Goal: Task Accomplishment & Management: Manage account settings

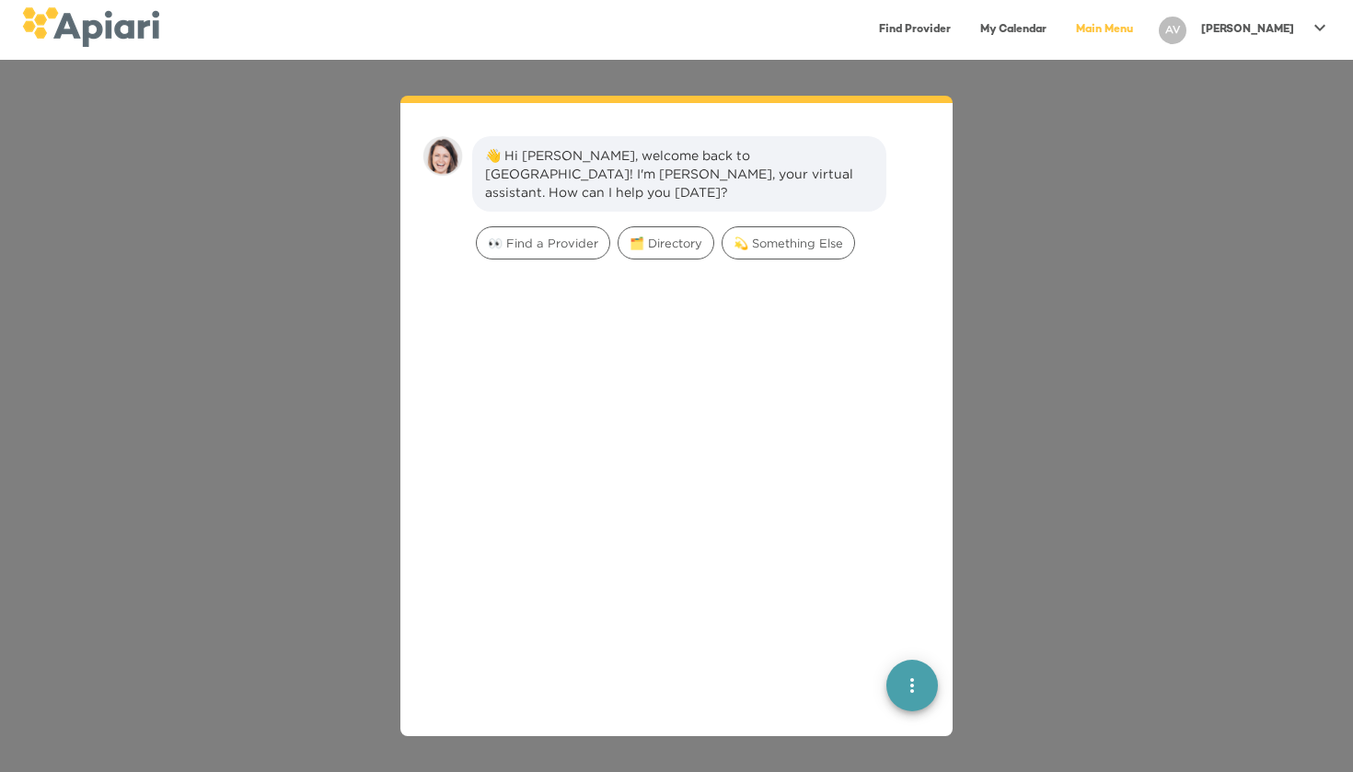
scroll to position [26, 0]
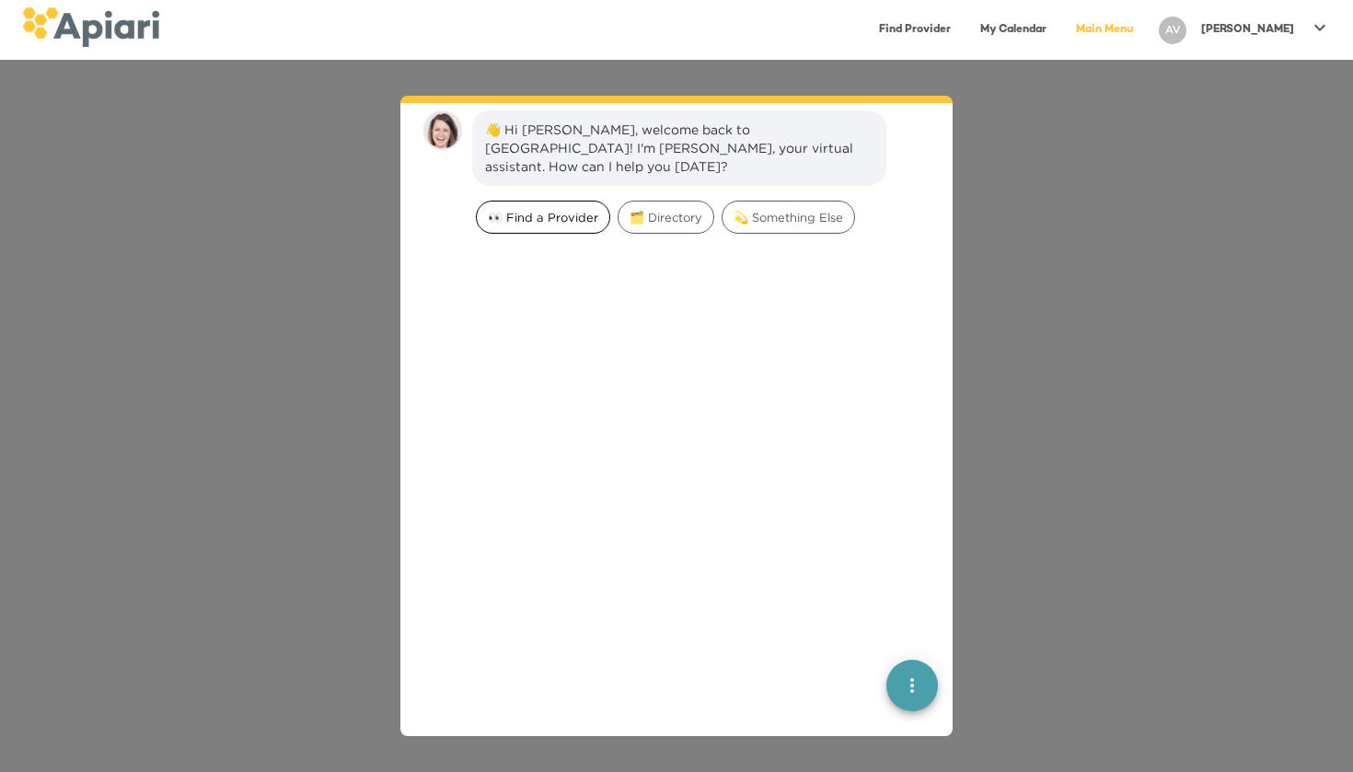
click at [581, 209] on span "👀 Find a Provider" at bounding box center [543, 217] width 133 height 17
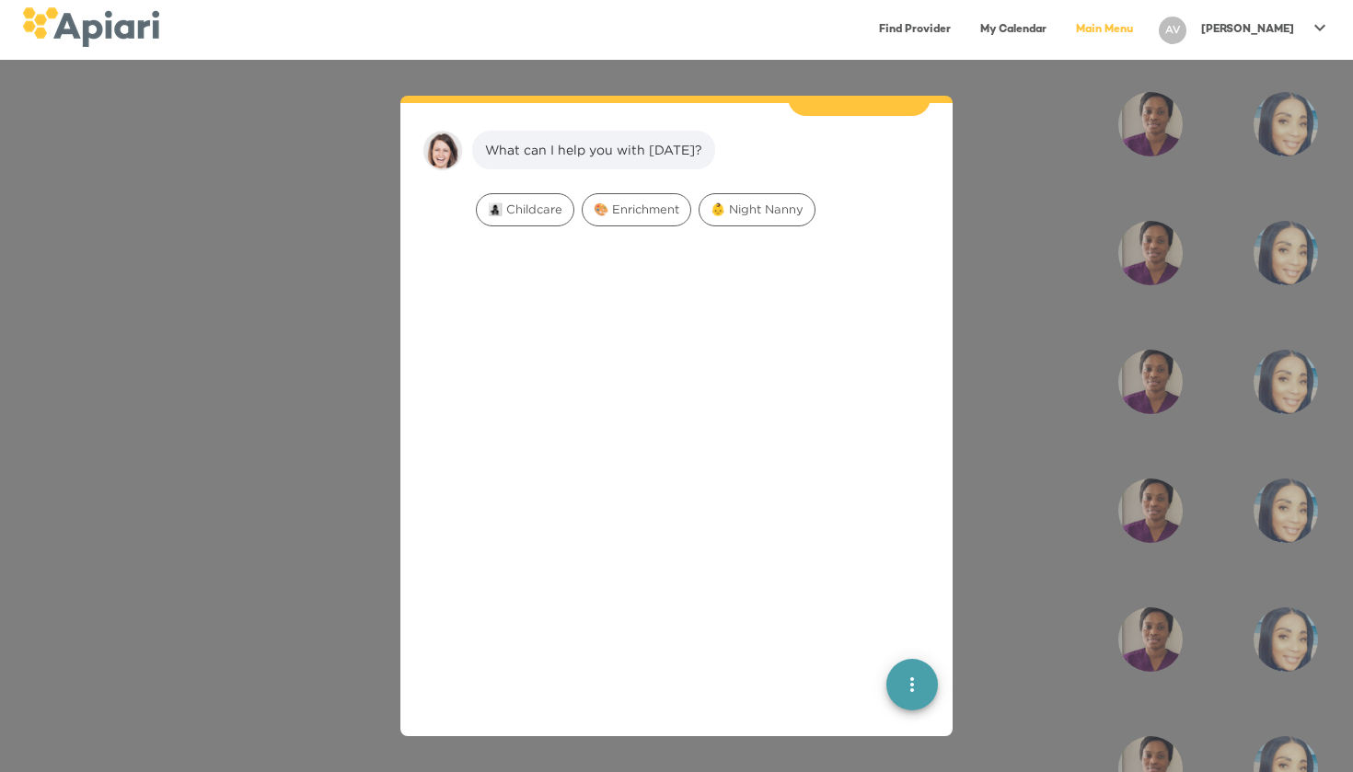
scroll to position [152, 0]
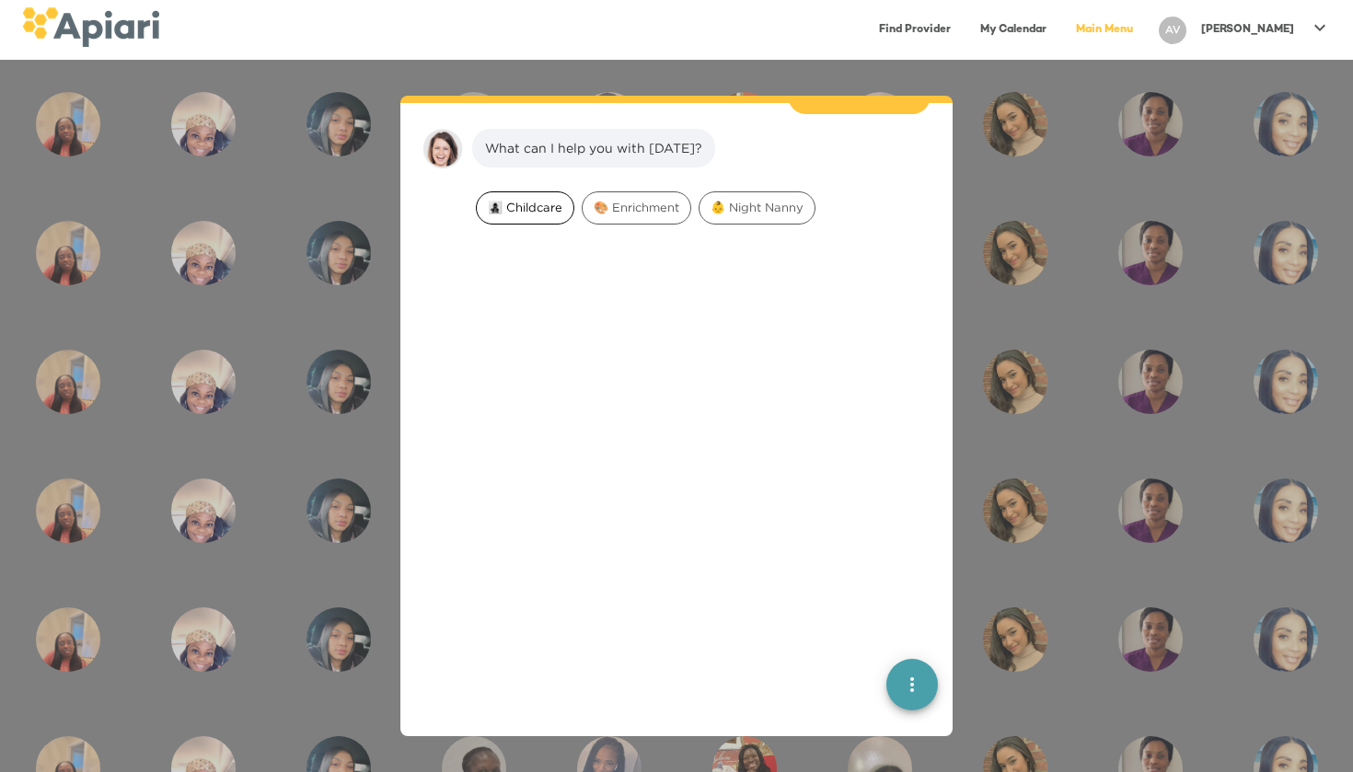
click at [534, 199] on div "👩‍👧‍👦 Childcare" at bounding box center [525, 207] width 98 height 33
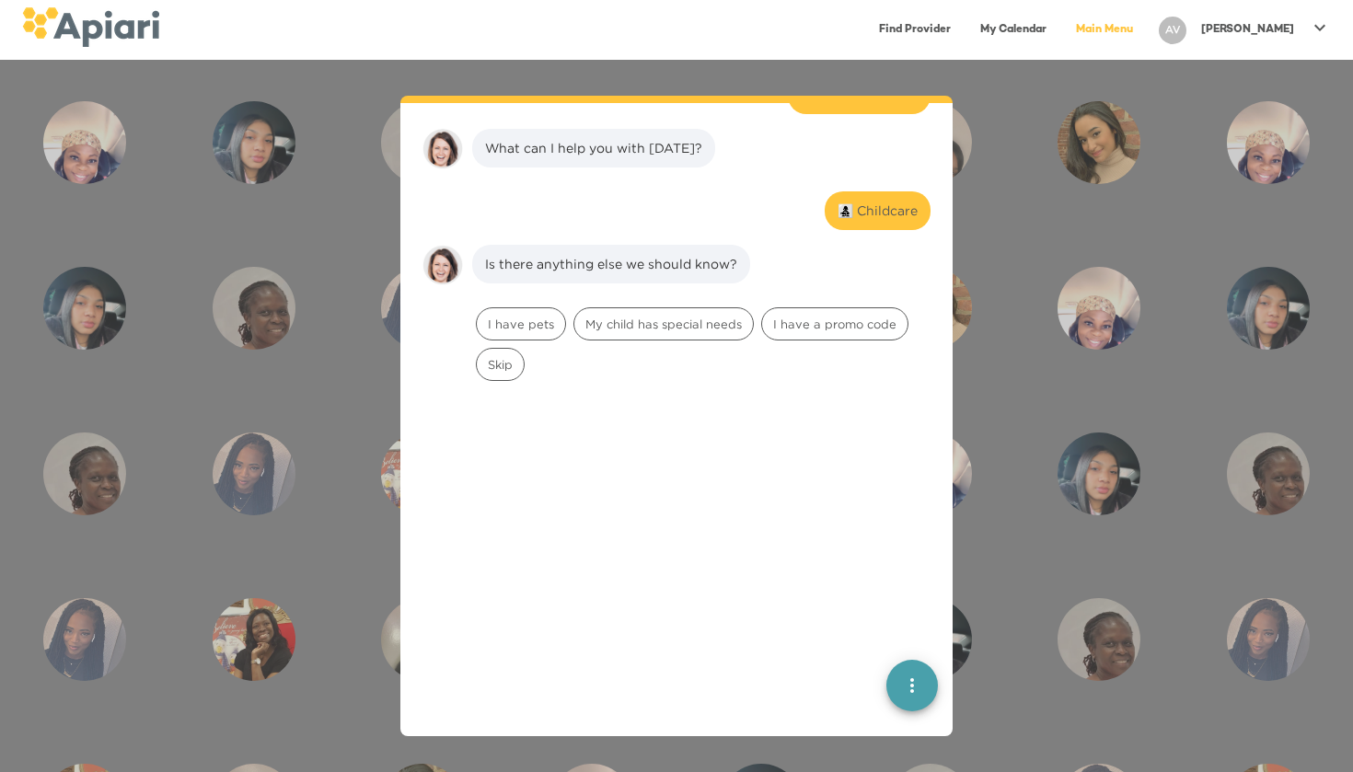
scroll to position [268, 0]
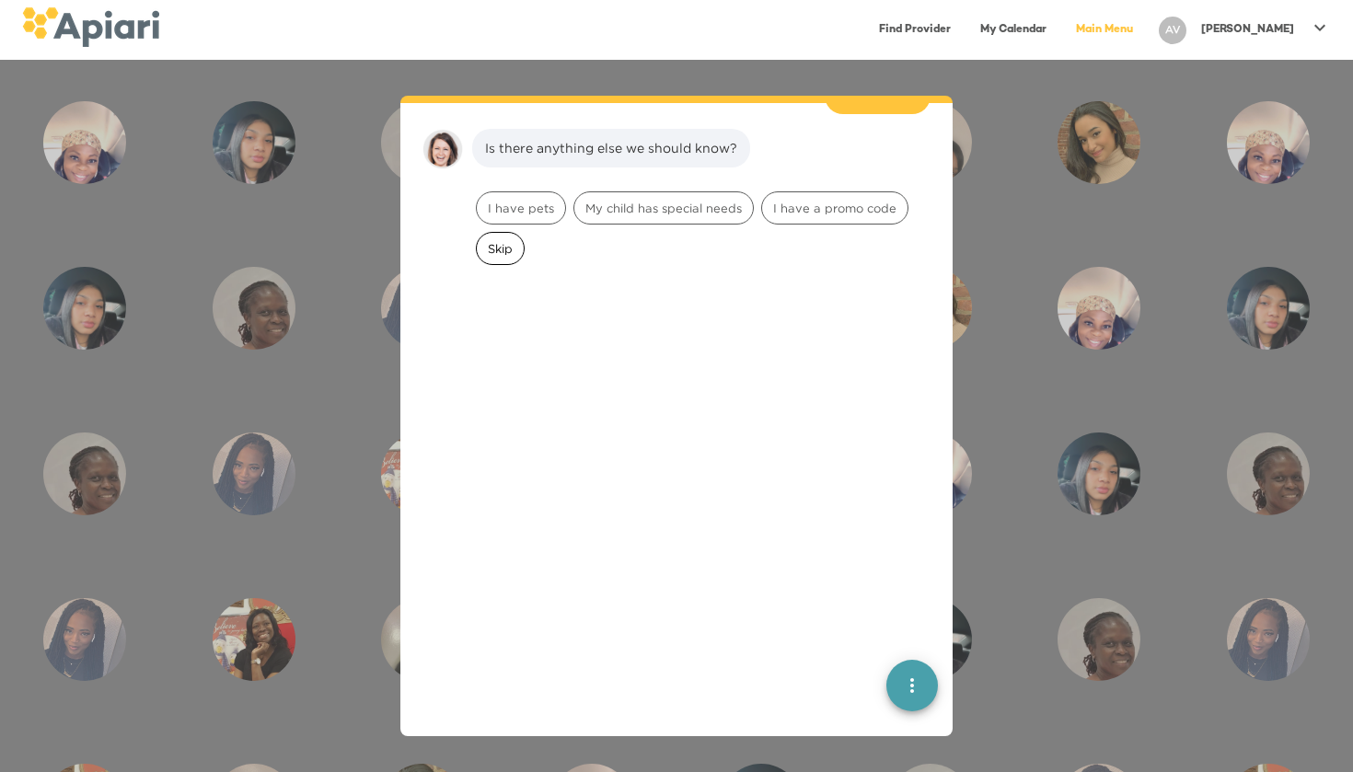
click at [485, 242] on div "Skip" at bounding box center [500, 248] width 49 height 33
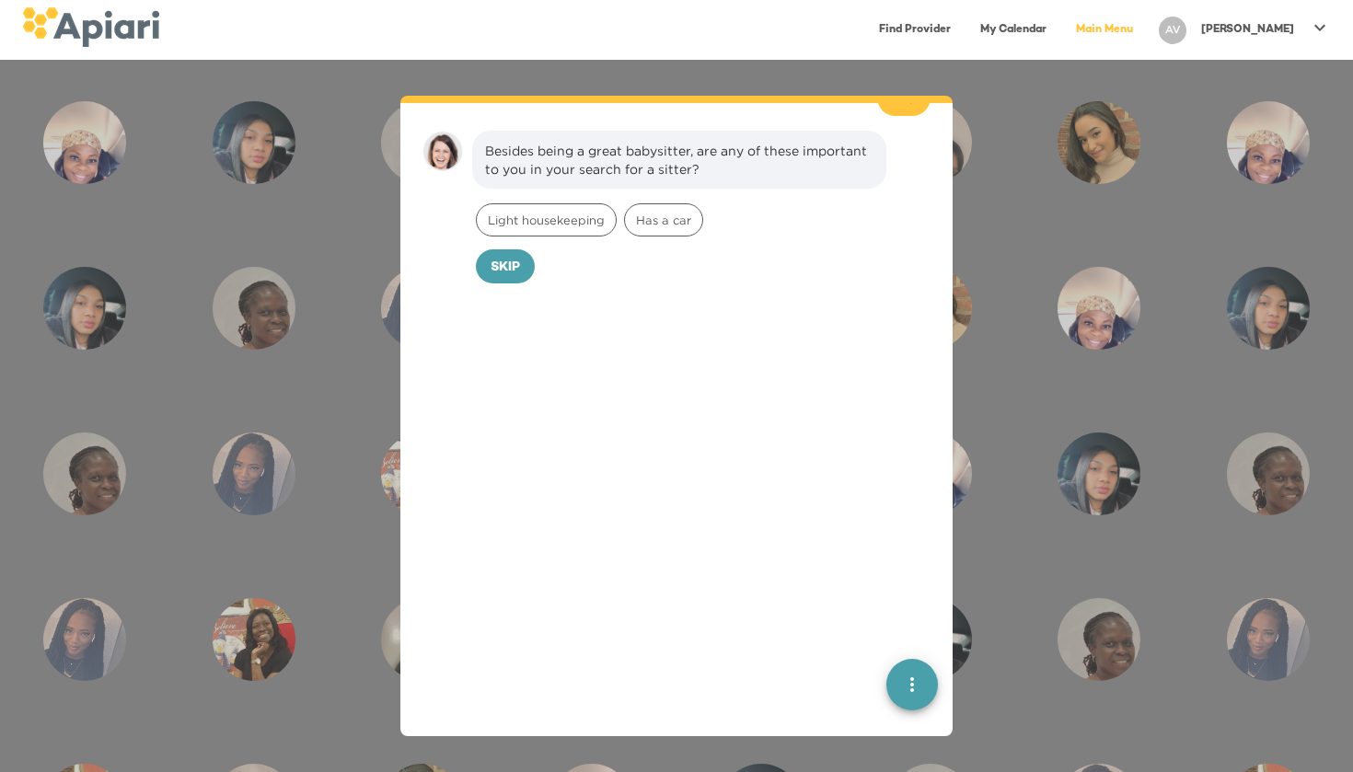
scroll to position [385, 0]
click at [562, 209] on span "Light housekeeping" at bounding box center [546, 217] width 139 height 17
click at [594, 209] on span "Light housekeeping" at bounding box center [546, 217] width 139 height 17
click at [509, 255] on span "Skip" at bounding box center [505, 265] width 29 height 23
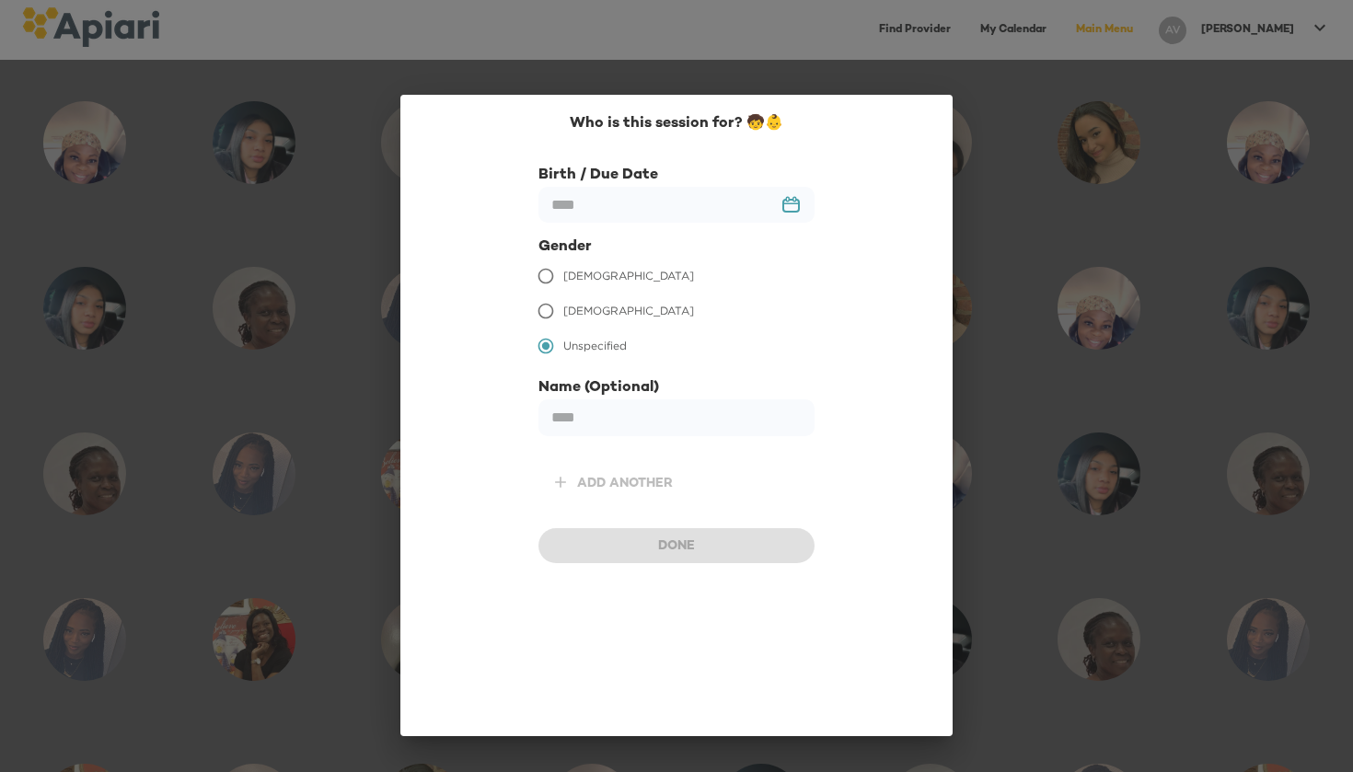
scroll to position [510, 0]
click at [828, 138] on div "Who is this session for? 🧒👶 Birth / Due Date ​ 23979DC4-A7E4-489C-88E7-37869341…" at bounding box center [676, 415] width 552 height 641
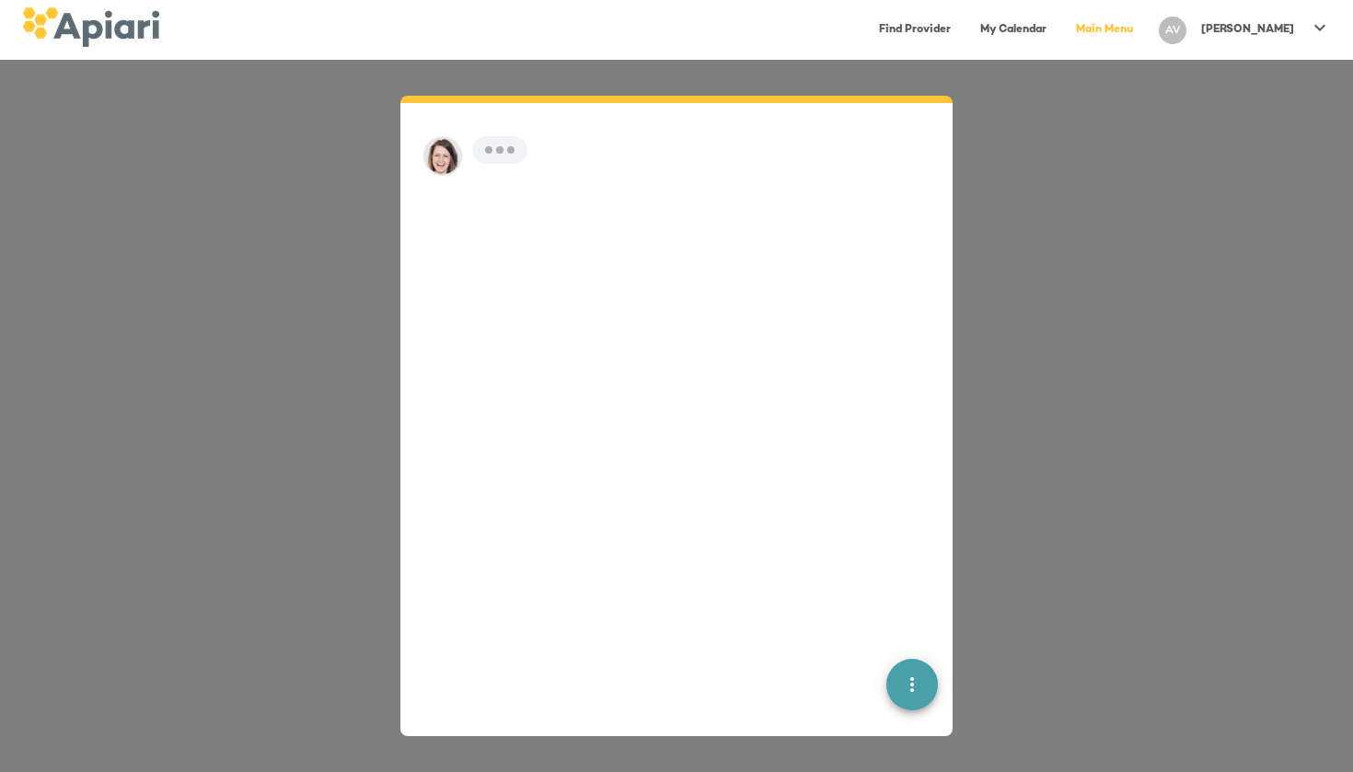
scroll to position [26, 0]
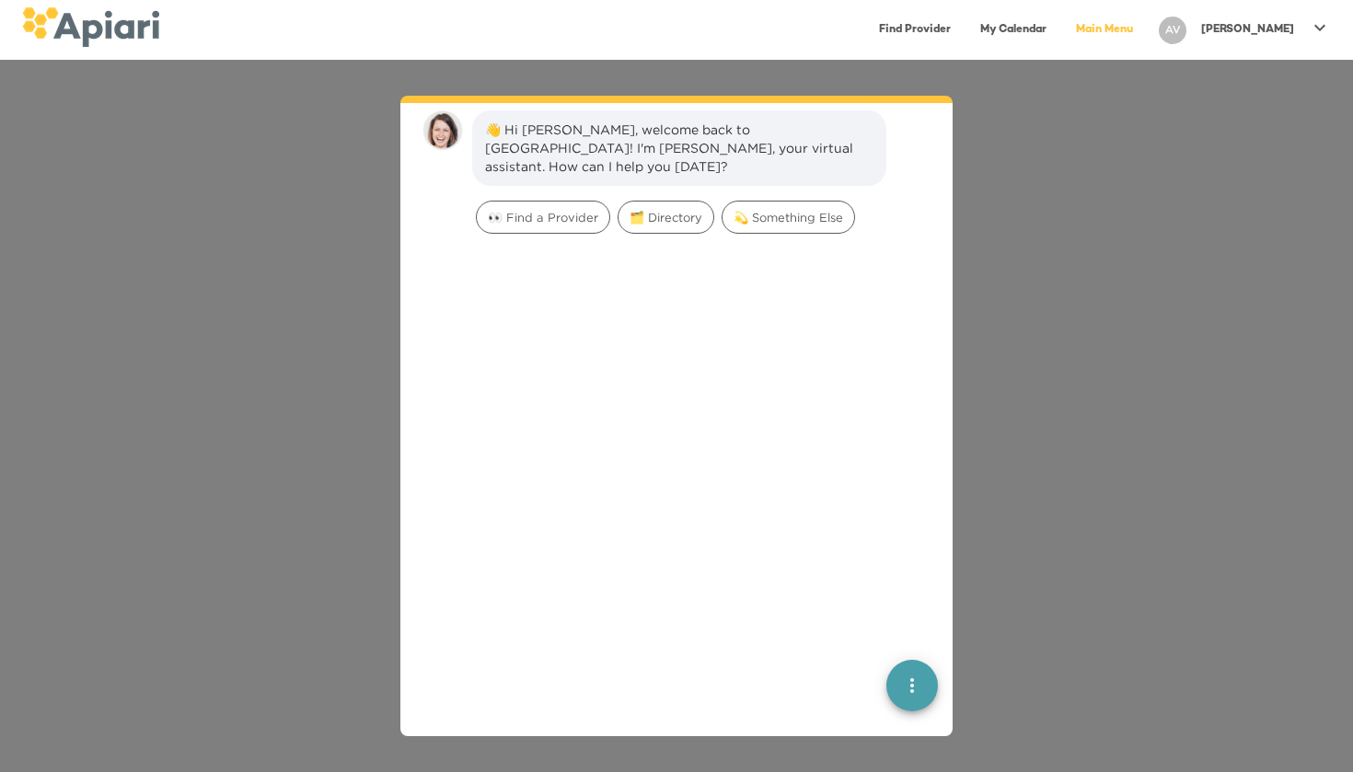
click at [1194, 39] on div "AV" at bounding box center [1172, 30] width 42 height 42
click at [1215, 36] on icon at bounding box center [1223, 39] width 22 height 22
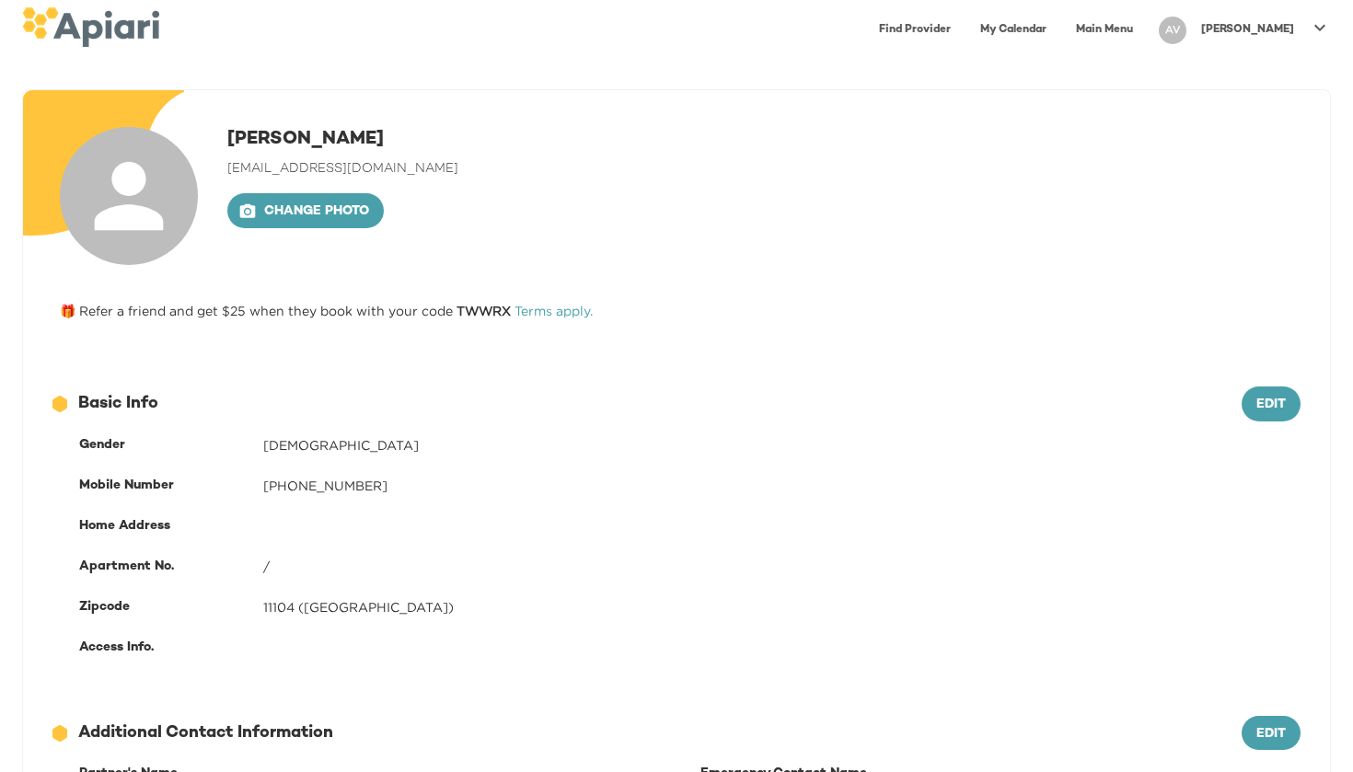
click at [1137, 30] on link "Main Menu" at bounding box center [1104, 30] width 79 height 38
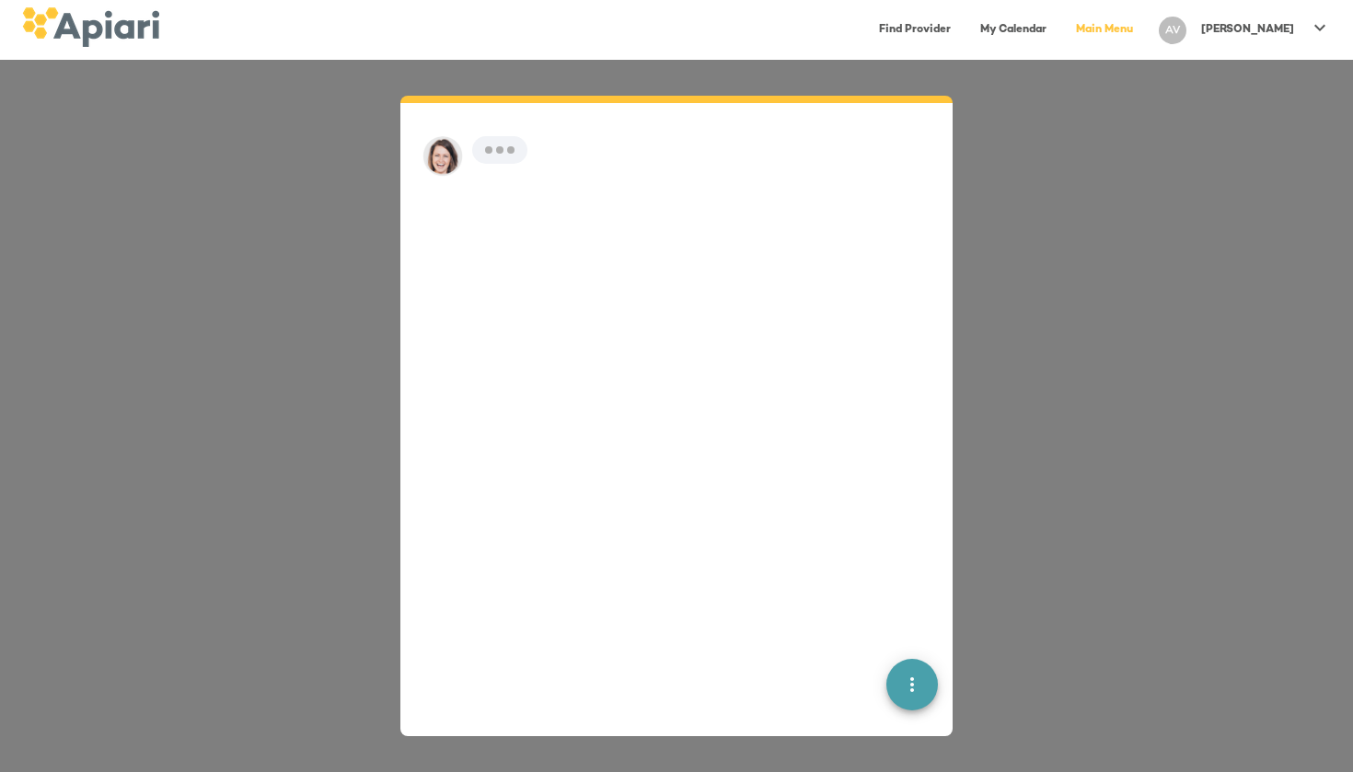
scroll to position [26, 0]
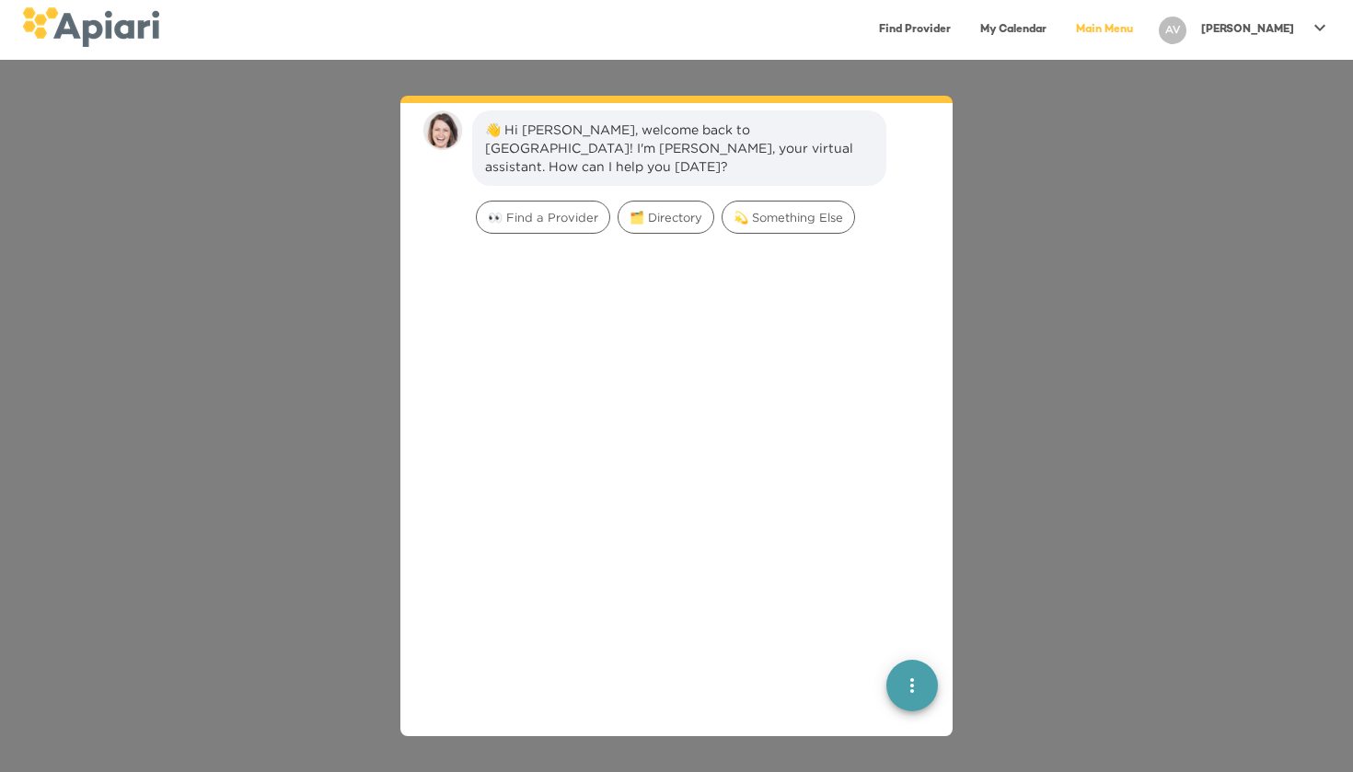
click at [920, 670] on button "quick menu" at bounding box center [912, 685] width 52 height 52
click at [834, 629] on div "Back to main menu" at bounding box center [813, 618] width 144 height 37
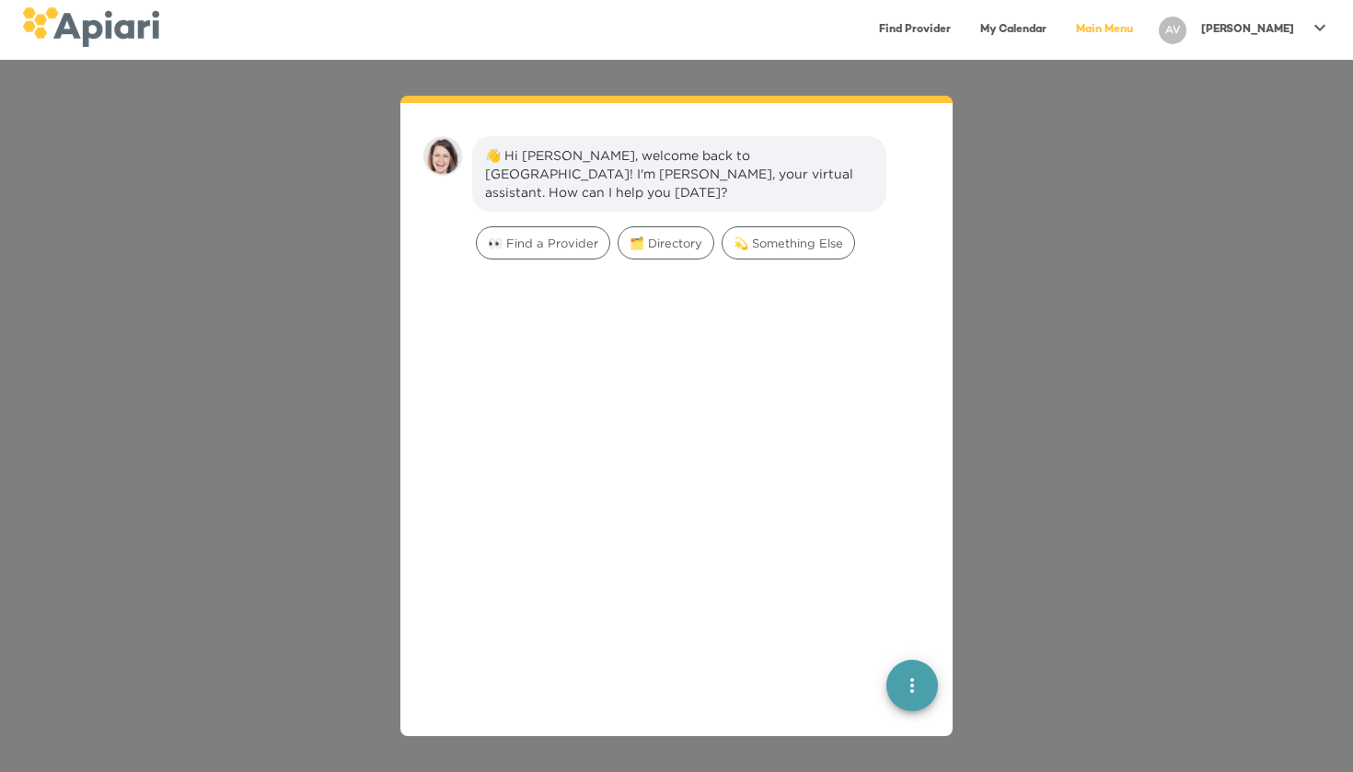
scroll to position [26, 0]
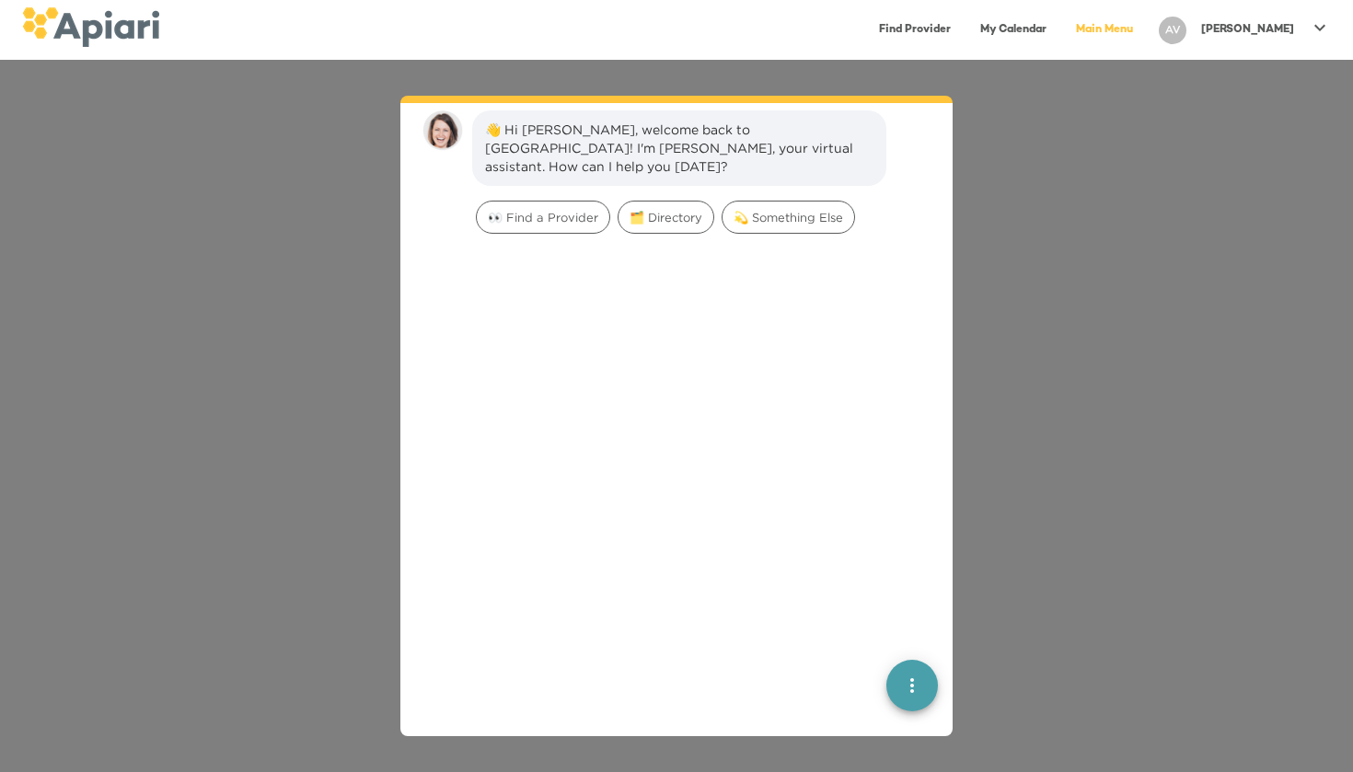
click at [833, 171] on div "👋 Hi [PERSON_NAME], welcome back to [GEOGRAPHIC_DATA]! I'm [PERSON_NAME], your …" at bounding box center [676, 172] width 523 height 138
click at [833, 201] on div "💫 Something Else" at bounding box center [788, 217] width 133 height 33
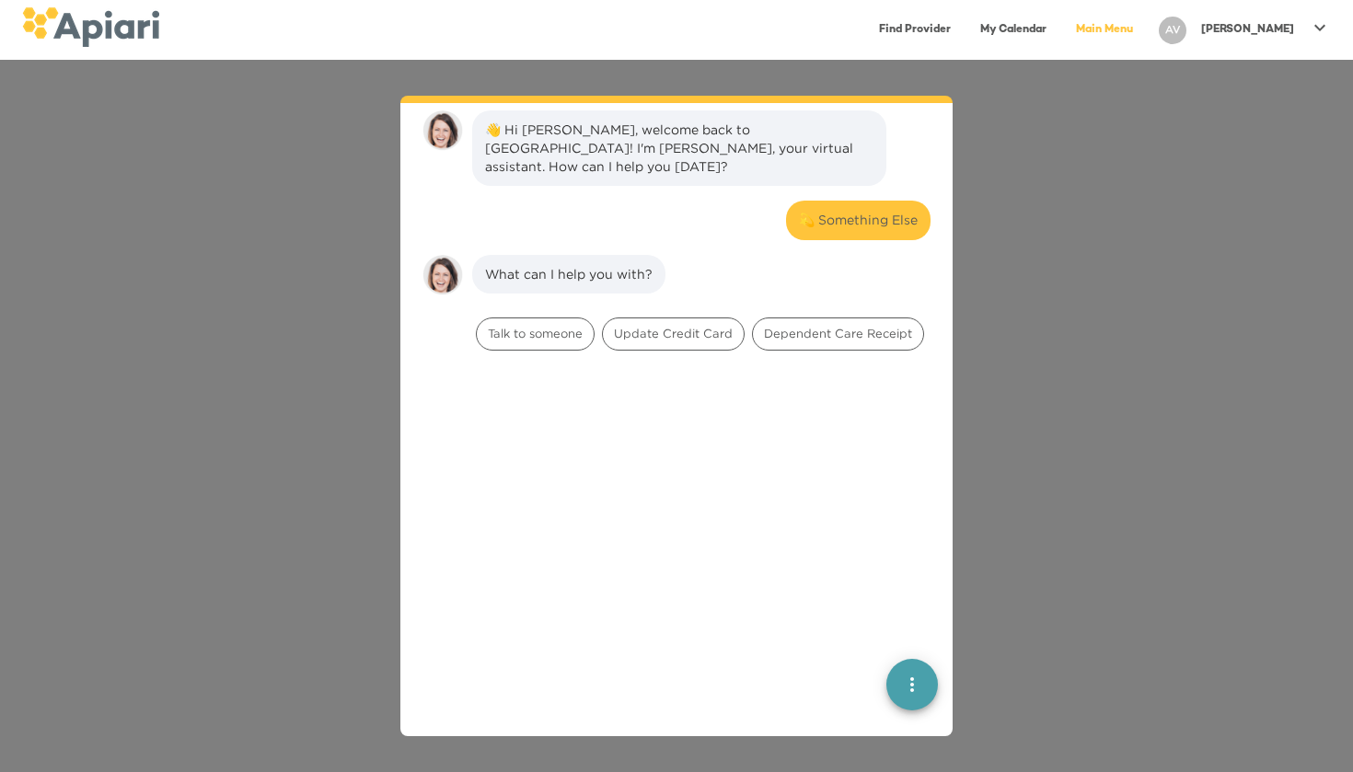
scroll to position [152, 0]
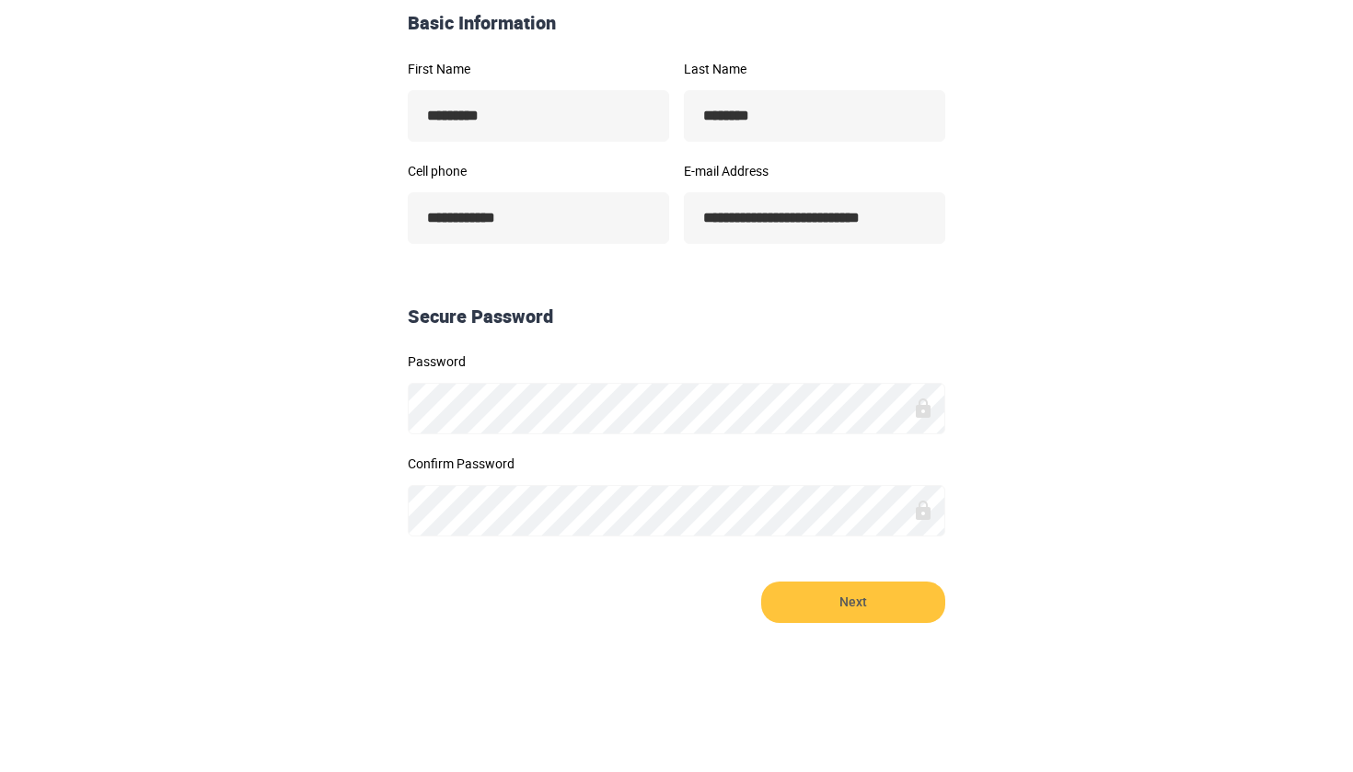
scroll to position [323, 0]
click at [928, 407] on icon at bounding box center [923, 408] width 15 height 19
click at [850, 613] on span "Next" at bounding box center [853, 603] width 184 height 41
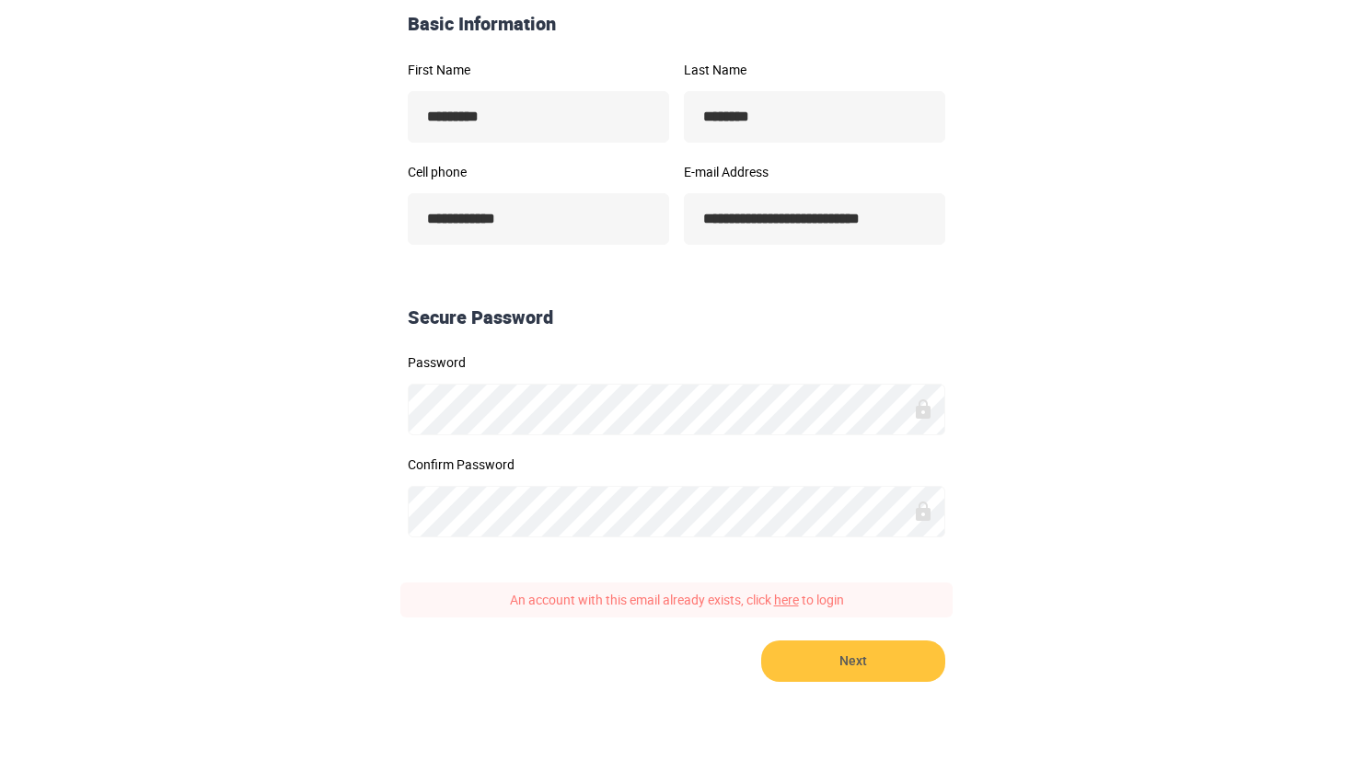
click at [791, 599] on link "here" at bounding box center [786, 599] width 25 height 17
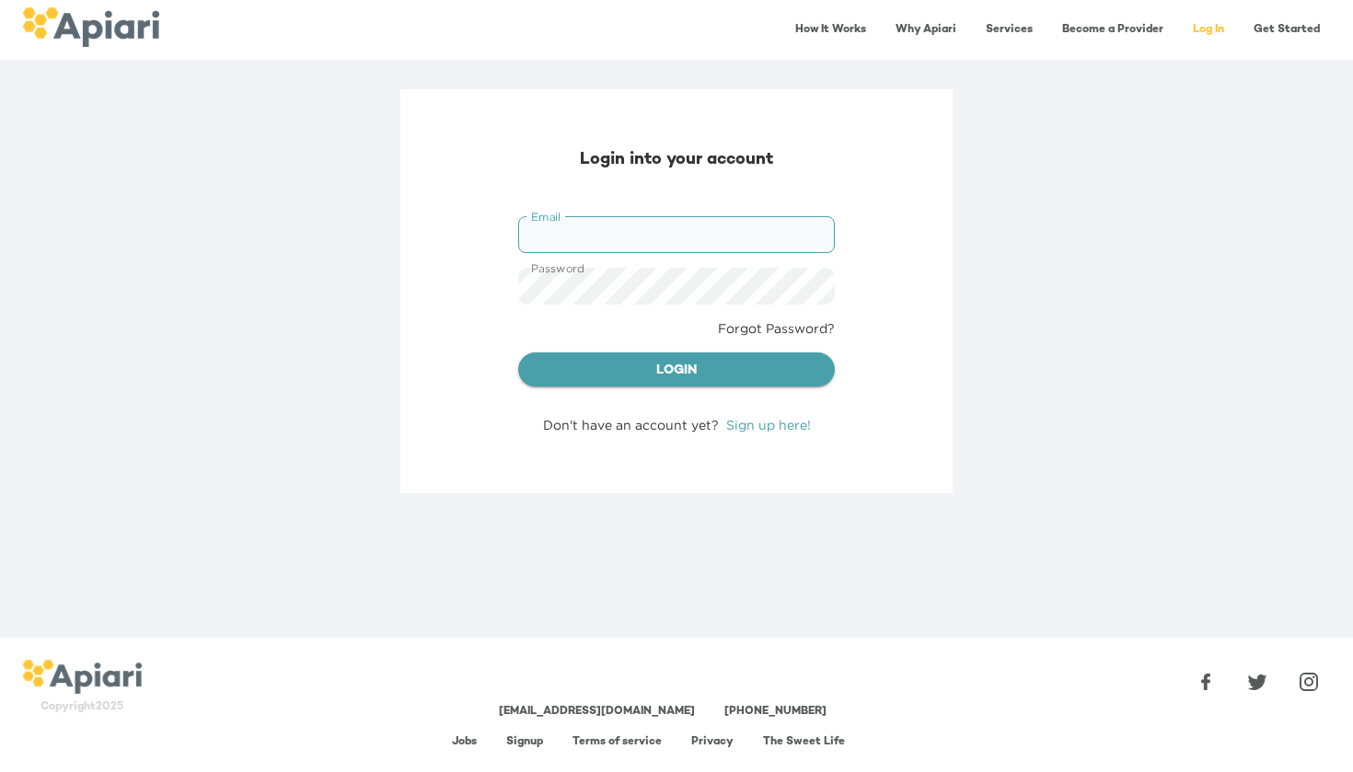
type input "**********"
click at [676, 368] on button "Login" at bounding box center [676, 369] width 317 height 35
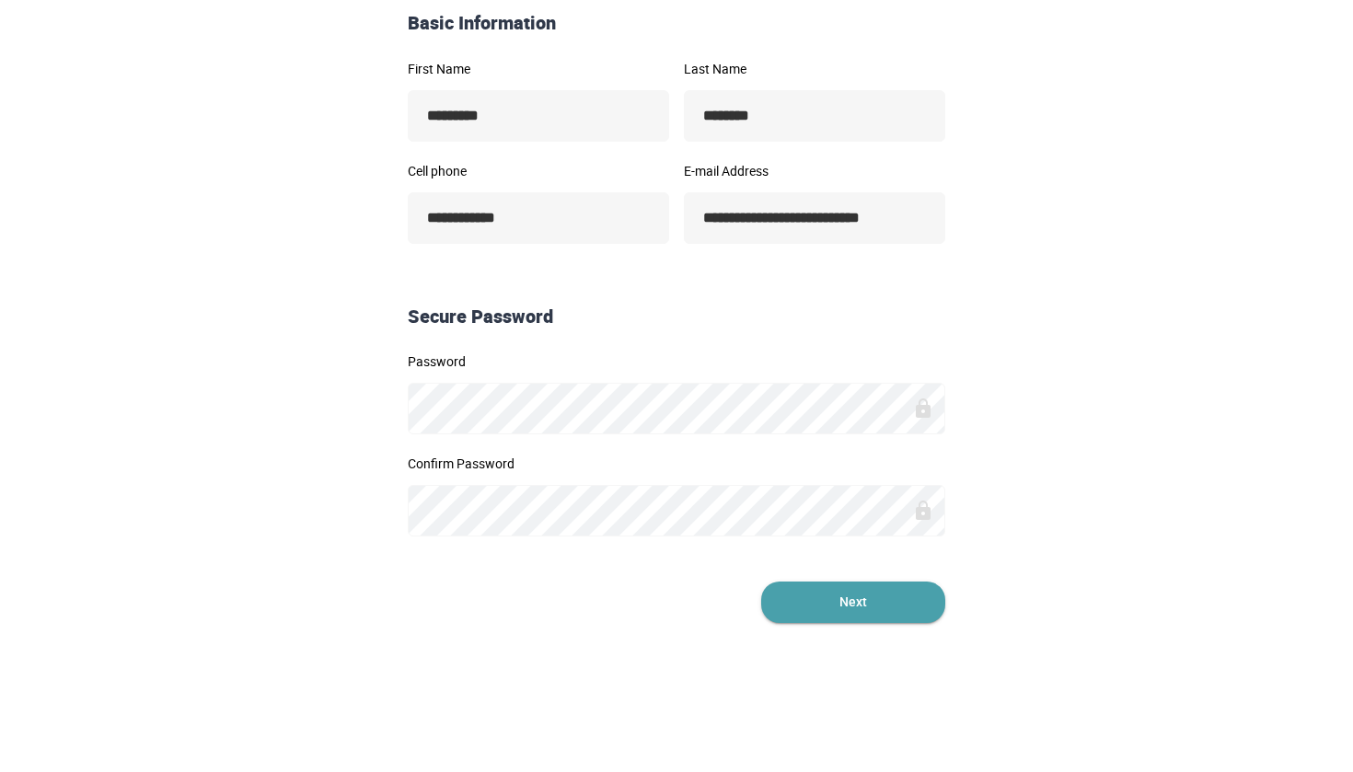
scroll to position [323, 0]
click at [860, 609] on span "Next" at bounding box center [853, 603] width 184 height 41
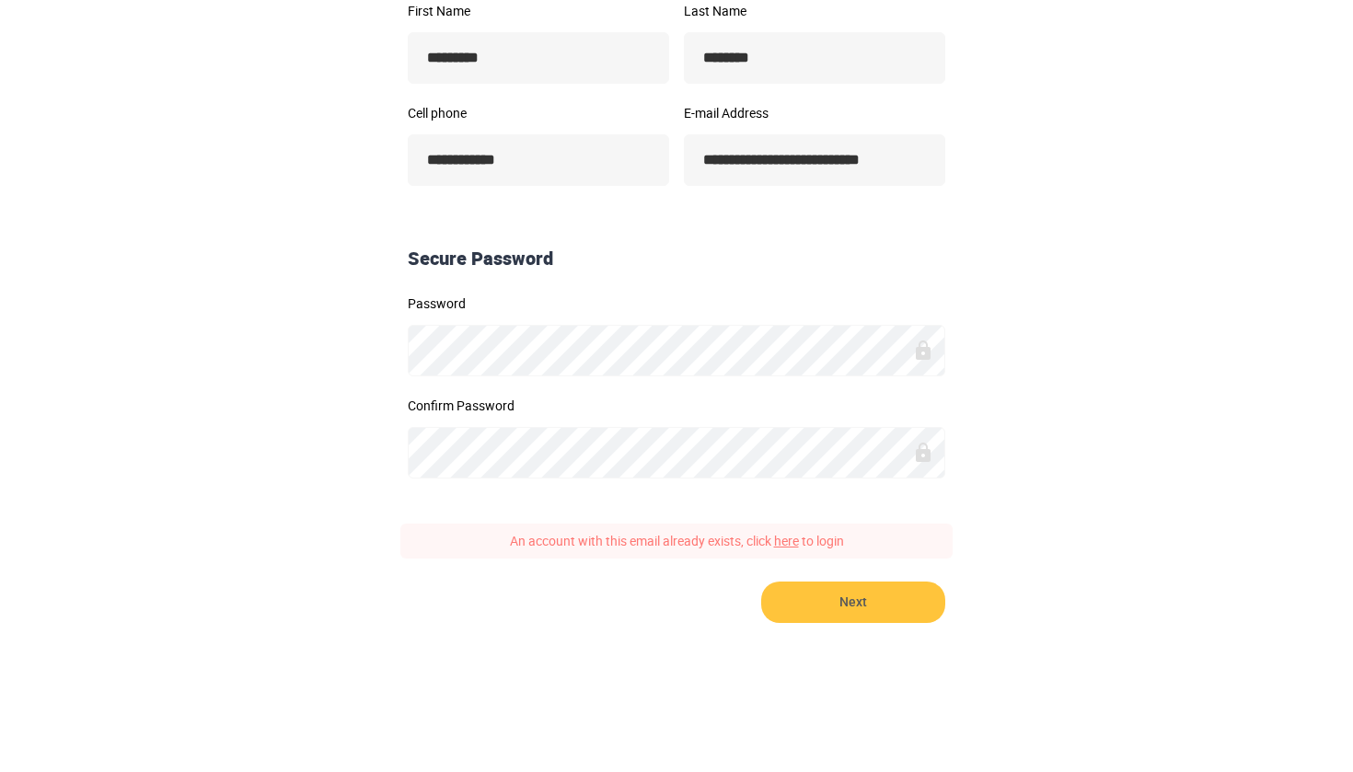
scroll to position [381, 0]
click at [793, 544] on link "here" at bounding box center [786, 541] width 25 height 17
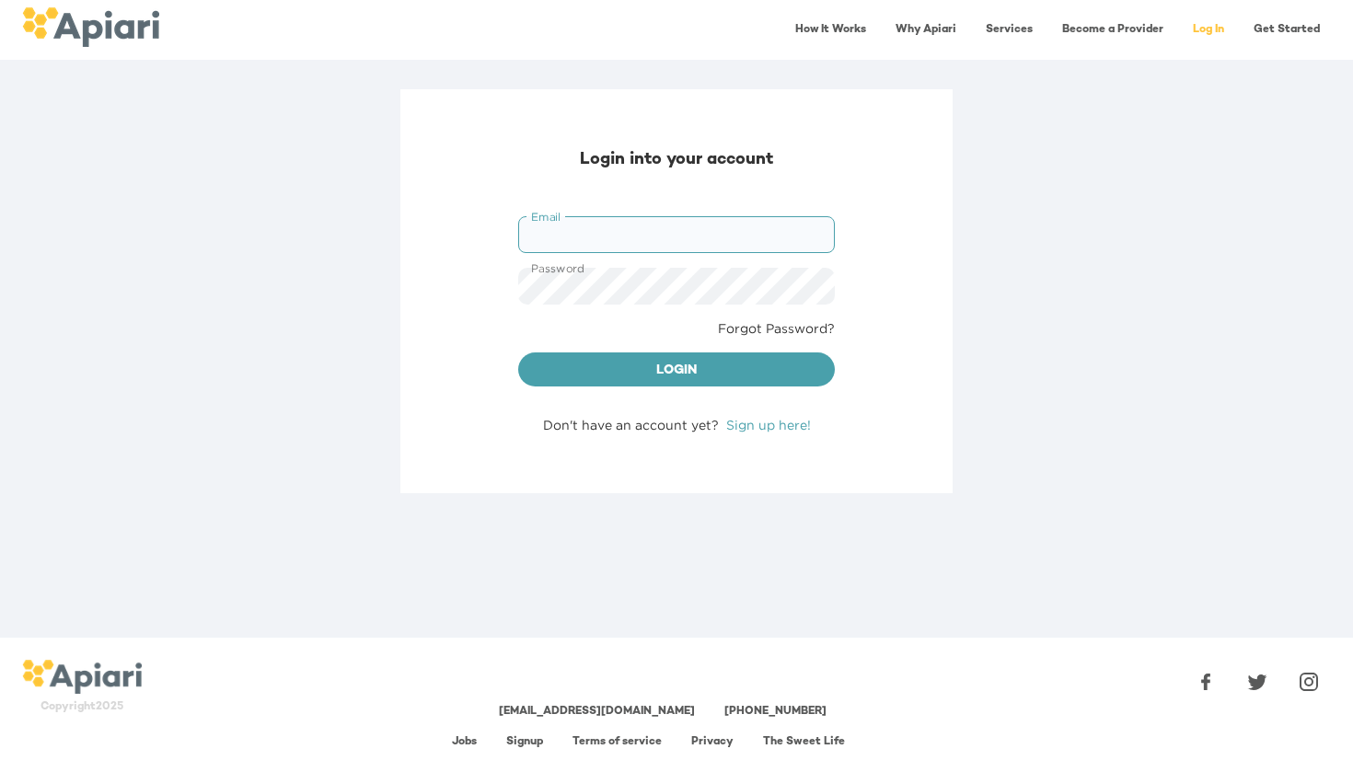
type input "**********"
click at [750, 351] on div "Login" at bounding box center [676, 370] width 331 height 50
click at [762, 366] on span "Login" at bounding box center [676, 371] width 287 height 23
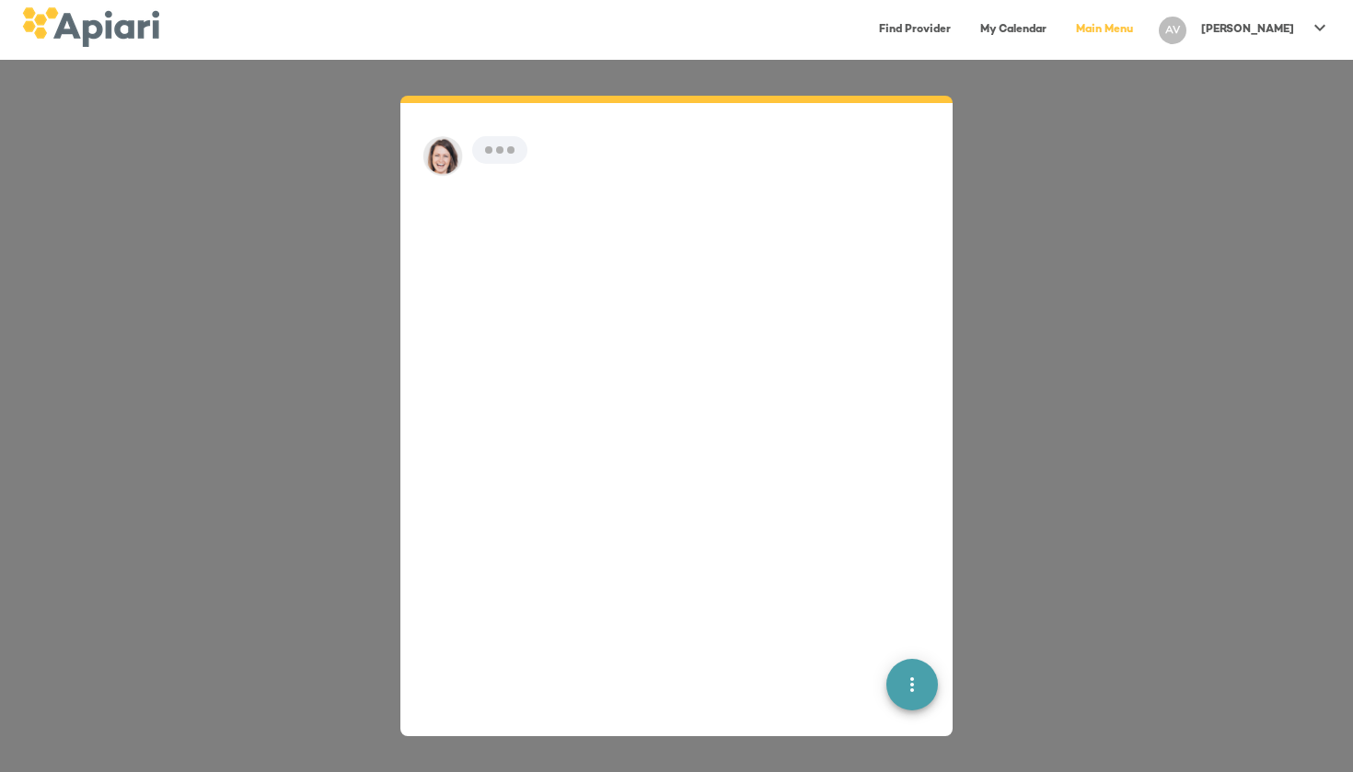
scroll to position [26, 0]
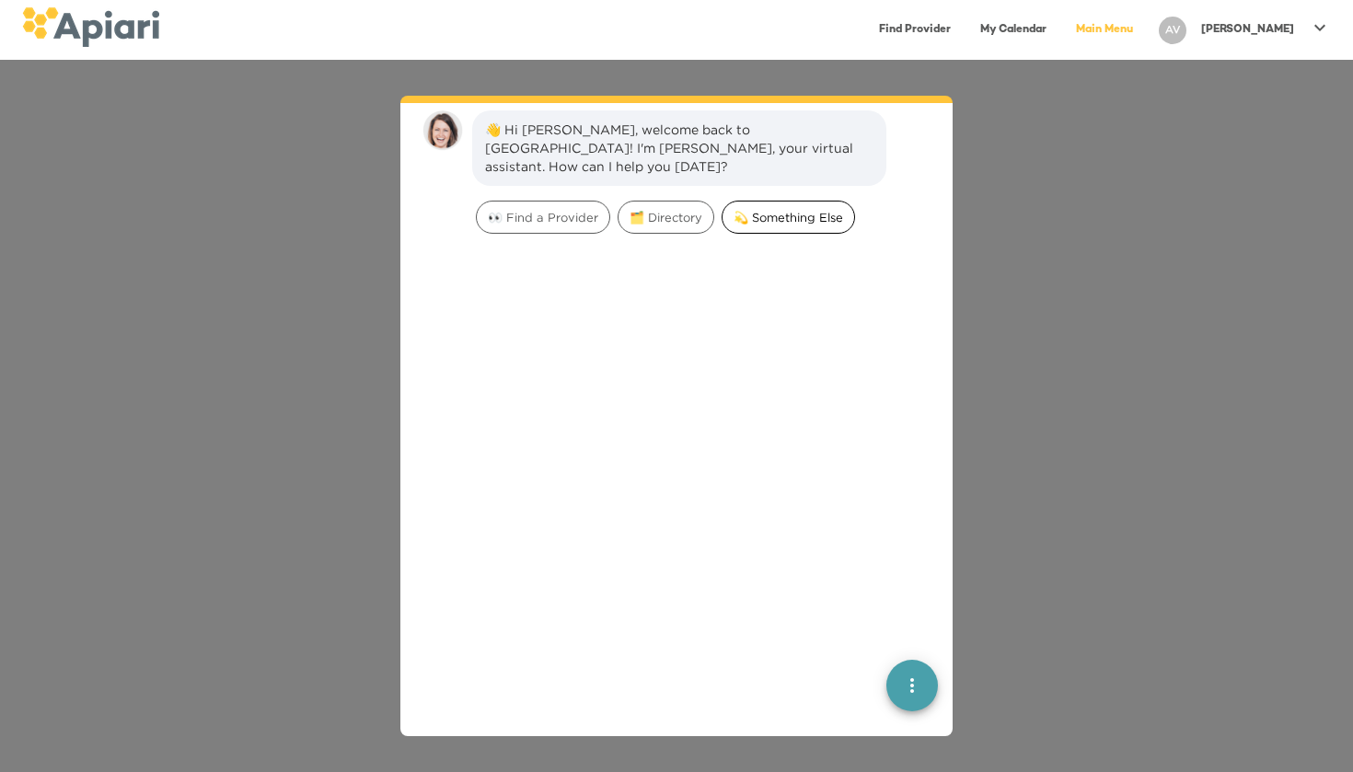
click at [756, 209] on span "💫 Something Else" at bounding box center [788, 217] width 132 height 17
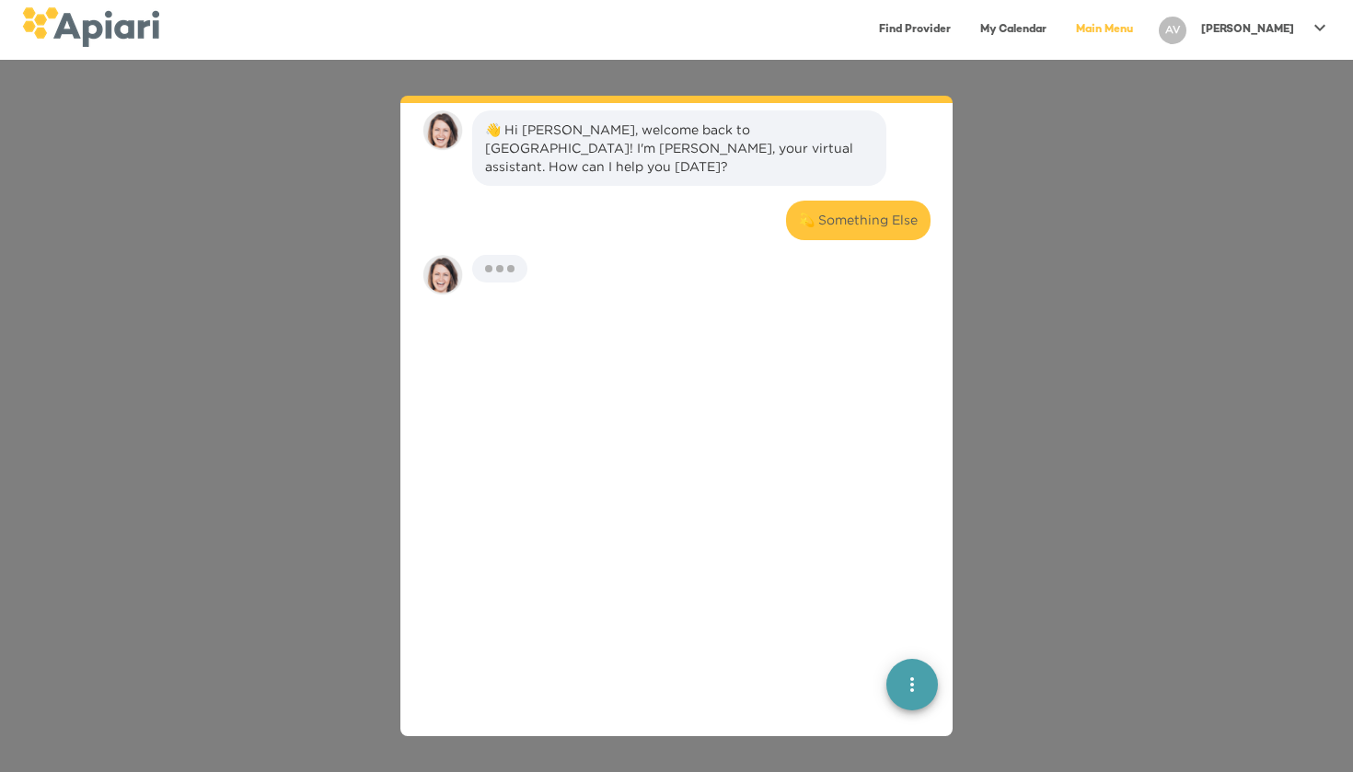
scroll to position [152, 0]
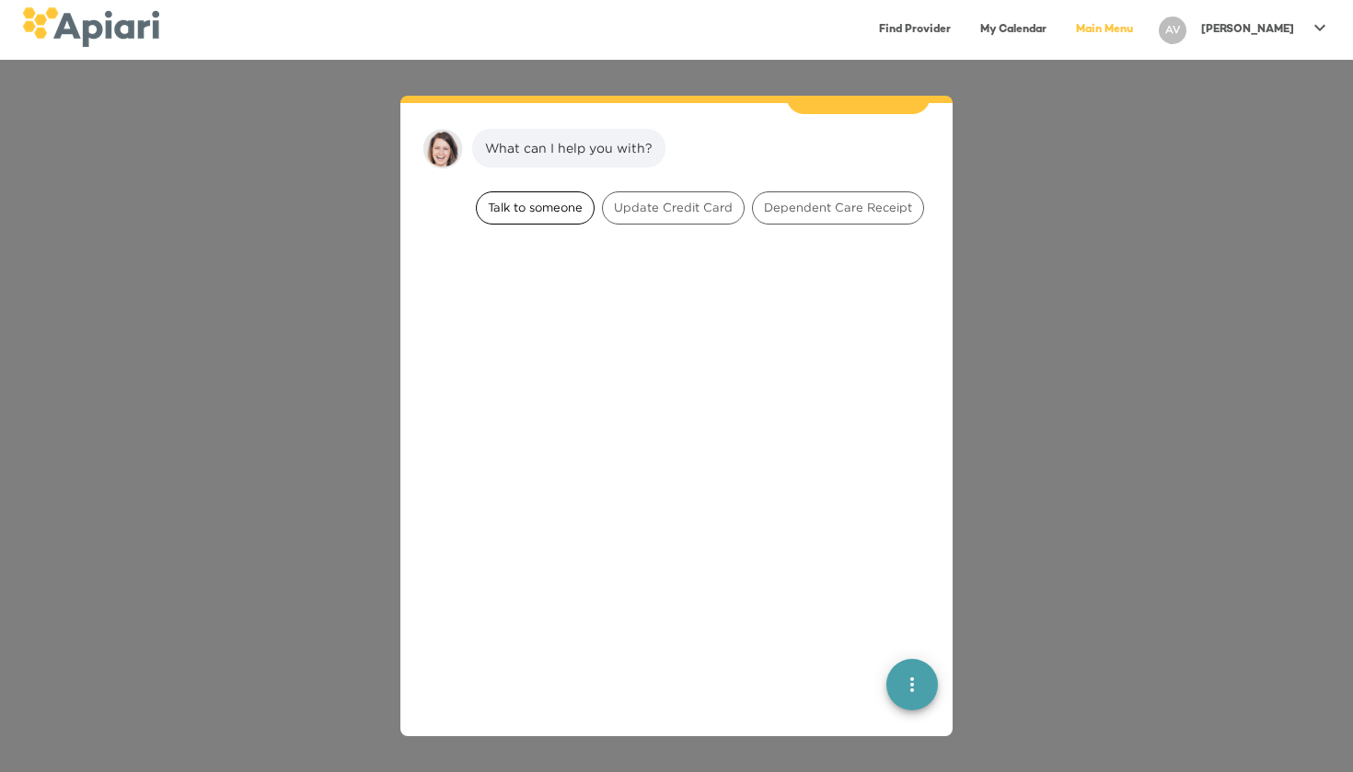
click at [569, 199] on span "Talk to someone" at bounding box center [535, 207] width 117 height 17
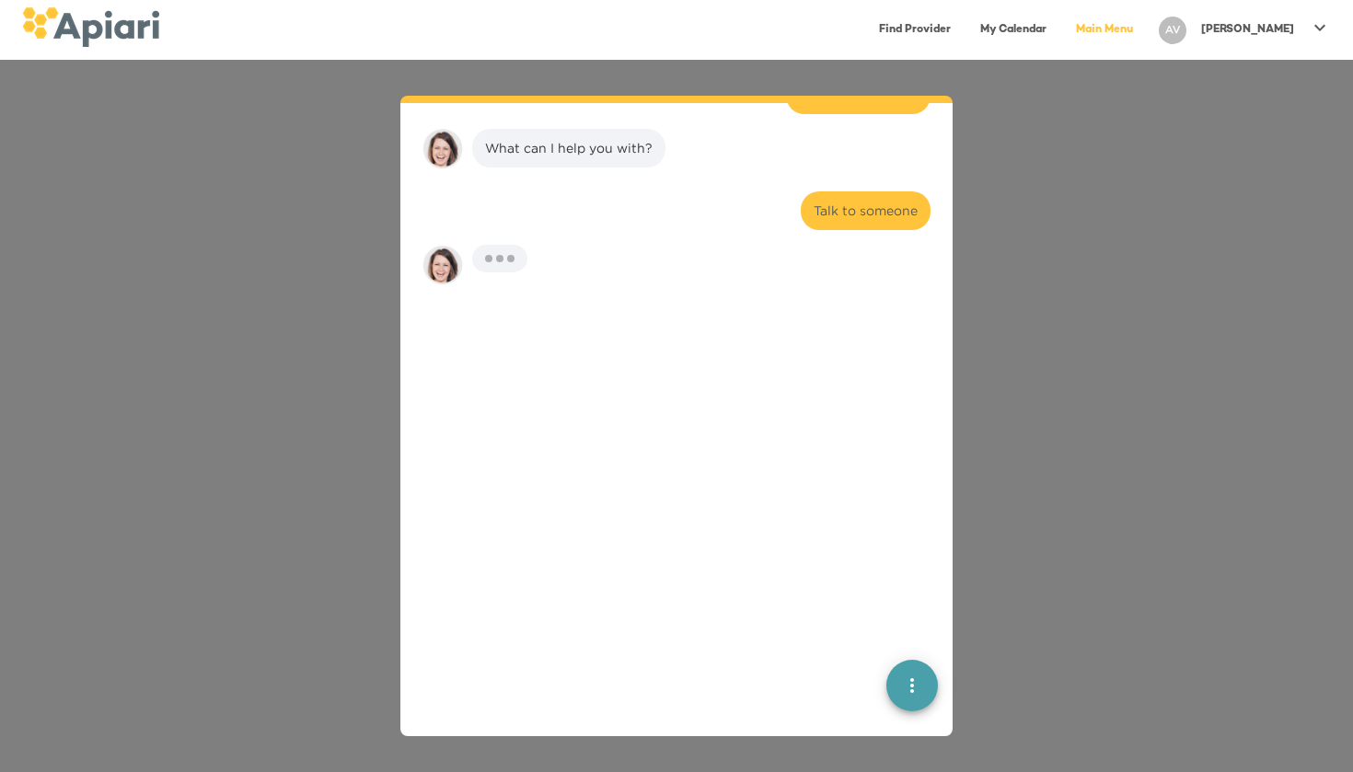
scroll to position [268, 0]
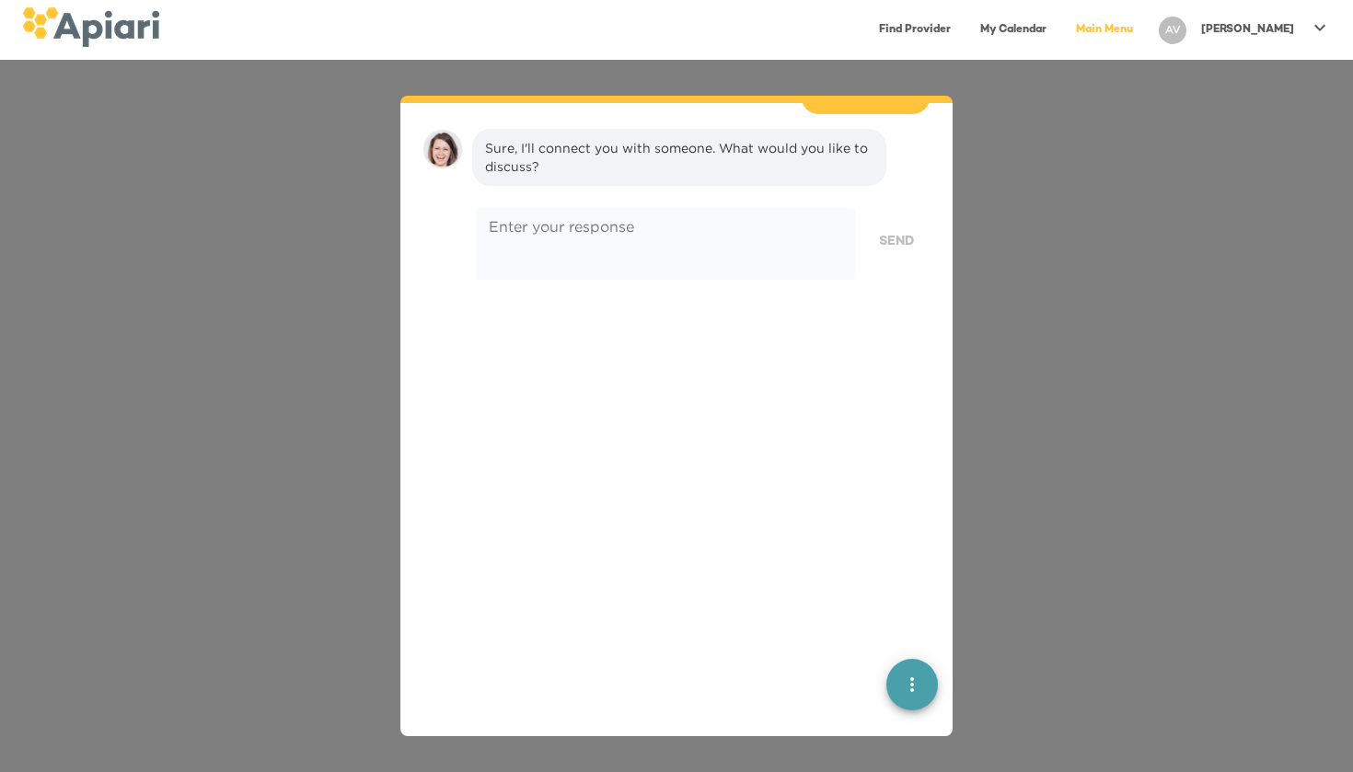
click at [943, 25] on link "Find Provider" at bounding box center [915, 30] width 94 height 38
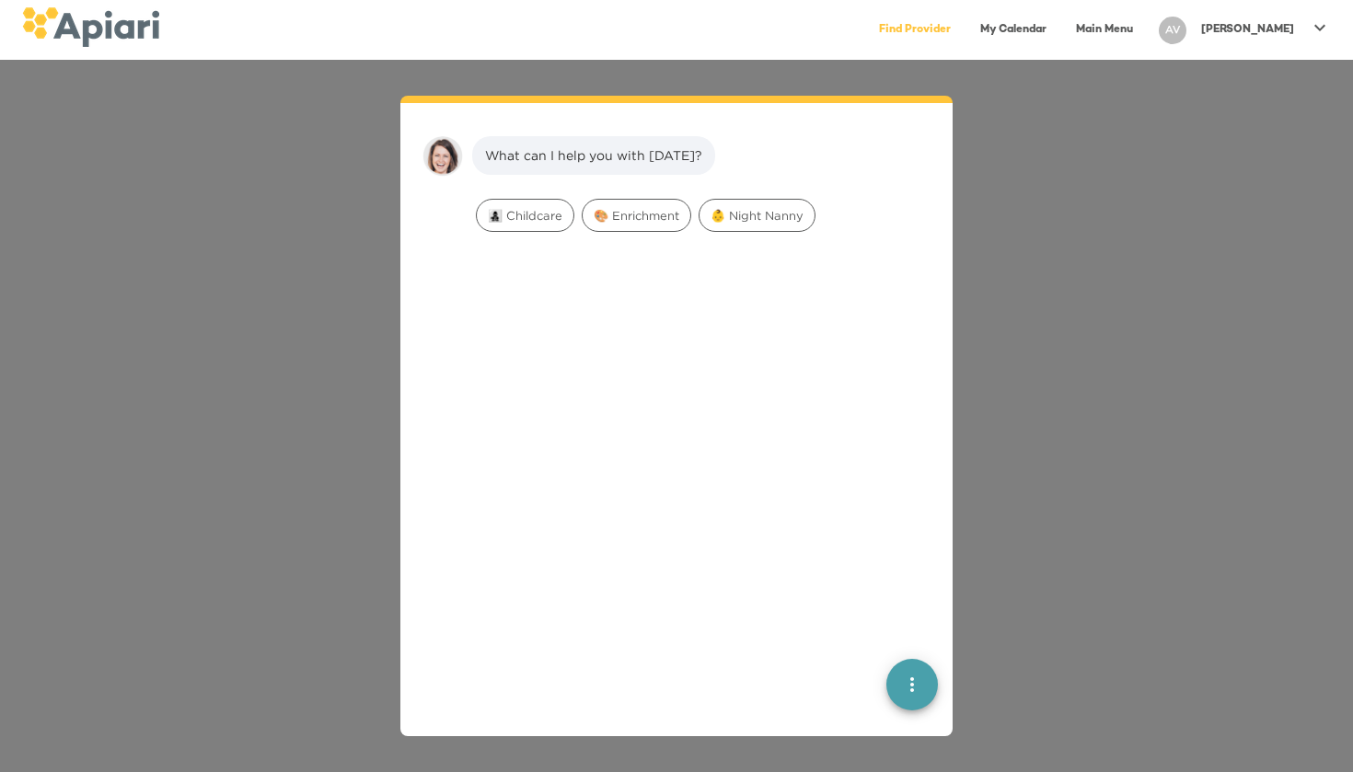
scroll to position [26, 0]
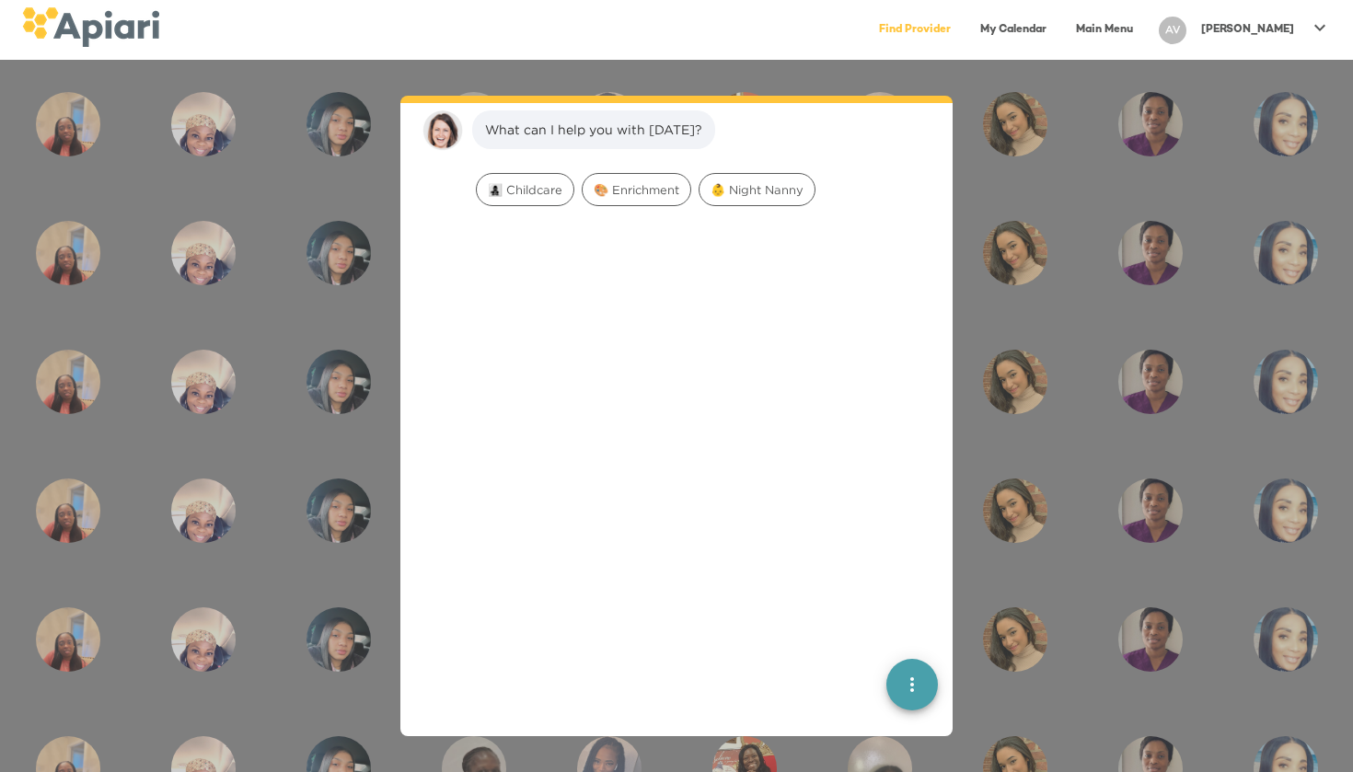
click at [1043, 31] on link "My Calendar" at bounding box center [1013, 30] width 88 height 38
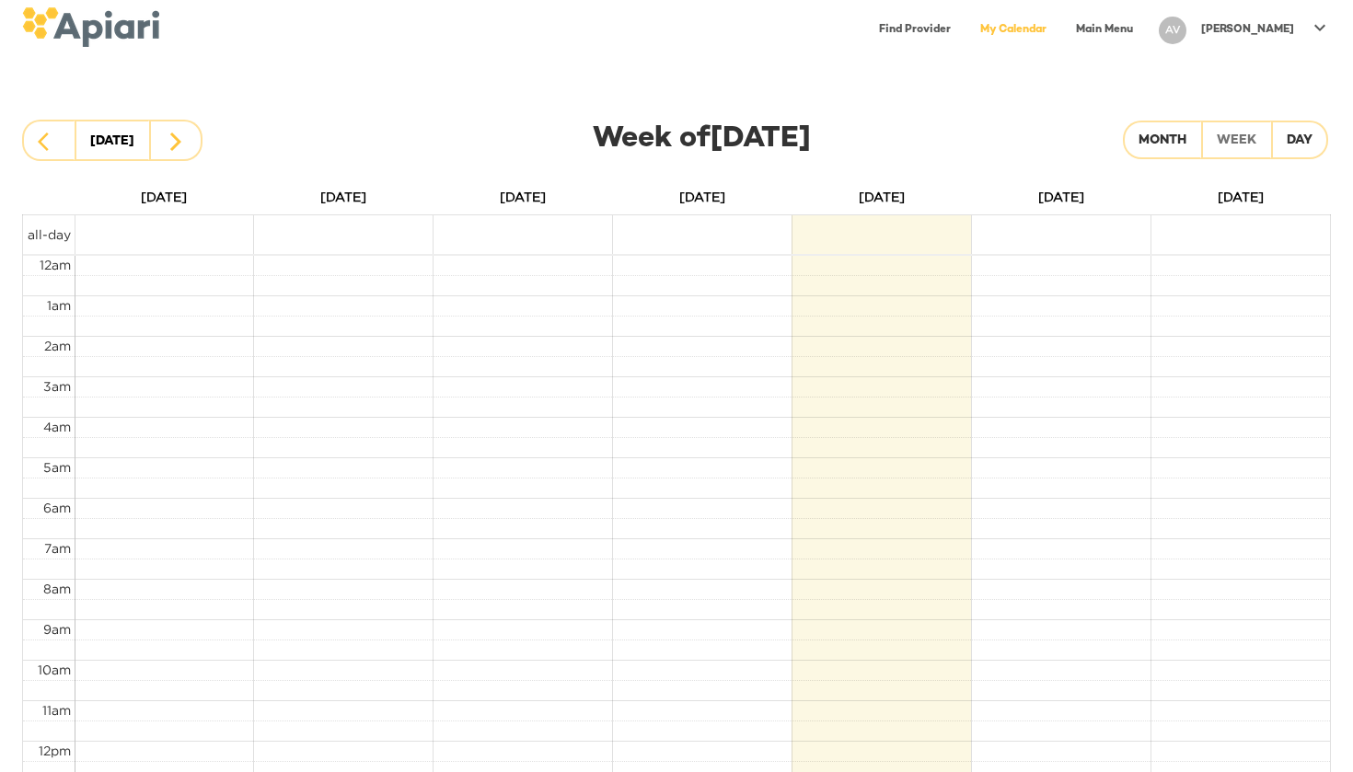
click at [1124, 31] on link "Main Menu" at bounding box center [1104, 30] width 79 height 38
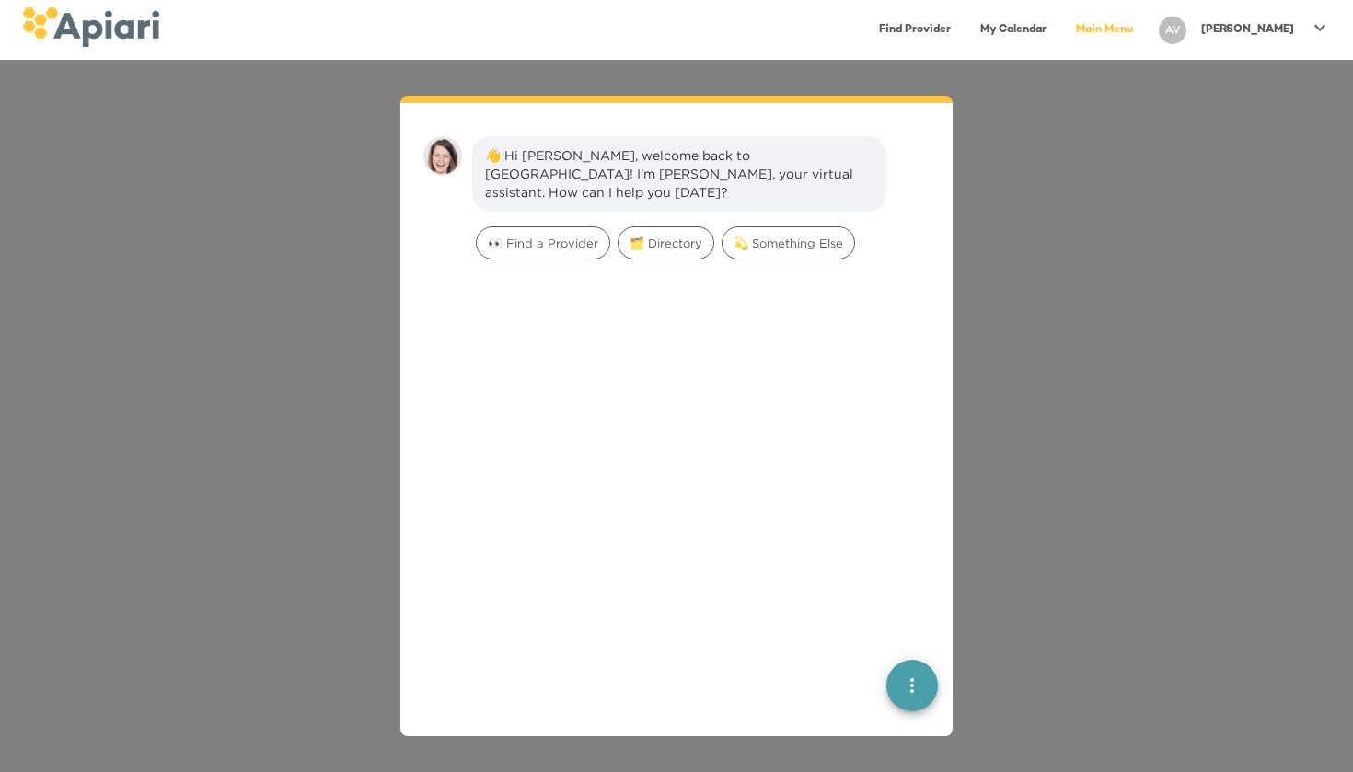
scroll to position [26, 0]
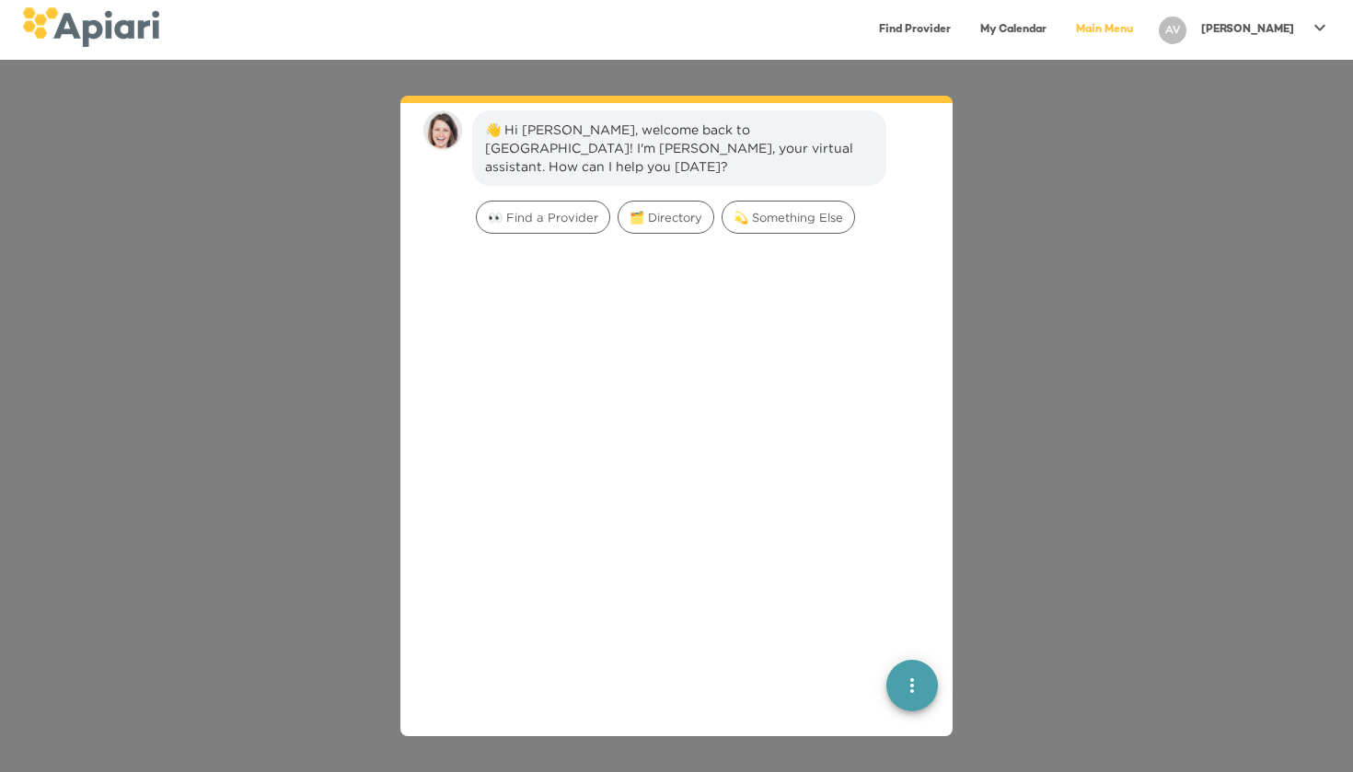
click at [1124, 31] on link "Main Menu" at bounding box center [1104, 30] width 79 height 38
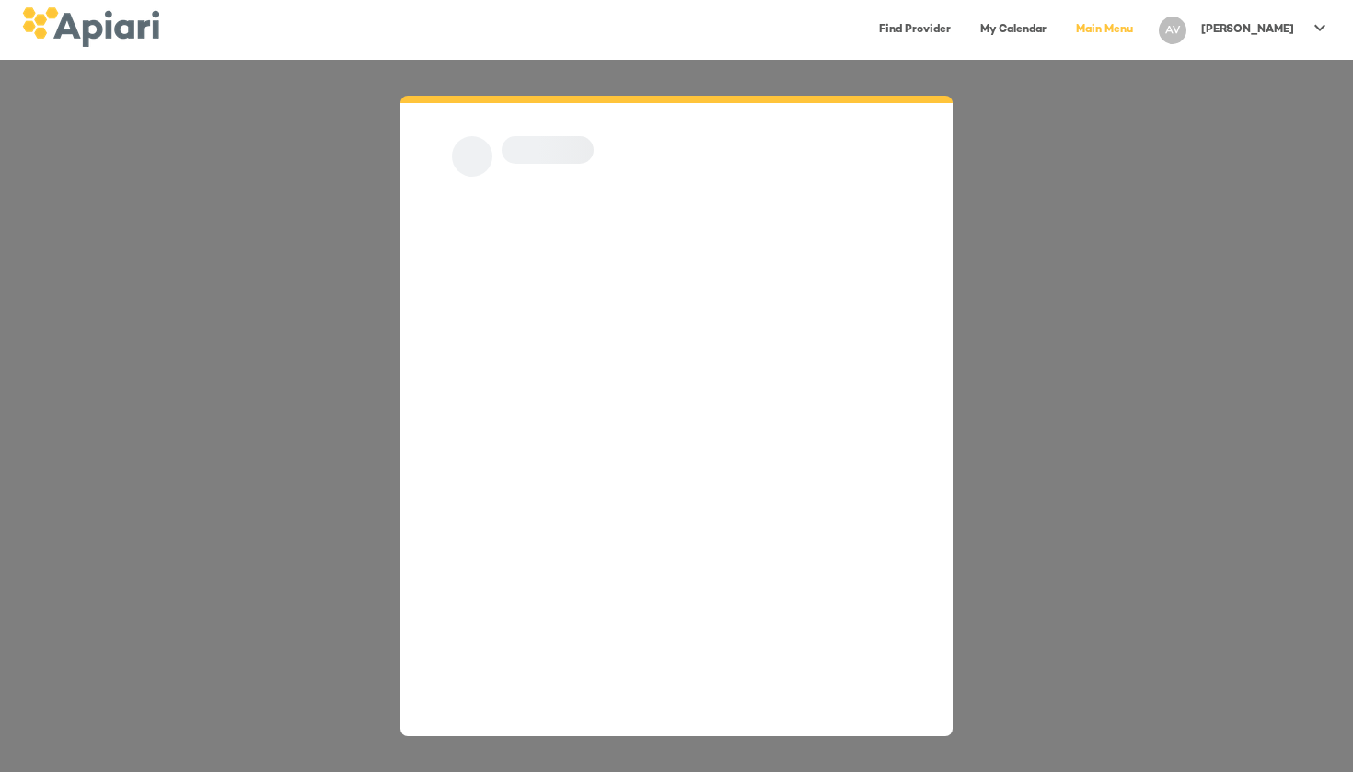
click at [1124, 31] on link "Main Menu" at bounding box center [1104, 30] width 79 height 38
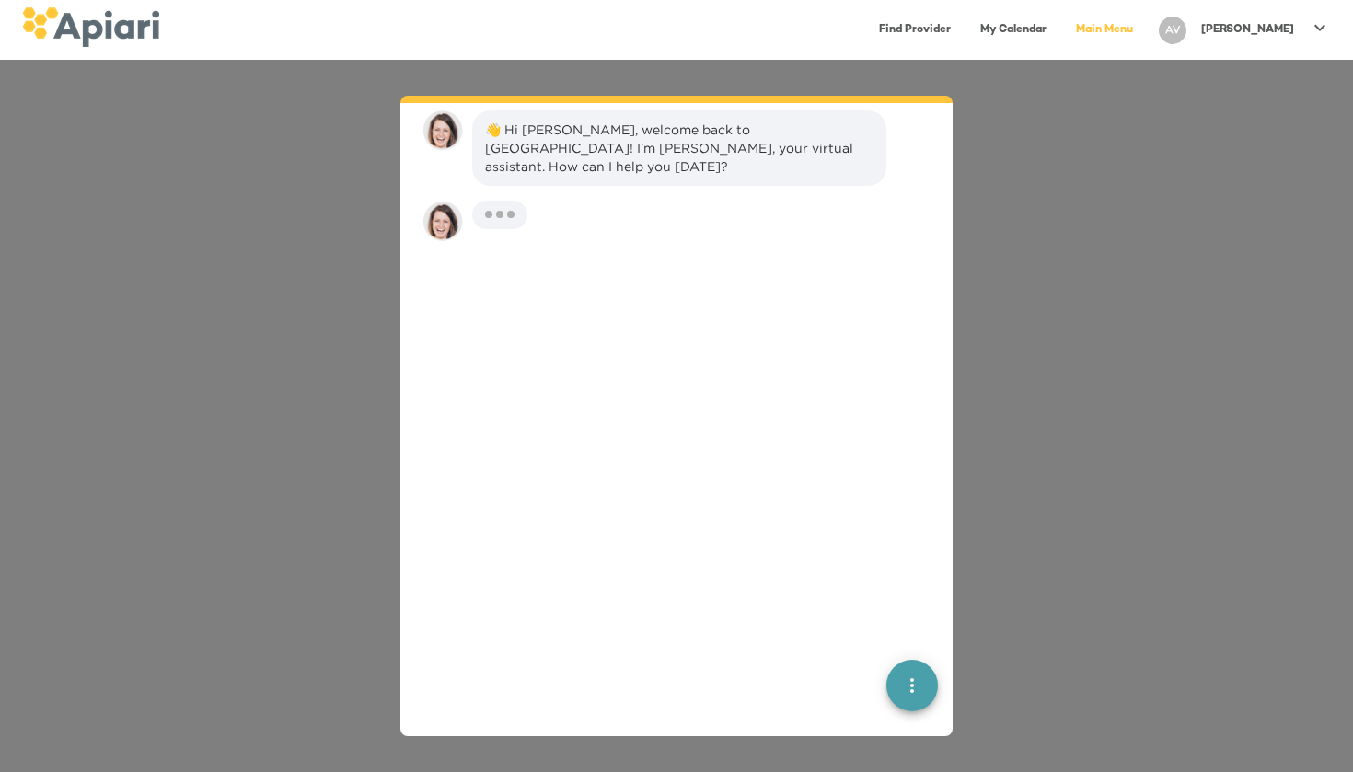
click at [1252, 23] on p "[PERSON_NAME]" at bounding box center [1247, 30] width 93 height 16
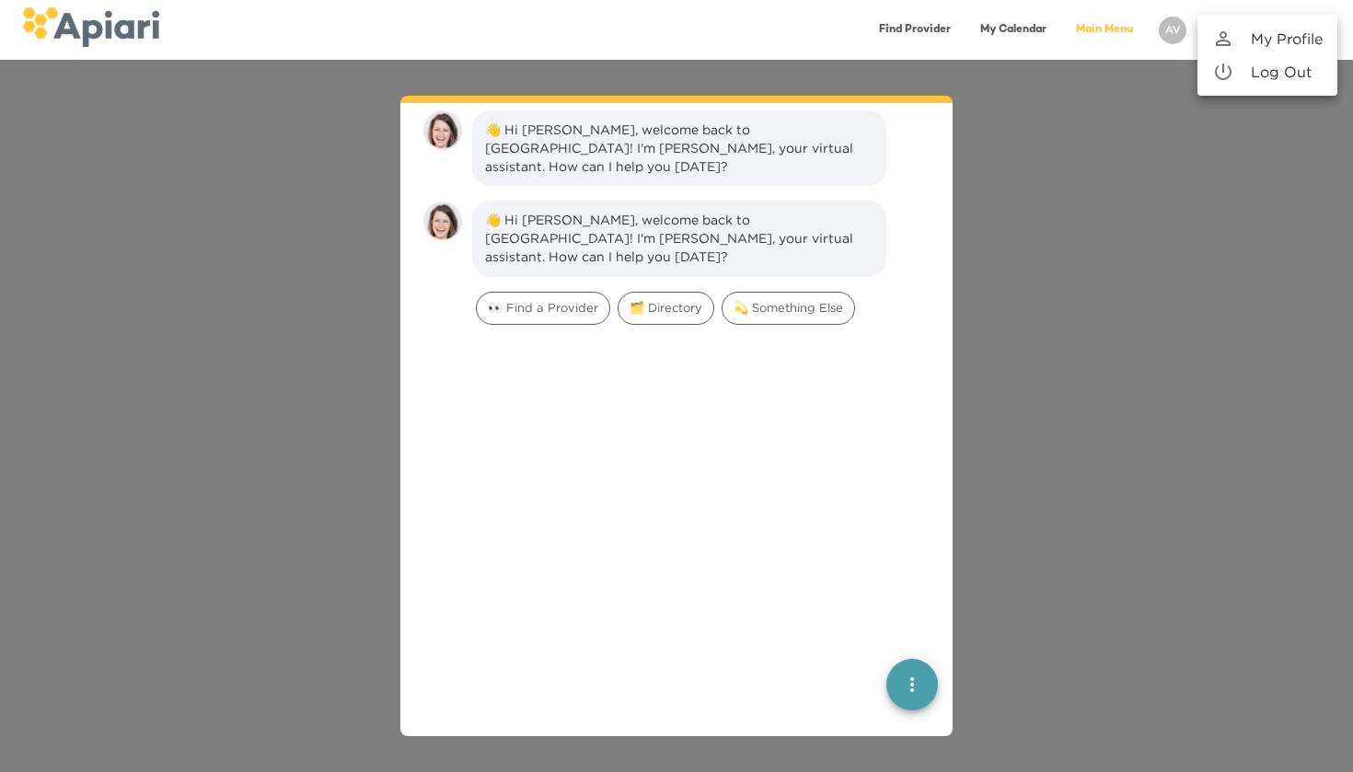
click at [1270, 46] on p "My Profile" at bounding box center [1287, 39] width 72 height 22
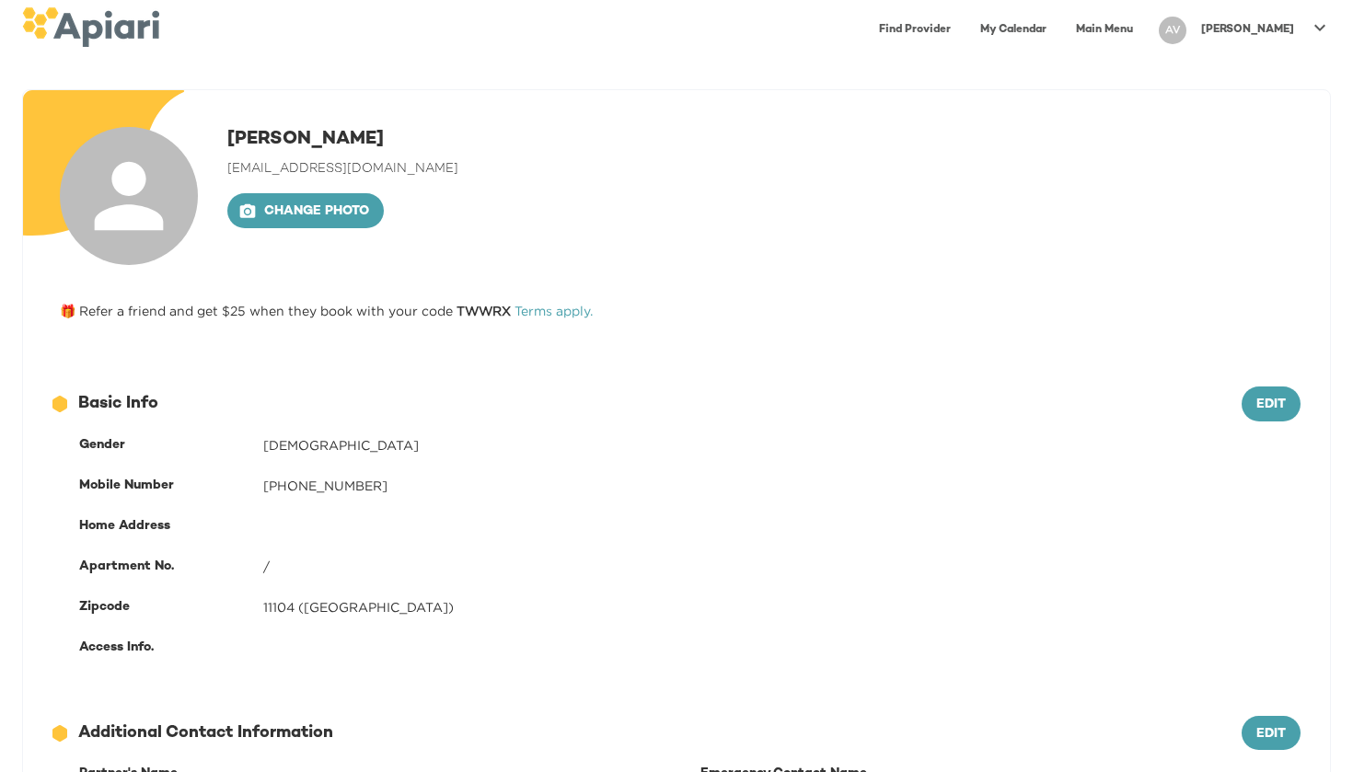
click at [1299, 28] on div "[PERSON_NAME]" at bounding box center [1248, 30] width 108 height 30
click at [1292, 71] on p "Log Out" at bounding box center [1281, 72] width 61 height 22
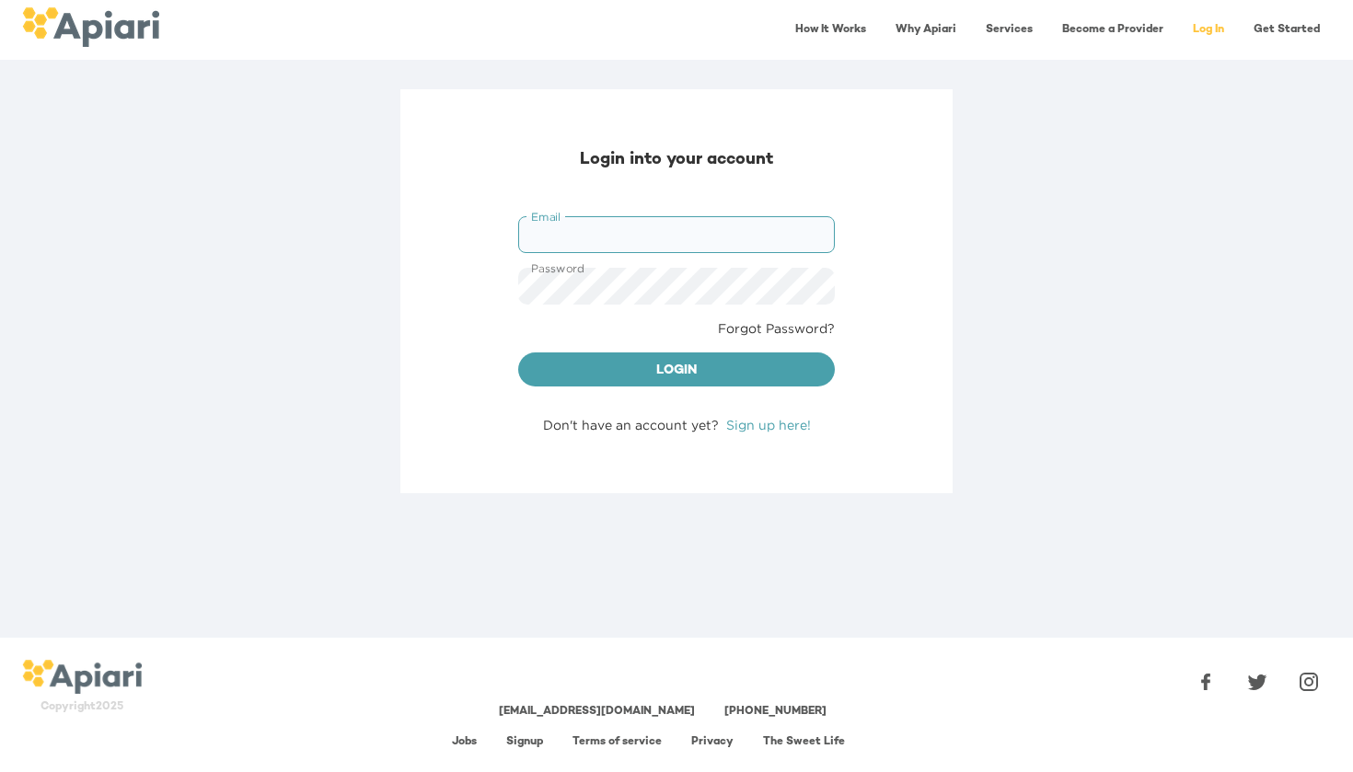
click at [909, 266] on div "Login into your account Email Email Password Password Forgot Password? Login Do…" at bounding box center [676, 291] width 552 height 404
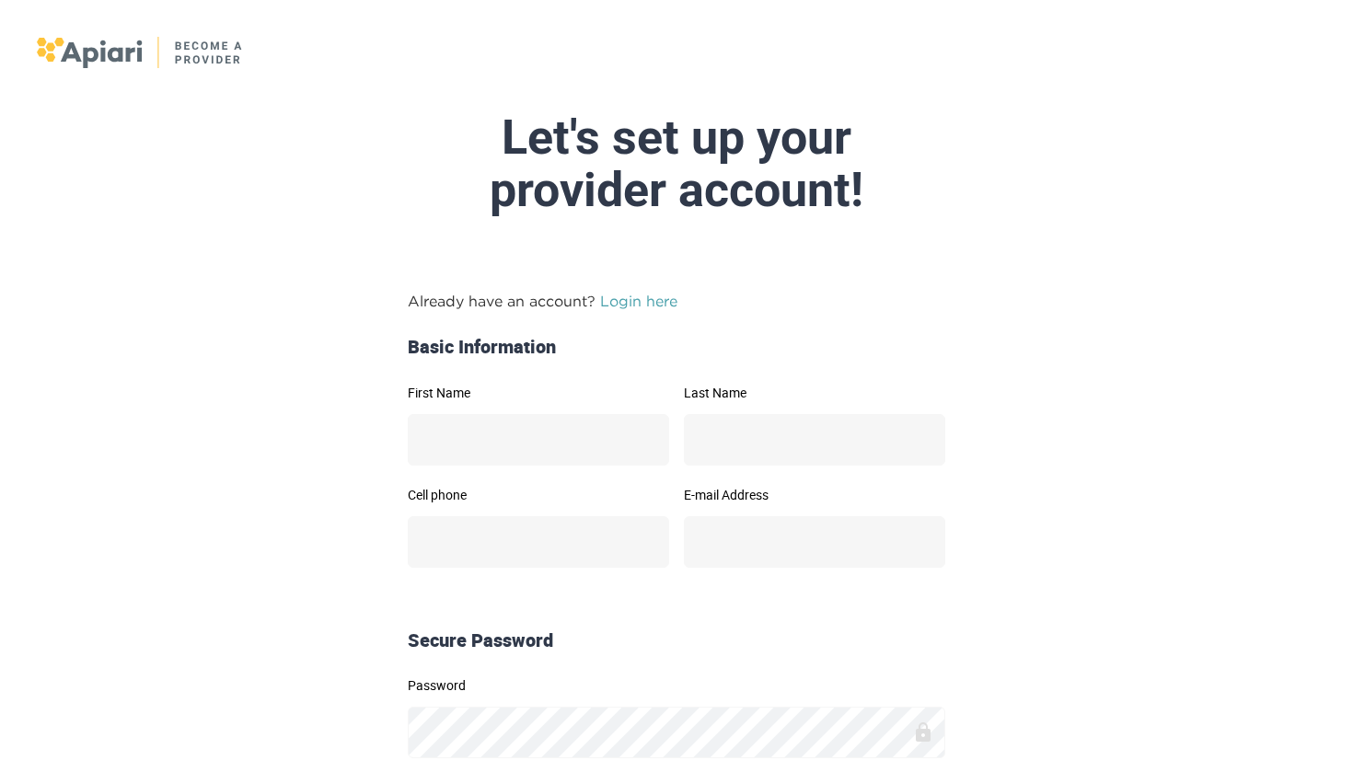
click at [648, 295] on link "Login here" at bounding box center [638, 301] width 77 height 17
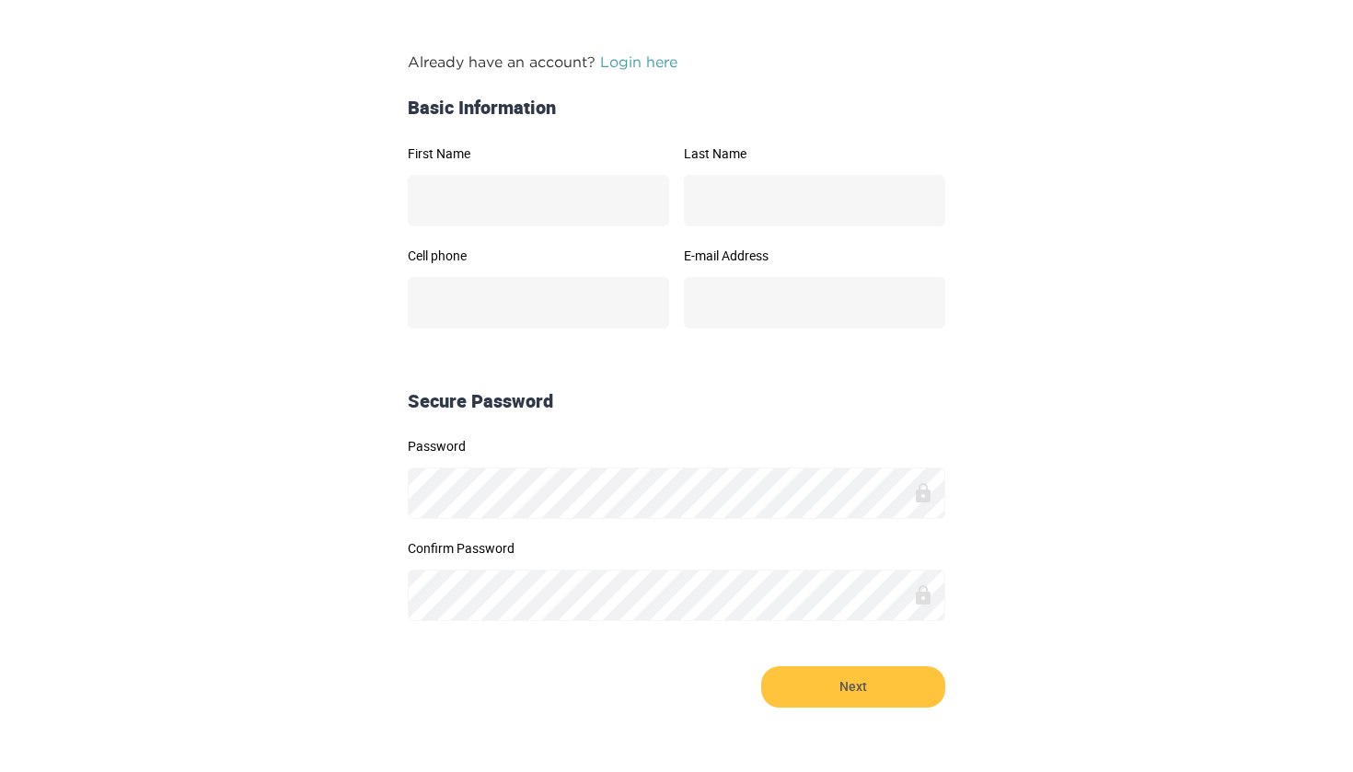
scroll to position [237, 0]
click at [643, 60] on link "Login here" at bounding box center [638, 63] width 77 height 17
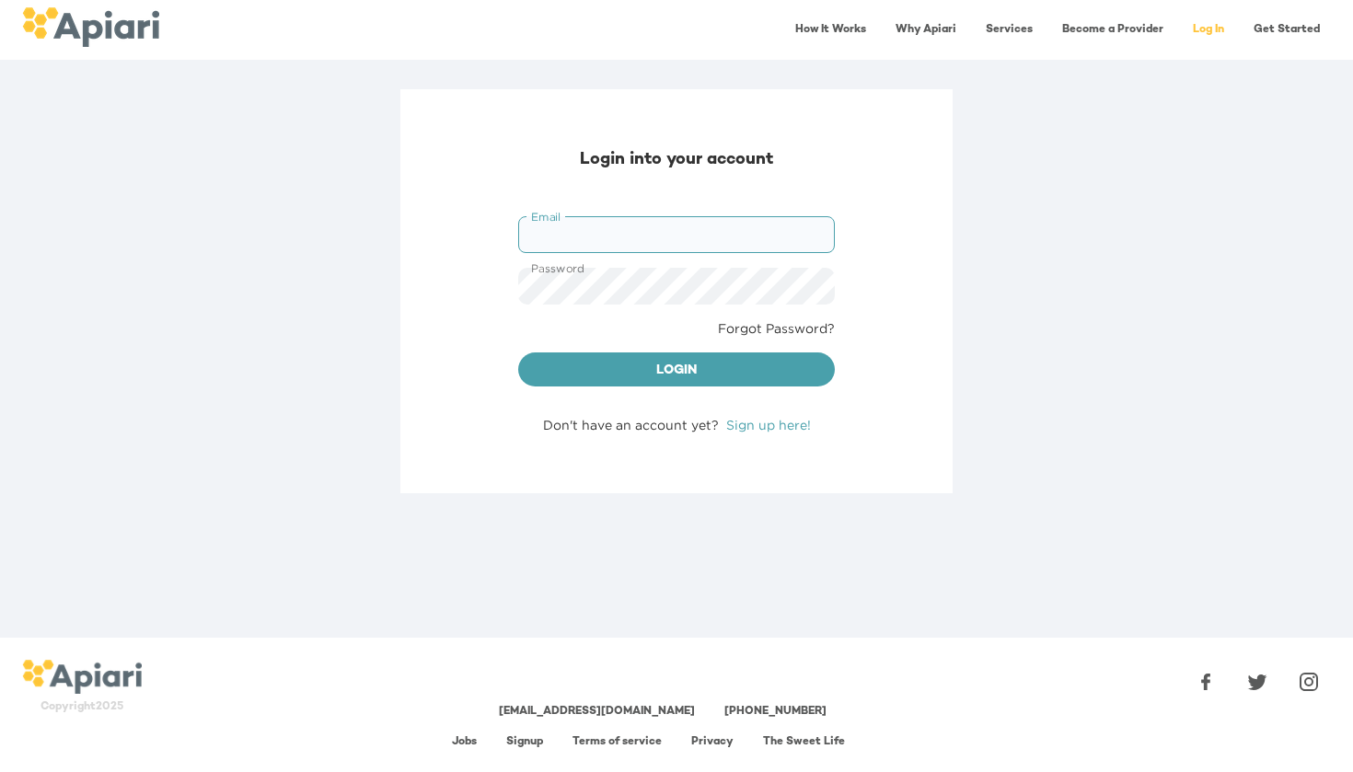
type input "**********"
click at [662, 372] on span "Login" at bounding box center [676, 371] width 287 height 23
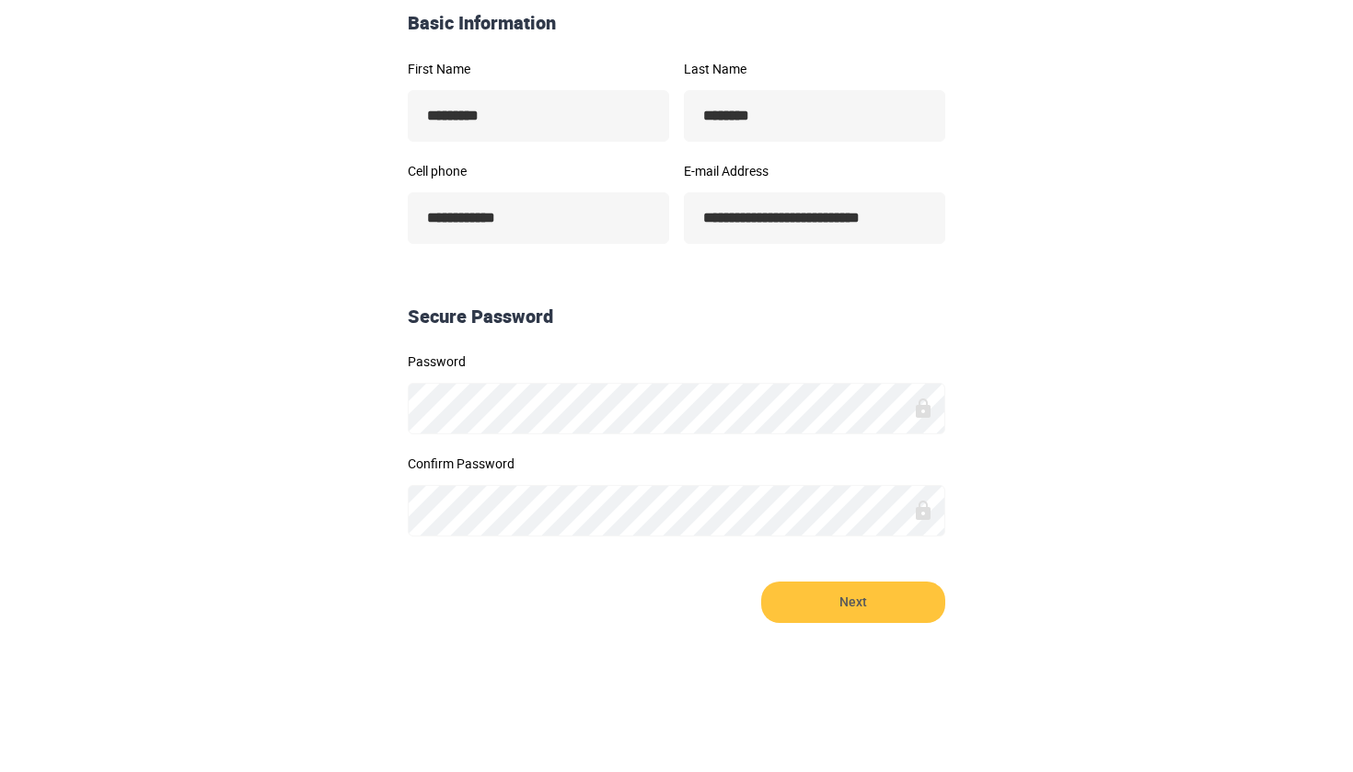
scroll to position [323, 0]
click at [833, 611] on span "Next" at bounding box center [853, 603] width 184 height 41
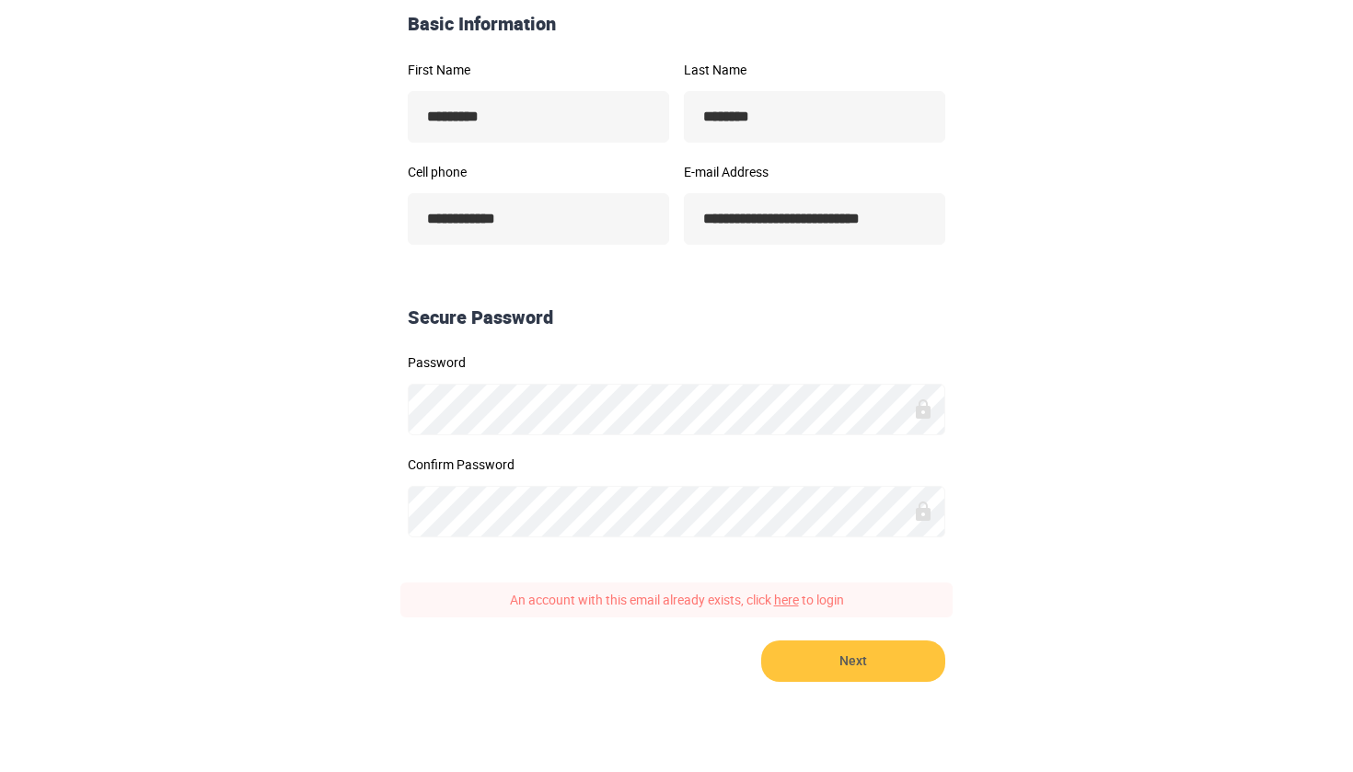
scroll to position [324, 0]
click at [787, 601] on link "here" at bounding box center [786, 598] width 25 height 17
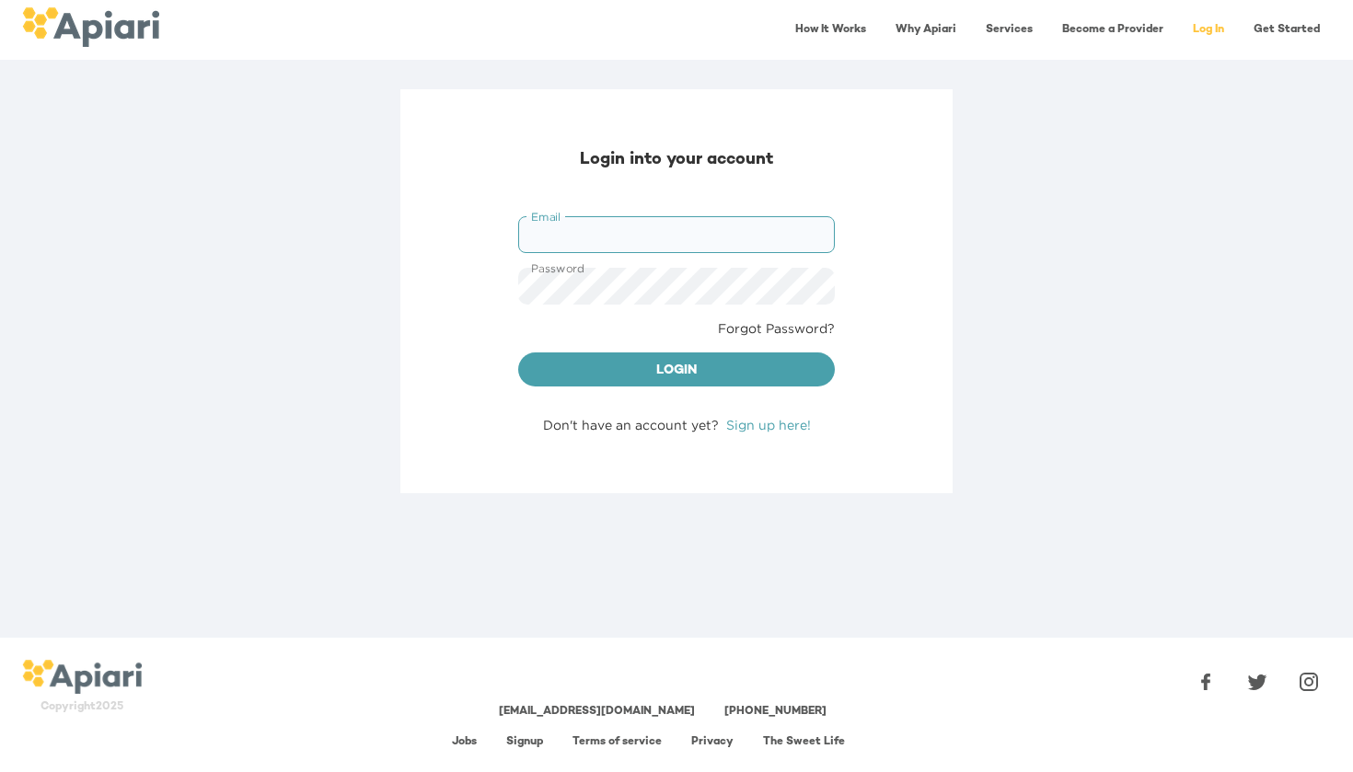
type input "**********"
click at [743, 374] on span "Login" at bounding box center [676, 371] width 287 height 23
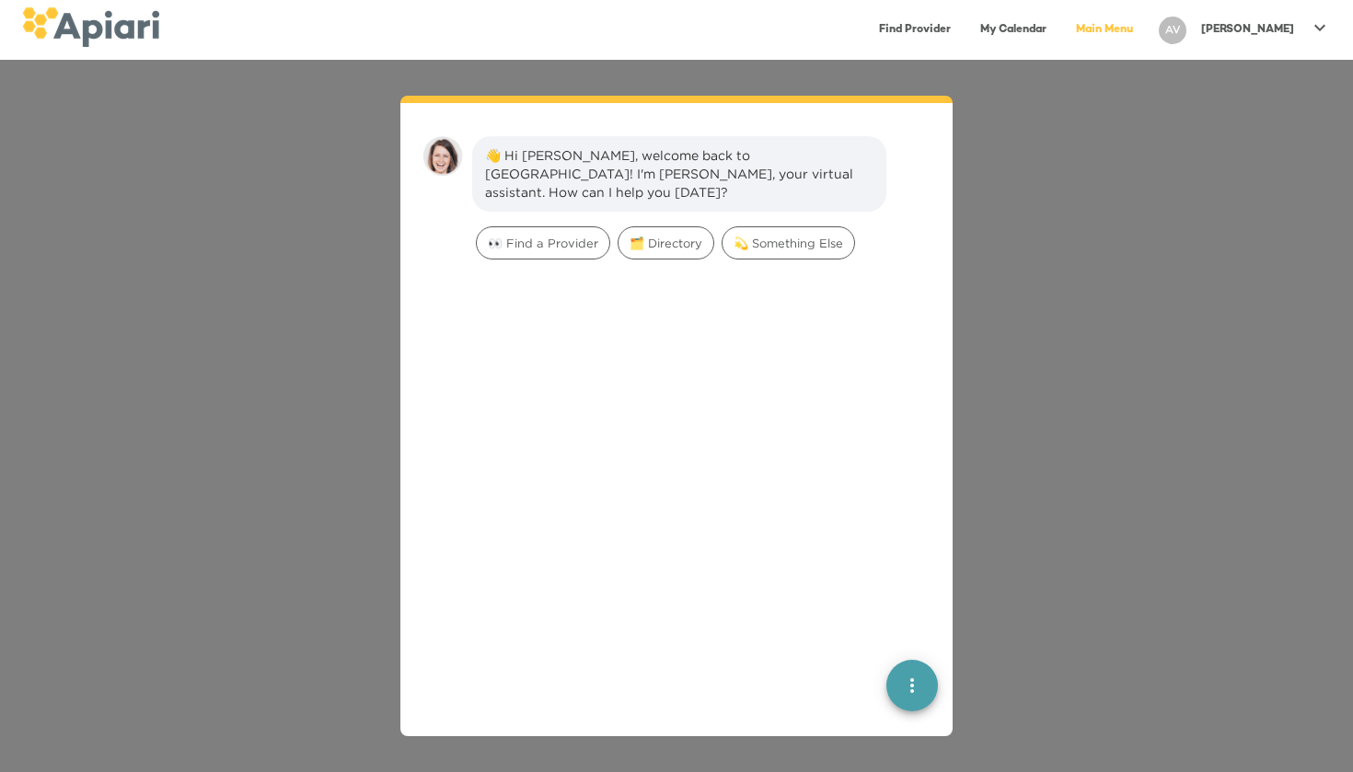
scroll to position [26, 0]
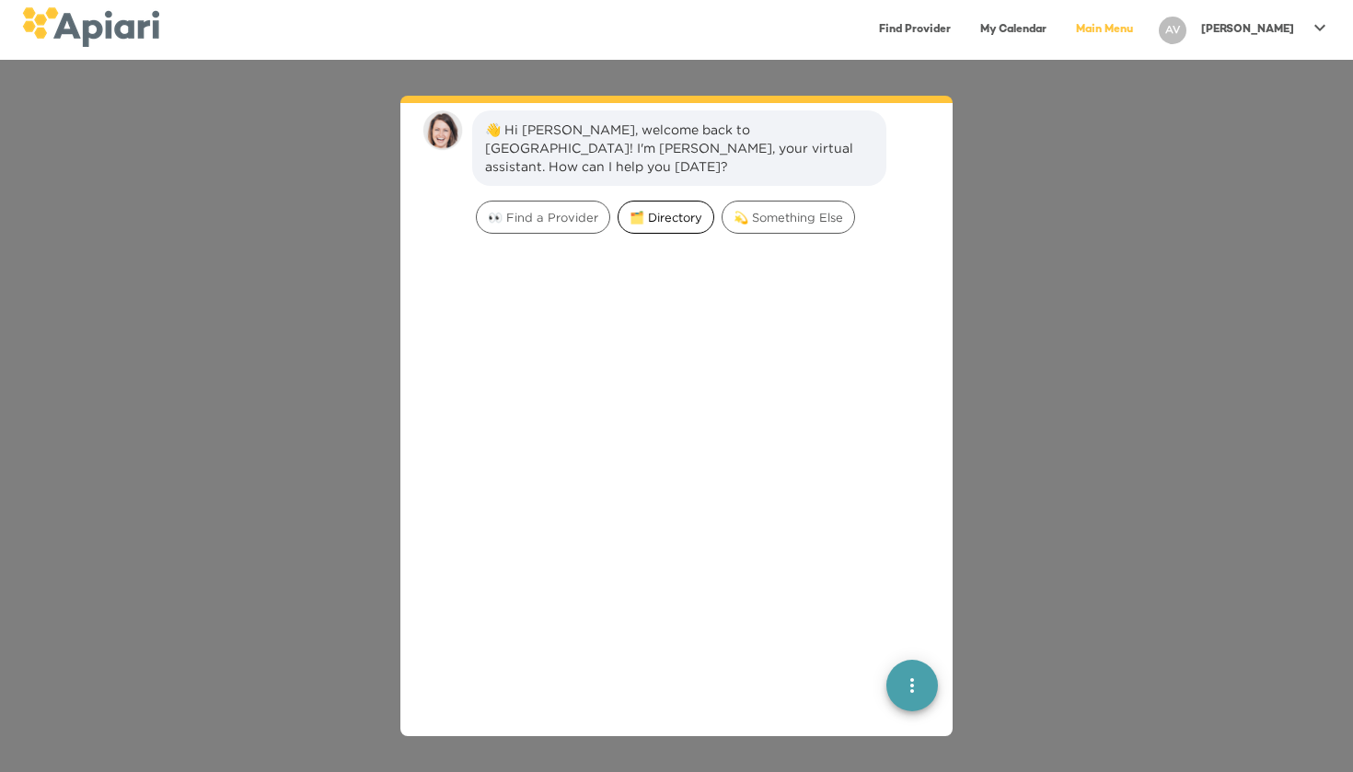
click at [664, 209] on span "🗂️ Directory" at bounding box center [665, 217] width 95 height 17
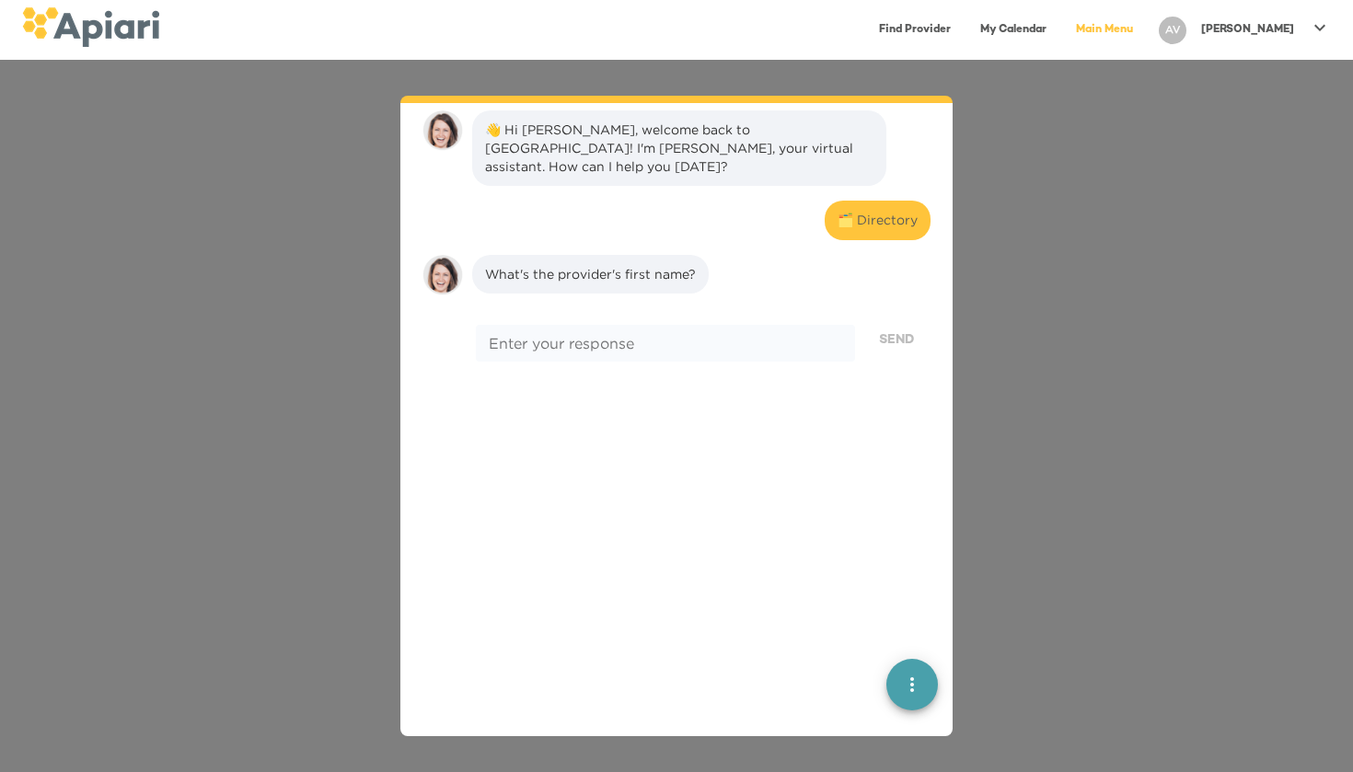
scroll to position [152, 0]
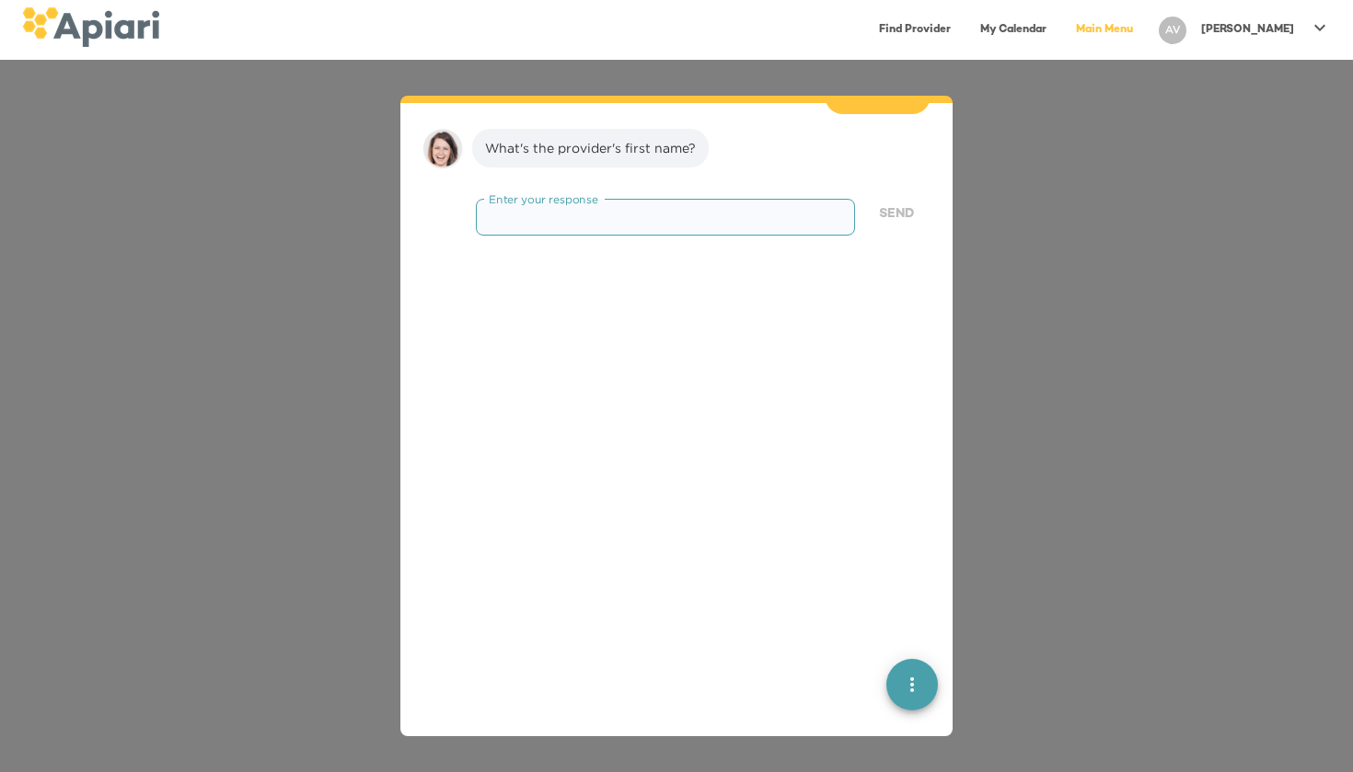
click at [662, 208] on textarea at bounding box center [665, 216] width 353 height 17
click at [922, 672] on button "quick menu" at bounding box center [912, 685] width 52 height 52
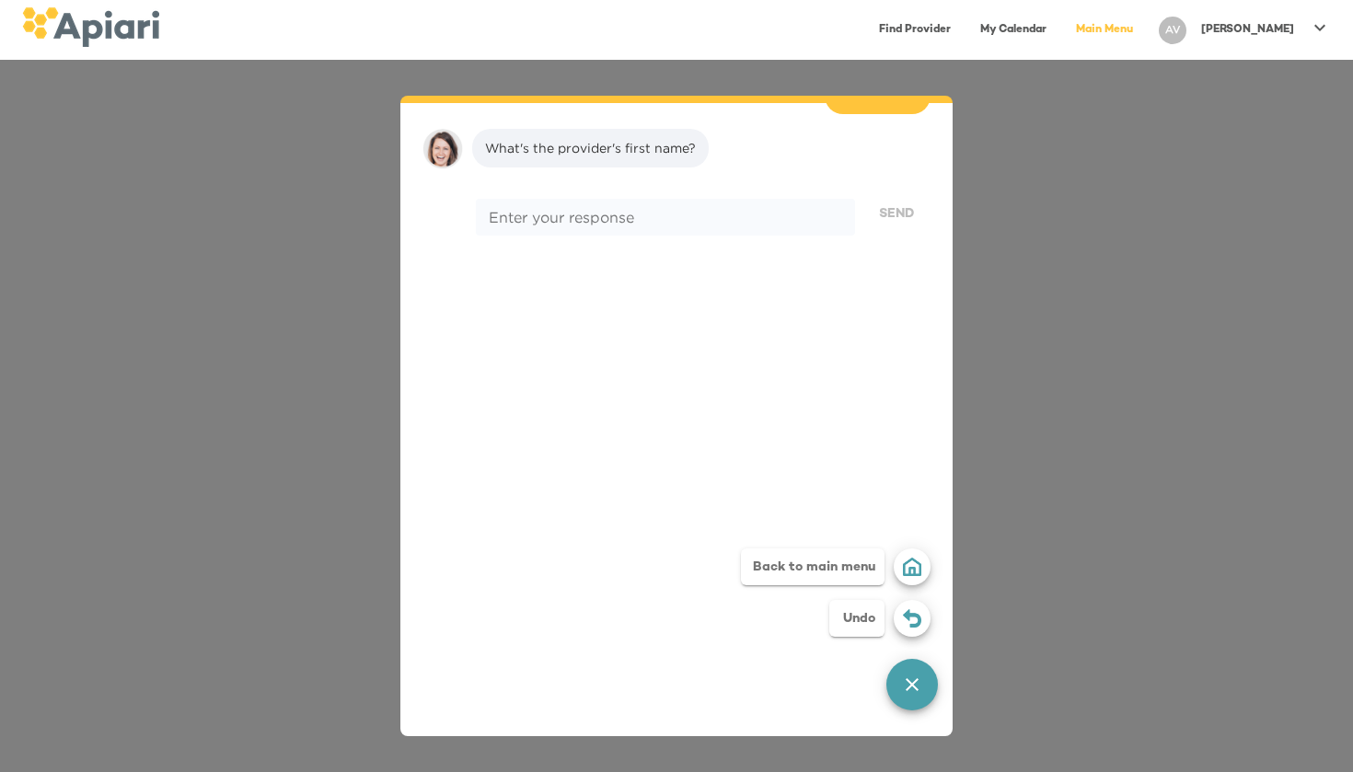
click at [891, 617] on div "Undo Back to main menu" at bounding box center [912, 614] width 52 height 147
click at [831, 576] on div "Back to main menu" at bounding box center [813, 566] width 144 height 37
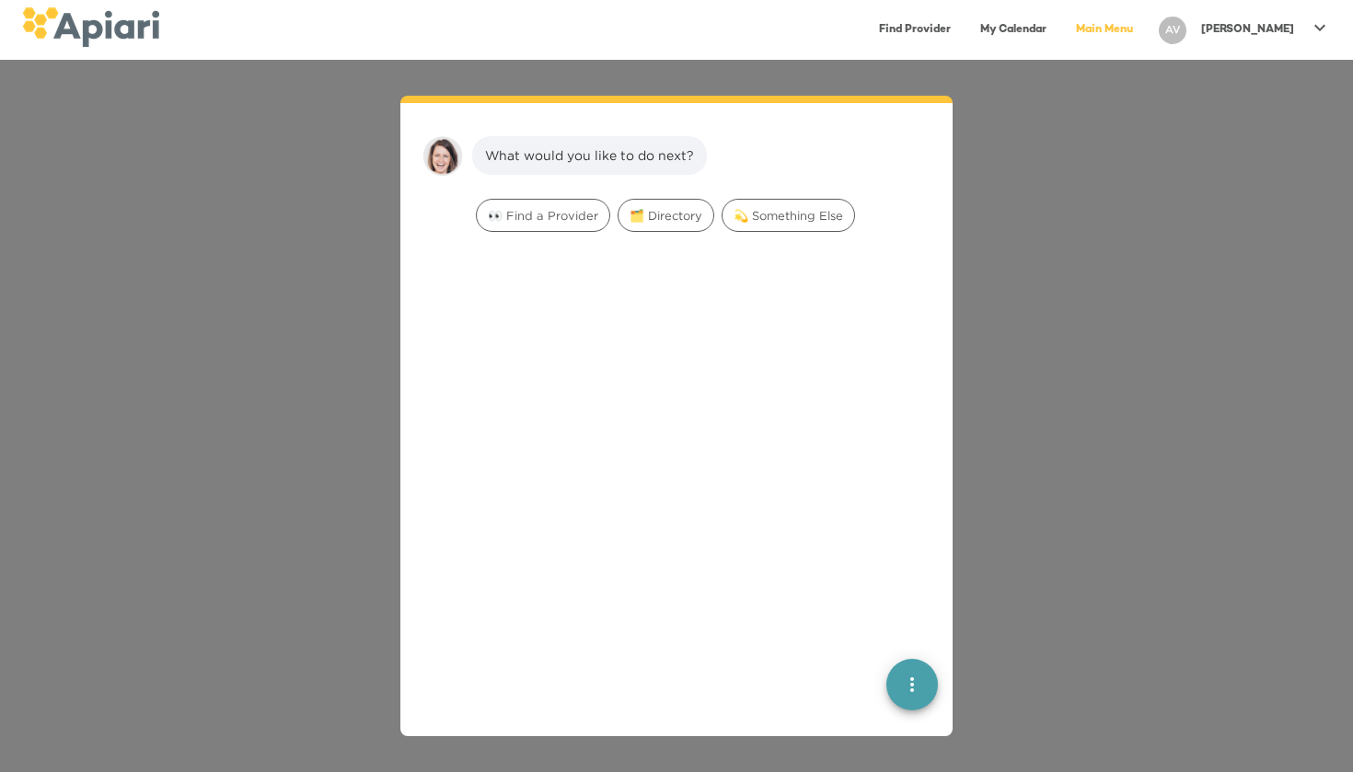
scroll to position [26, 0]
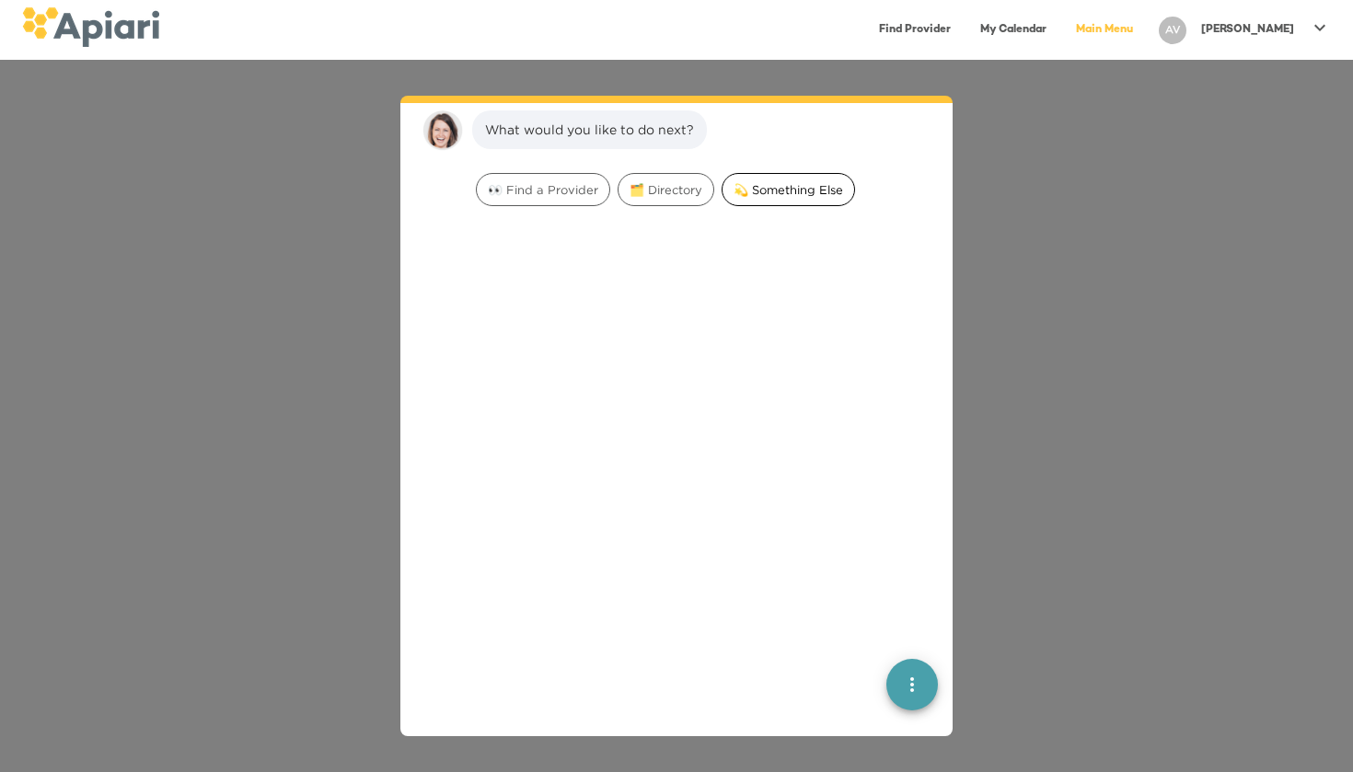
click at [767, 174] on div "💫 Something Else" at bounding box center [788, 189] width 133 height 33
click at [529, 191] on span "Talk to someone" at bounding box center [535, 189] width 117 height 17
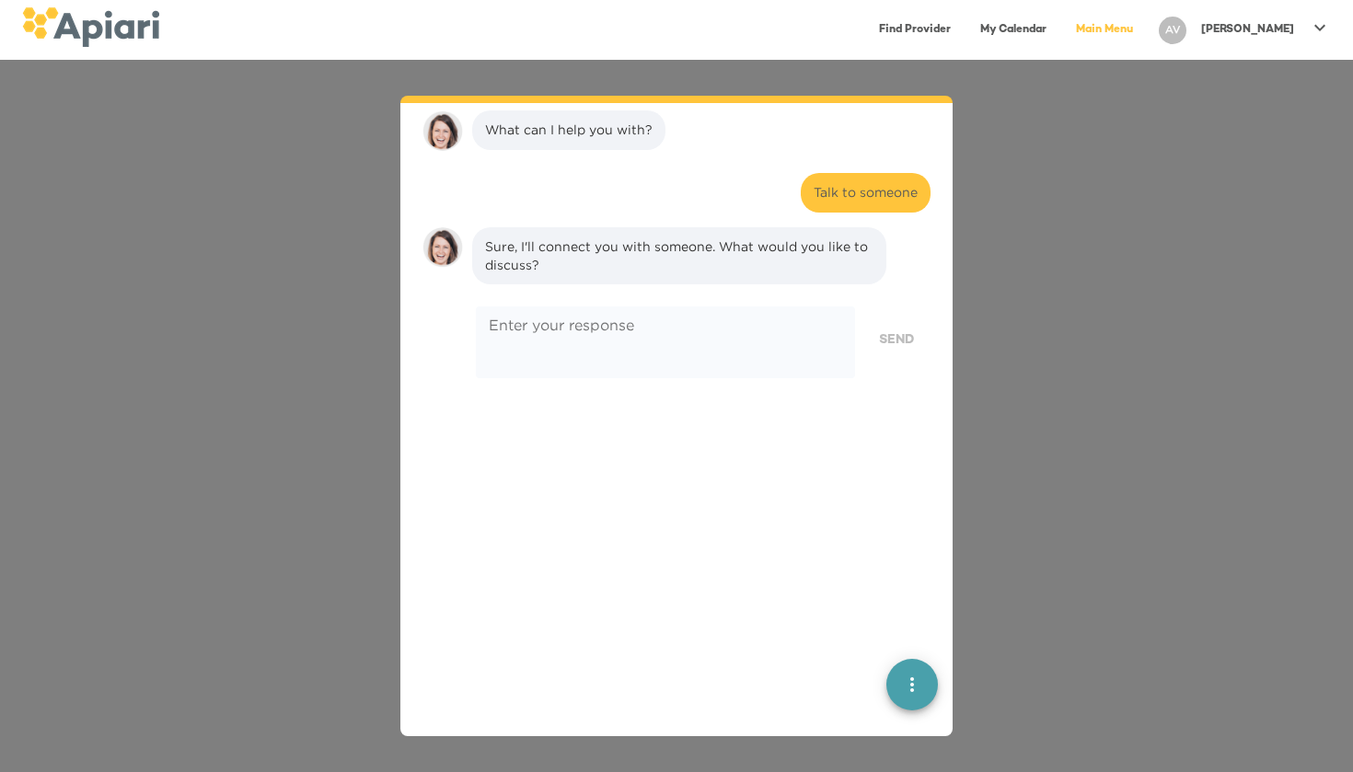
scroll to position [259, 0]
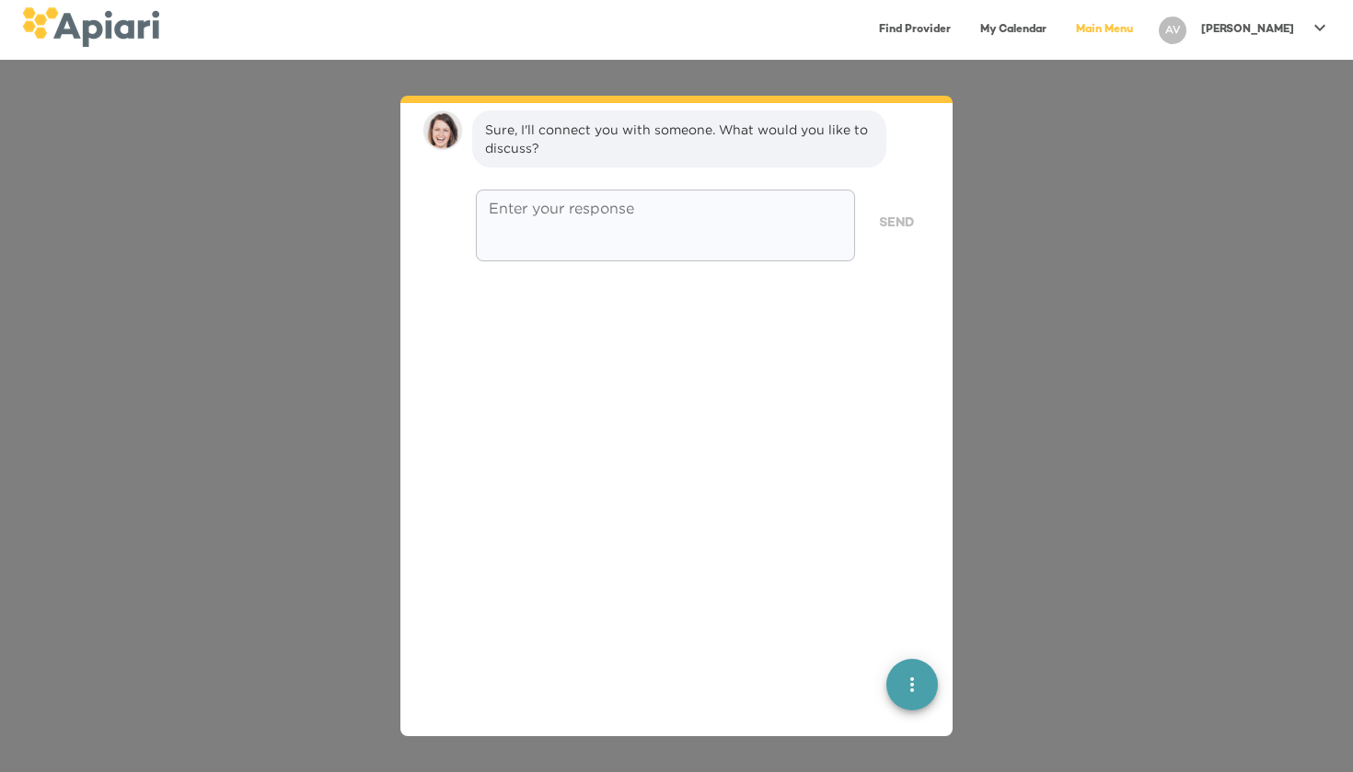
click at [587, 227] on textarea at bounding box center [665, 226] width 353 height 52
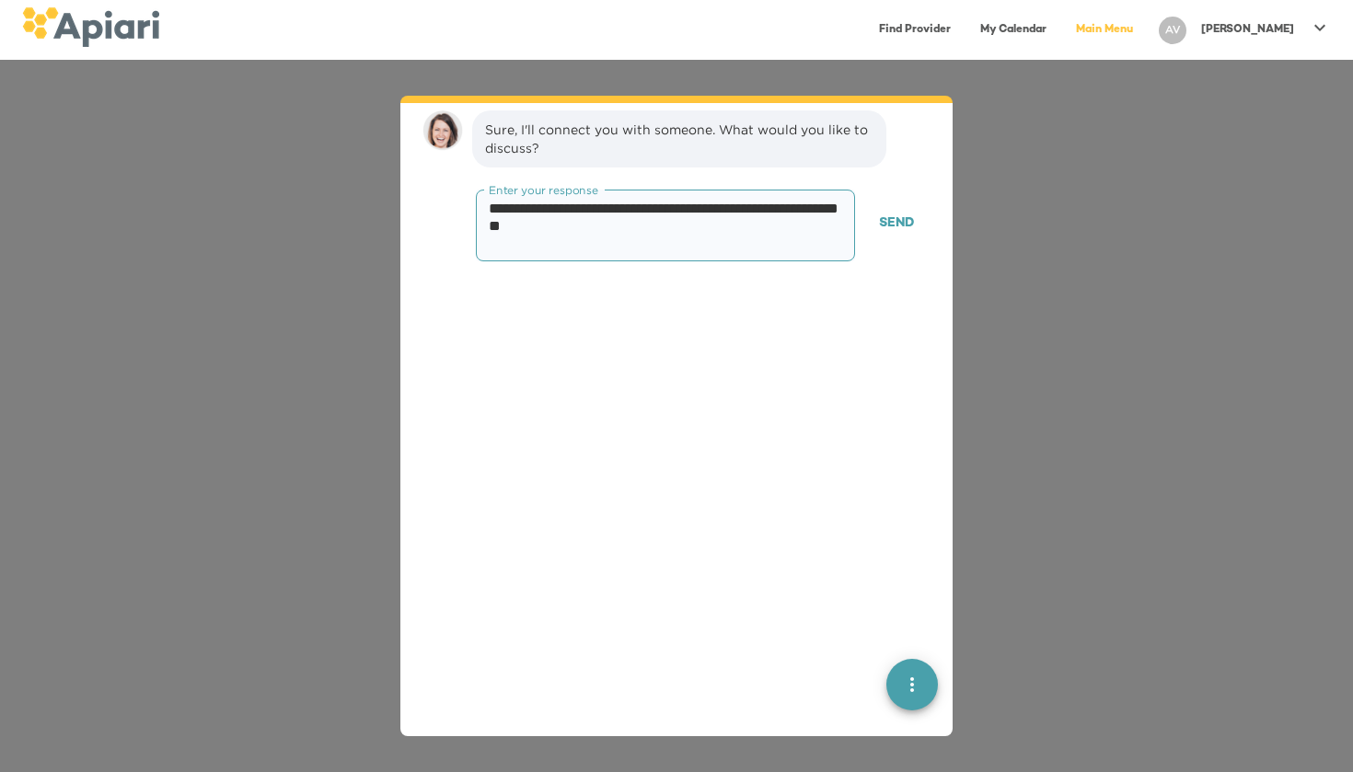
type textarea "**********"
click at [889, 226] on span "Send" at bounding box center [896, 224] width 35 height 23
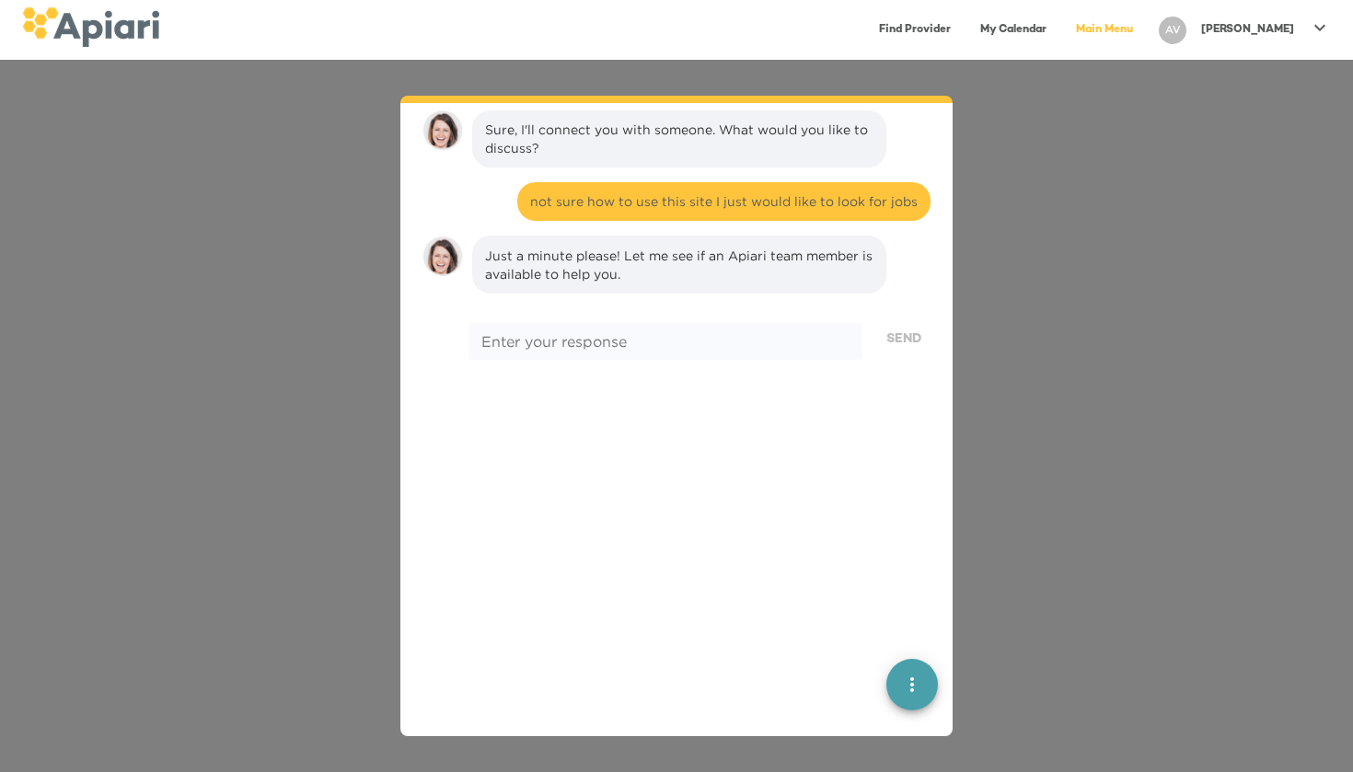
scroll to position [385, 0]
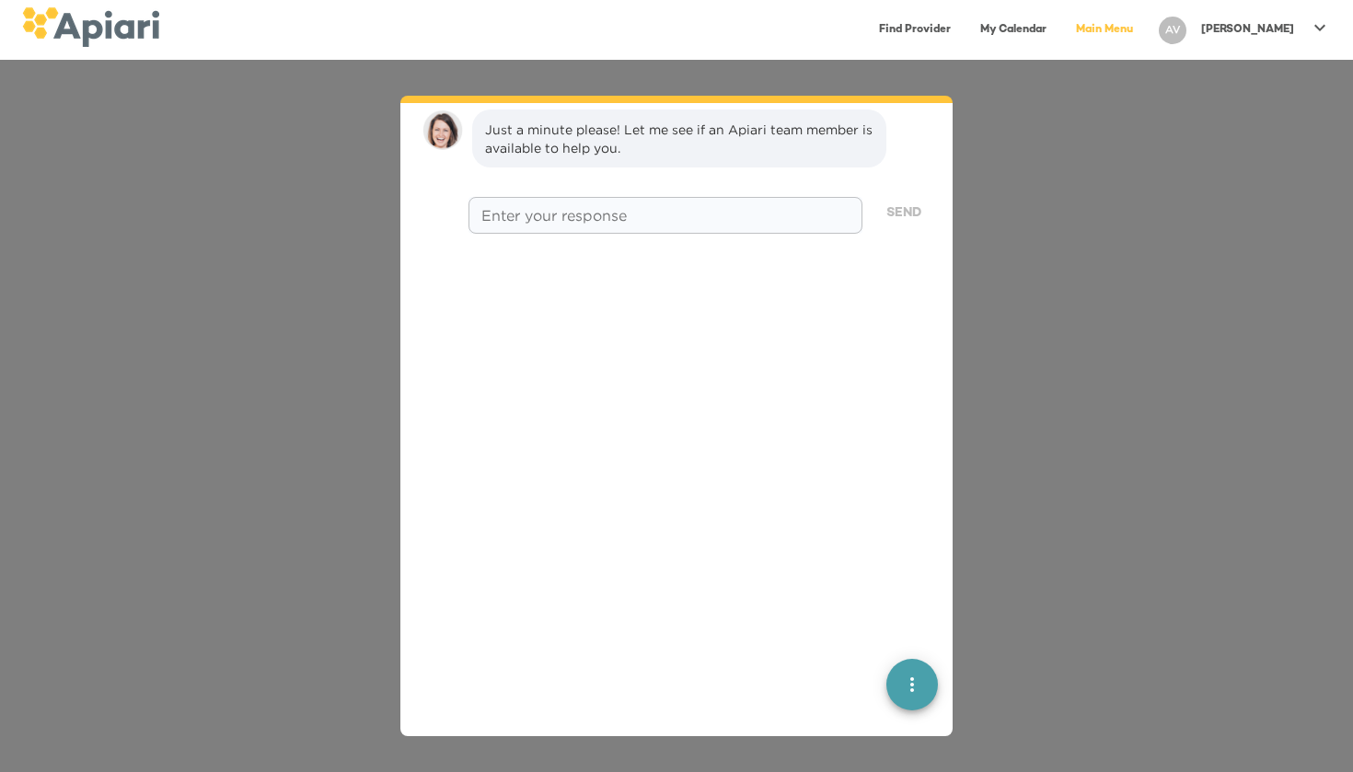
click at [803, 199] on div "* Enter your response" at bounding box center [665, 215] width 394 height 37
type textarea "***"
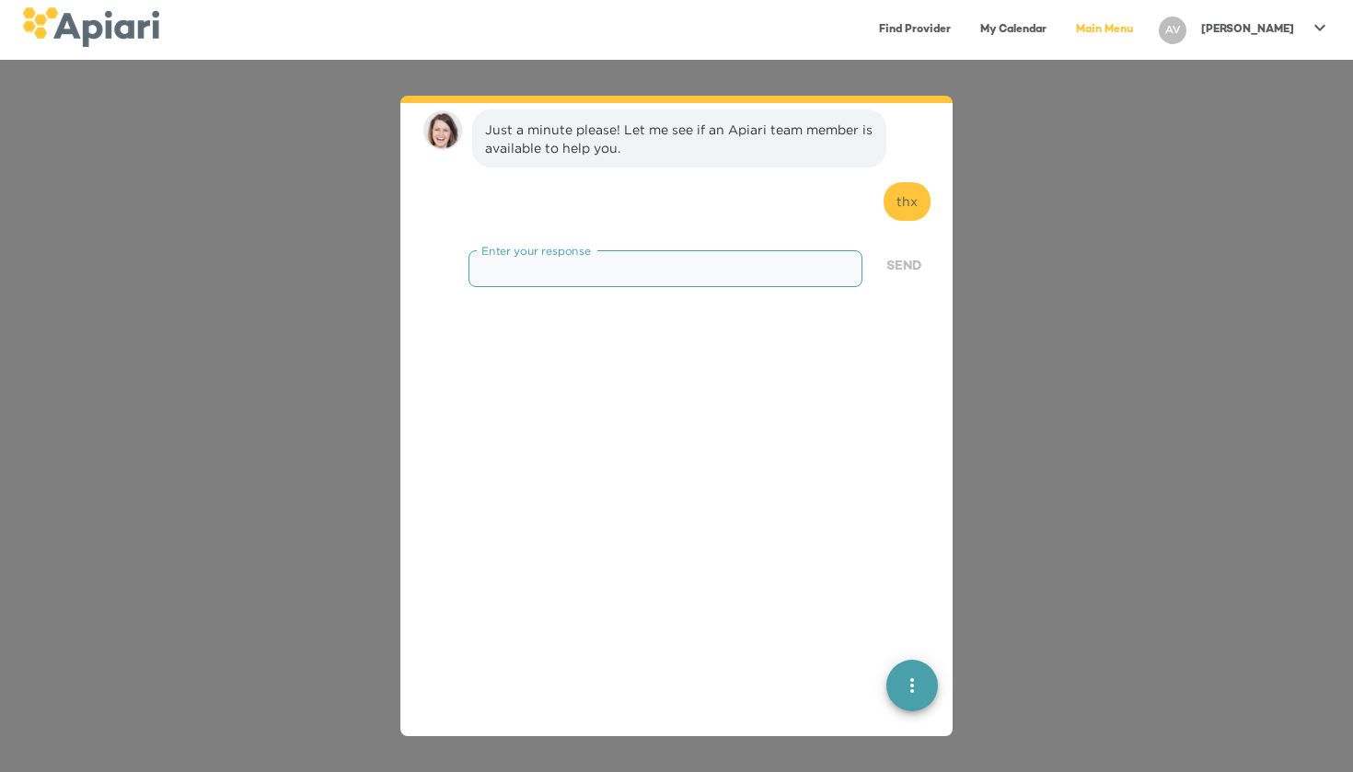
click at [917, 689] on icon "quick menu" at bounding box center [912, 685] width 22 height 22
click at [919, 607] on button "Back to main menu" at bounding box center [912, 618] width 37 height 37
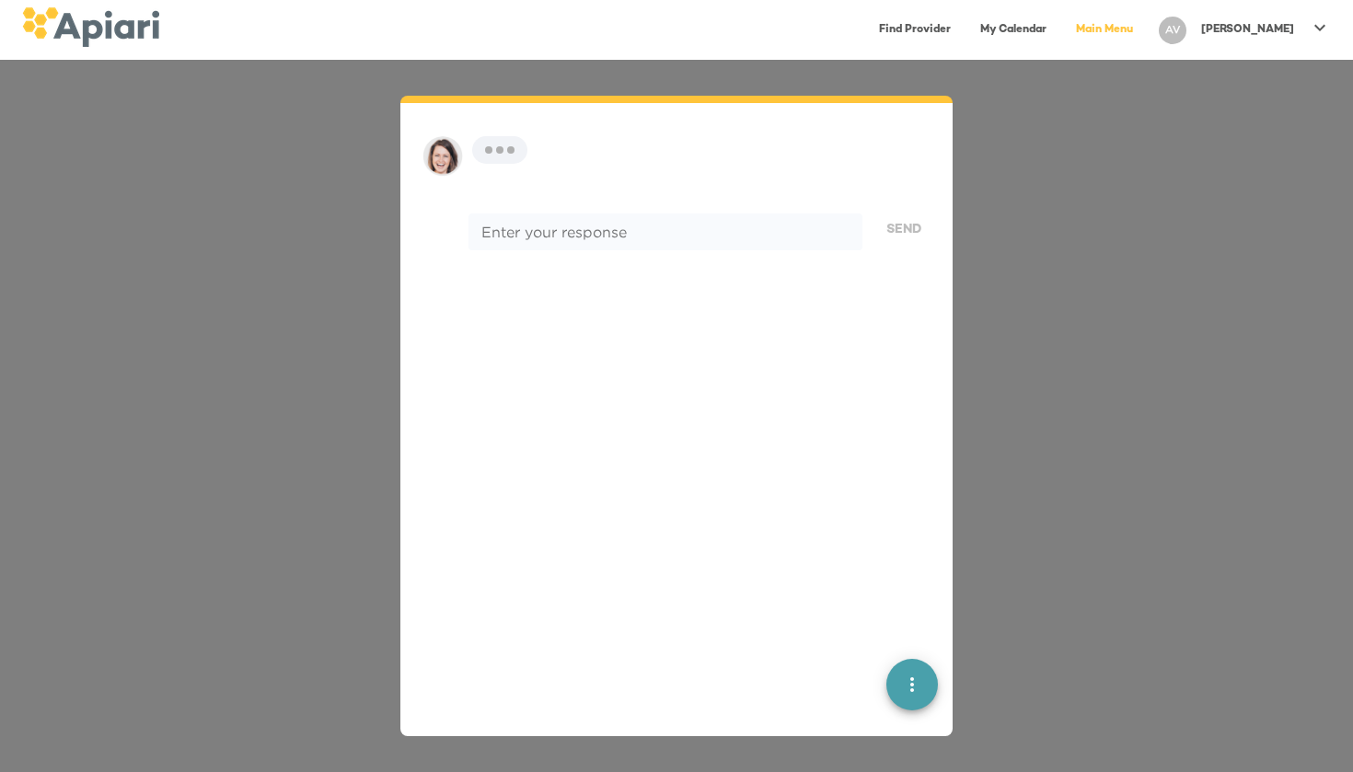
scroll to position [26, 0]
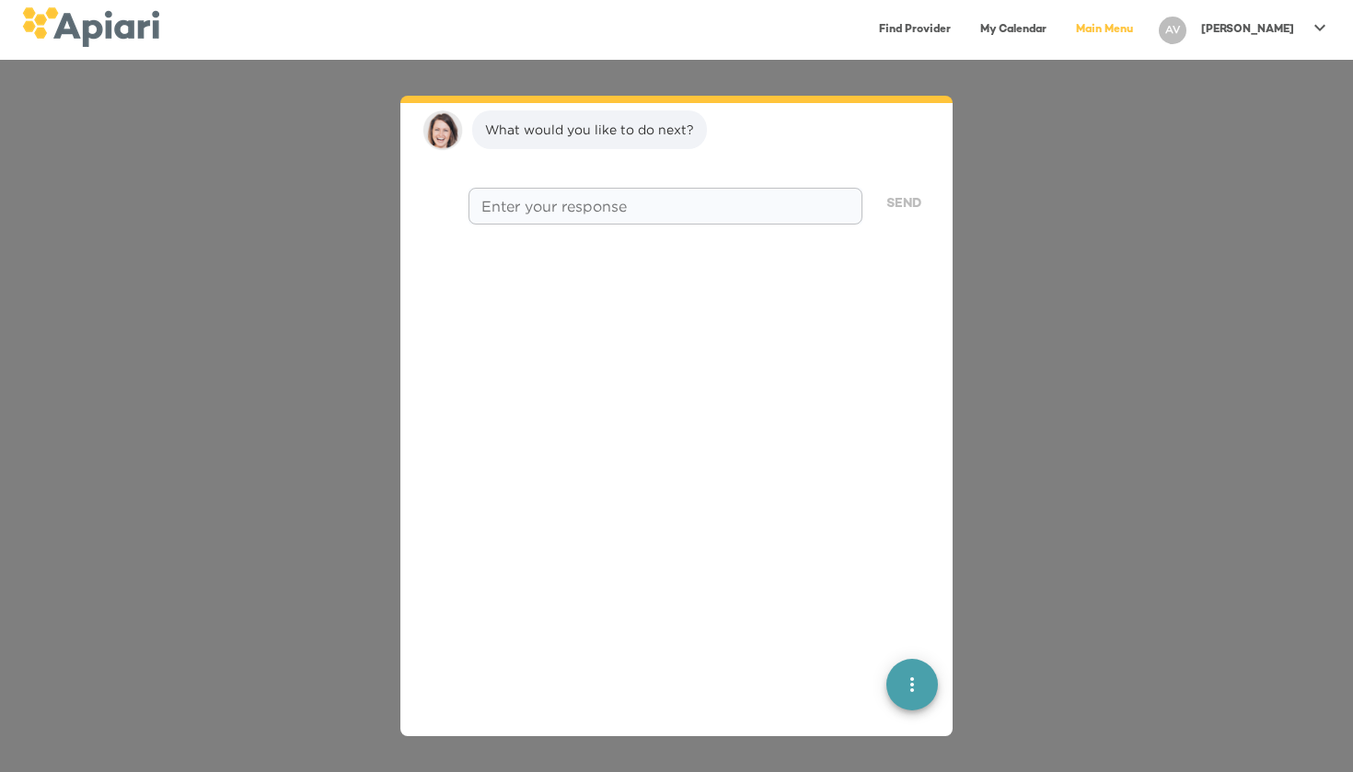
click at [657, 193] on div "* Enter your response" at bounding box center [665, 206] width 394 height 37
type textarea "**********"
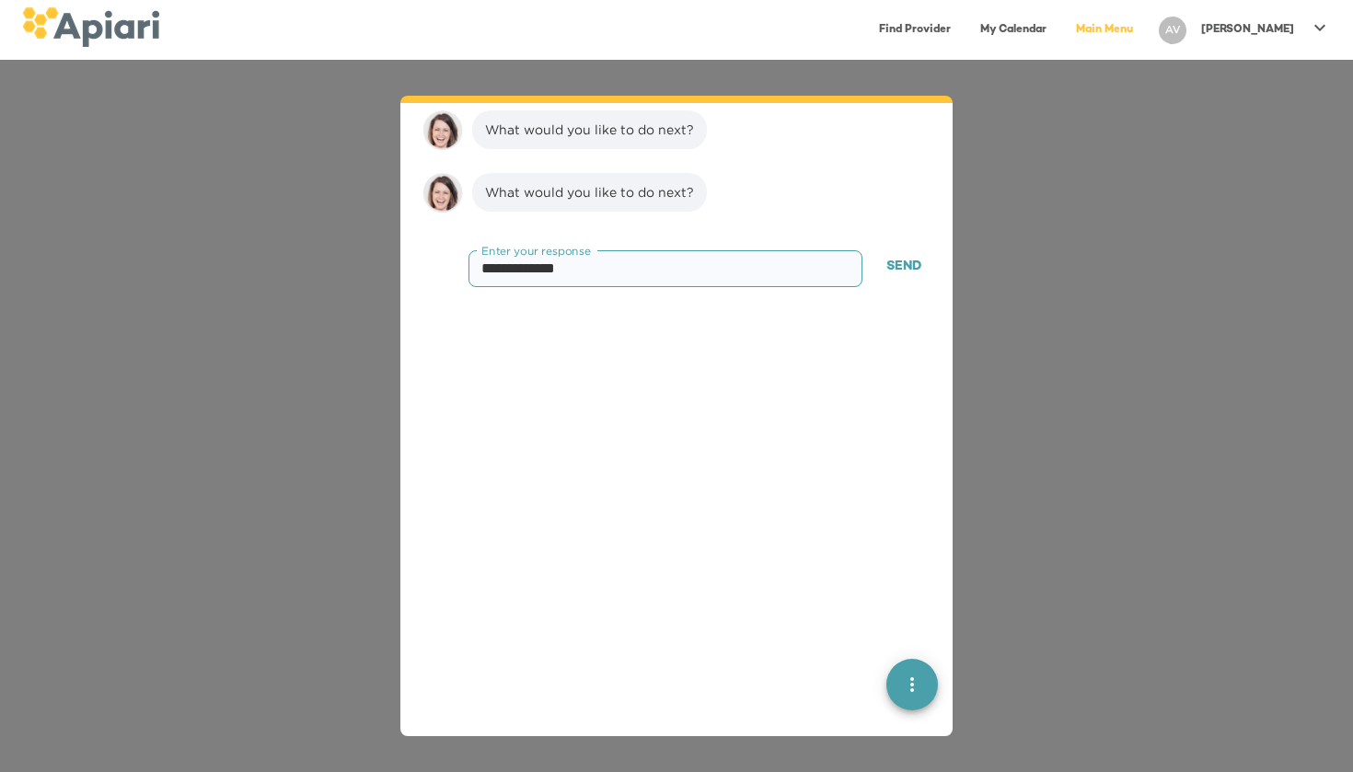
type textarea "**********"
click at [894, 261] on span "Send" at bounding box center [903, 267] width 35 height 23
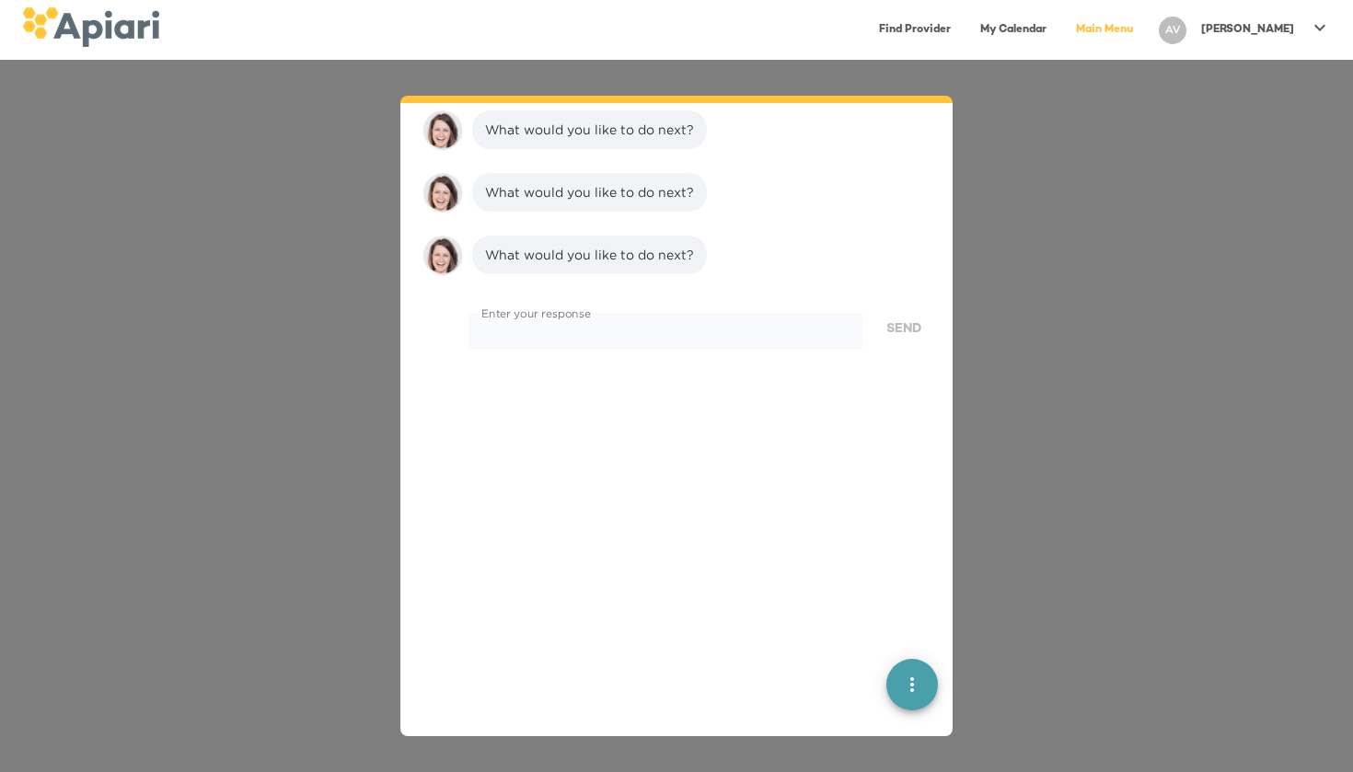
click at [933, 14] on link "Find Provider" at bounding box center [915, 30] width 94 height 38
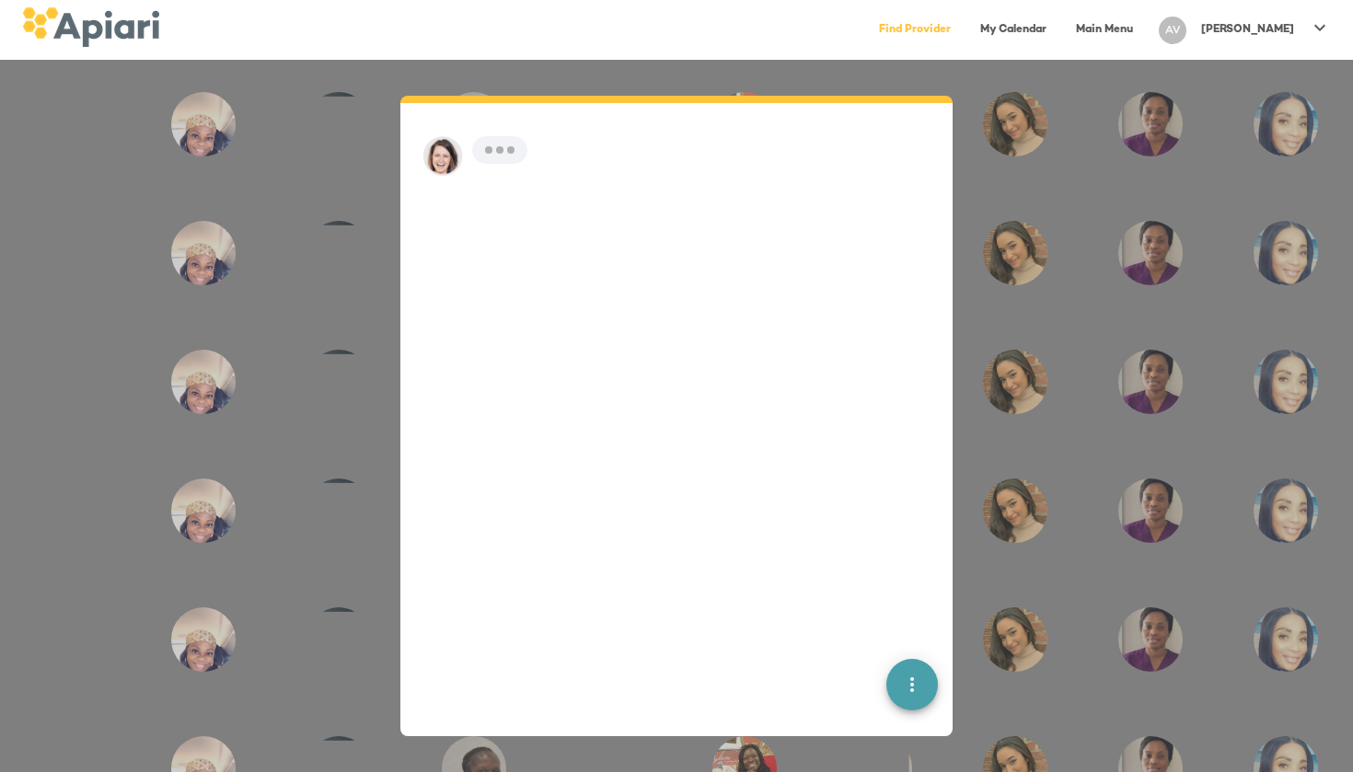
scroll to position [26, 0]
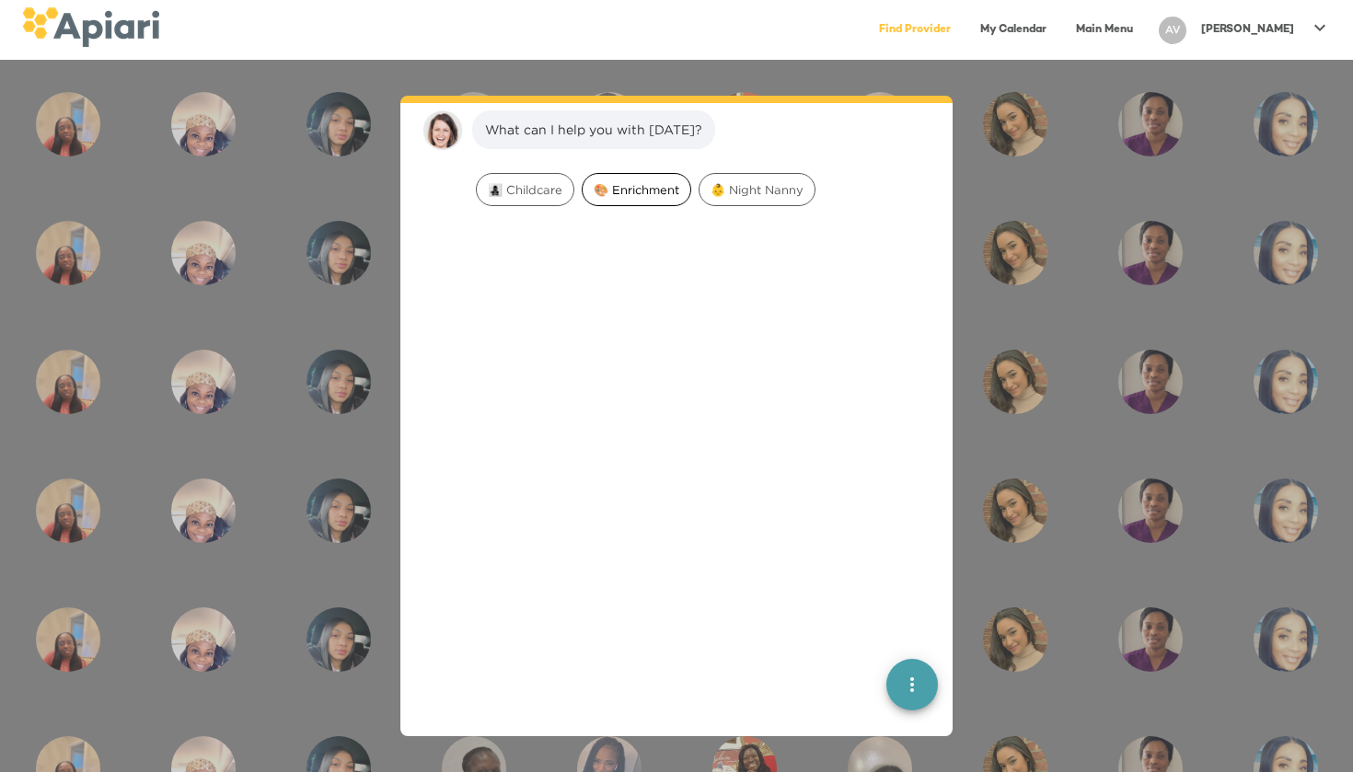
click at [639, 199] on div "🎨 Enrichment" at bounding box center [637, 189] width 110 height 33
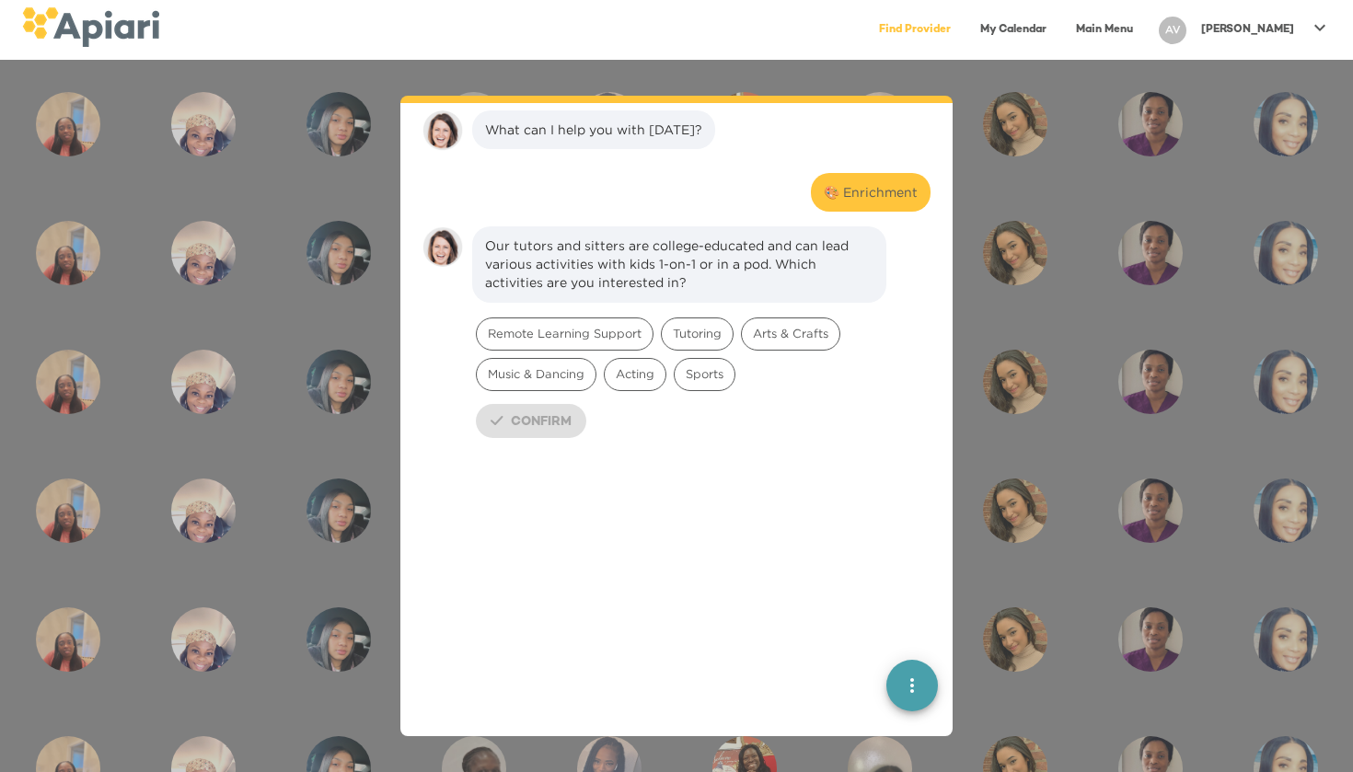
scroll to position [142, 0]
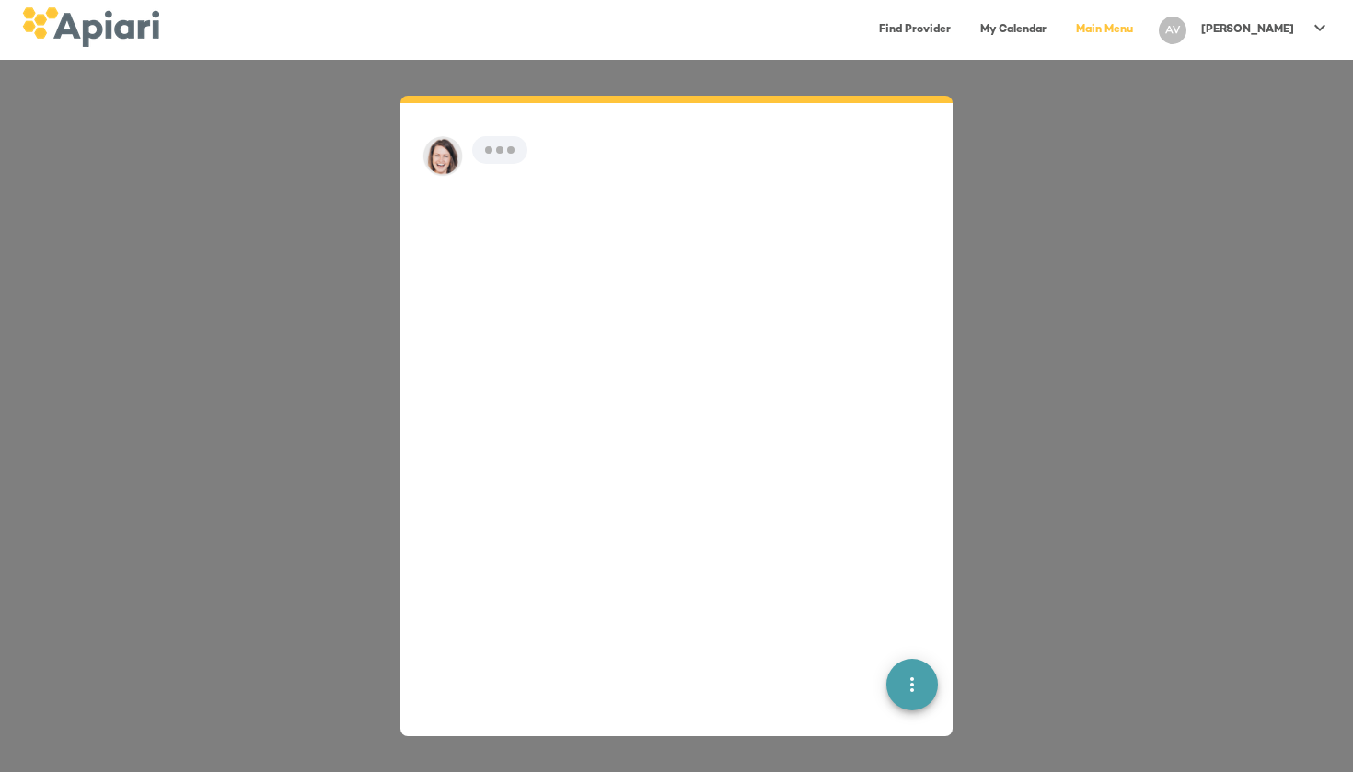
scroll to position [26, 0]
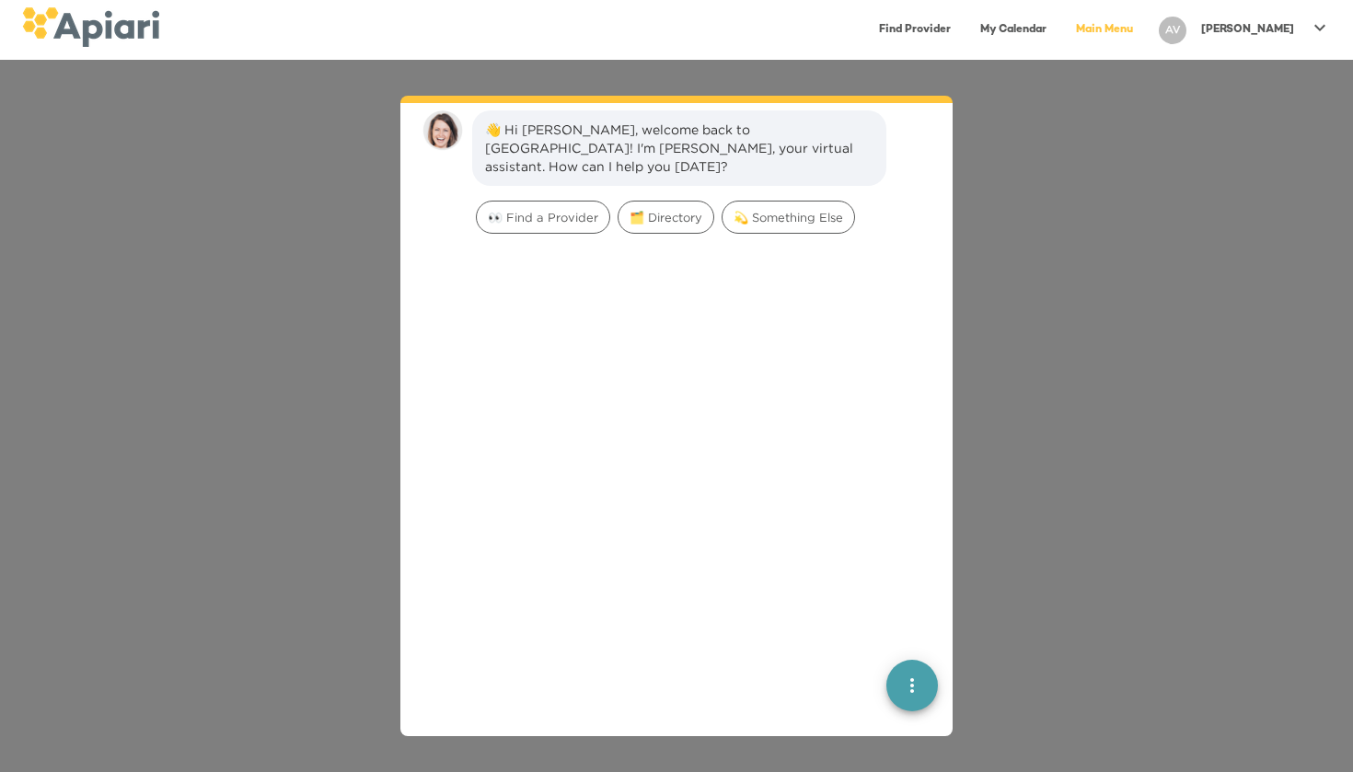
click at [954, 29] on link "Find Provider" at bounding box center [915, 30] width 94 height 38
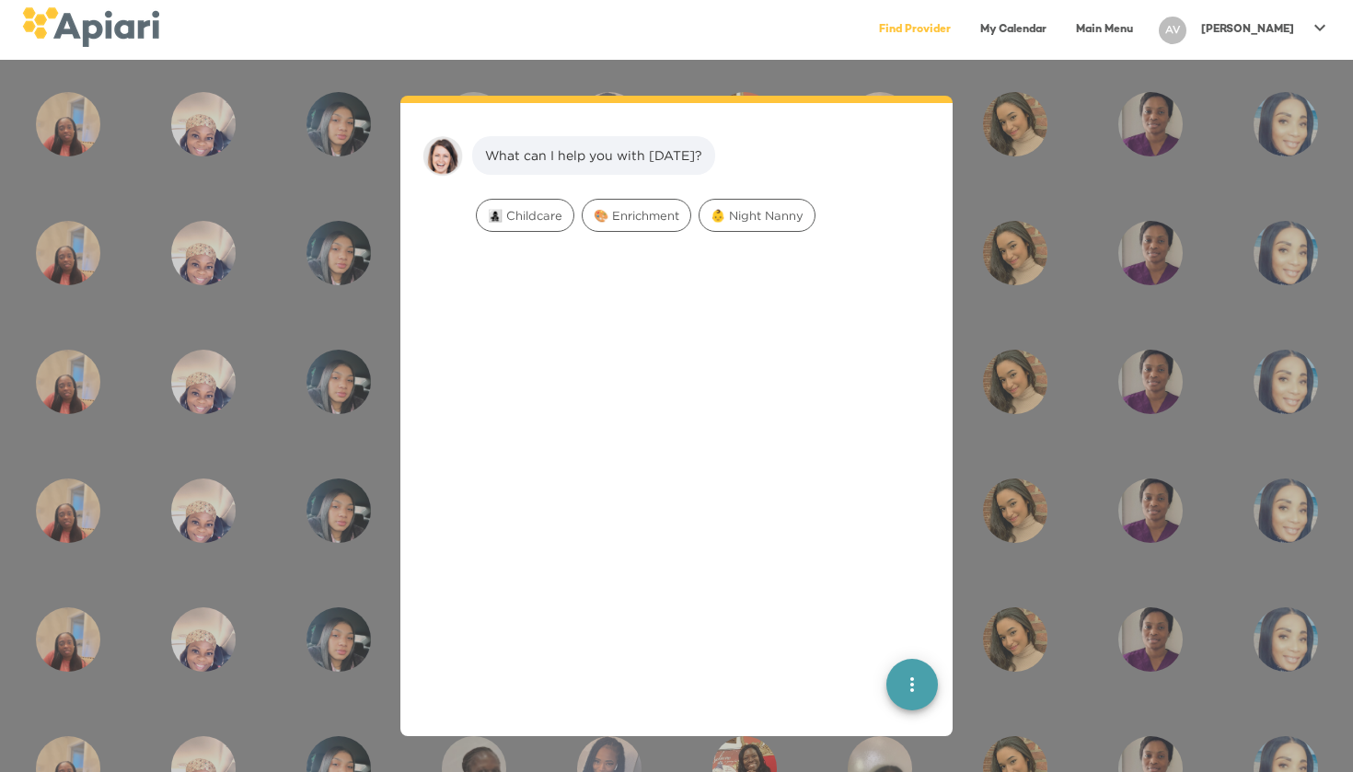
scroll to position [26, 0]
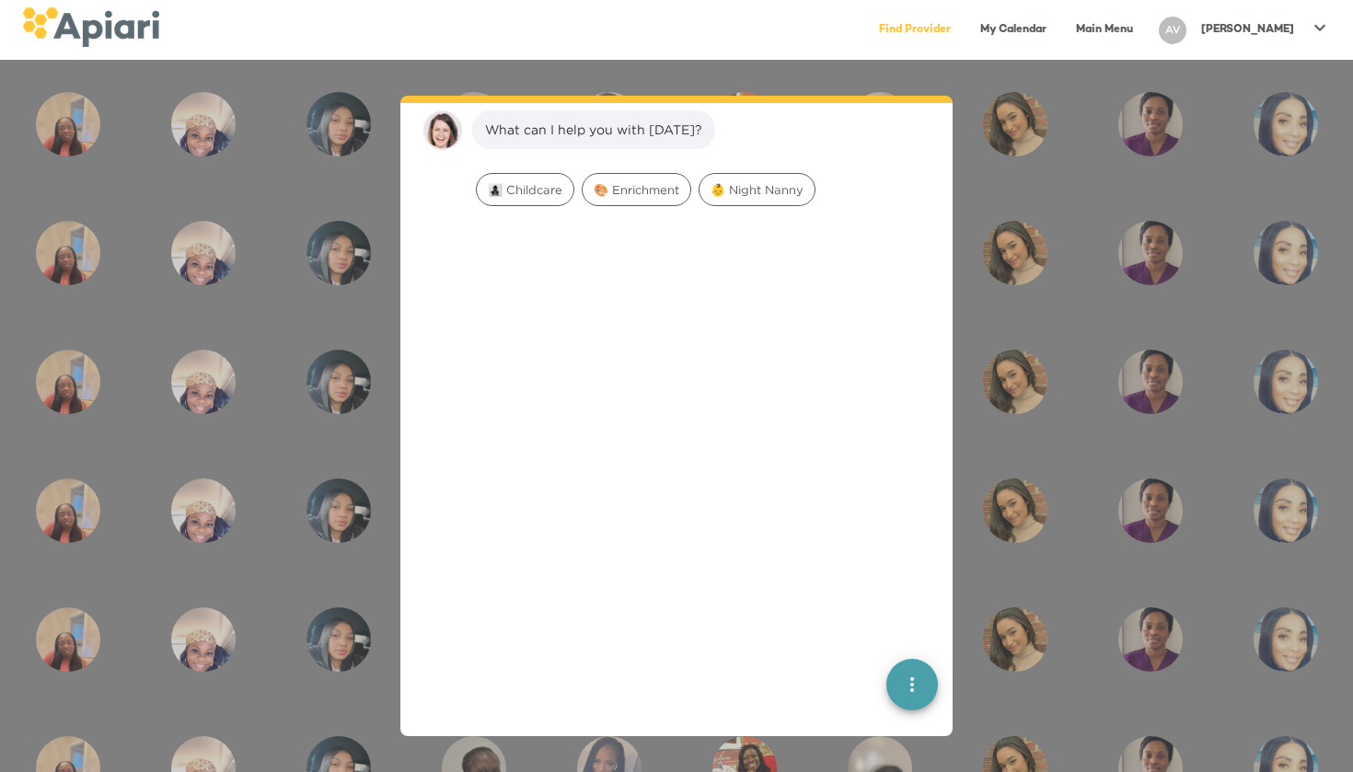
click at [1272, 45] on div "AV Alexandra" at bounding box center [1244, 30] width 187 height 42
click at [1265, 48] on p "My Profile" at bounding box center [1287, 39] width 72 height 22
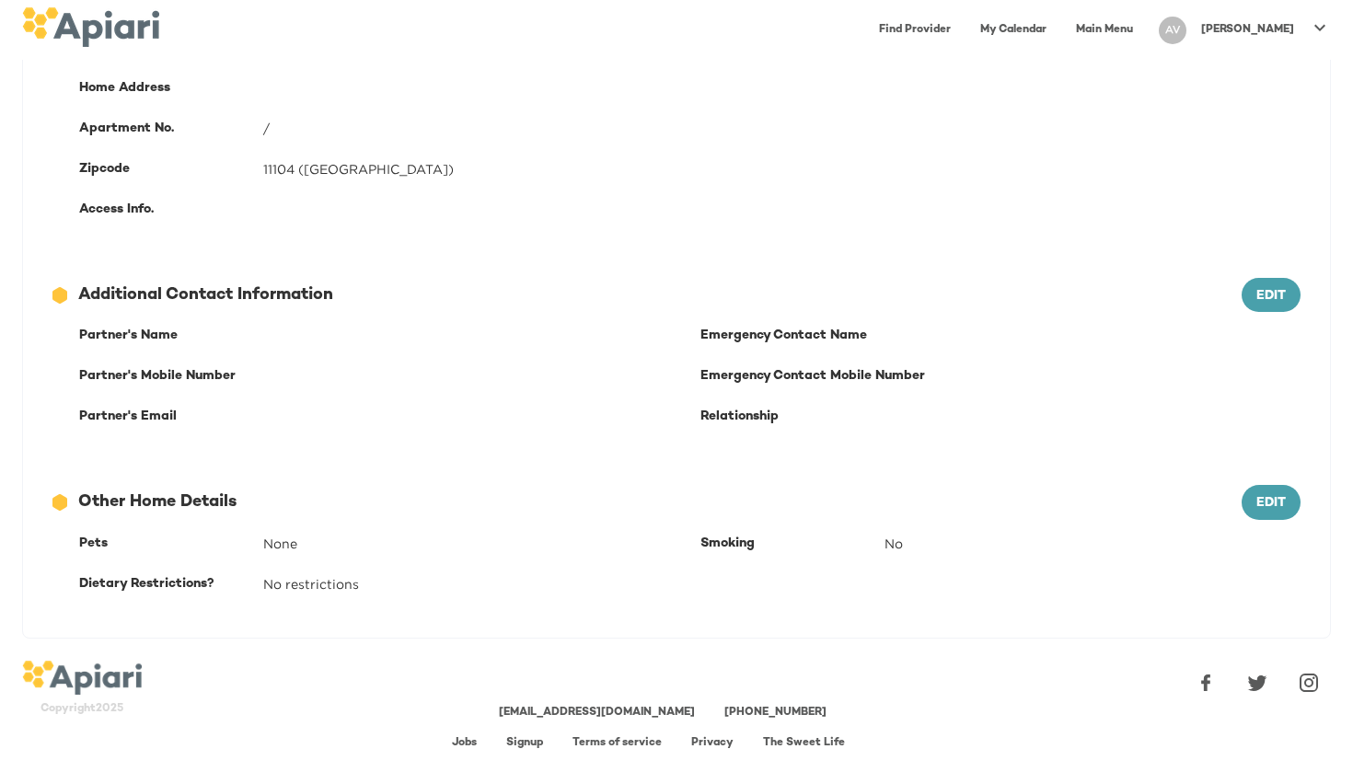
scroll to position [437, 0]
click at [460, 736] on div "Jobs" at bounding box center [464, 744] width 25 height 16
click at [460, 743] on link "Jobs" at bounding box center [464, 744] width 25 height 12
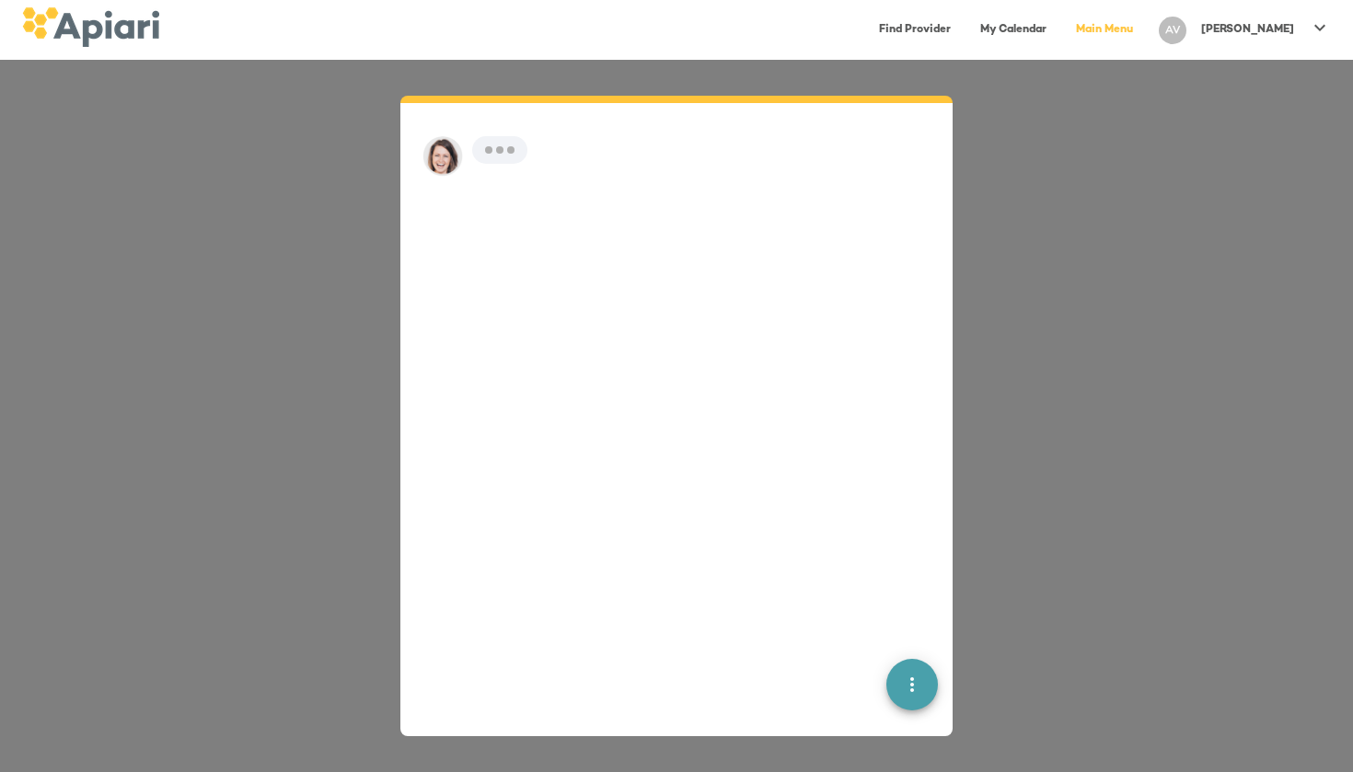
scroll to position [26, 0]
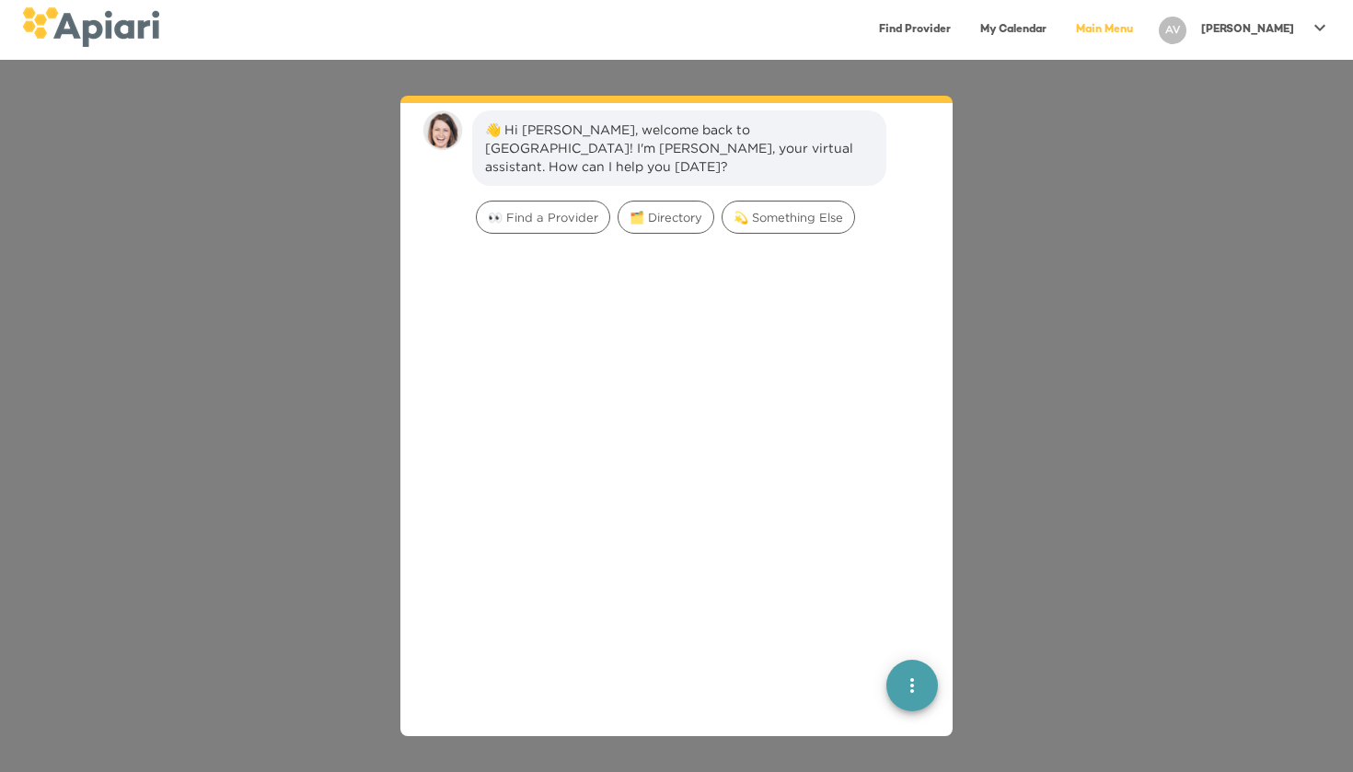
click at [892, 680] on span "quick menu" at bounding box center [912, 685] width 52 height 22
click at [840, 619] on div "Back to main menu" at bounding box center [813, 618] width 144 height 37
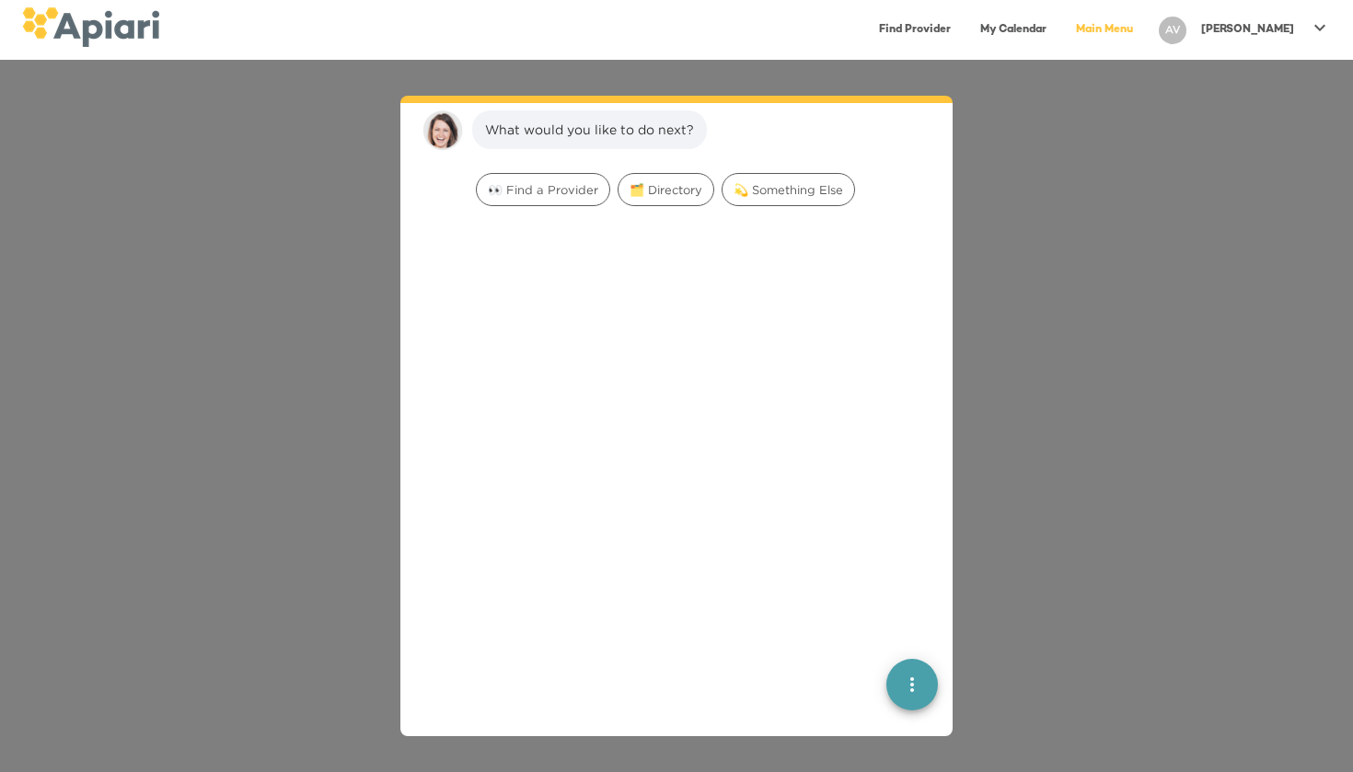
click at [1251, 31] on p "[PERSON_NAME]" at bounding box center [1247, 30] width 93 height 16
click at [1256, 42] on p "My Profile" at bounding box center [1287, 39] width 72 height 22
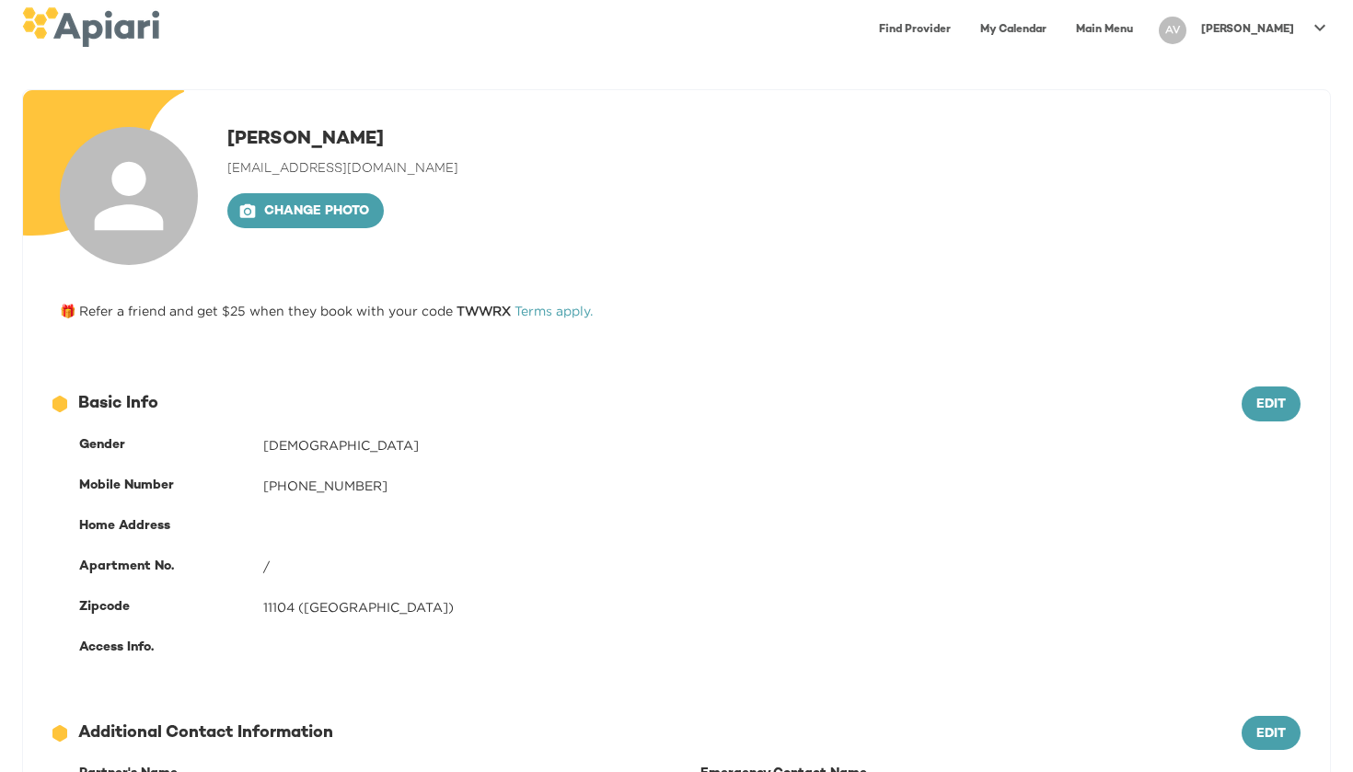
click at [381, 479] on div "[PHONE_NUMBER]" at bounding box center [781, 486] width 1037 height 18
click at [1327, 35] on icon at bounding box center [1320, 28] width 22 height 22
click at [1327, 35] on link "My Profile" at bounding box center [1267, 38] width 140 height 33
click at [1114, 30] on link "Main Menu" at bounding box center [1104, 30] width 79 height 38
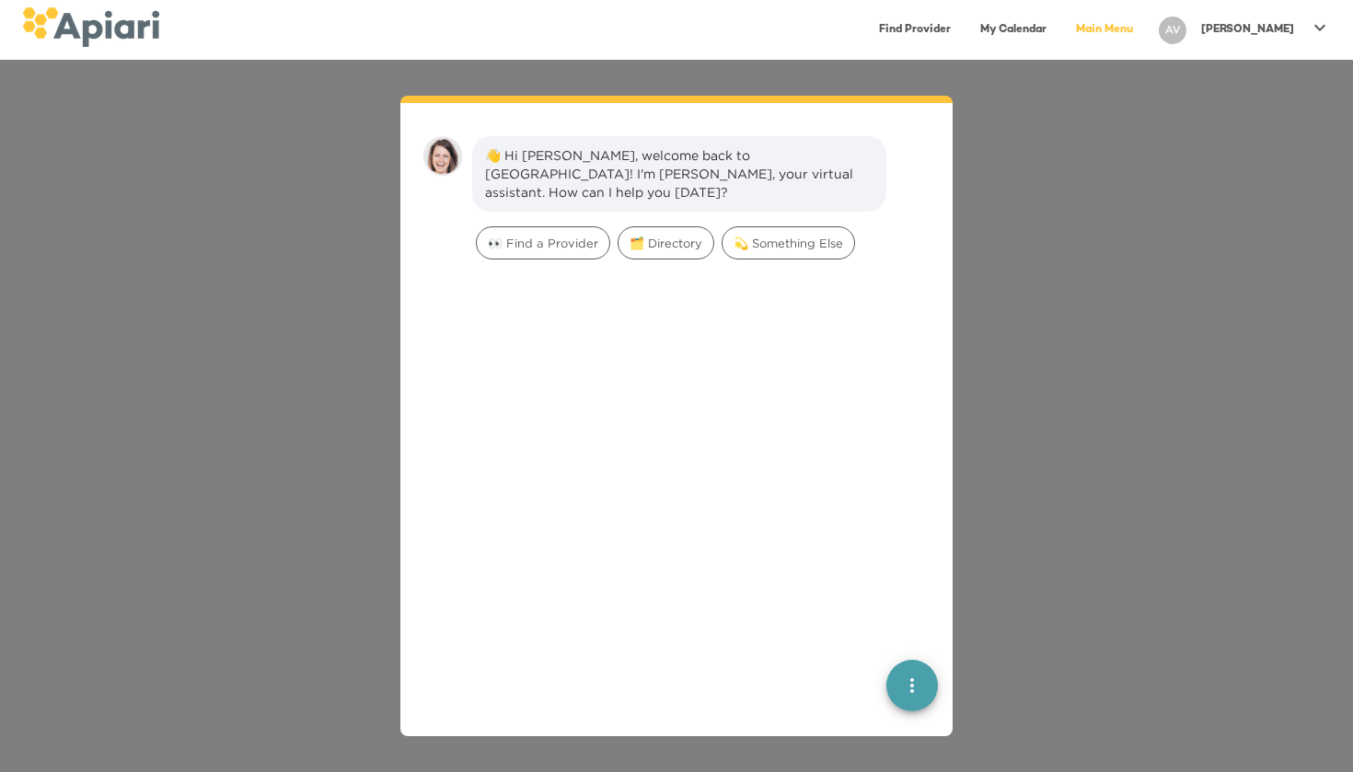
scroll to position [26, 0]
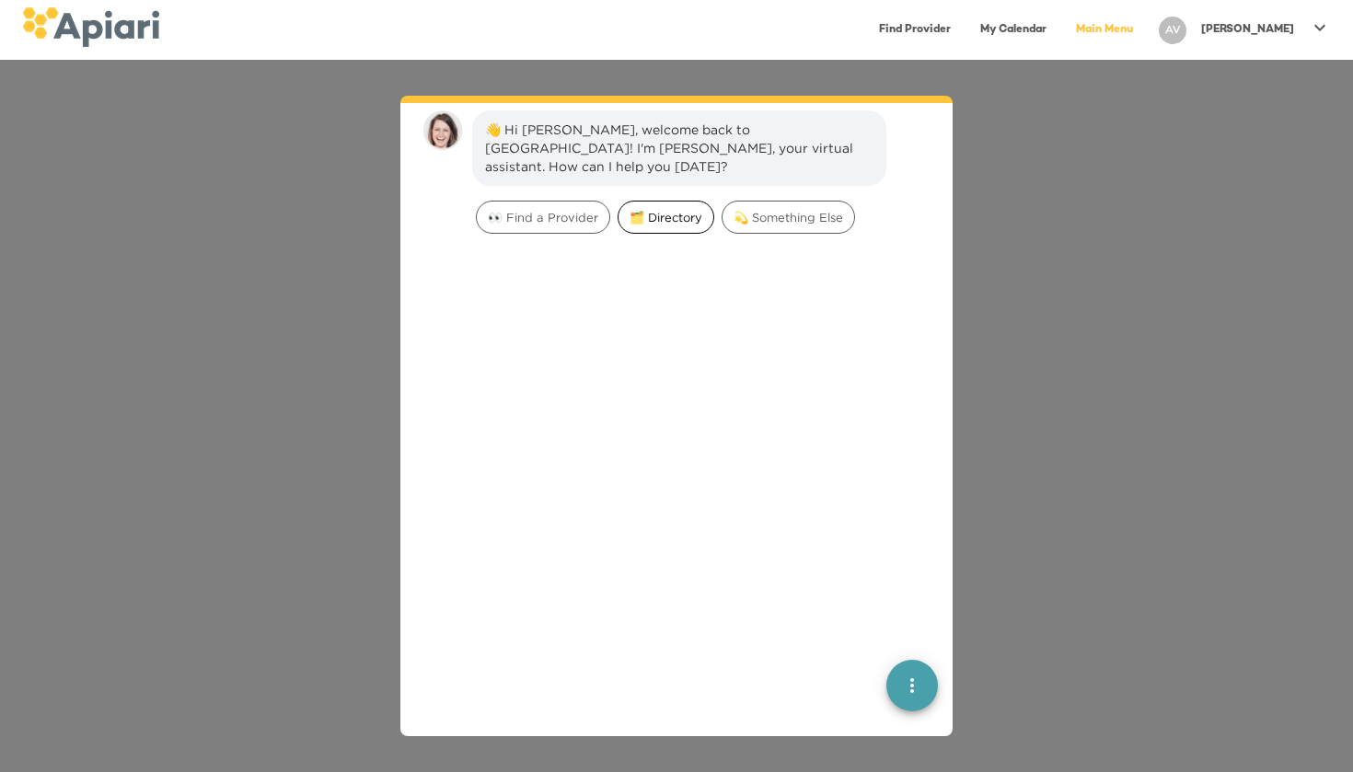
click at [673, 209] on span "🗂️ Directory" at bounding box center [665, 217] width 95 height 17
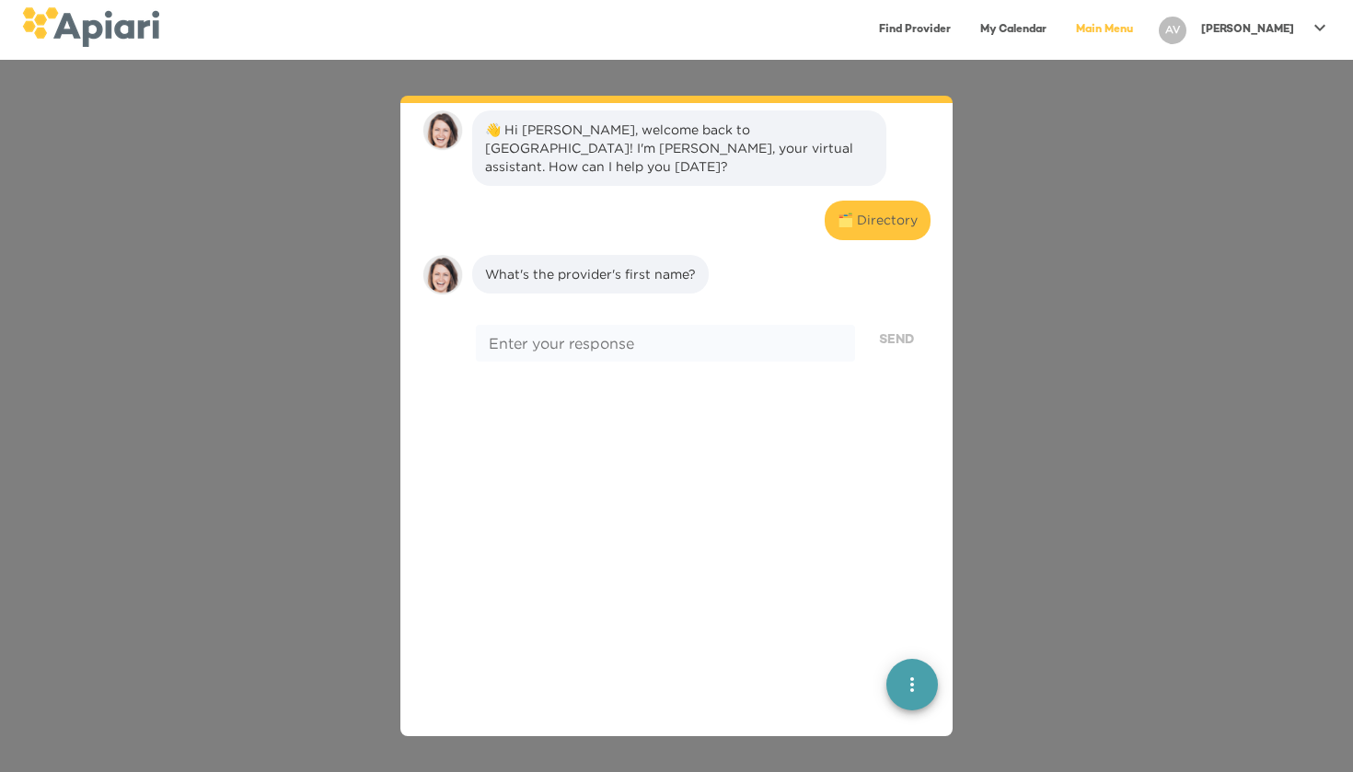
scroll to position [152, 0]
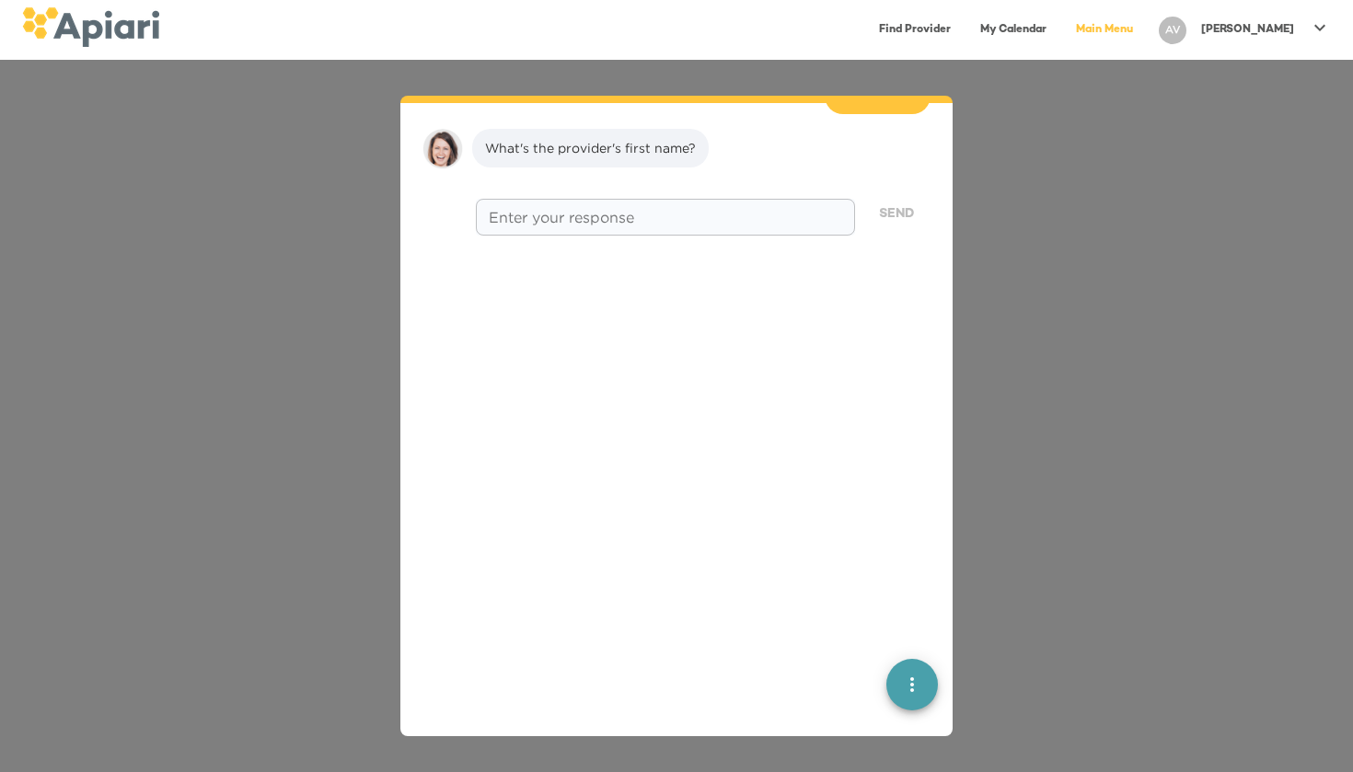
click at [584, 199] on div "* Enter your response" at bounding box center [665, 217] width 379 height 37
type textarea "**********"
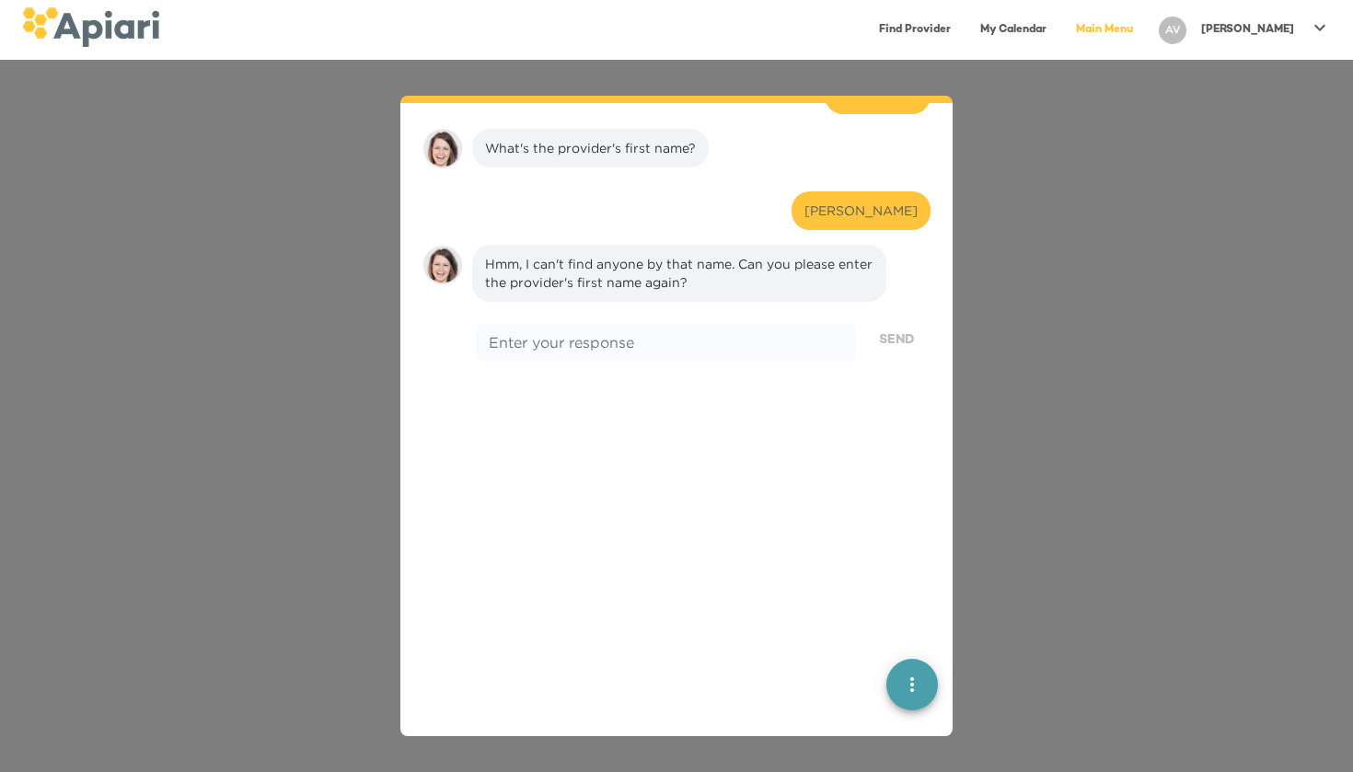
scroll to position [268, 0]
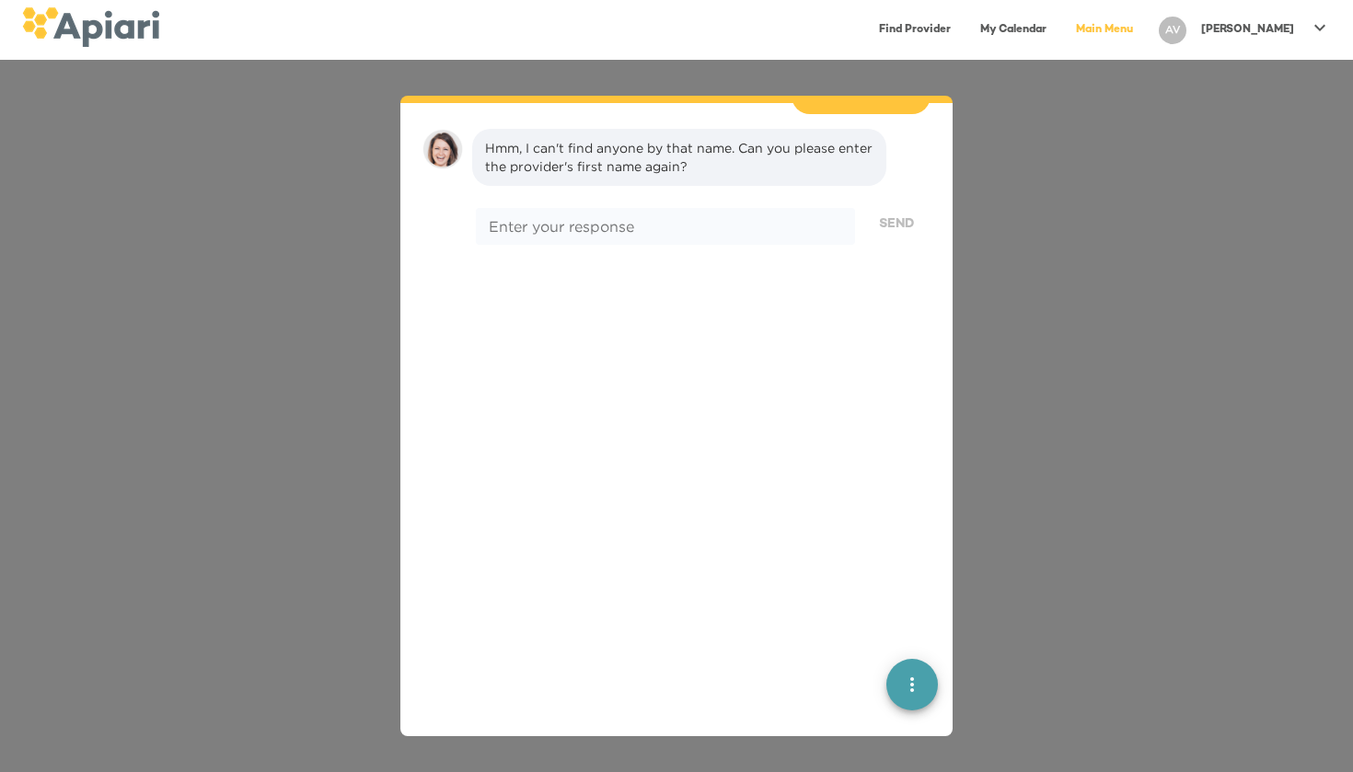
click at [917, 691] on icon "quick menu" at bounding box center [912, 685] width 22 height 22
click at [897, 572] on span "Back to main menu" at bounding box center [912, 567] width 37 height 18
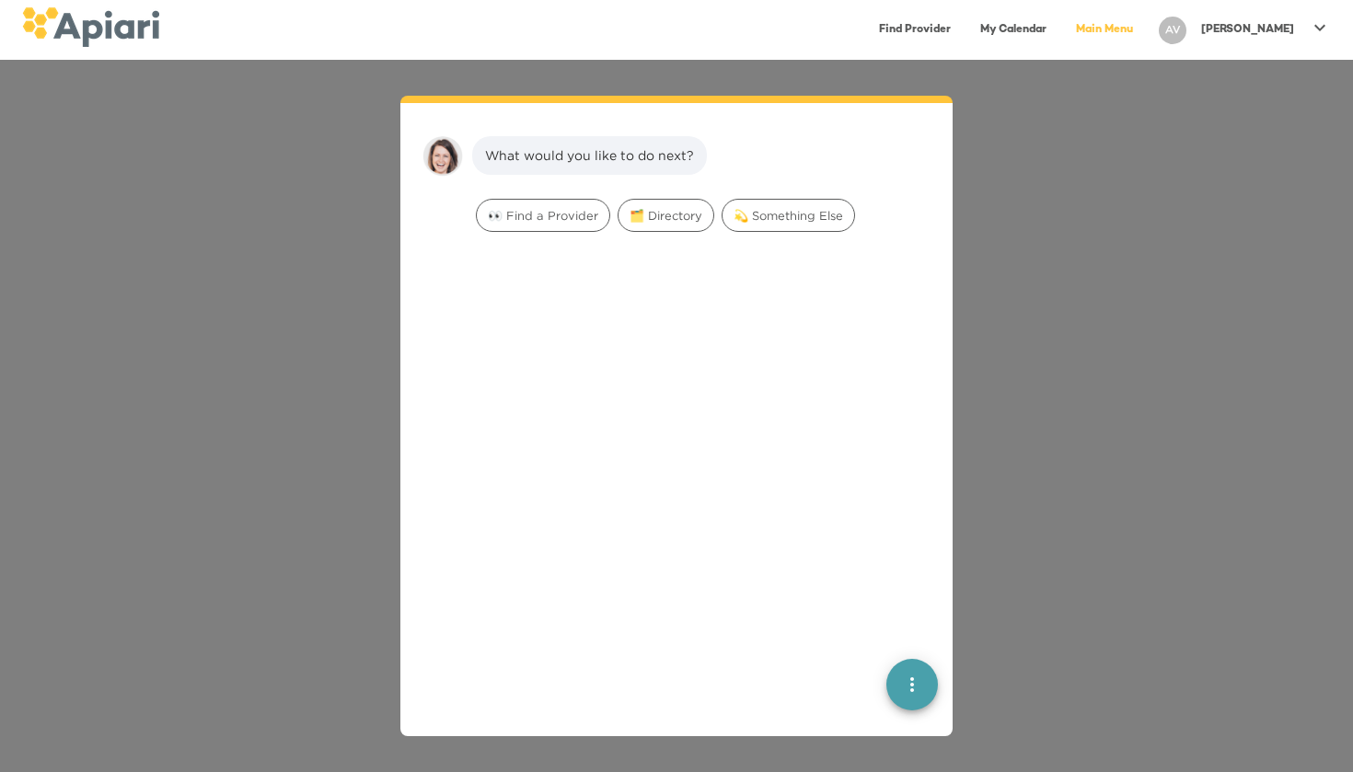
scroll to position [26, 0]
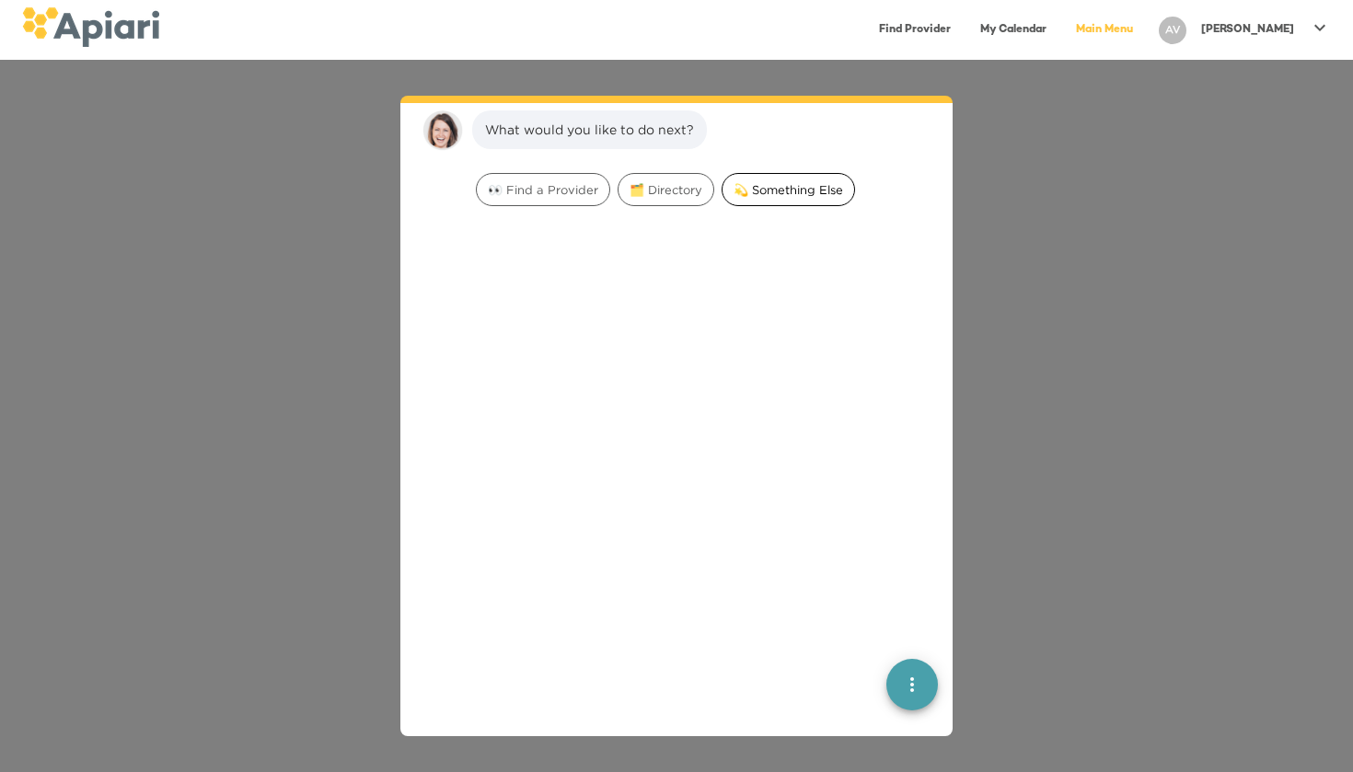
click at [812, 188] on span "💫 Something Else" at bounding box center [788, 189] width 132 height 17
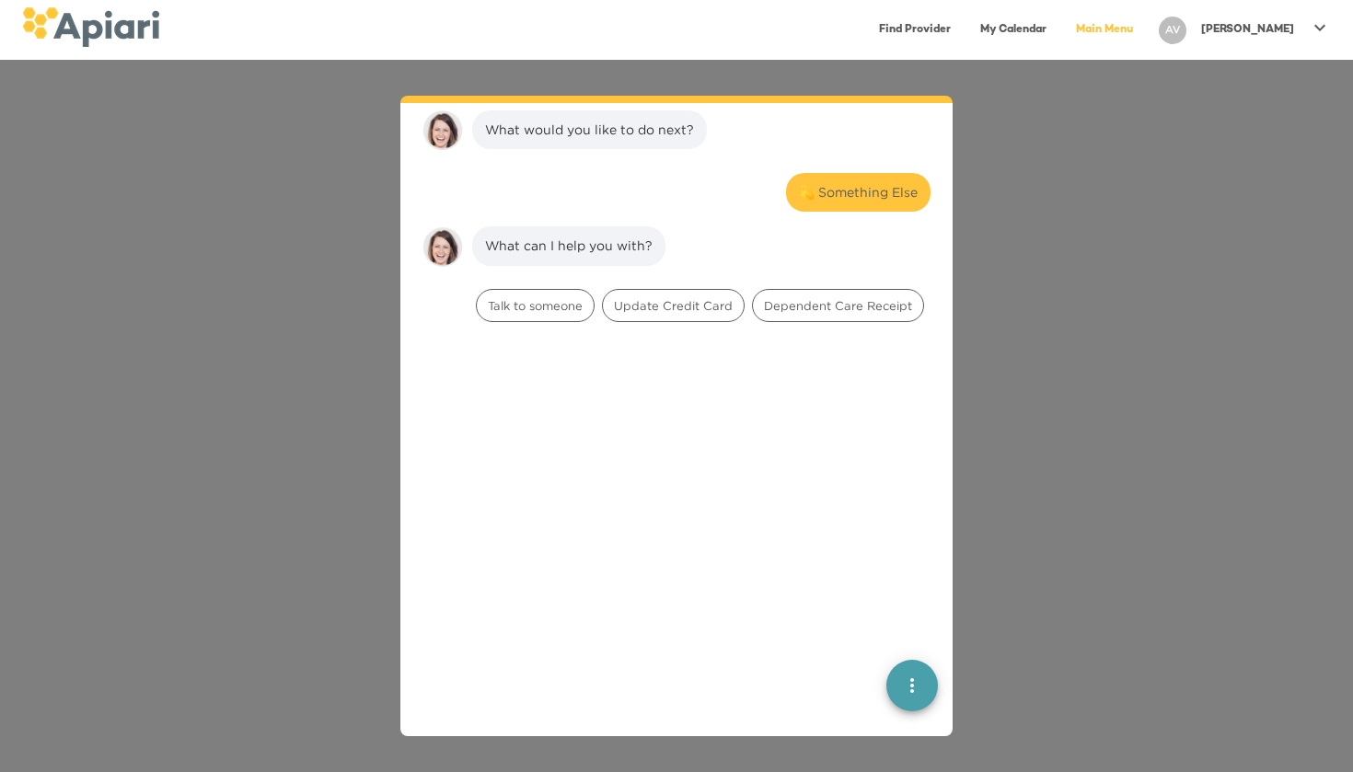
scroll to position [142, 0]
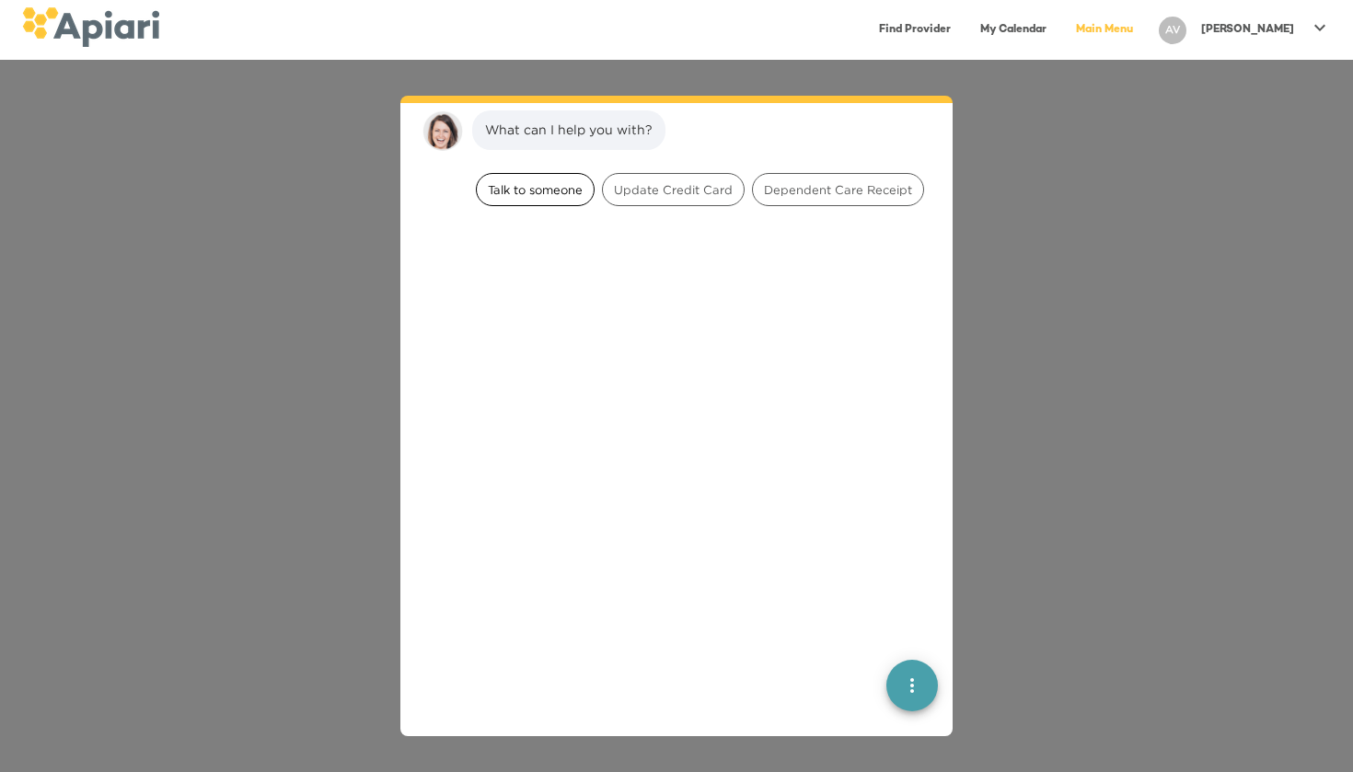
click at [531, 191] on span "Talk to someone" at bounding box center [535, 189] width 117 height 17
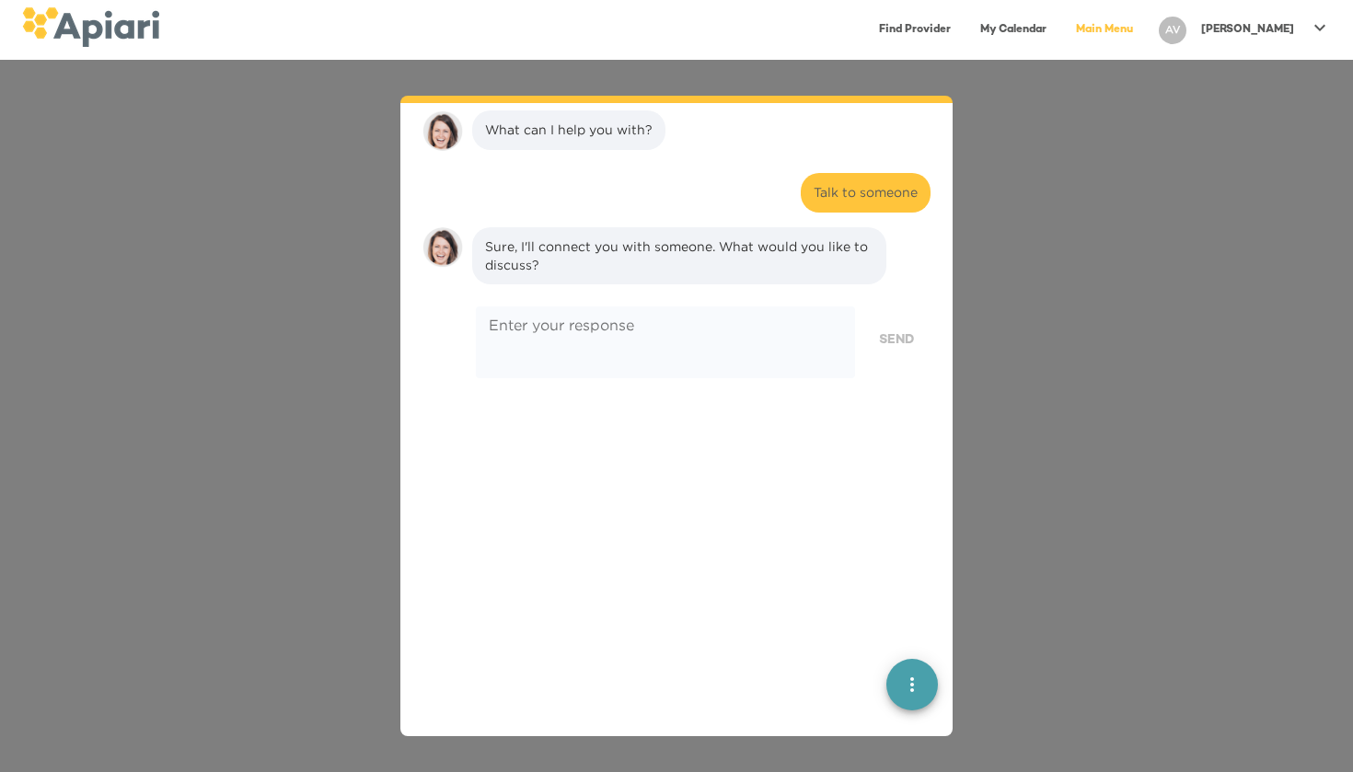
scroll to position [259, 0]
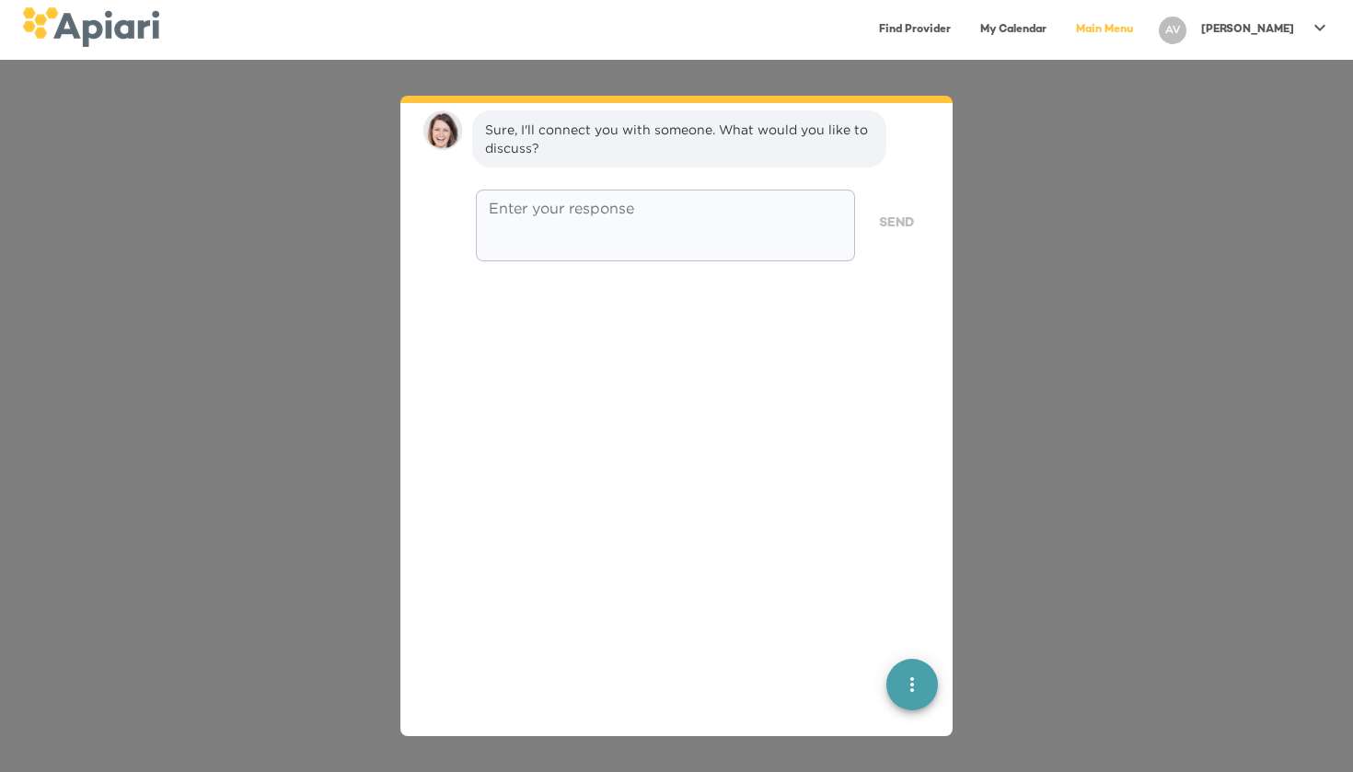
click at [618, 207] on textarea at bounding box center [665, 226] width 353 height 52
type textarea "**********"
click at [910, 224] on span "Send" at bounding box center [896, 224] width 35 height 23
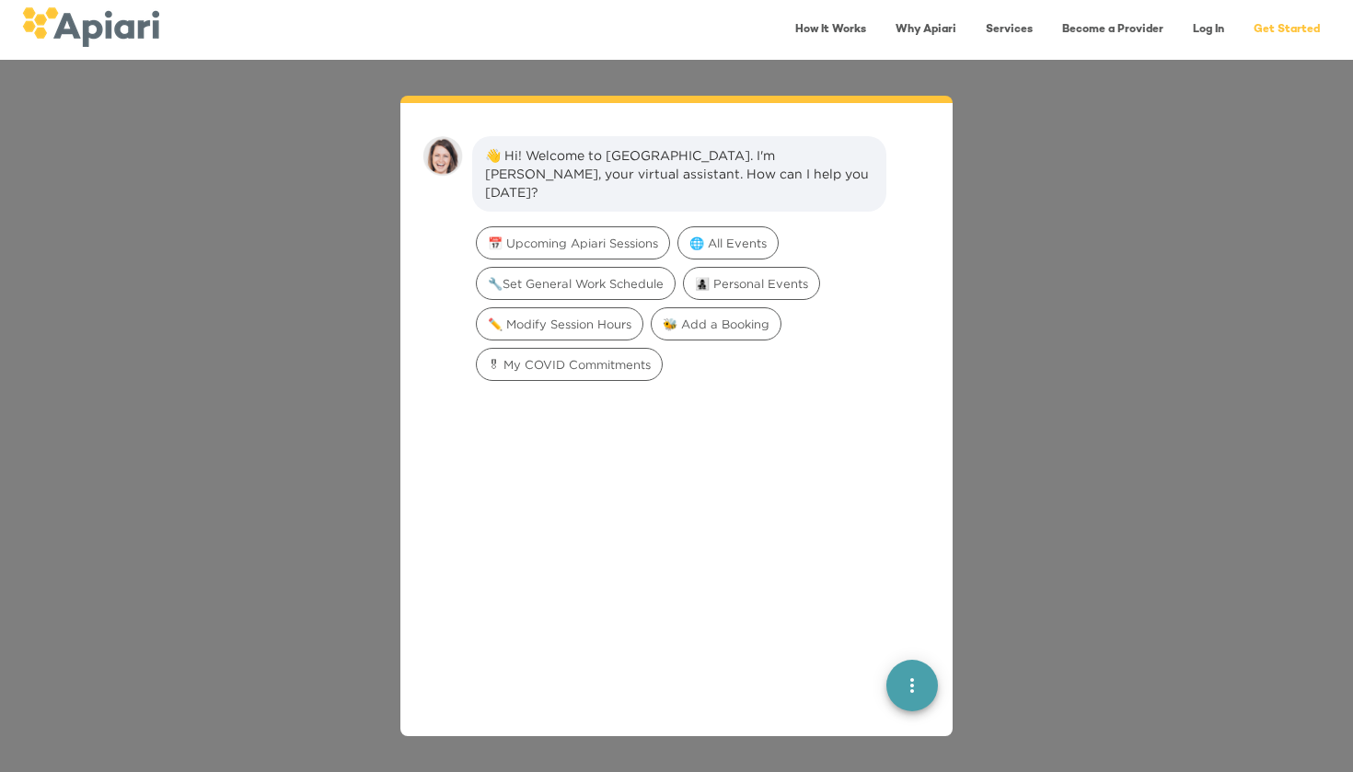
scroll to position [26, 0]
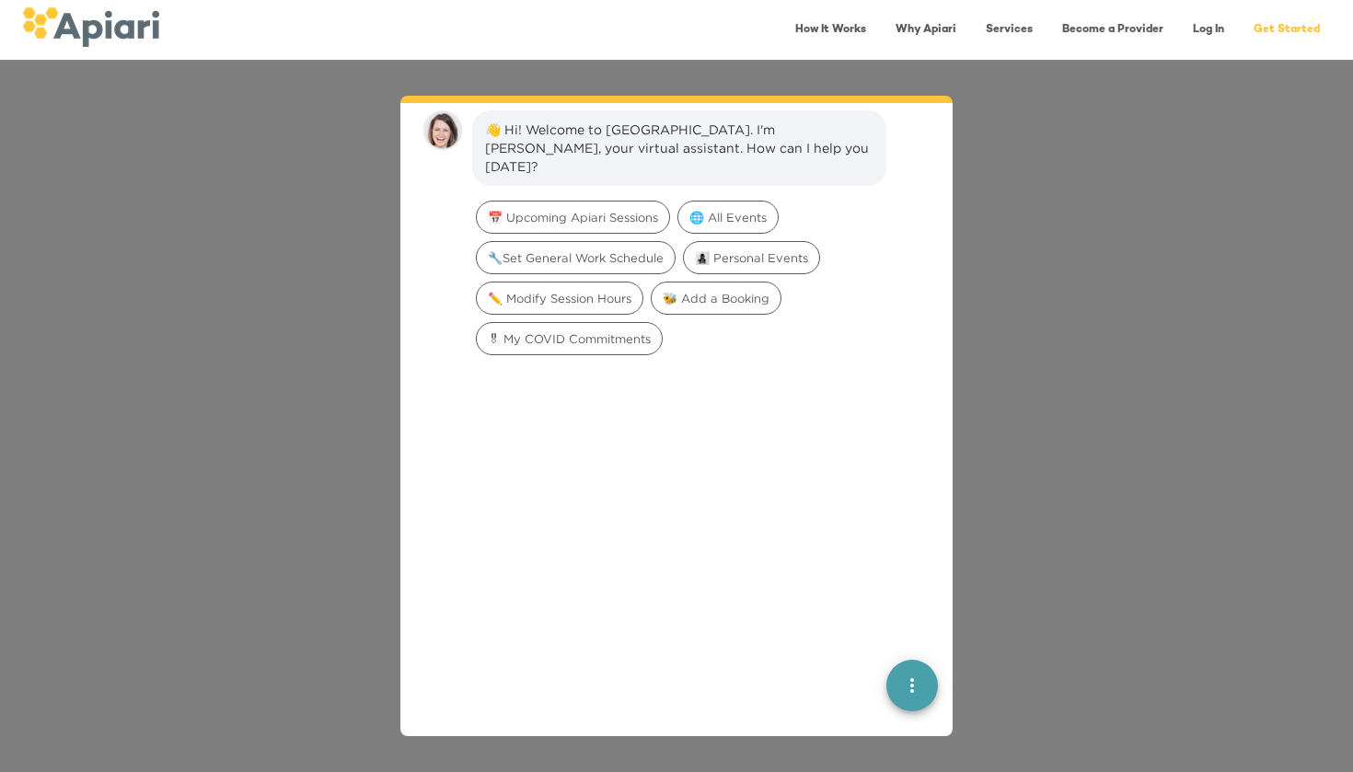
click at [1207, 22] on link "Log In" at bounding box center [1208, 30] width 53 height 38
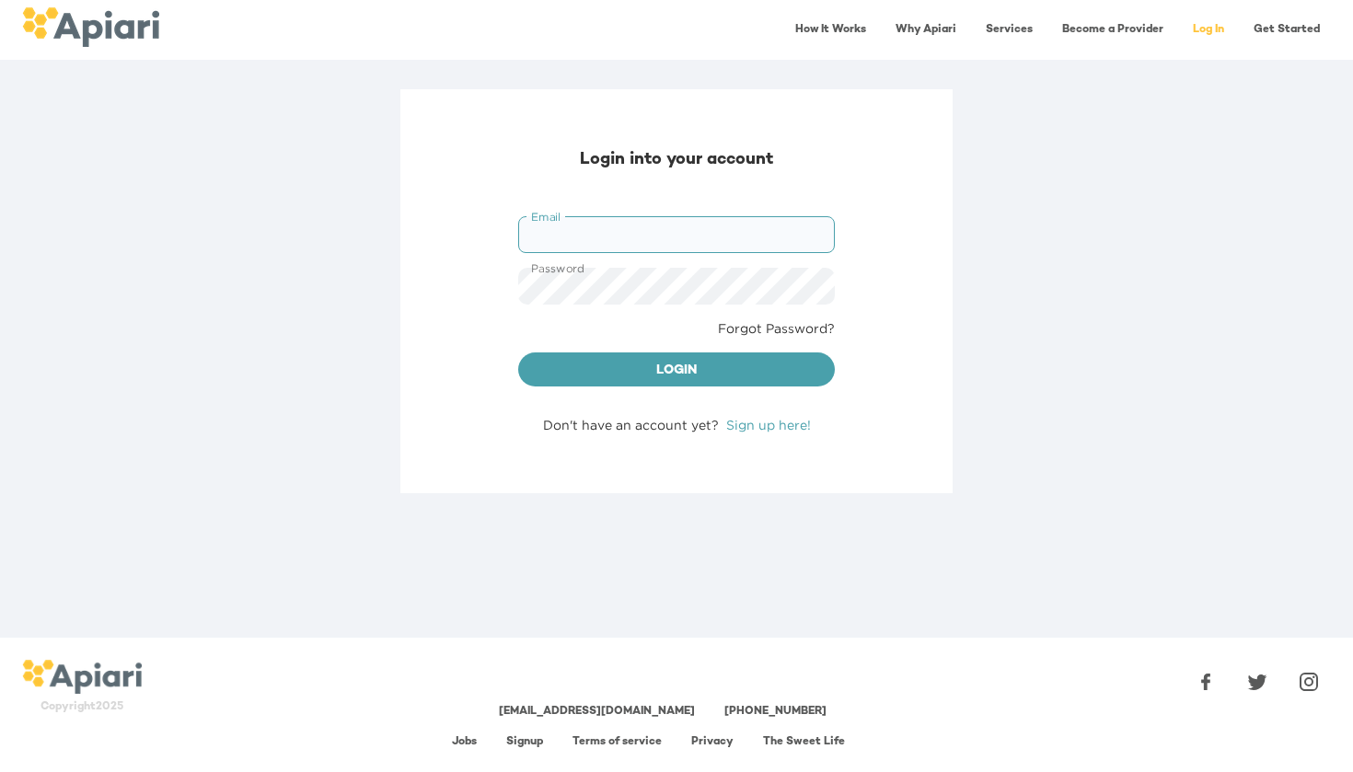
type input "**********"
click at [676, 368] on button "Login" at bounding box center [676, 369] width 317 height 35
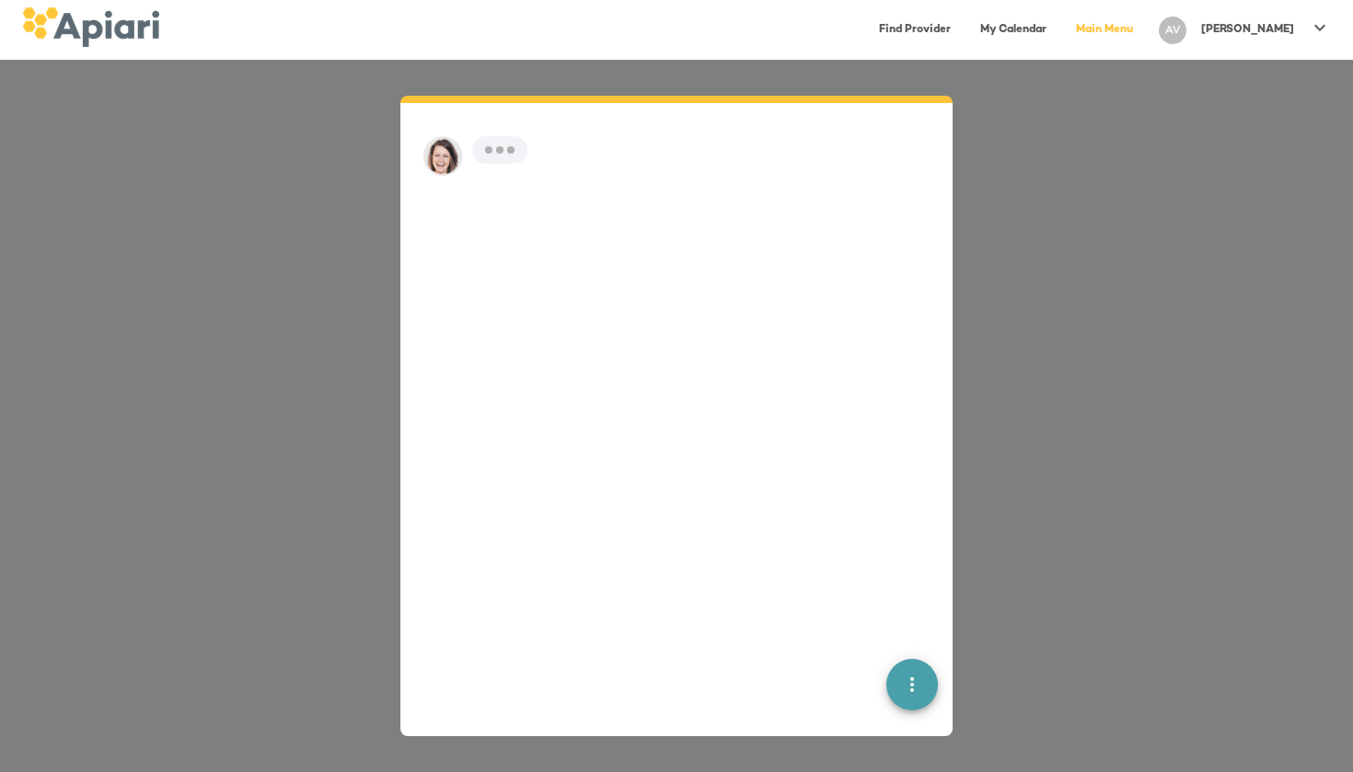
scroll to position [26, 0]
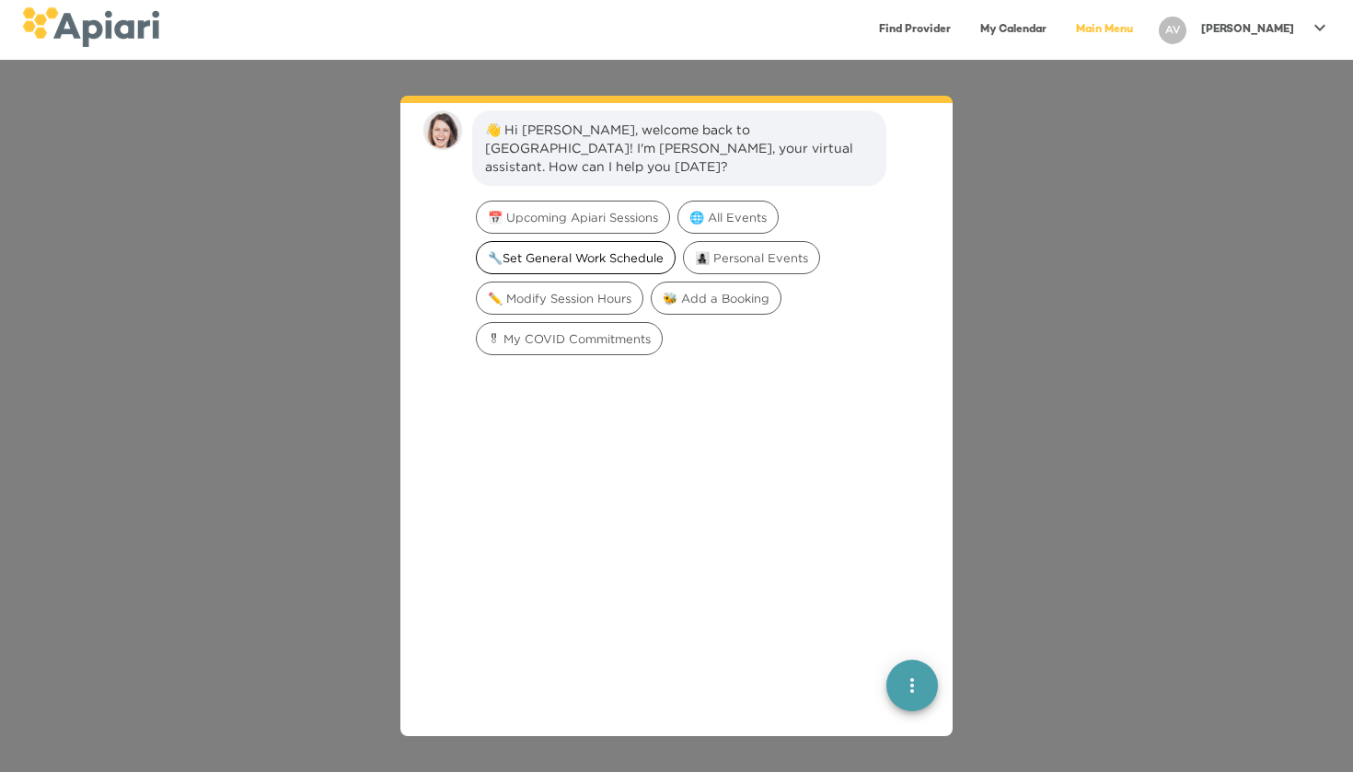
click at [606, 249] on span "🔧Set General Work Schedule" at bounding box center [576, 257] width 198 height 17
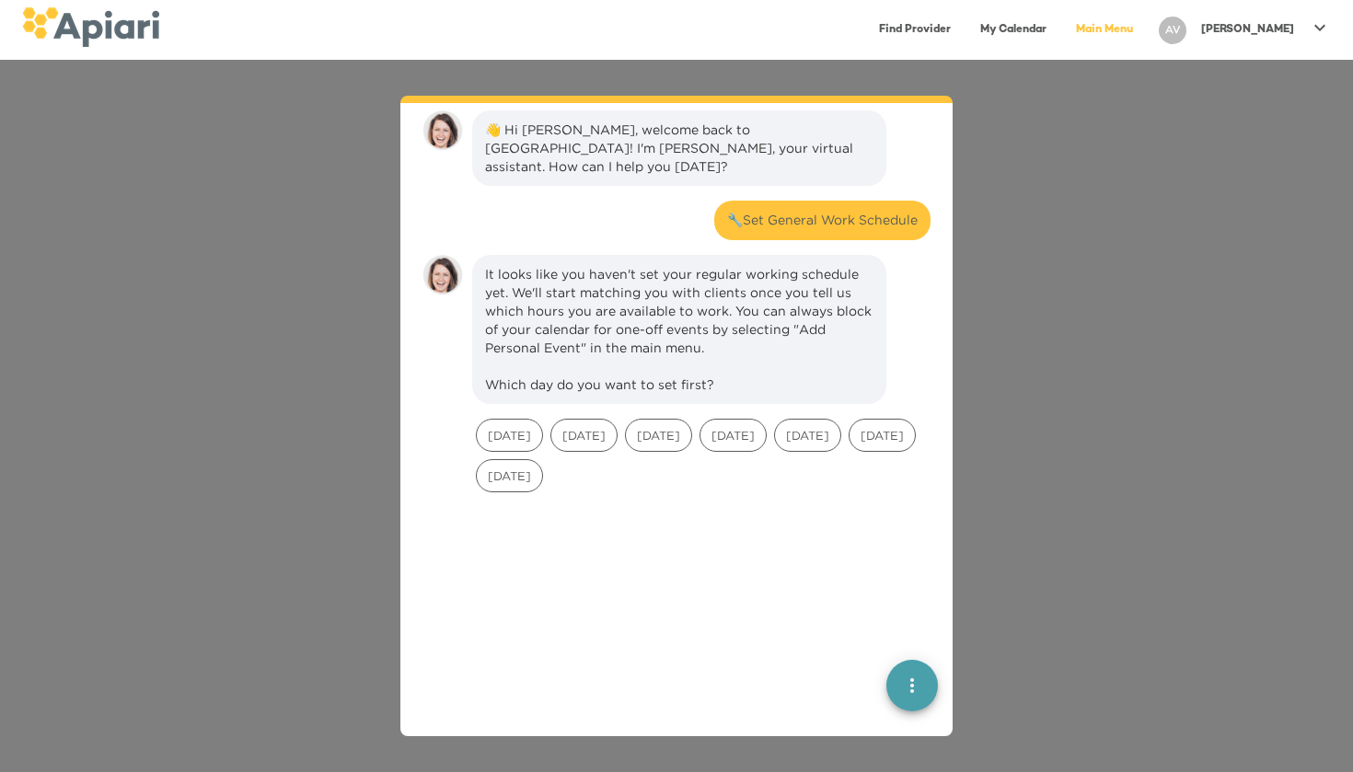
scroll to position [152, 0]
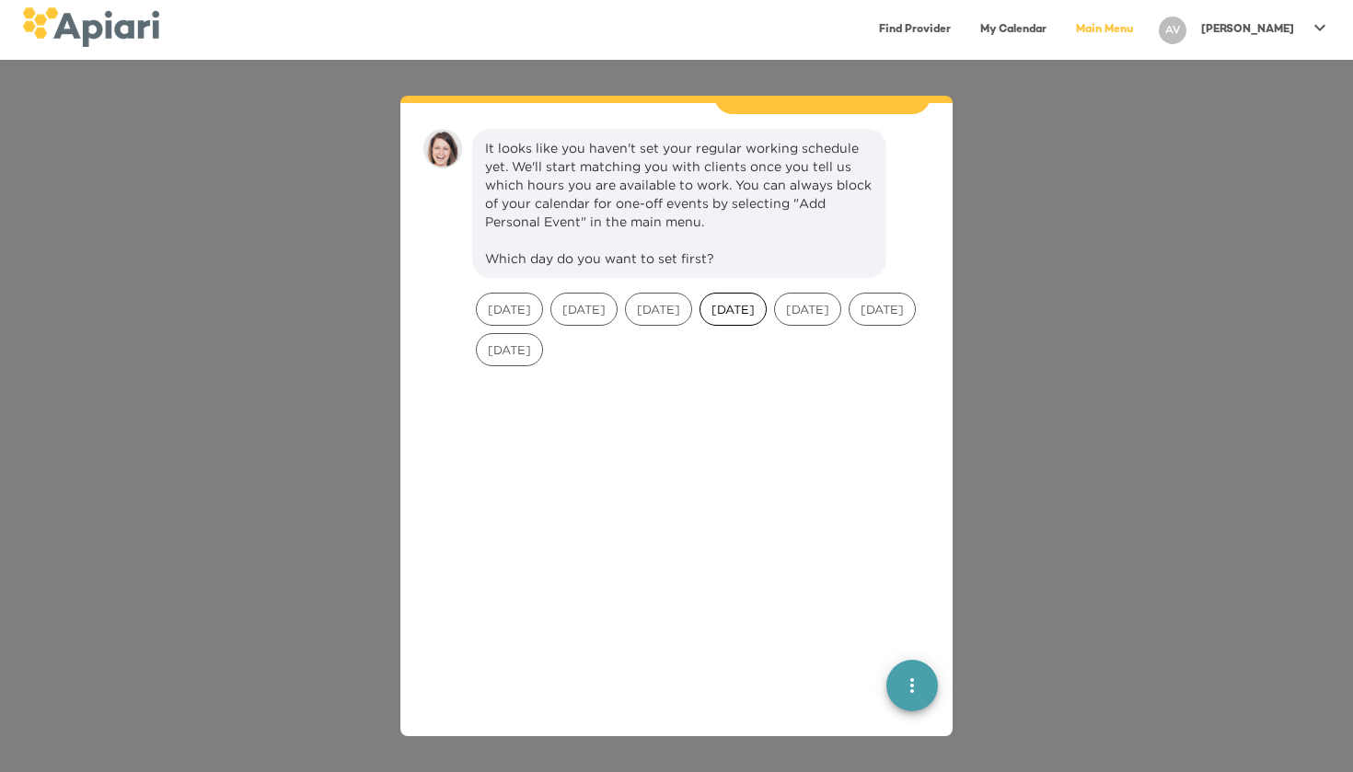
click at [756, 305] on div "[DATE]" at bounding box center [732, 309] width 67 height 33
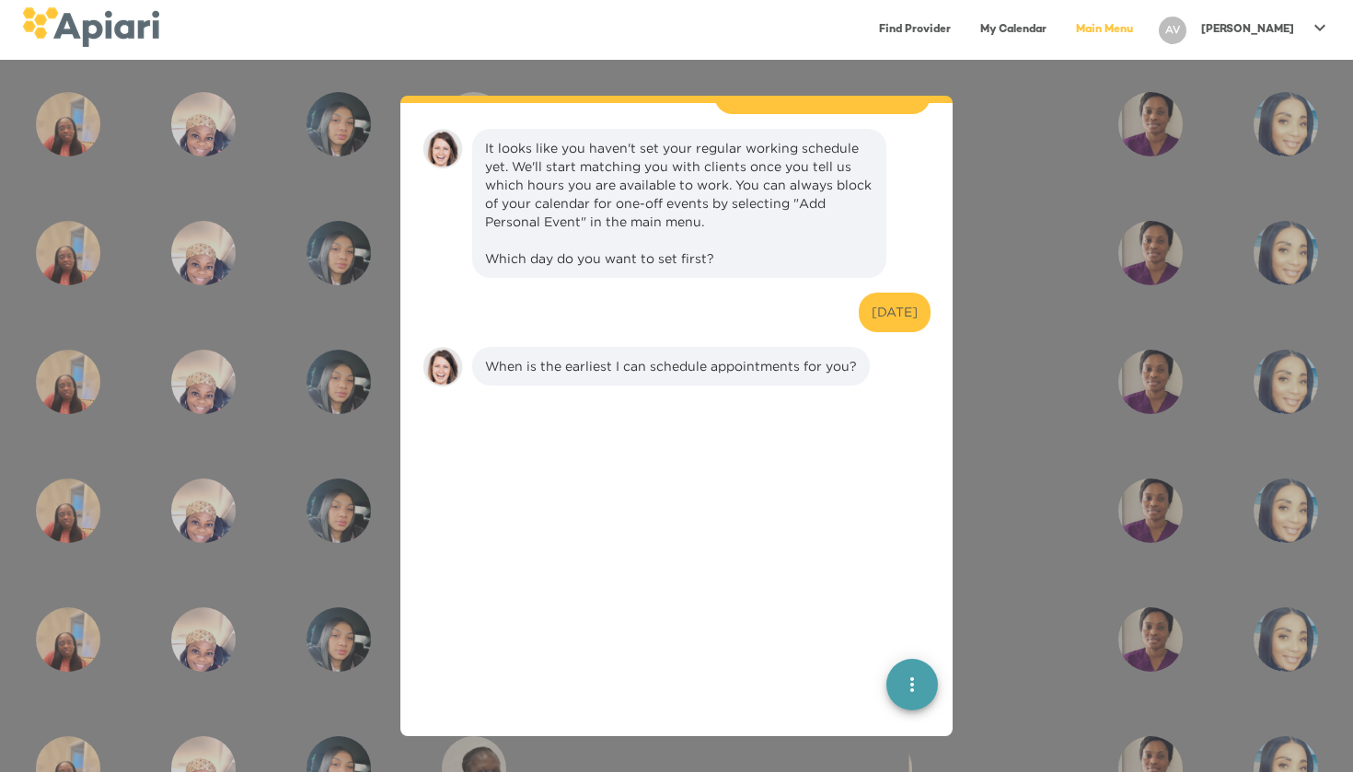
scroll to position [370, 0]
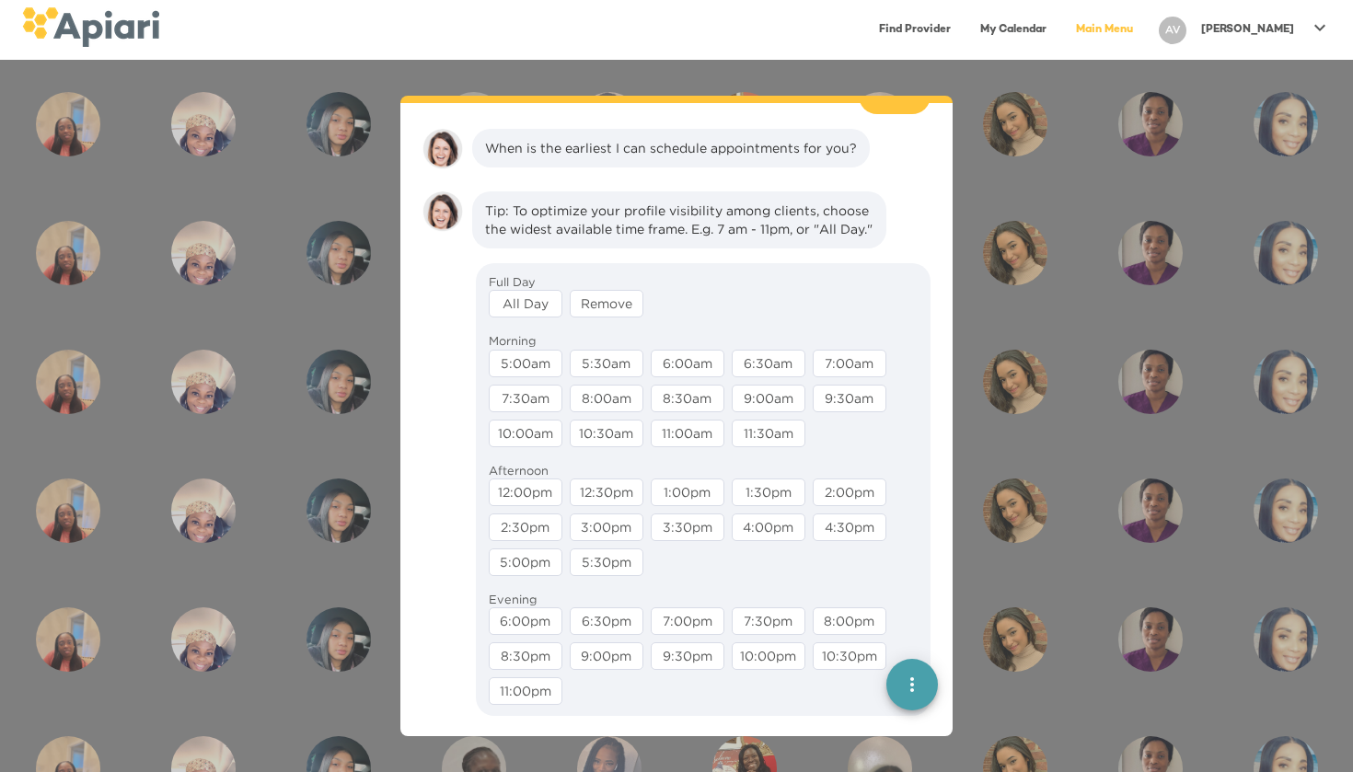
click at [539, 306] on div "All Day" at bounding box center [526, 304] width 74 height 28
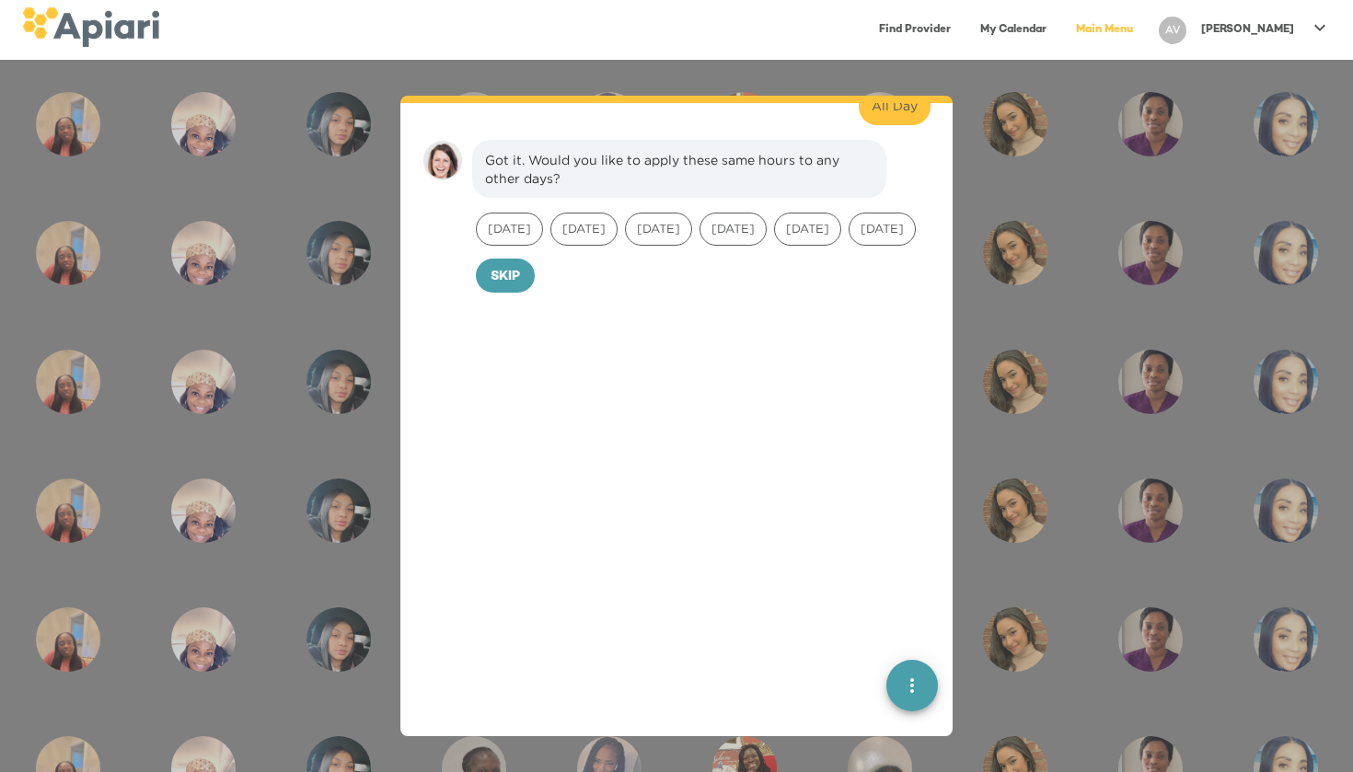
scroll to position [576, 0]
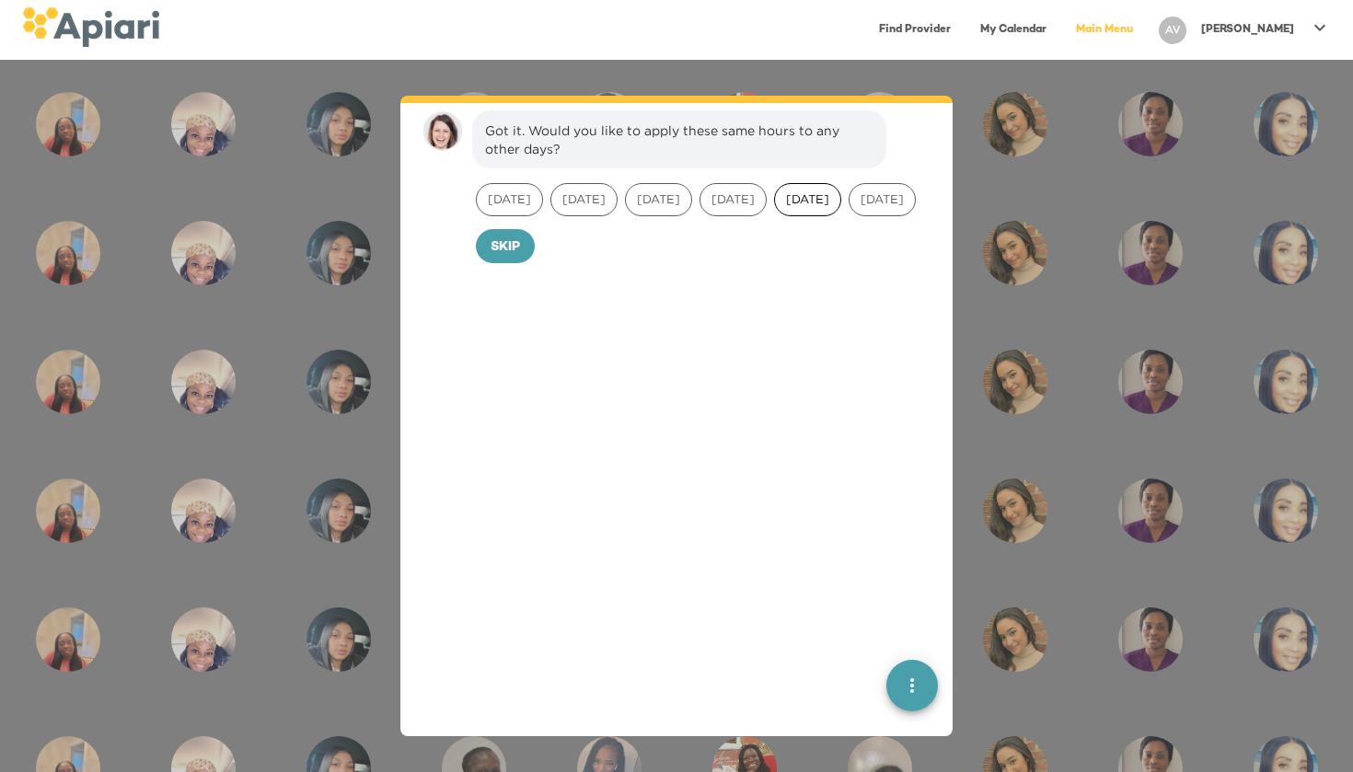
click at [816, 196] on span "[DATE]" at bounding box center [807, 199] width 65 height 17
click at [522, 260] on span "Confirm" at bounding box center [541, 248] width 61 height 23
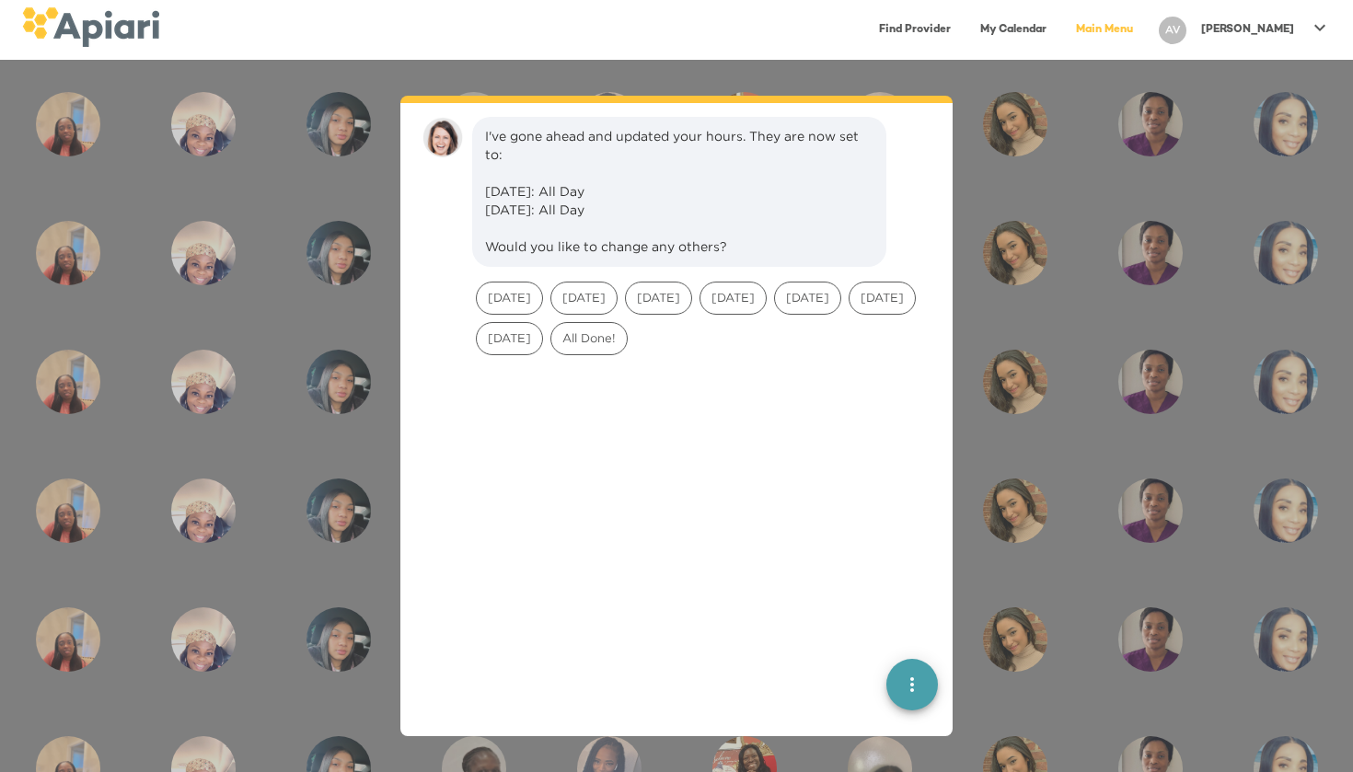
scroll to position [702, 0]
click at [627, 336] on span "All Done!" at bounding box center [588, 331] width 75 height 17
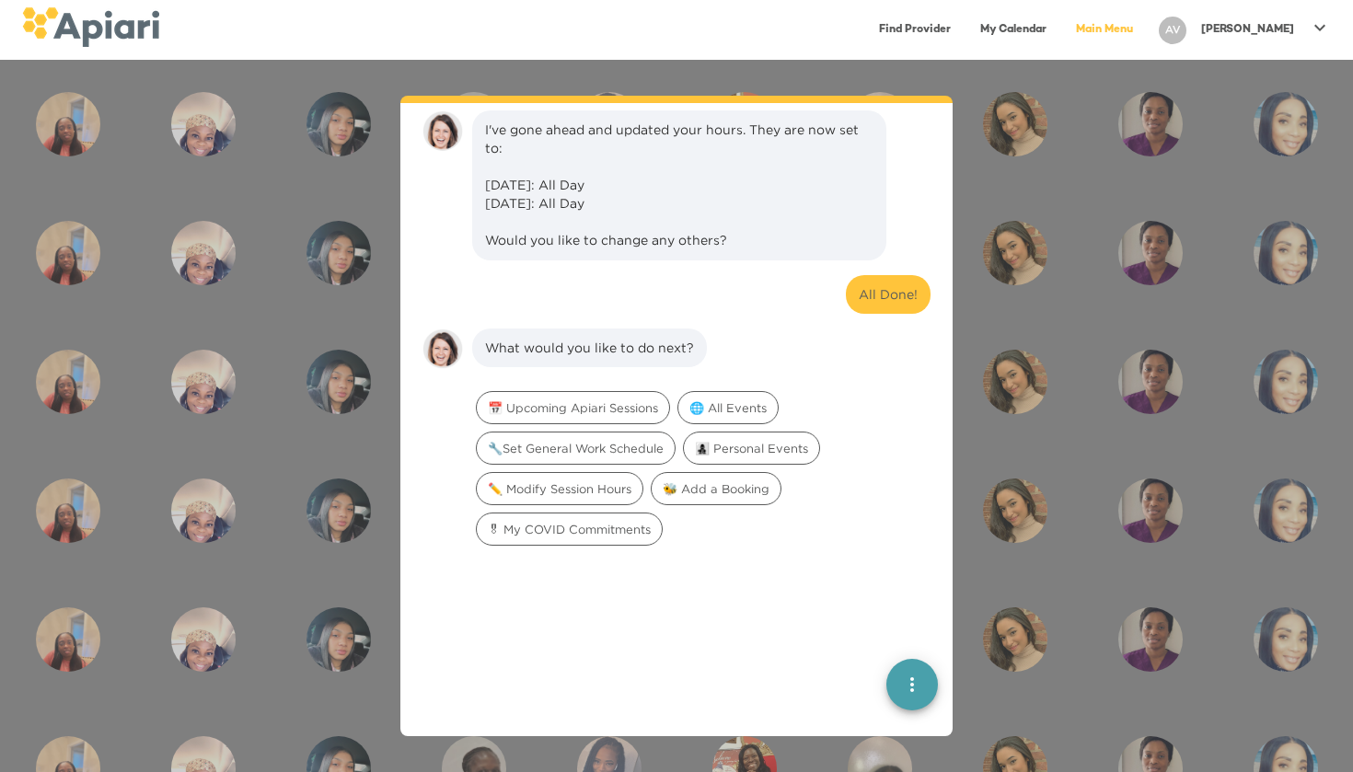
scroll to position [920, 0]
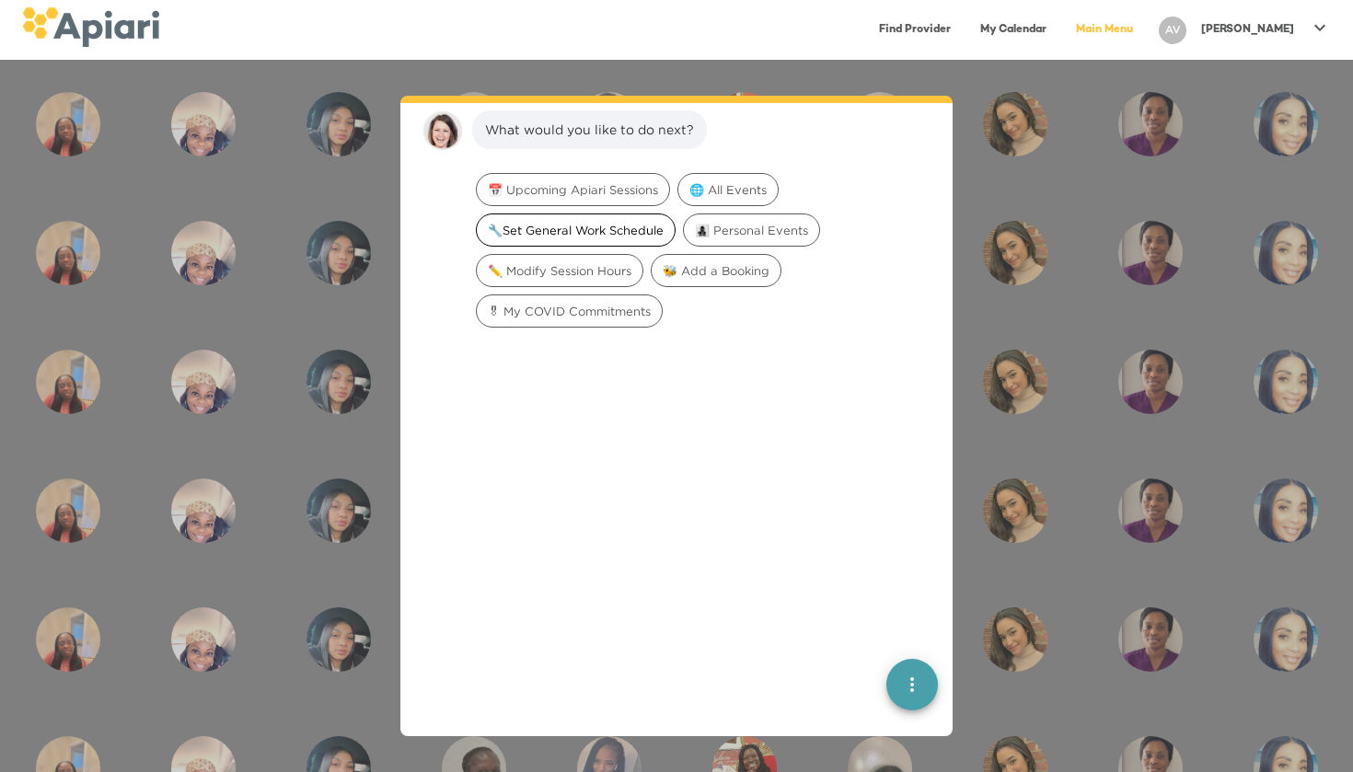
click at [581, 233] on span "🔧Set General Work Schedule" at bounding box center [576, 230] width 198 height 17
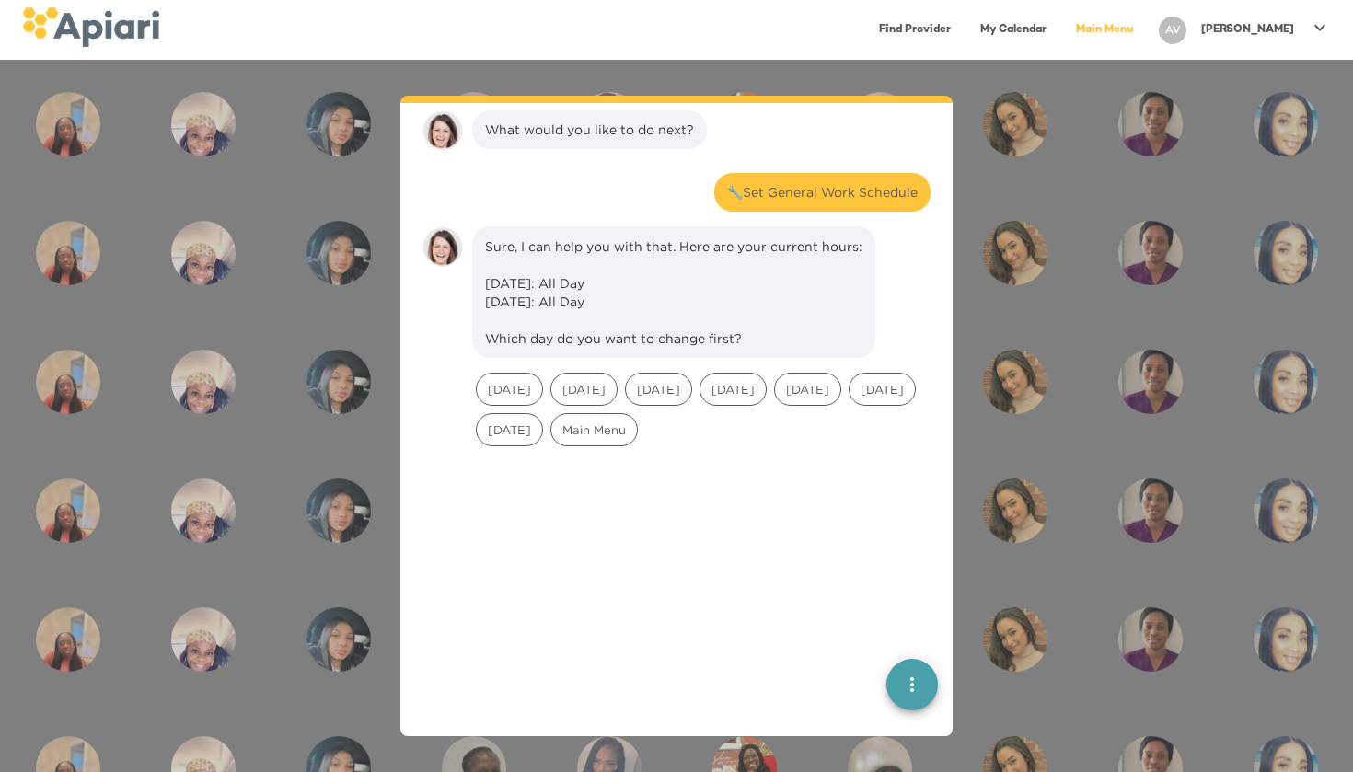
scroll to position [1036, 0]
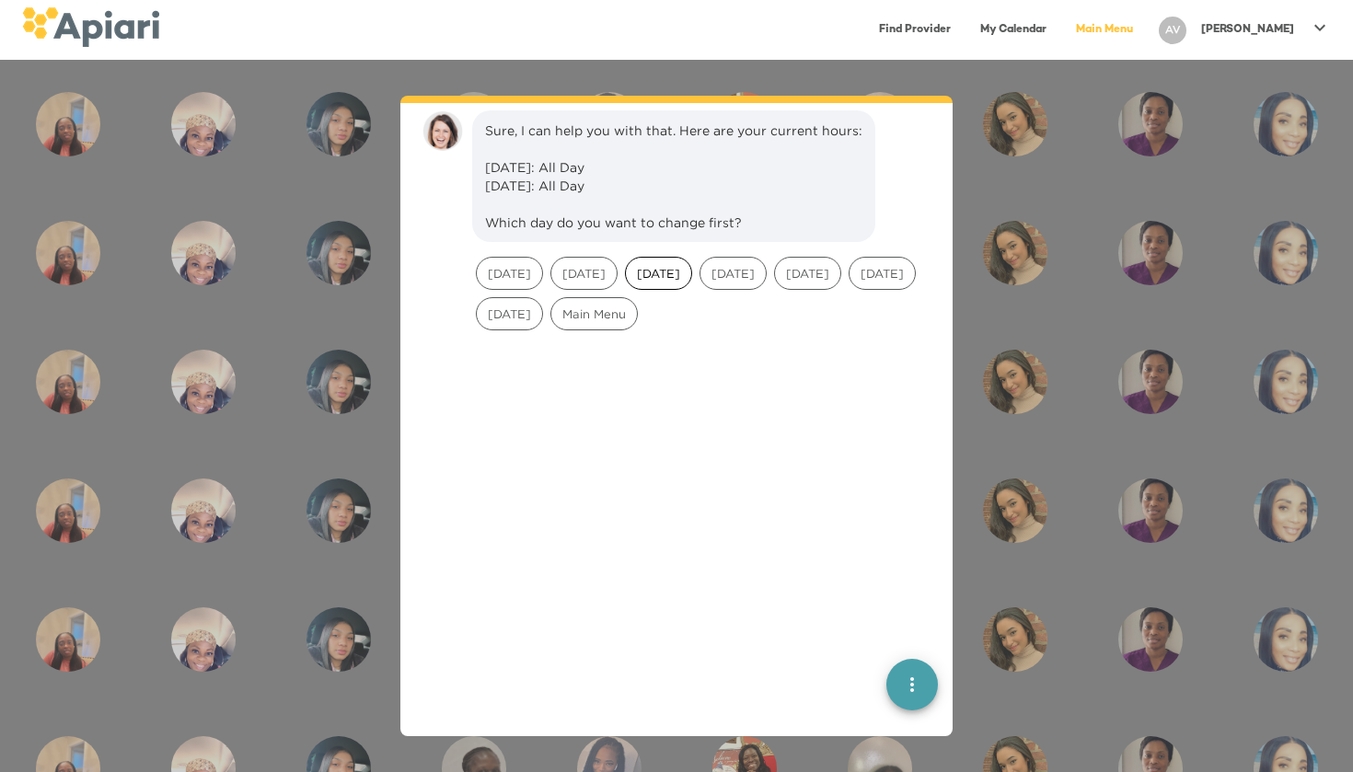
click at [661, 271] on span "[DATE]" at bounding box center [658, 273] width 65 height 17
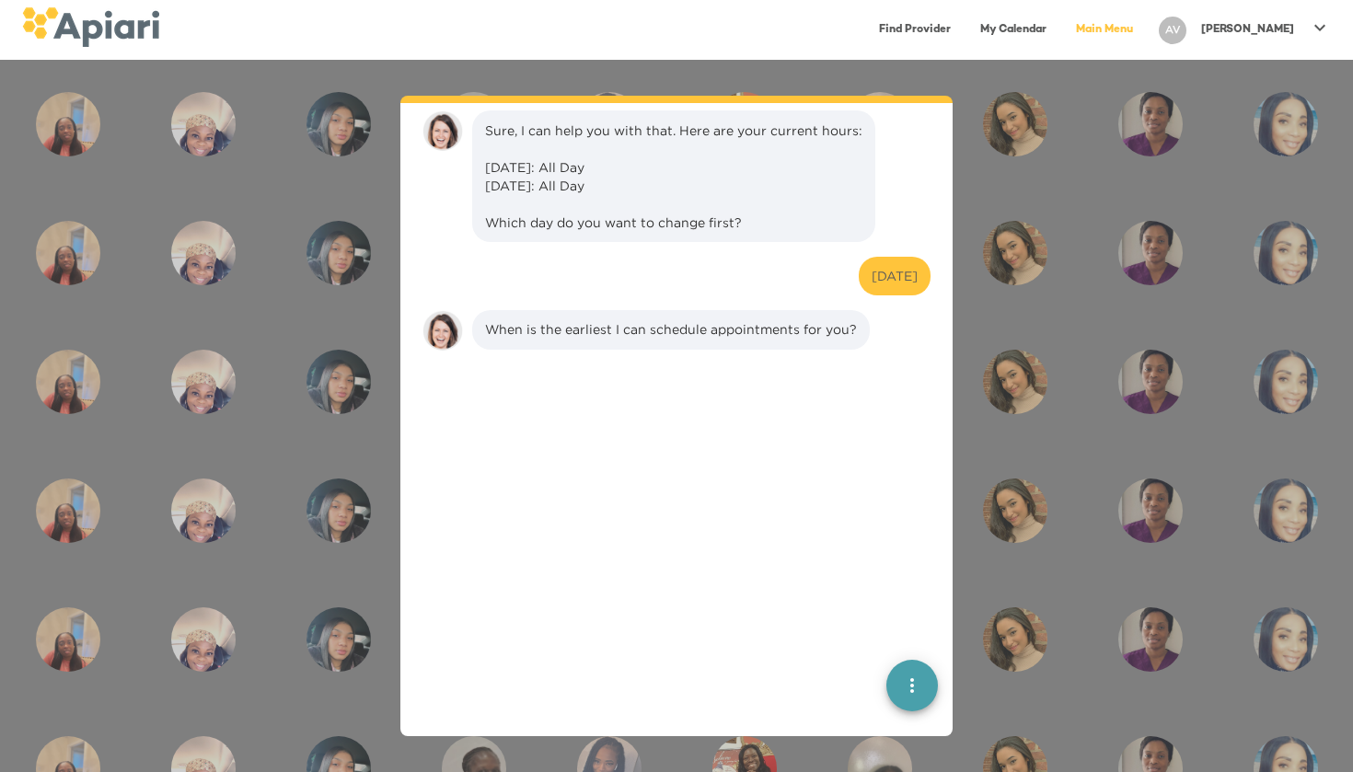
scroll to position [1236, 0]
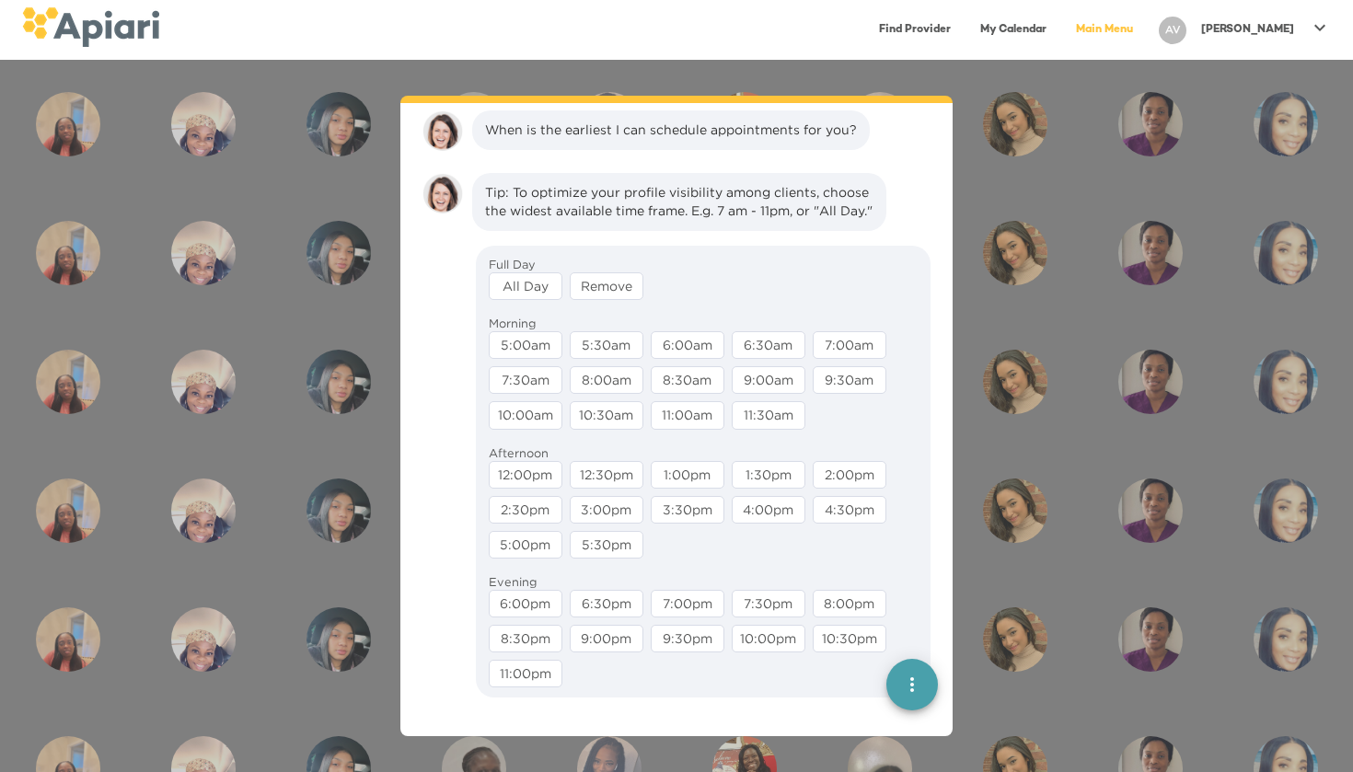
click at [631, 489] on div "12:30pm" at bounding box center [607, 475] width 74 height 28
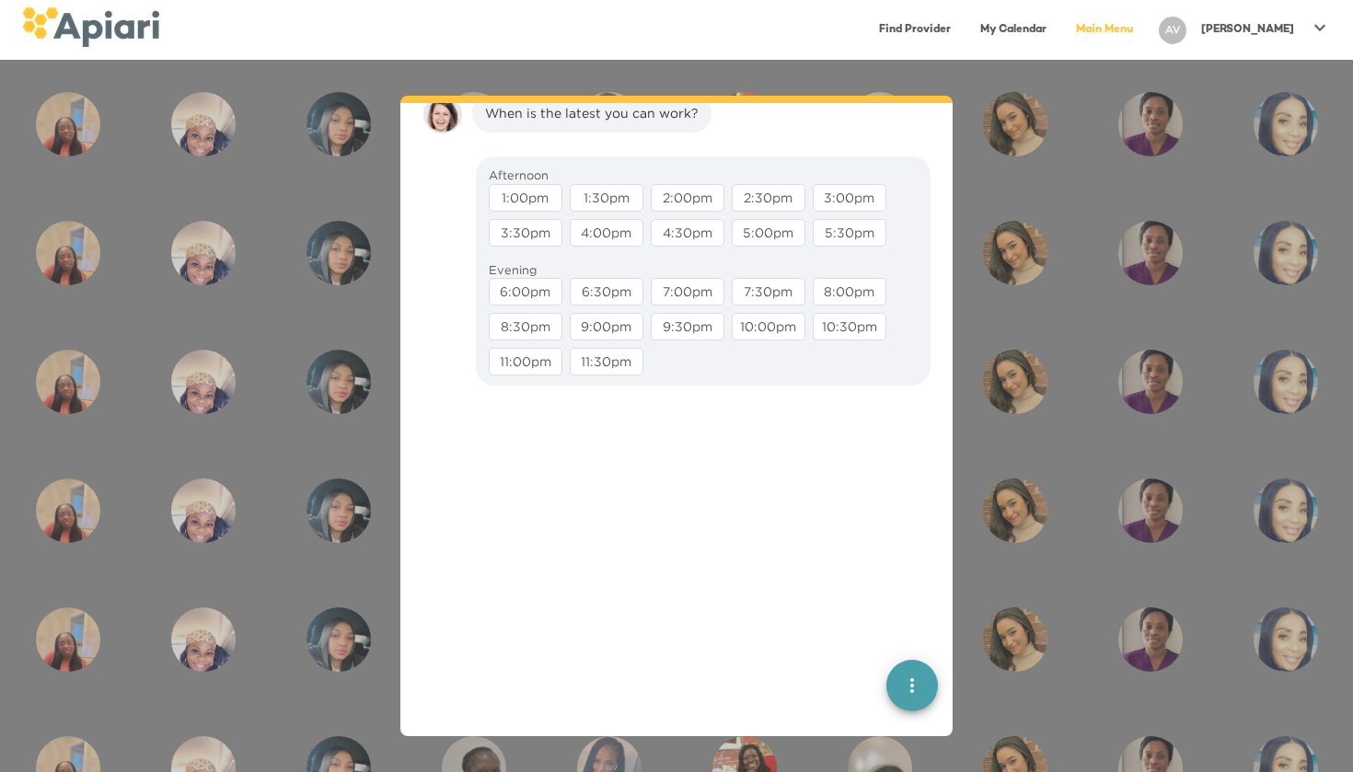
scroll to position [1443, 0]
click at [608, 372] on div "11:30pm" at bounding box center [607, 360] width 74 height 28
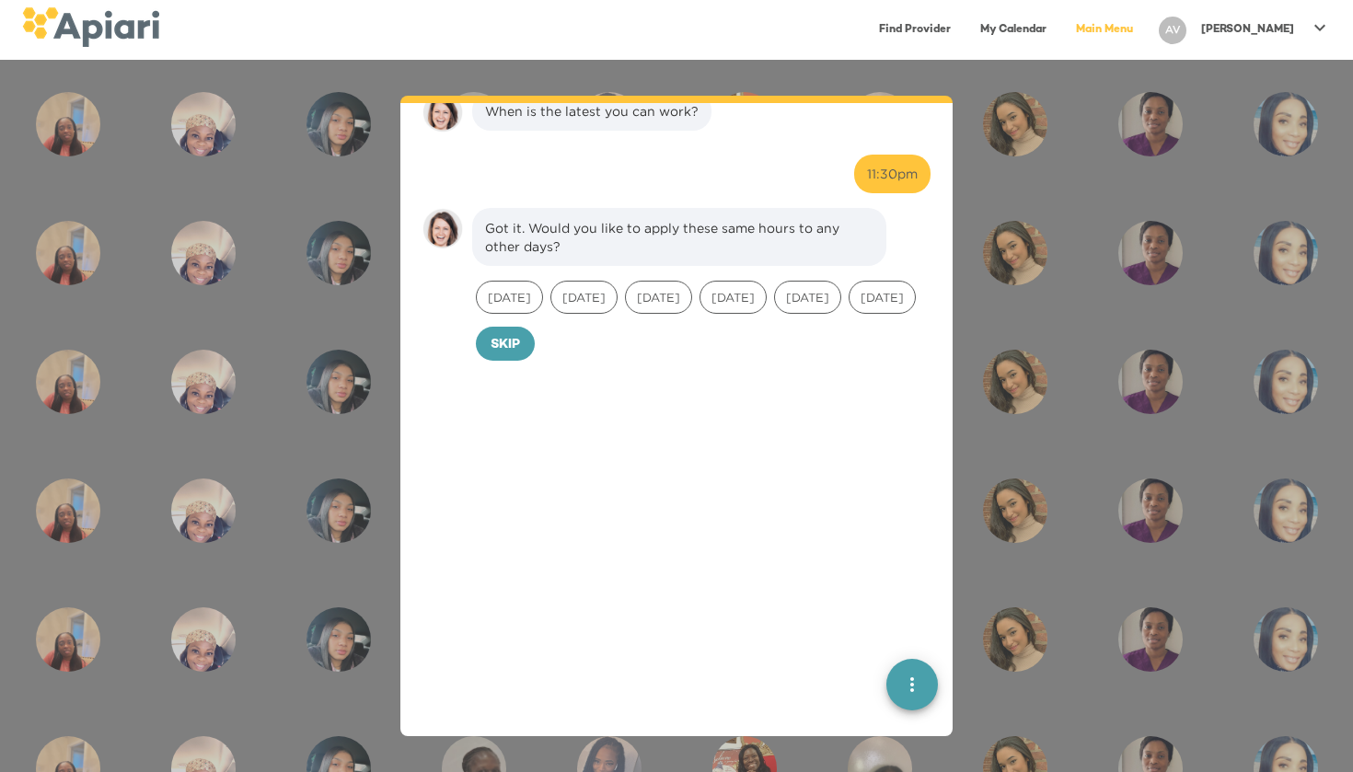
scroll to position [1559, 0]
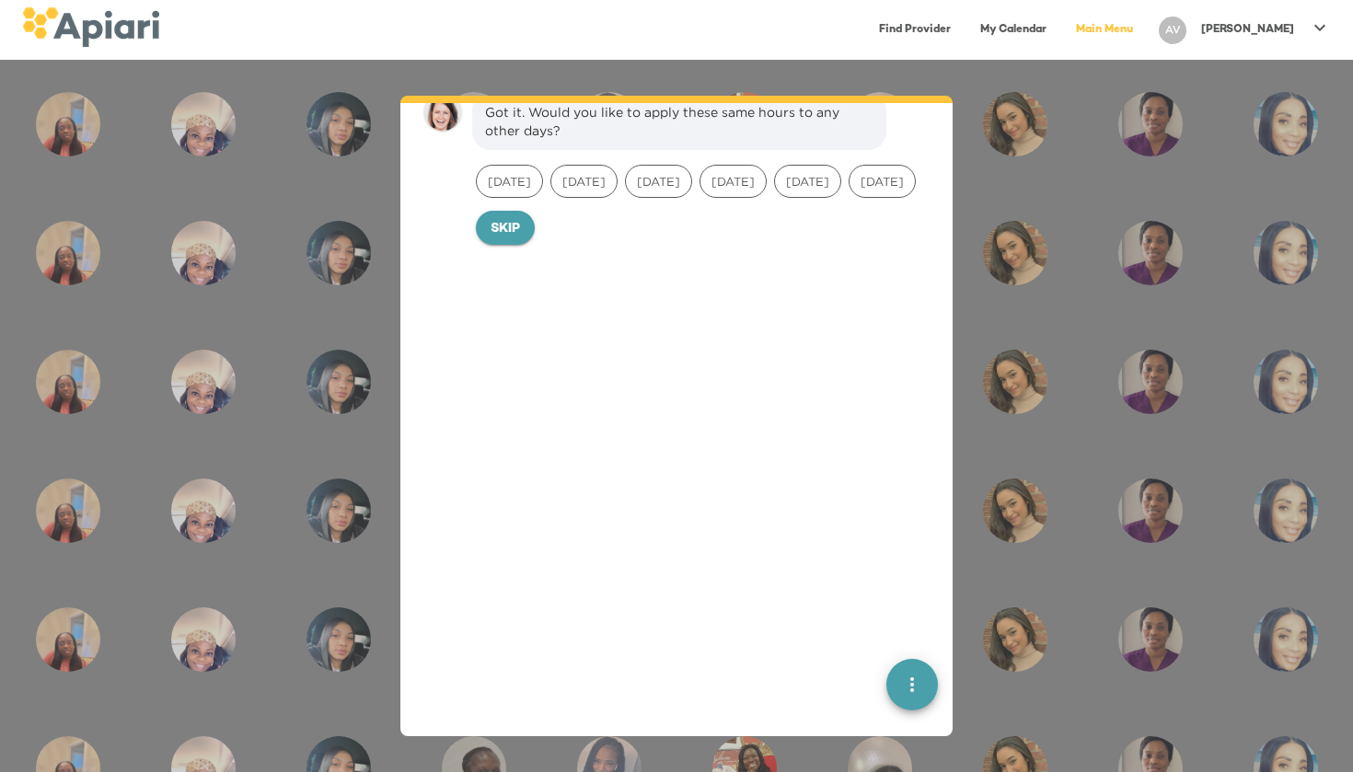
click at [496, 246] on button "Skip" at bounding box center [505, 228] width 59 height 35
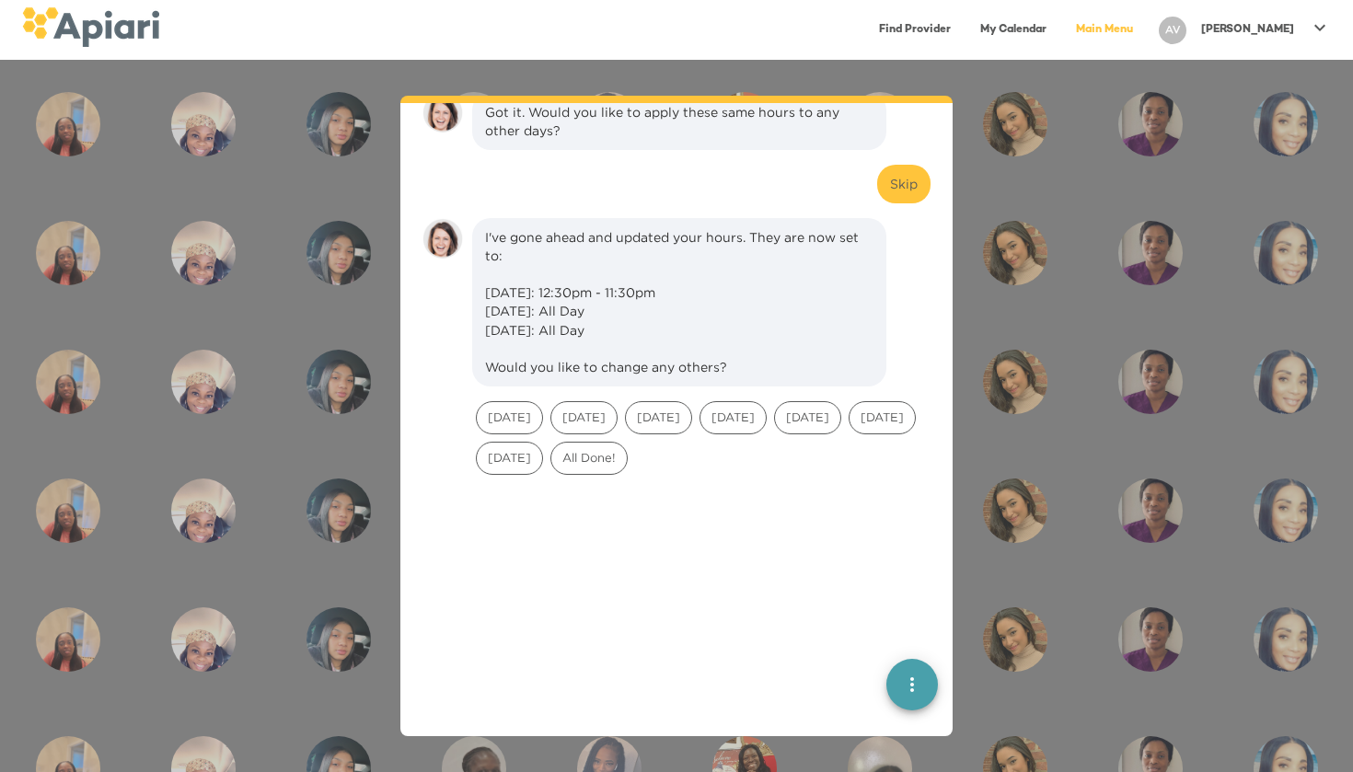
scroll to position [1685, 0]
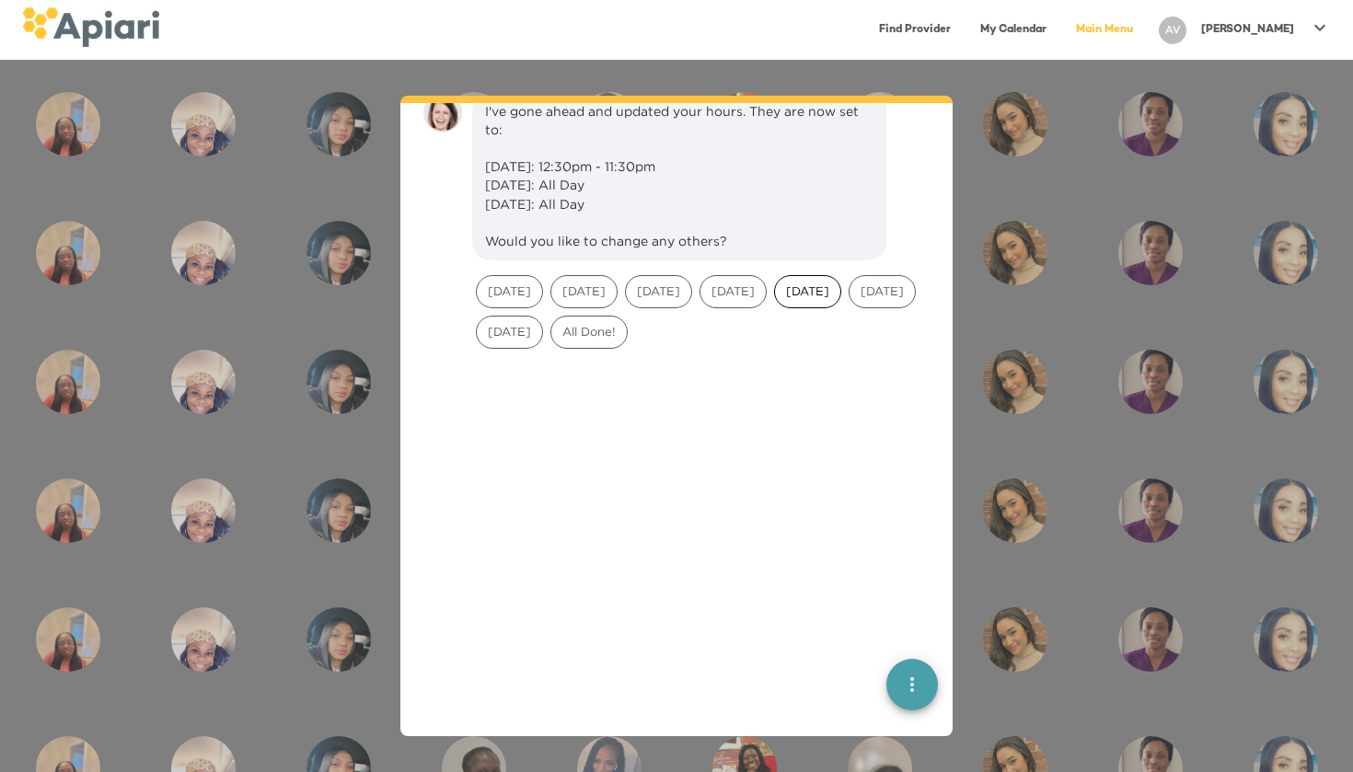
click at [840, 300] on span "[DATE]" at bounding box center [807, 291] width 65 height 17
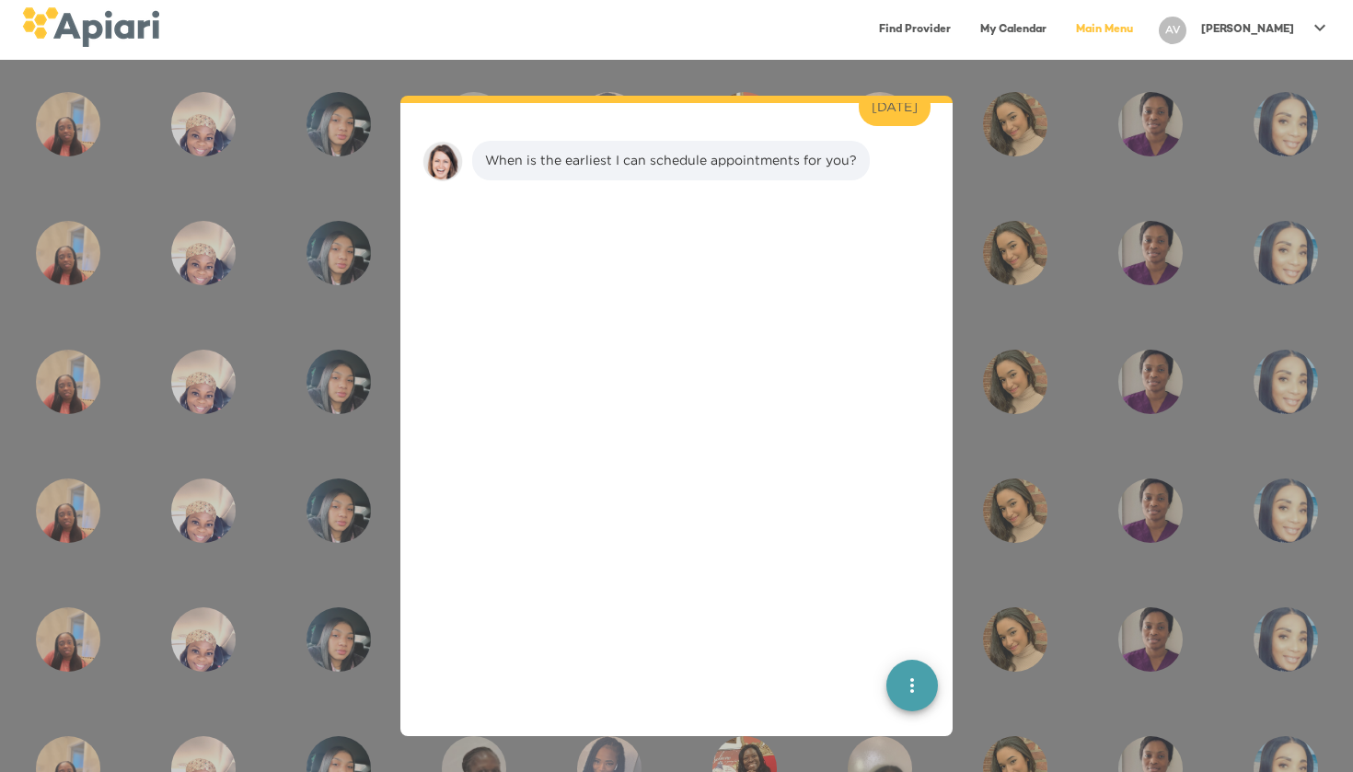
scroll to position [1922, 0]
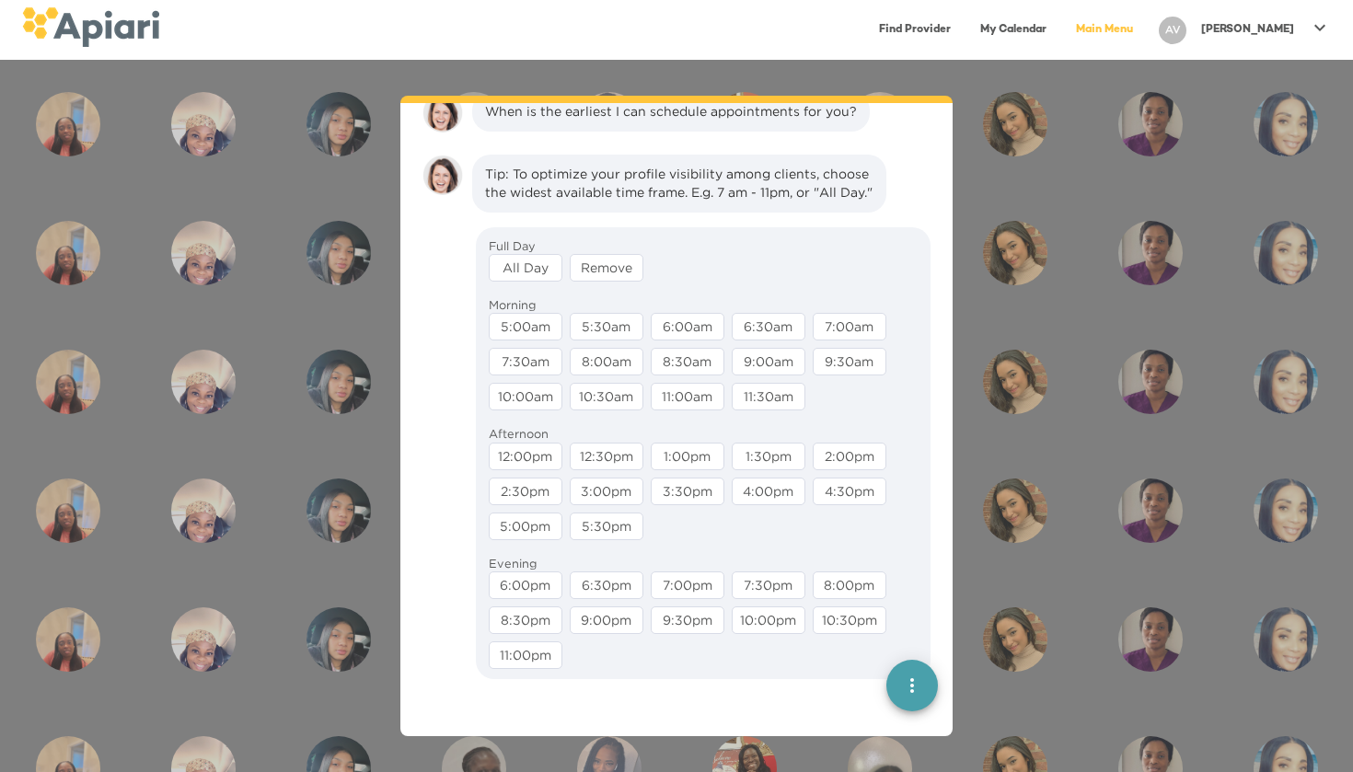
click at [521, 341] on div "5:00am" at bounding box center [526, 327] width 74 height 28
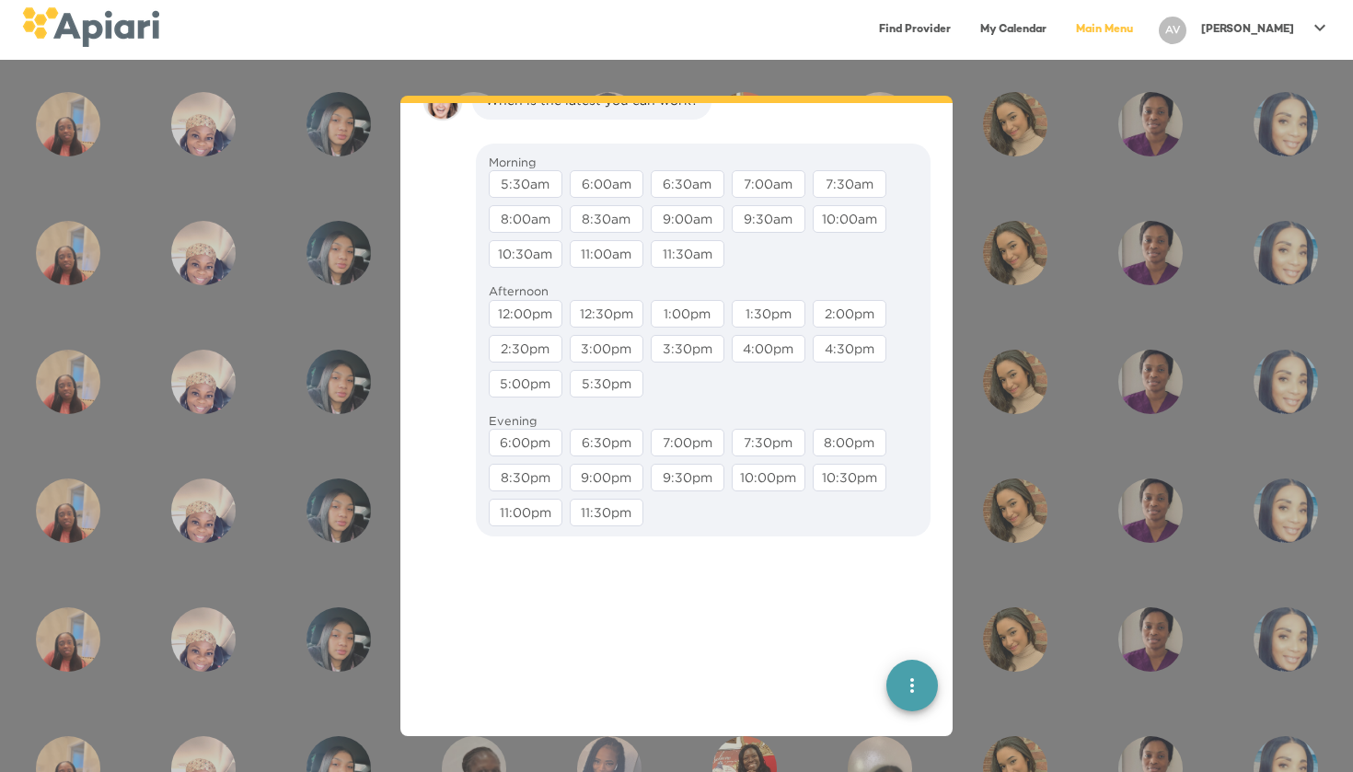
scroll to position [2128, 0]
click at [692, 321] on div "1:00pm" at bounding box center [688, 308] width 74 height 28
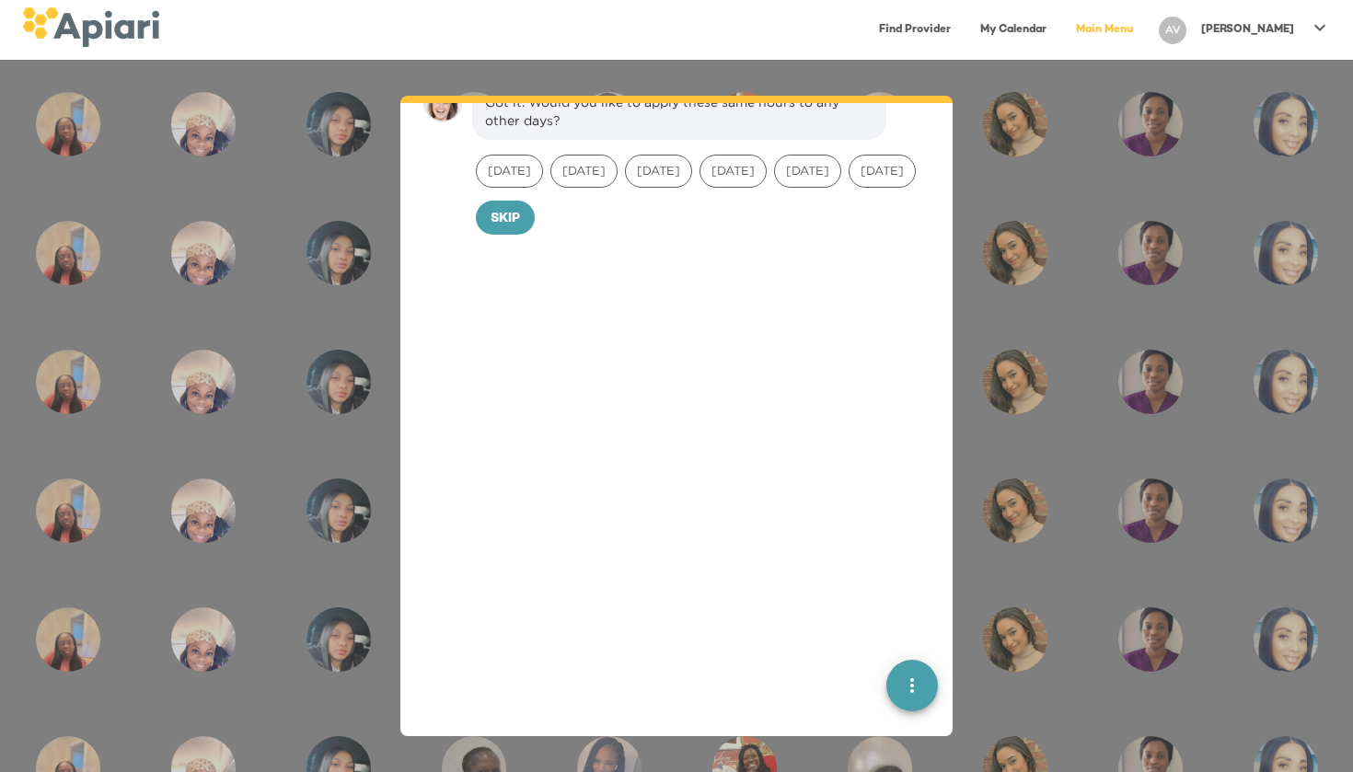
scroll to position [2245, 0]
click at [506, 223] on span "Skip" at bounding box center [505, 211] width 29 height 23
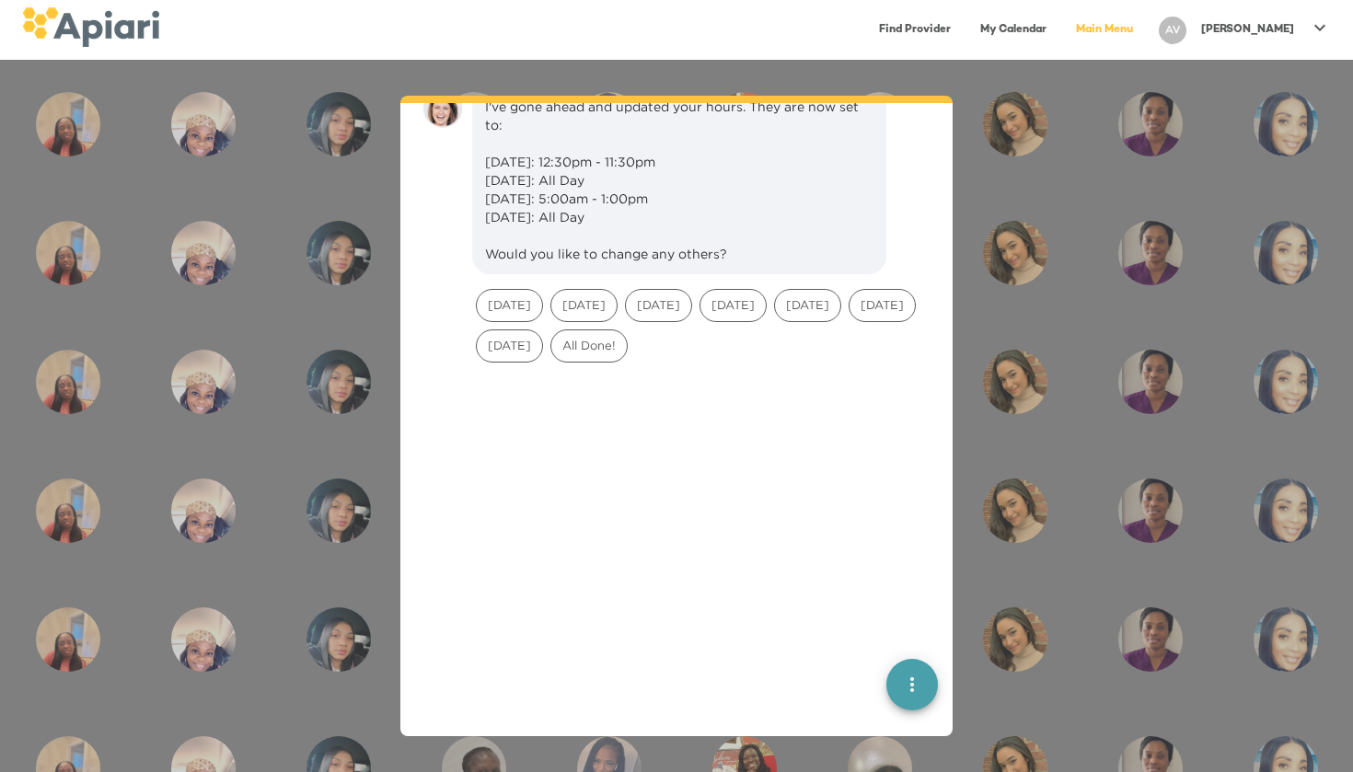
scroll to position [2370, 0]
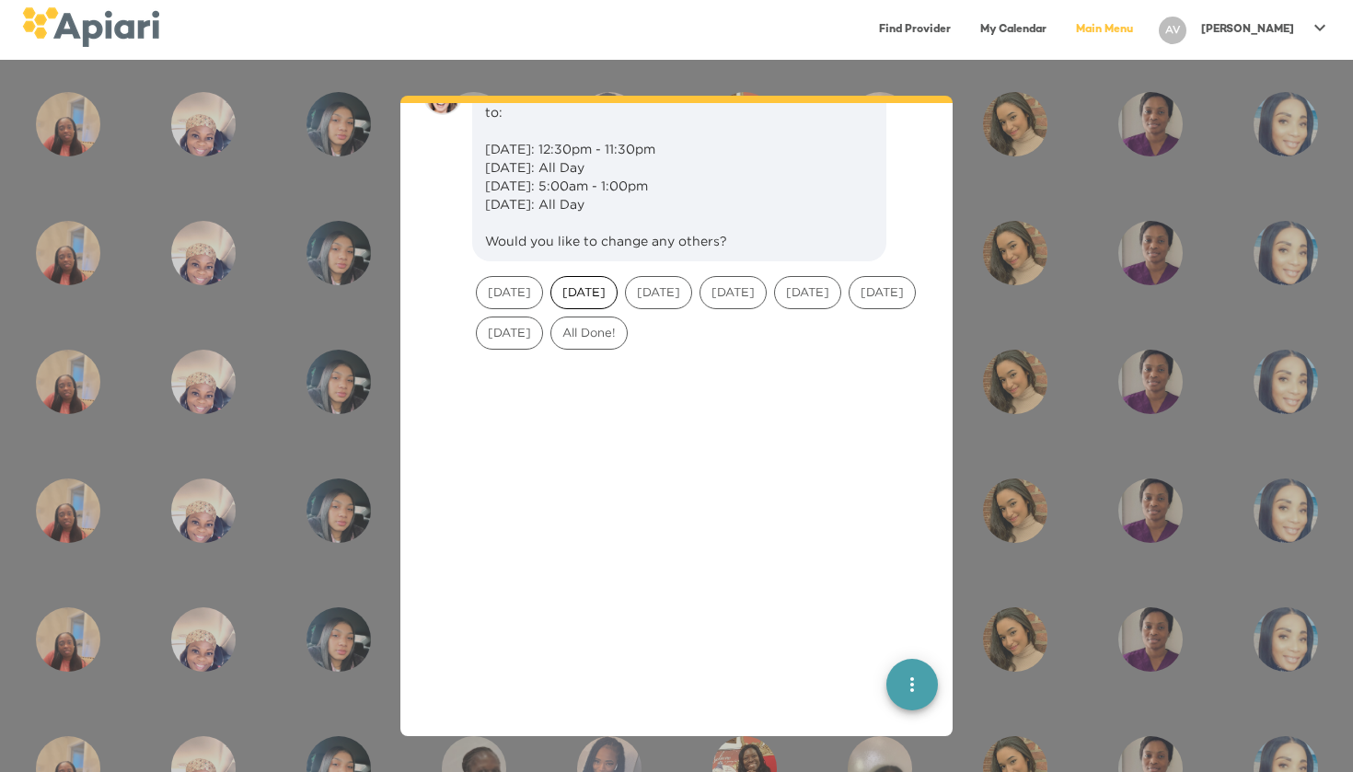
click at [599, 301] on span "[DATE]" at bounding box center [583, 291] width 65 height 17
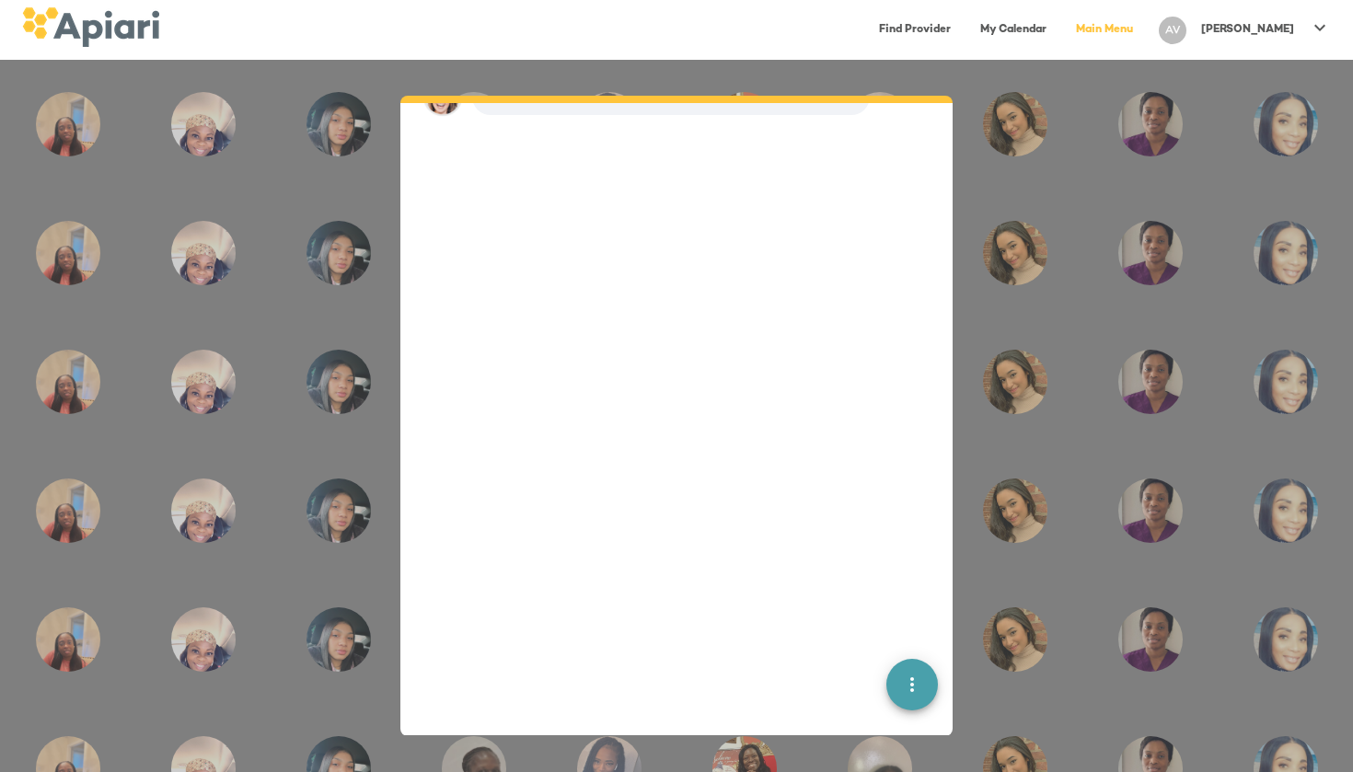
scroll to position [2625, 0]
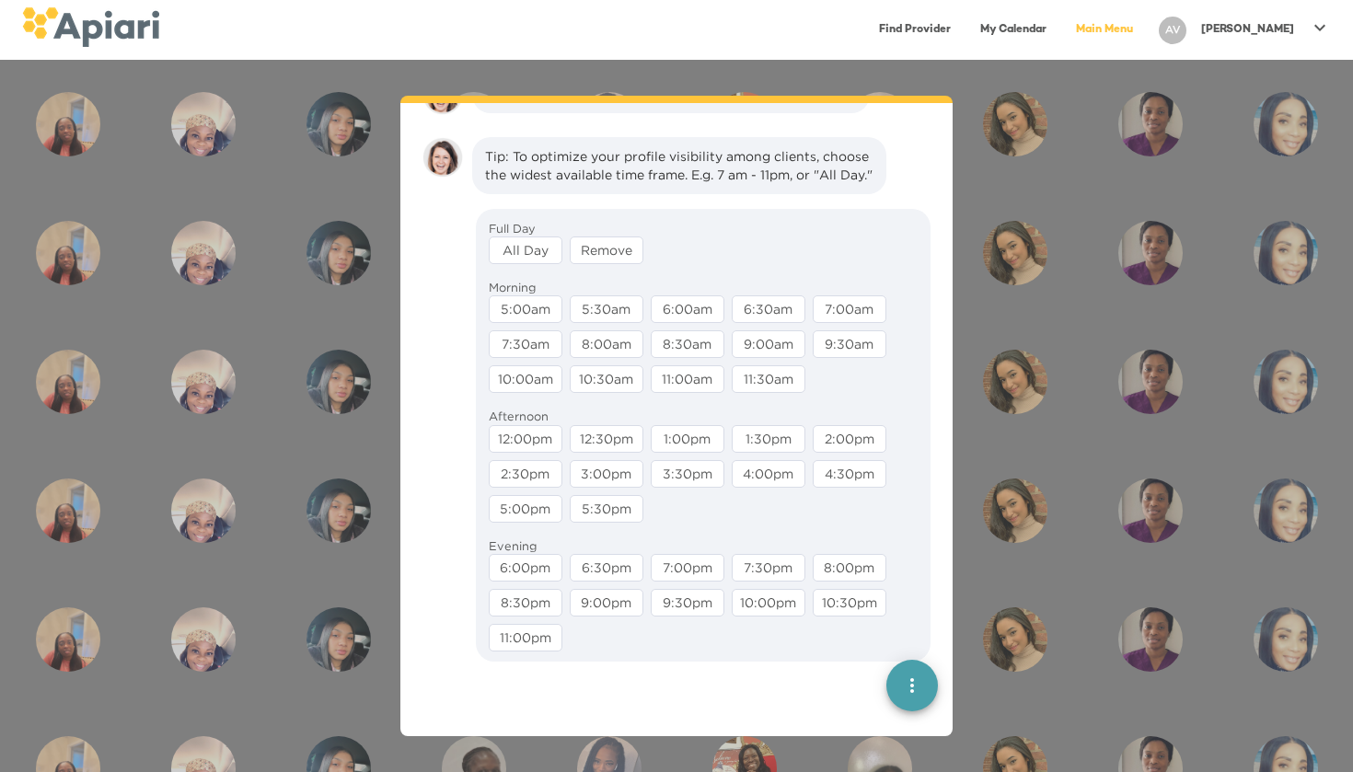
click at [683, 393] on div "11:00am" at bounding box center [688, 379] width 74 height 28
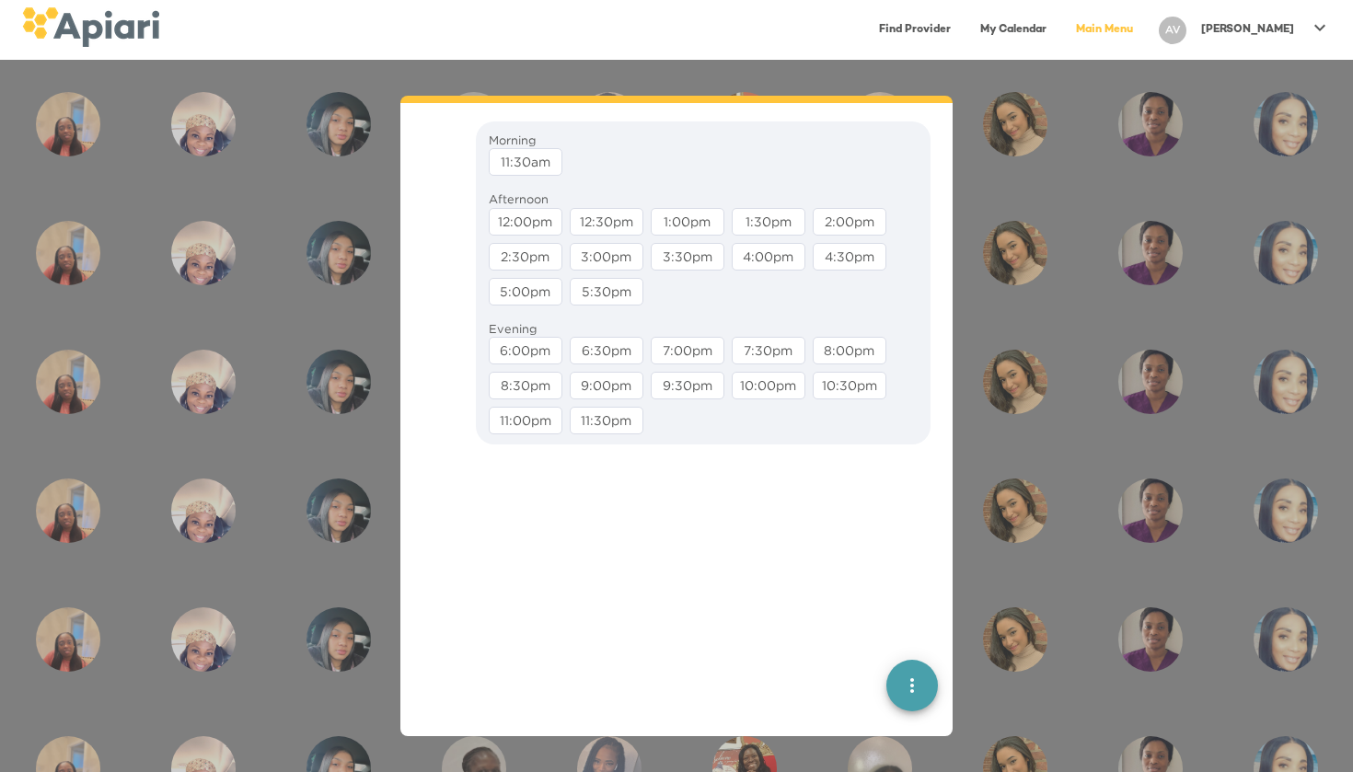
scroll to position [2832, 0]
click at [608, 432] on div "11:30pm" at bounding box center [607, 418] width 74 height 28
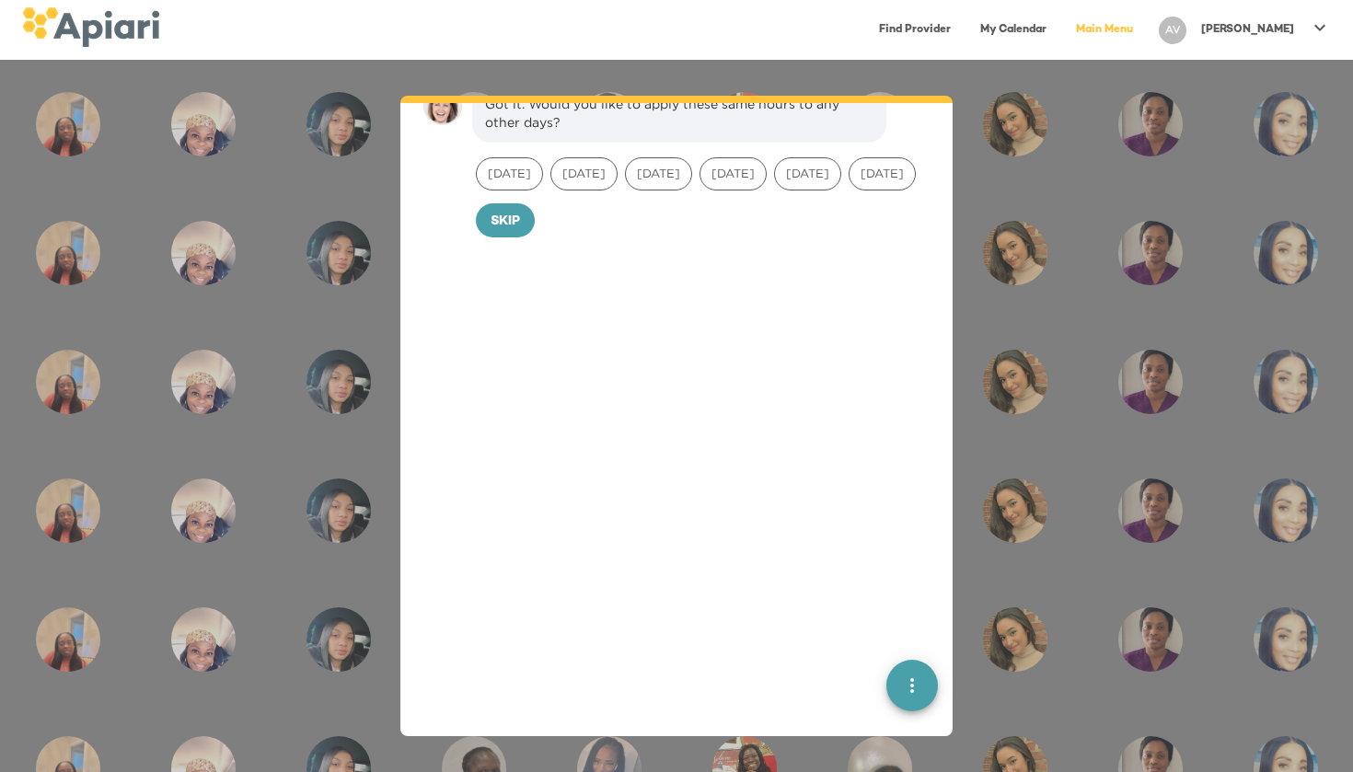
scroll to position [2948, 0]
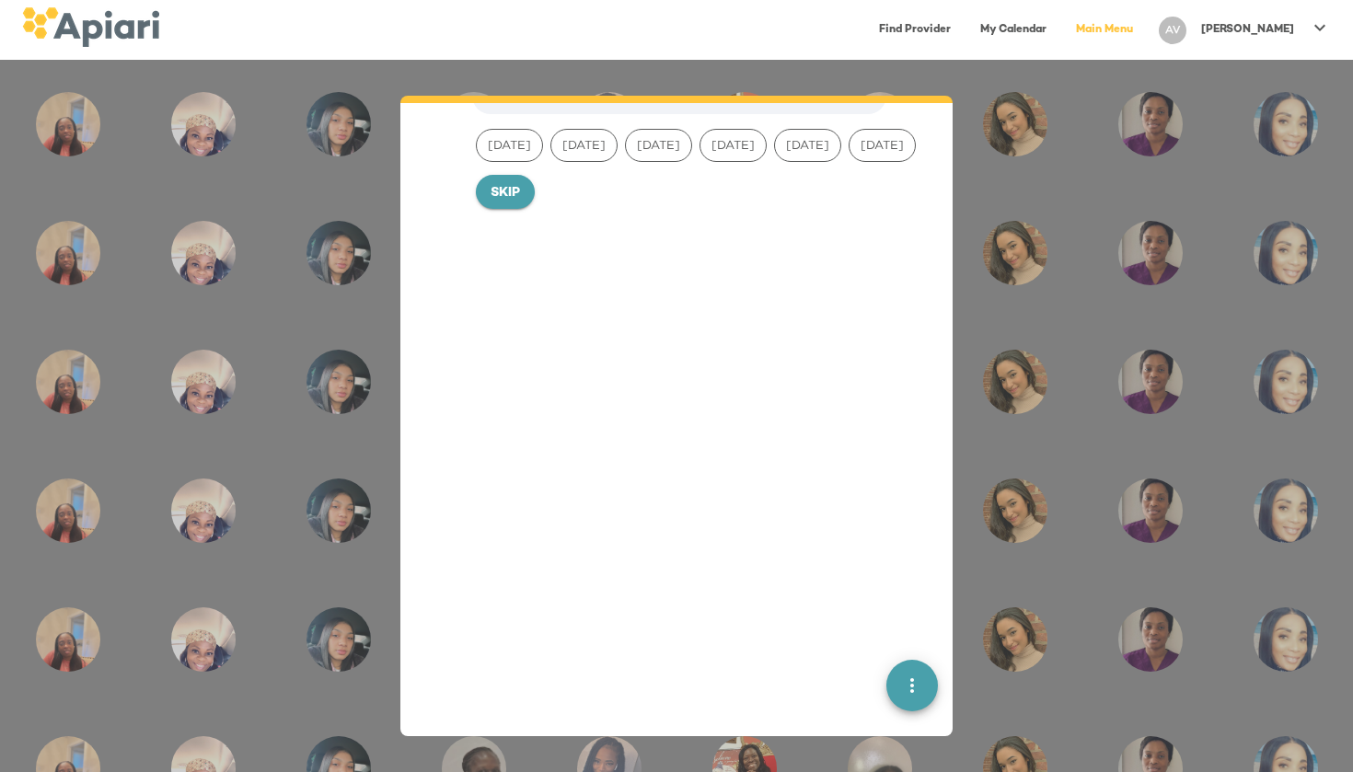
click at [504, 205] on span "Skip" at bounding box center [505, 193] width 29 height 23
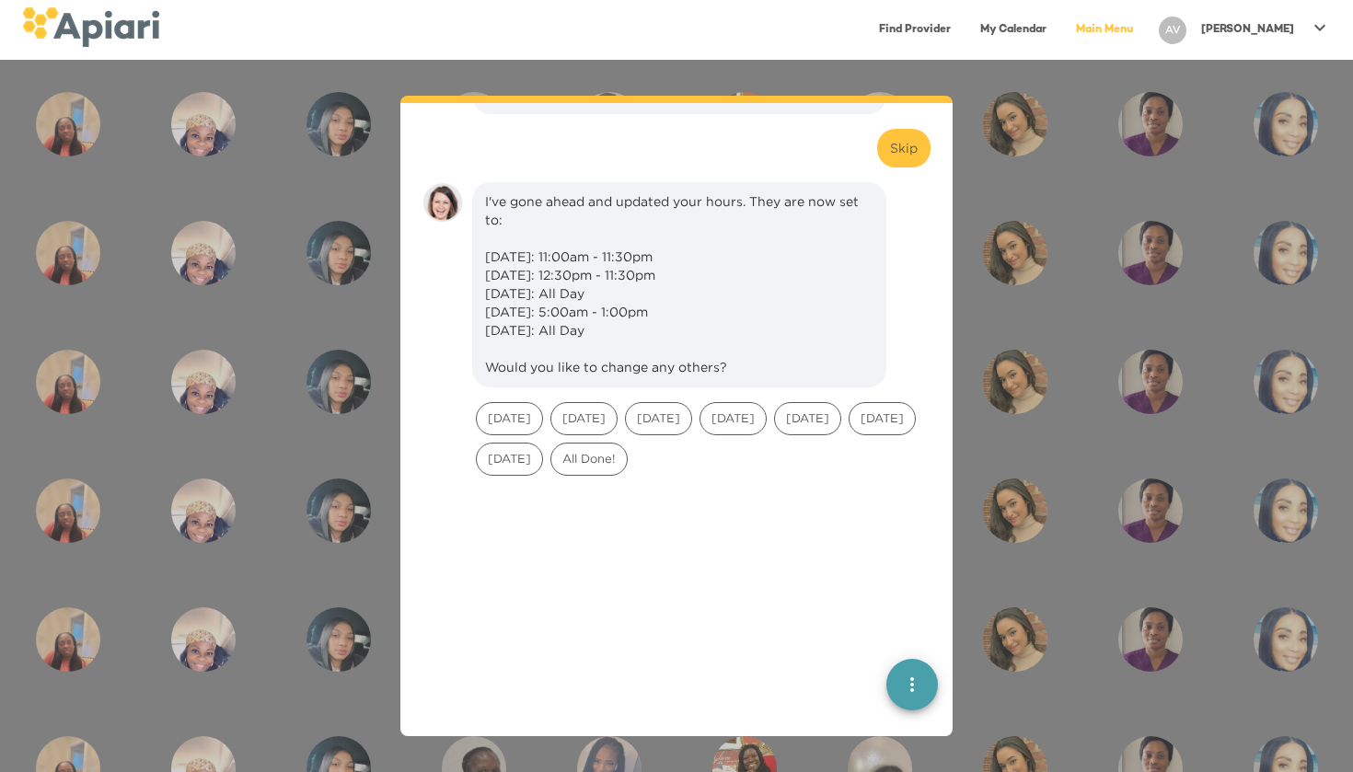
scroll to position [3074, 0]
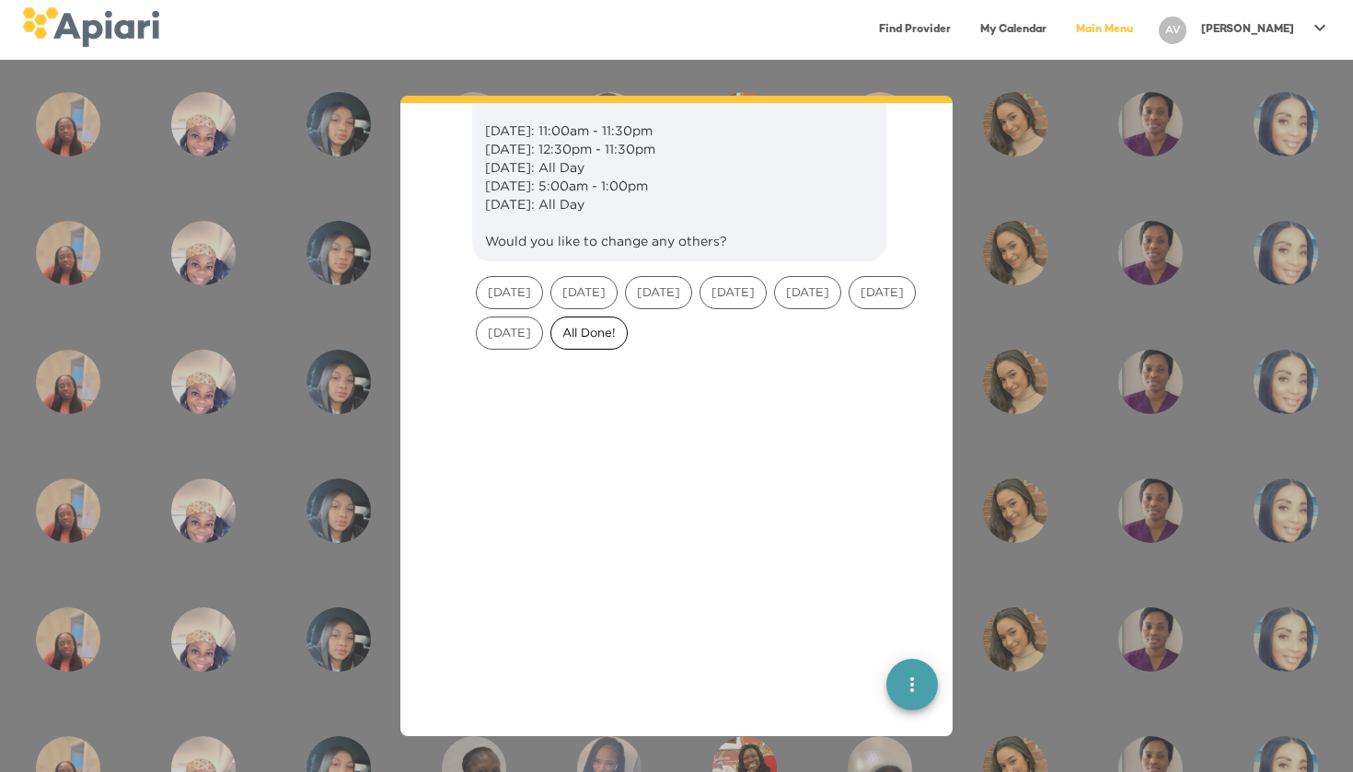
click at [627, 341] on span "All Done!" at bounding box center [588, 332] width 75 height 17
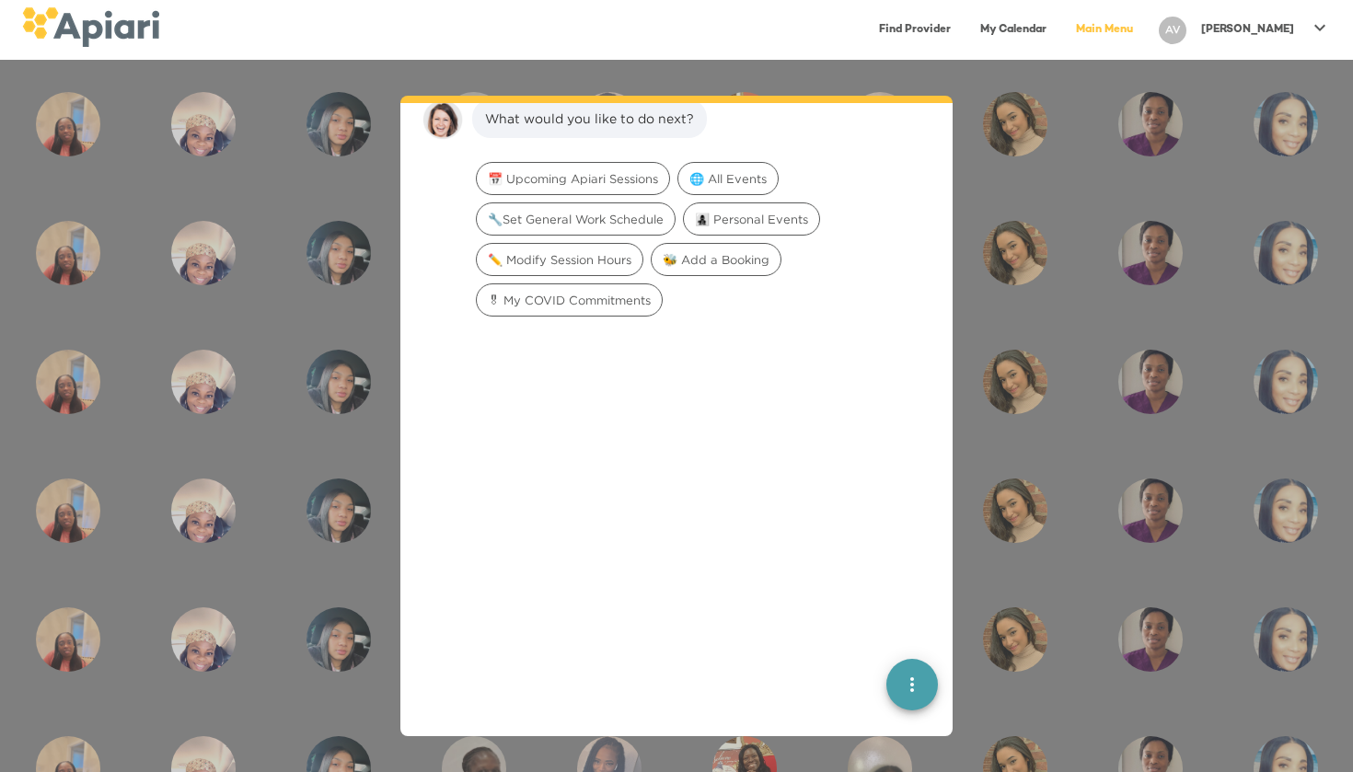
scroll to position [3347, 0]
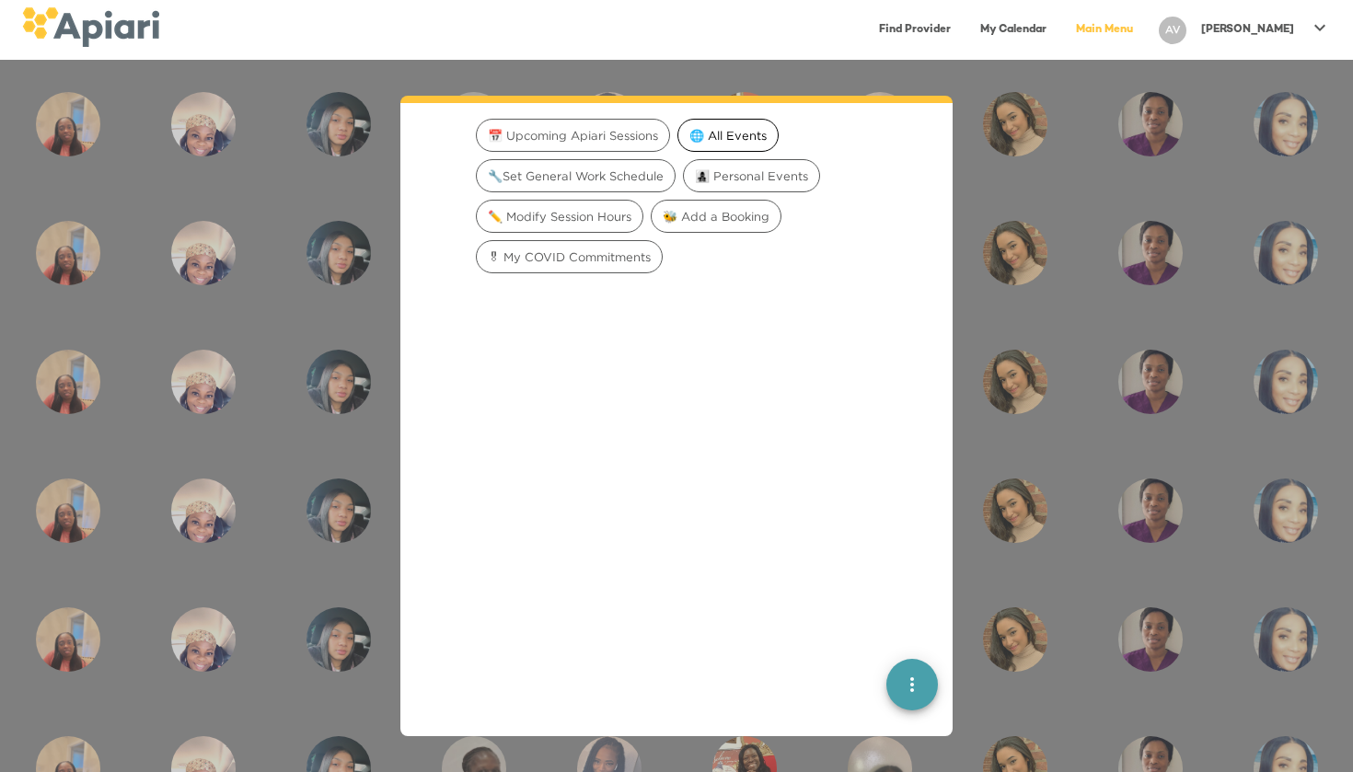
click at [745, 152] on div "🌐 All Events" at bounding box center [727, 135] width 101 height 33
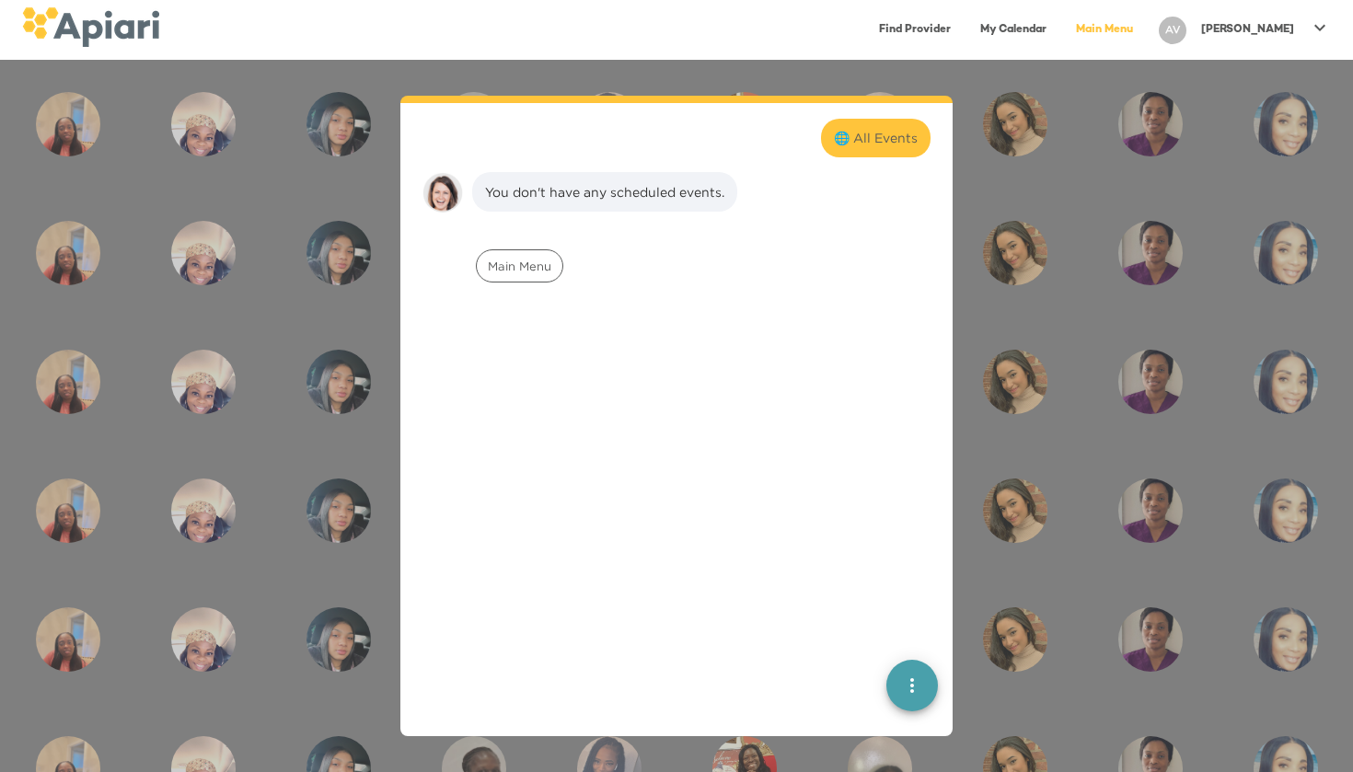
scroll to position [3463, 0]
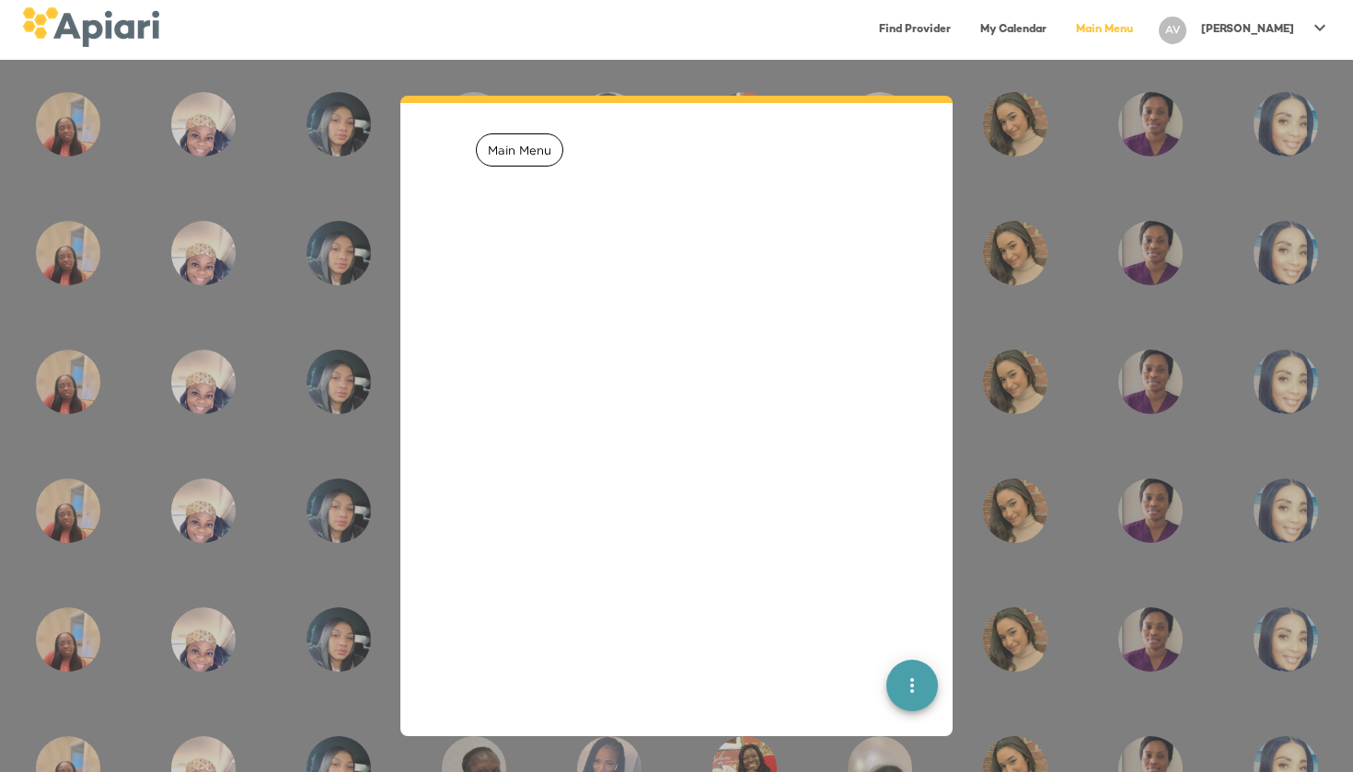
click at [488, 167] on div "Main Menu" at bounding box center [519, 149] width 87 height 33
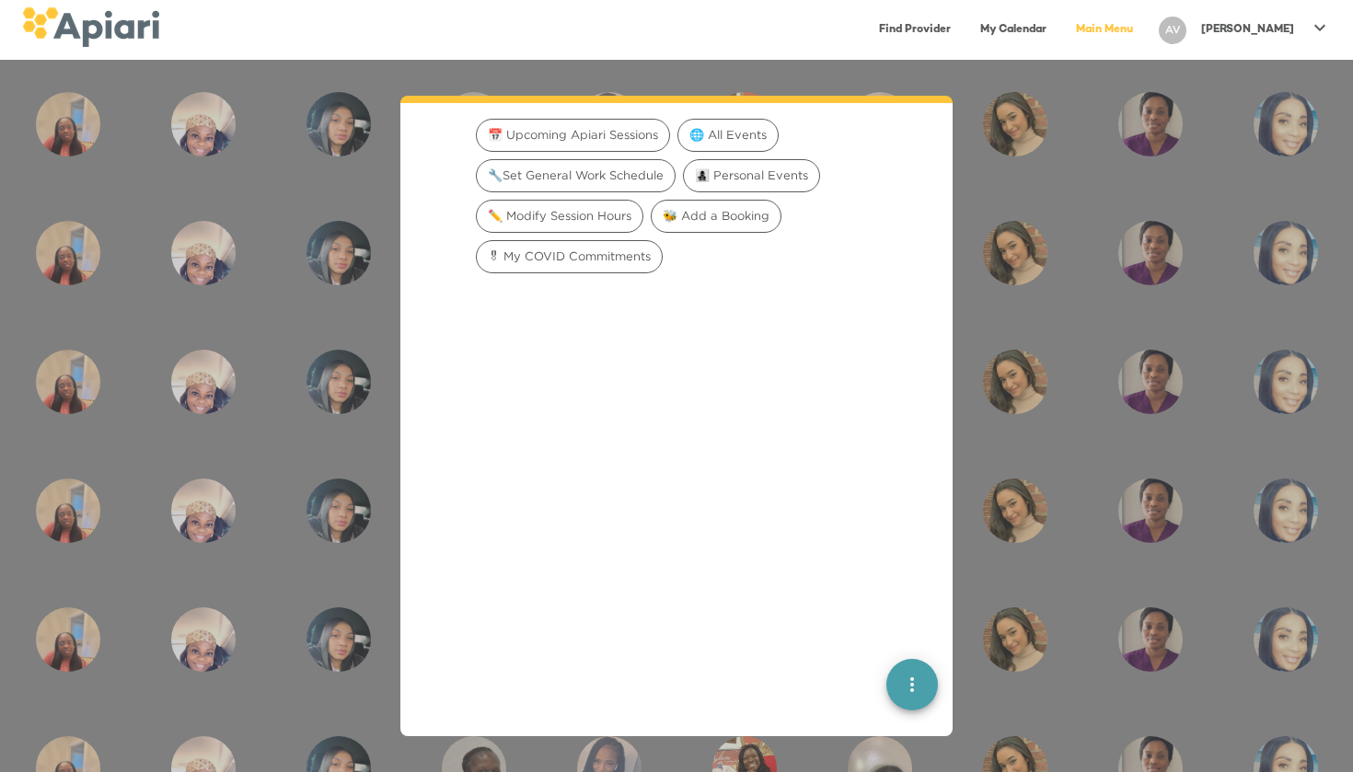
scroll to position [3597, 0]
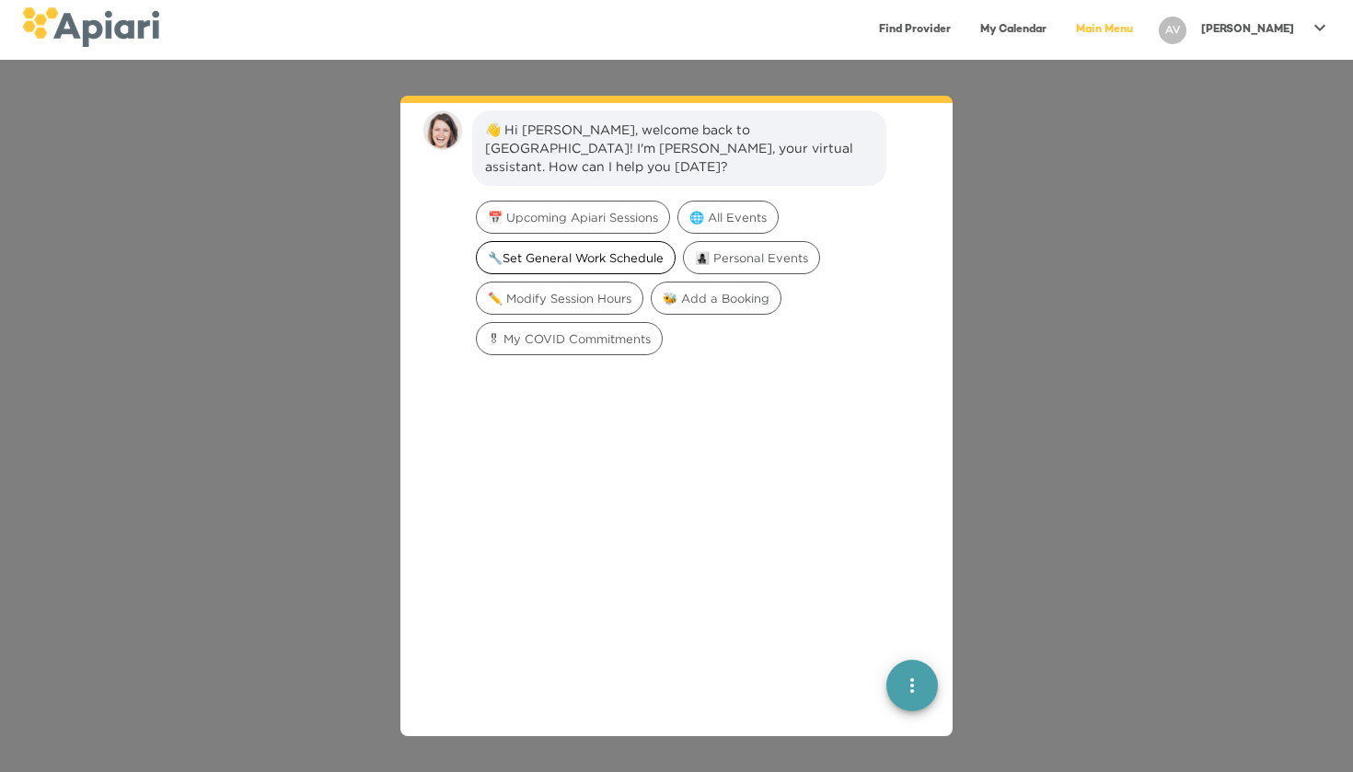
click at [580, 249] on span "🔧Set General Work Schedule" at bounding box center [576, 257] width 198 height 17
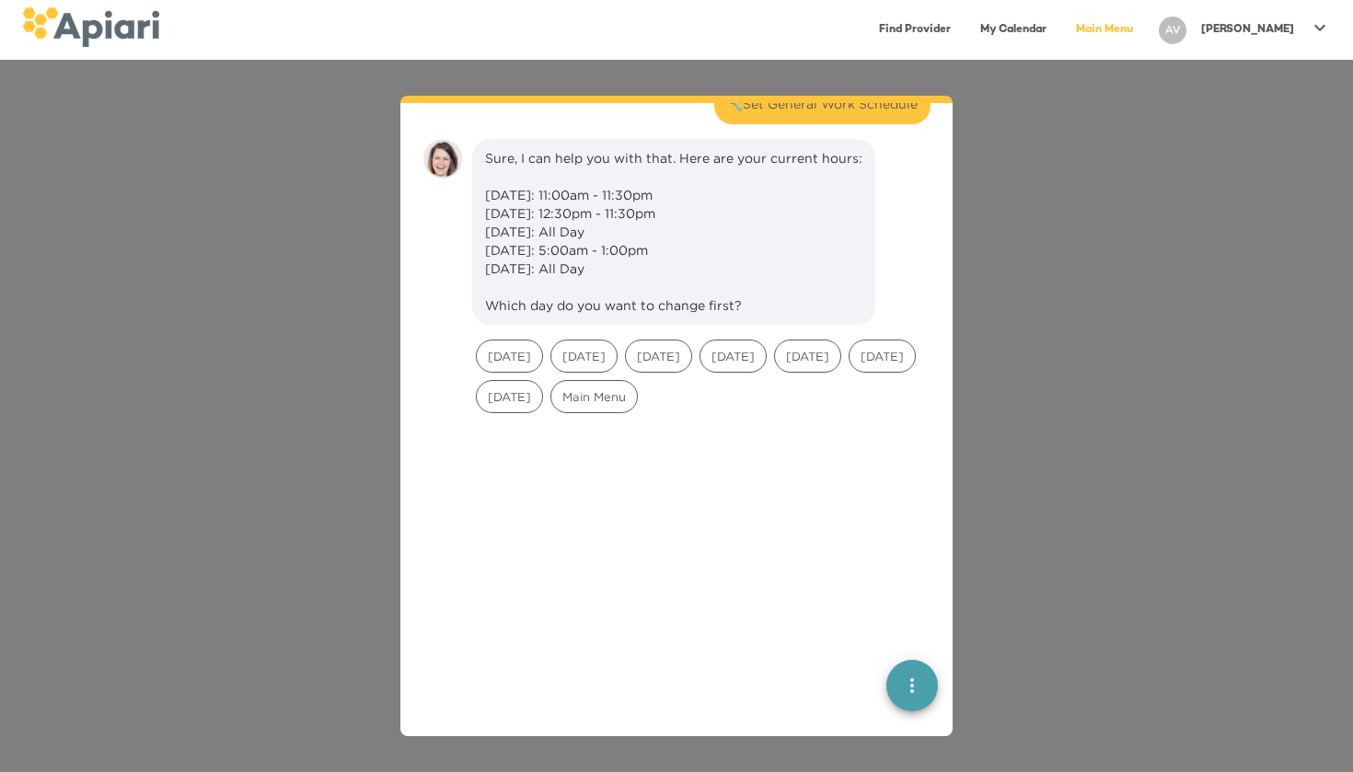
scroll to position [152, 0]
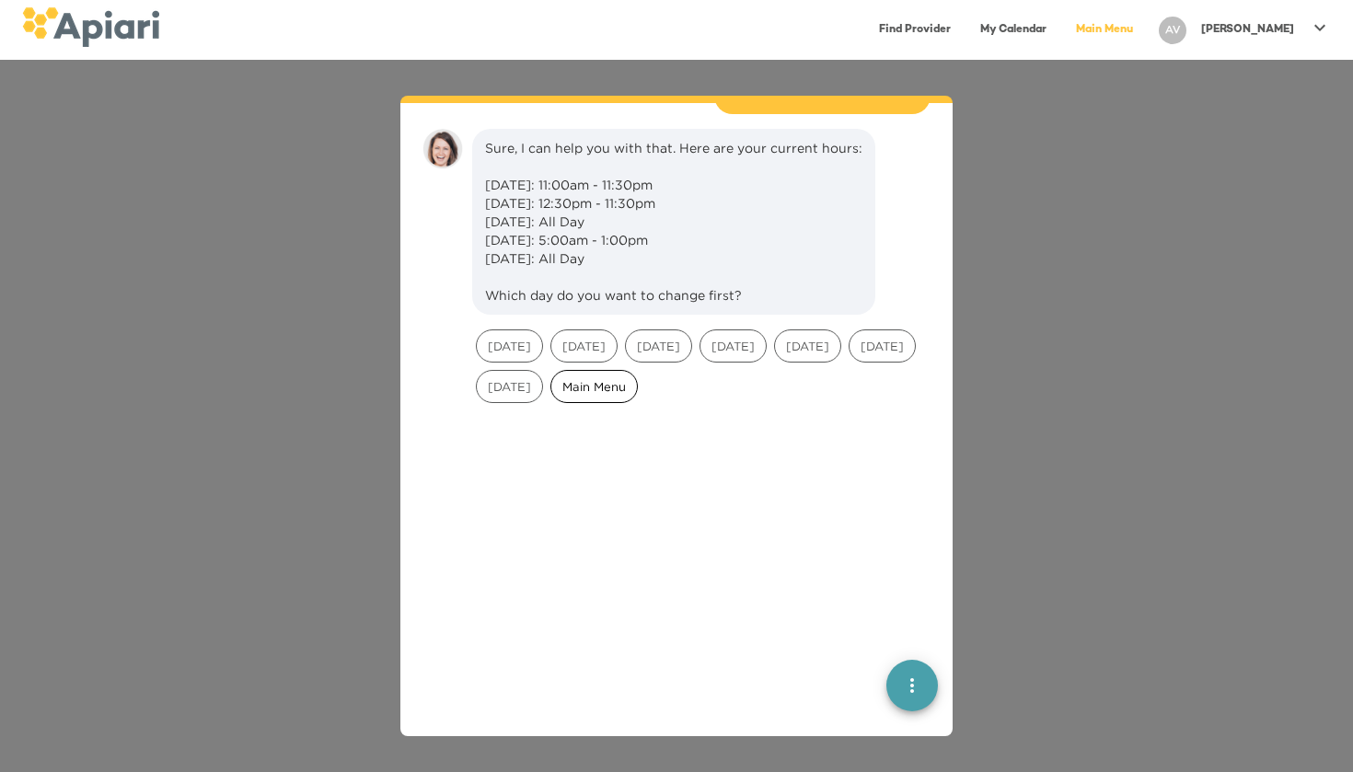
click at [637, 378] on span "Main Menu" at bounding box center [594, 386] width 86 height 17
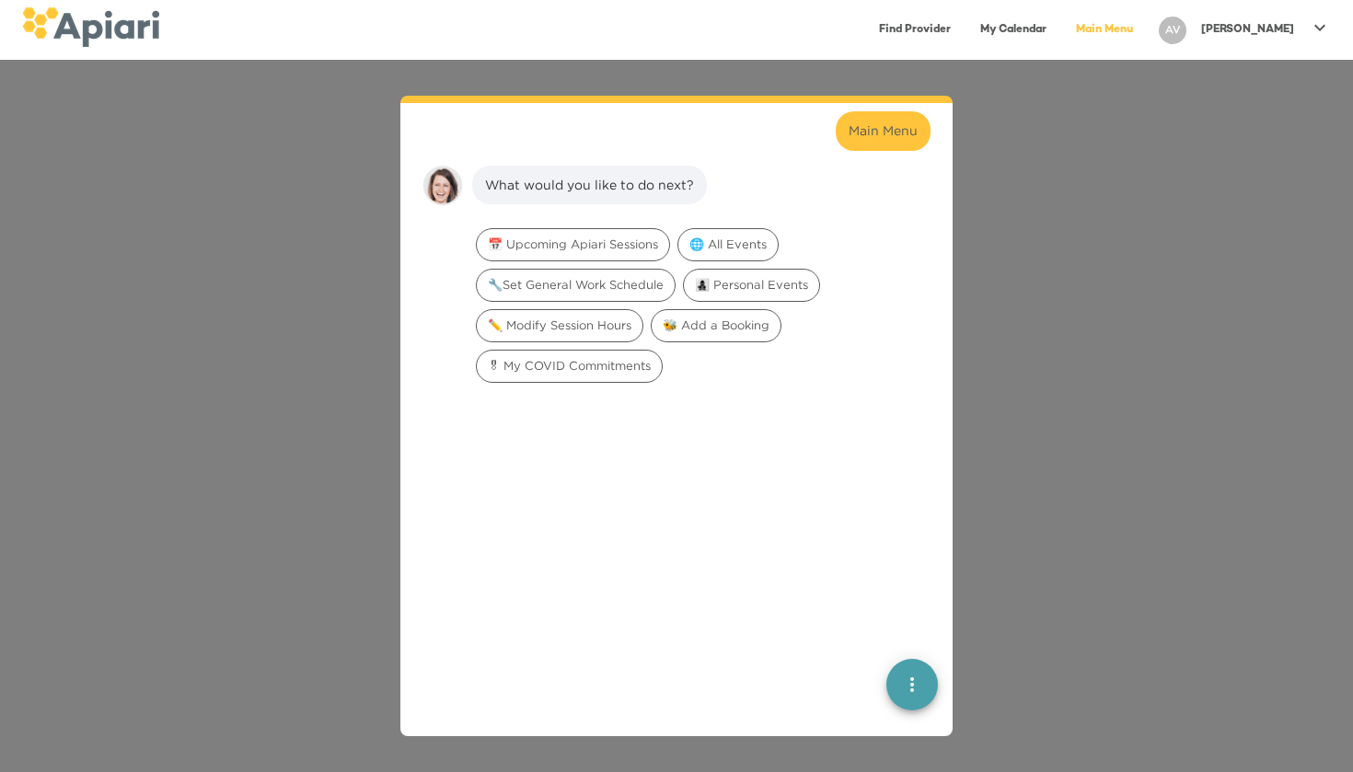
scroll to position [407, 0]
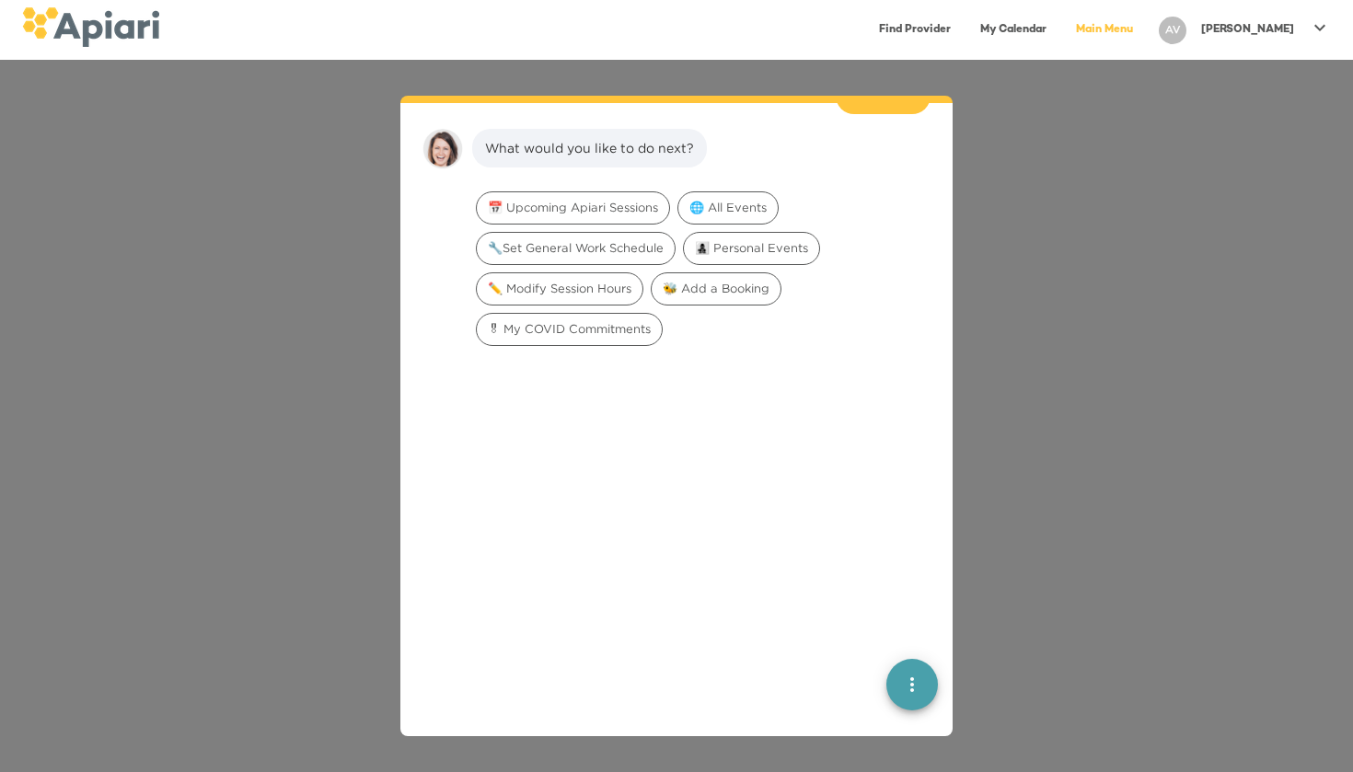
click at [917, 687] on icon "quick menu" at bounding box center [912, 685] width 22 height 22
click at [511, 445] on div at bounding box center [676, 647] width 523 height 589
click at [626, 199] on span "📅 Upcoming Apiari Sessions" at bounding box center [573, 207] width 192 height 17
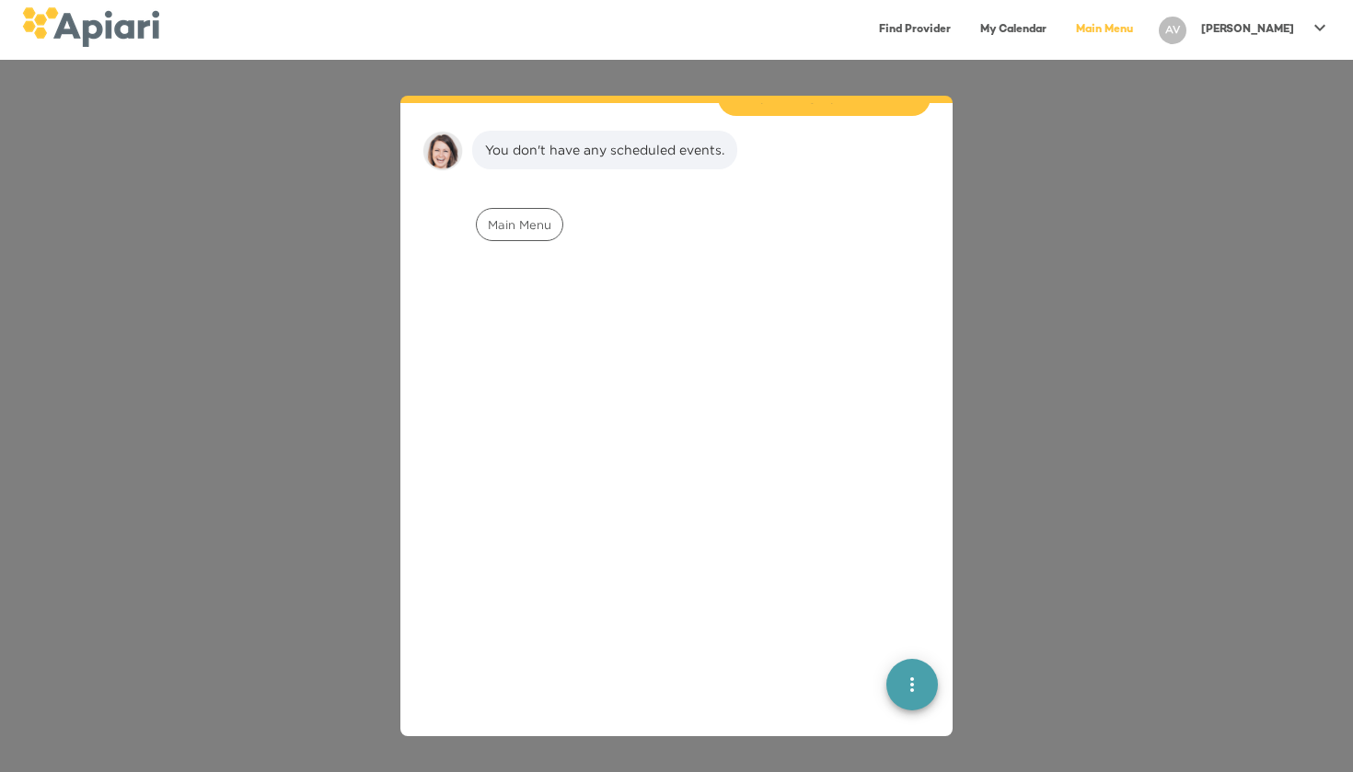
scroll to position [523, 0]
click at [537, 213] on div "Main Menu" at bounding box center [519, 222] width 87 height 33
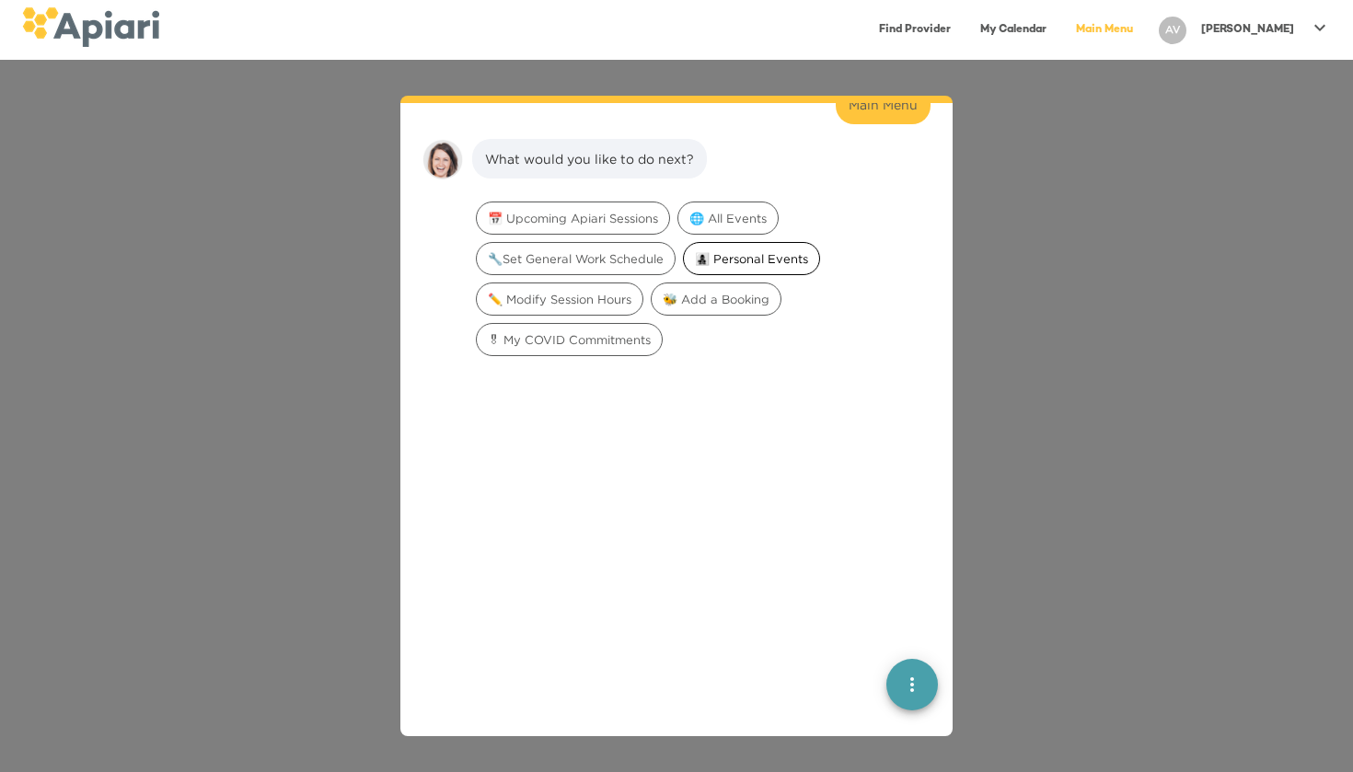
scroll to position [653, 0]
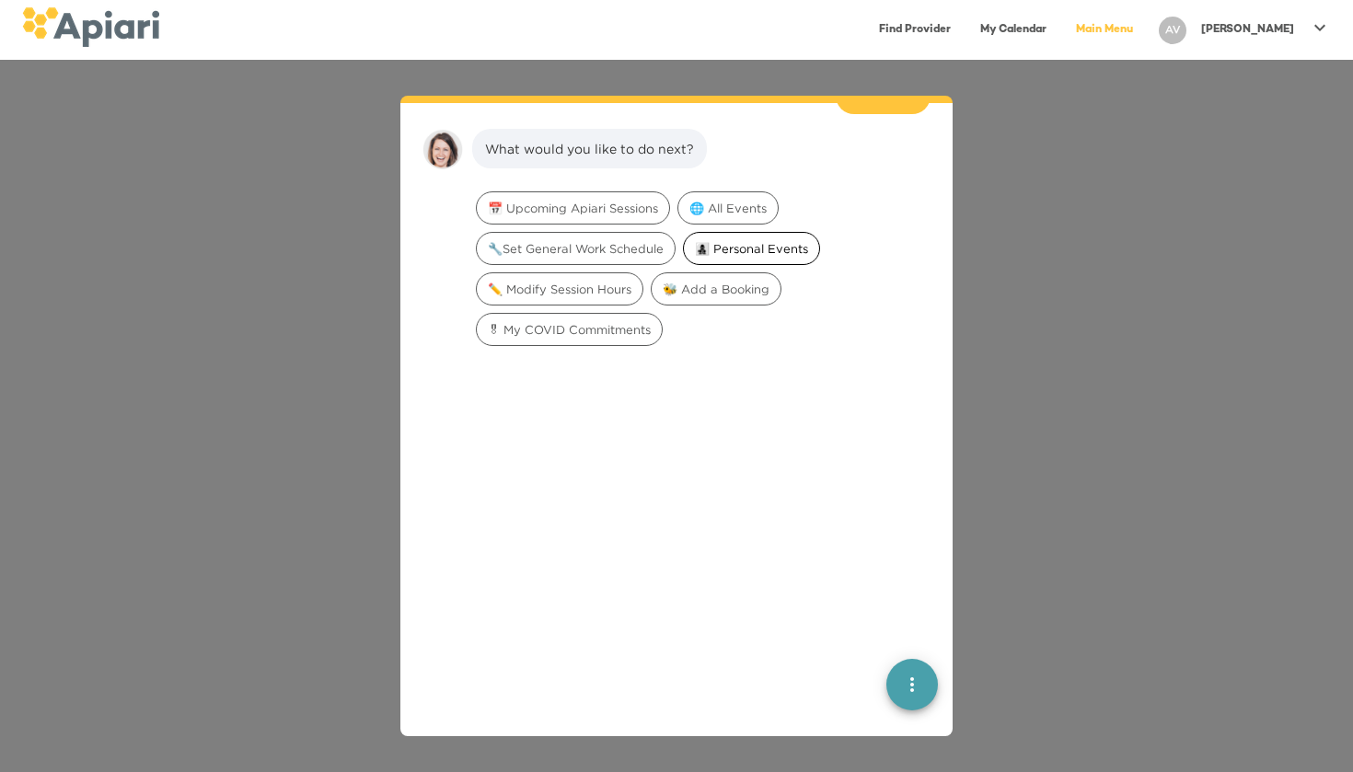
click at [754, 240] on span "👩‍👧‍👦 Personal Events" at bounding box center [751, 248] width 135 height 17
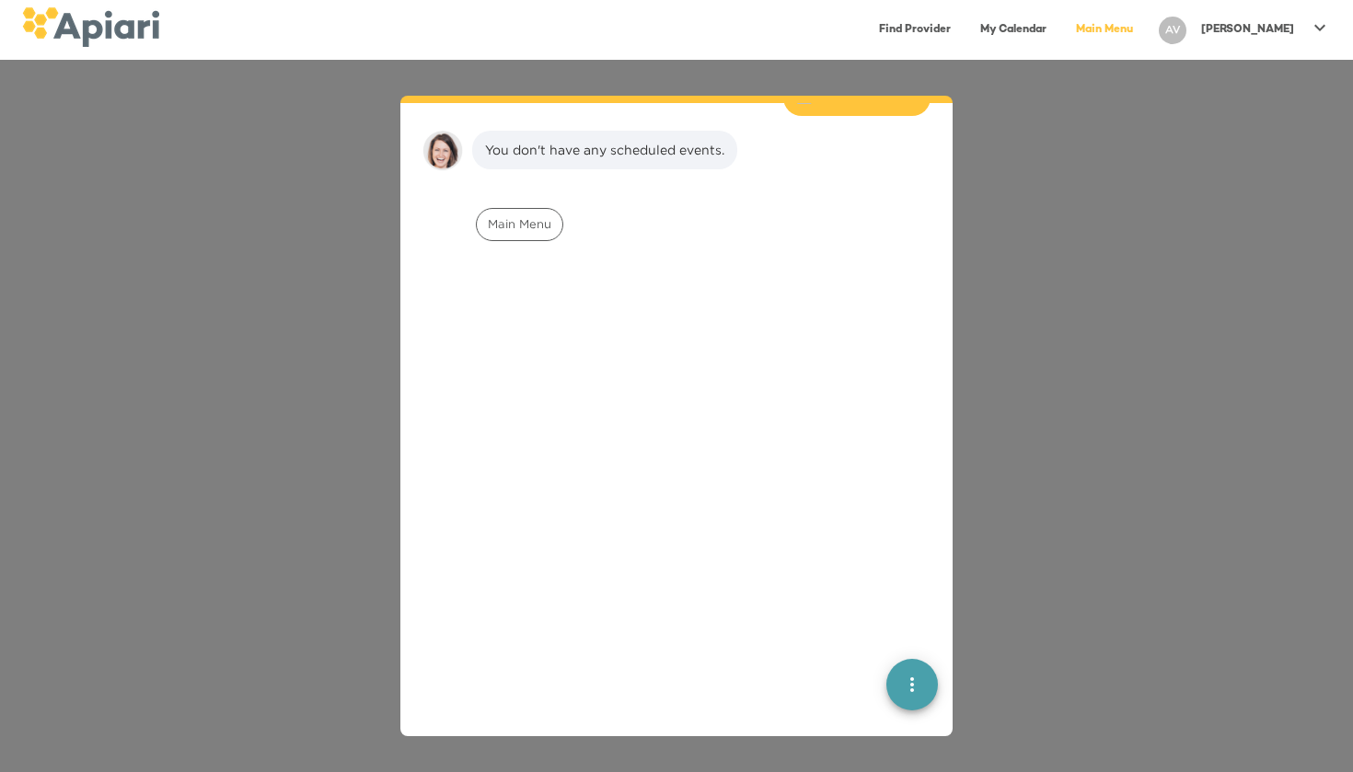
scroll to position [770, 0]
click at [534, 214] on span "Main Menu" at bounding box center [520, 222] width 86 height 17
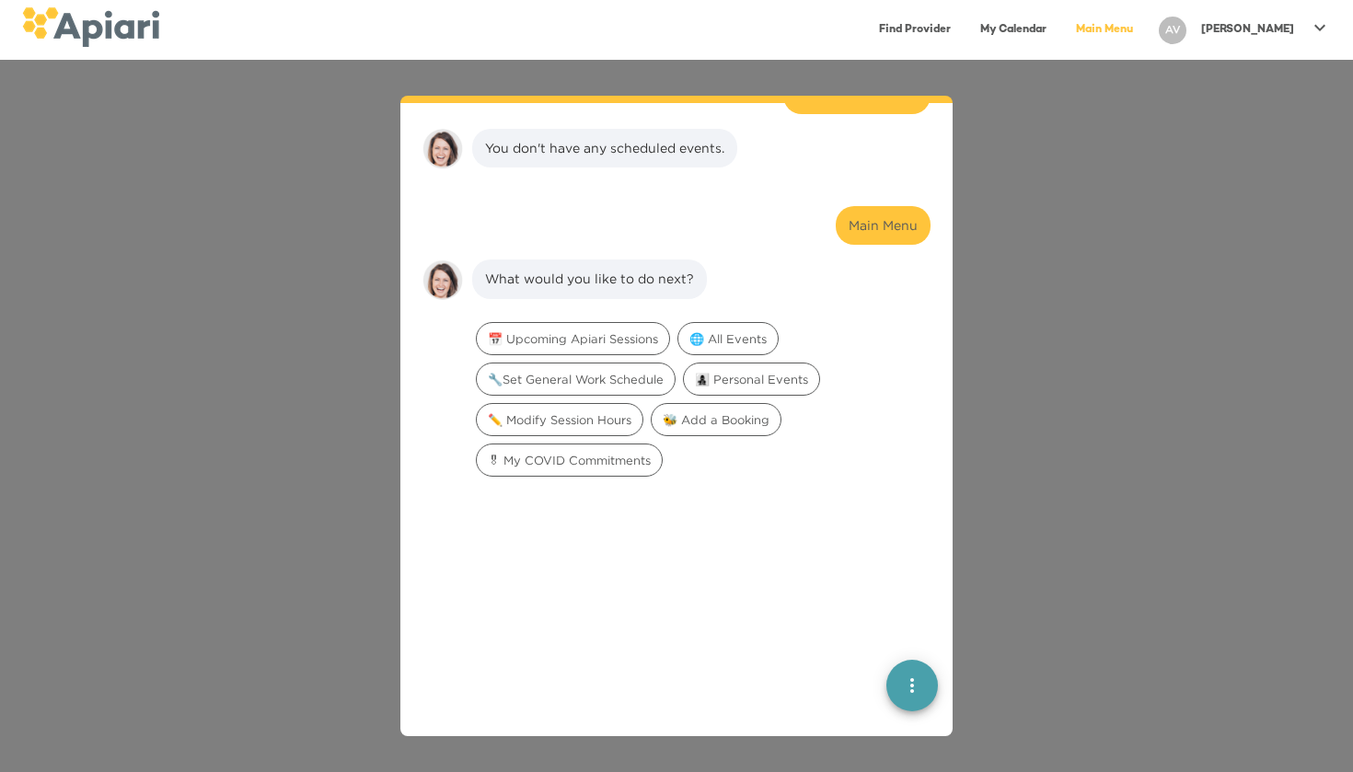
scroll to position [901, 0]
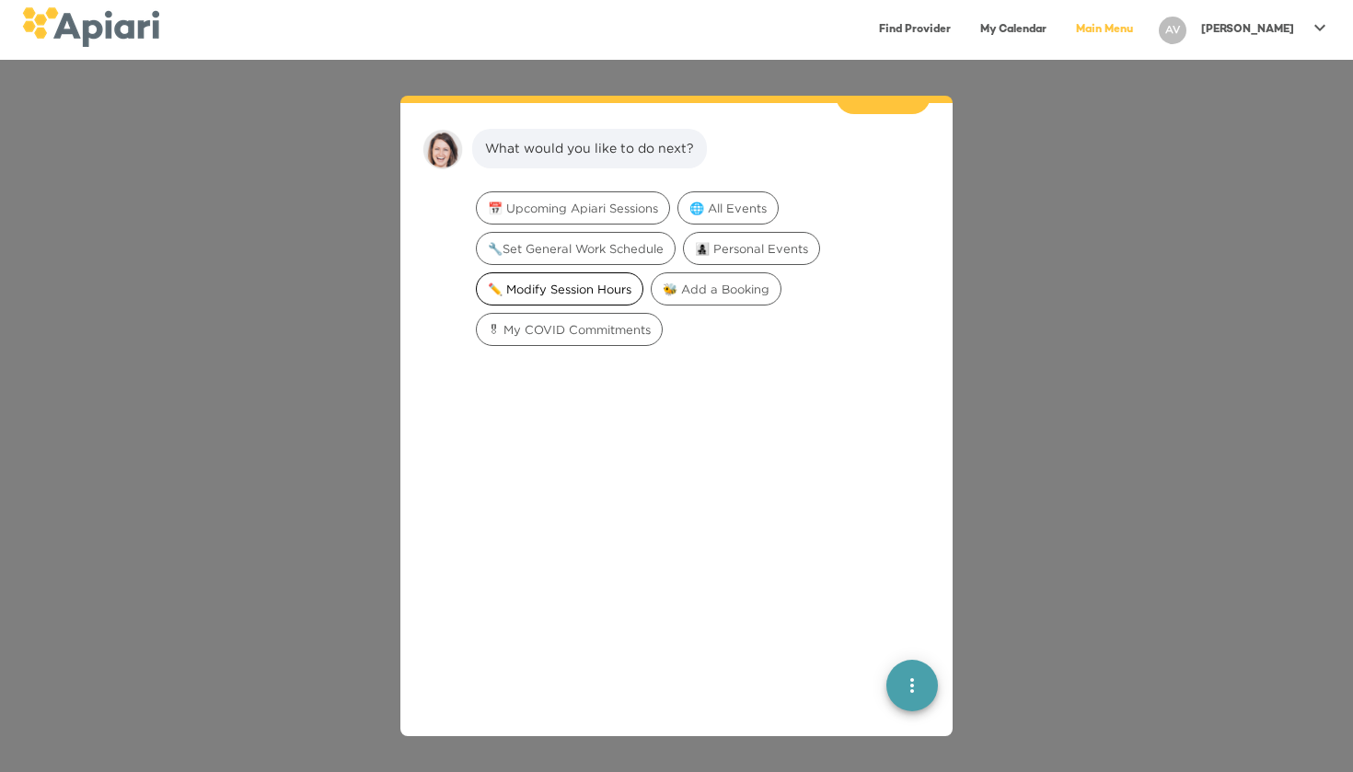
click at [555, 281] on span "✏️ Modify Session Hours" at bounding box center [560, 289] width 166 height 17
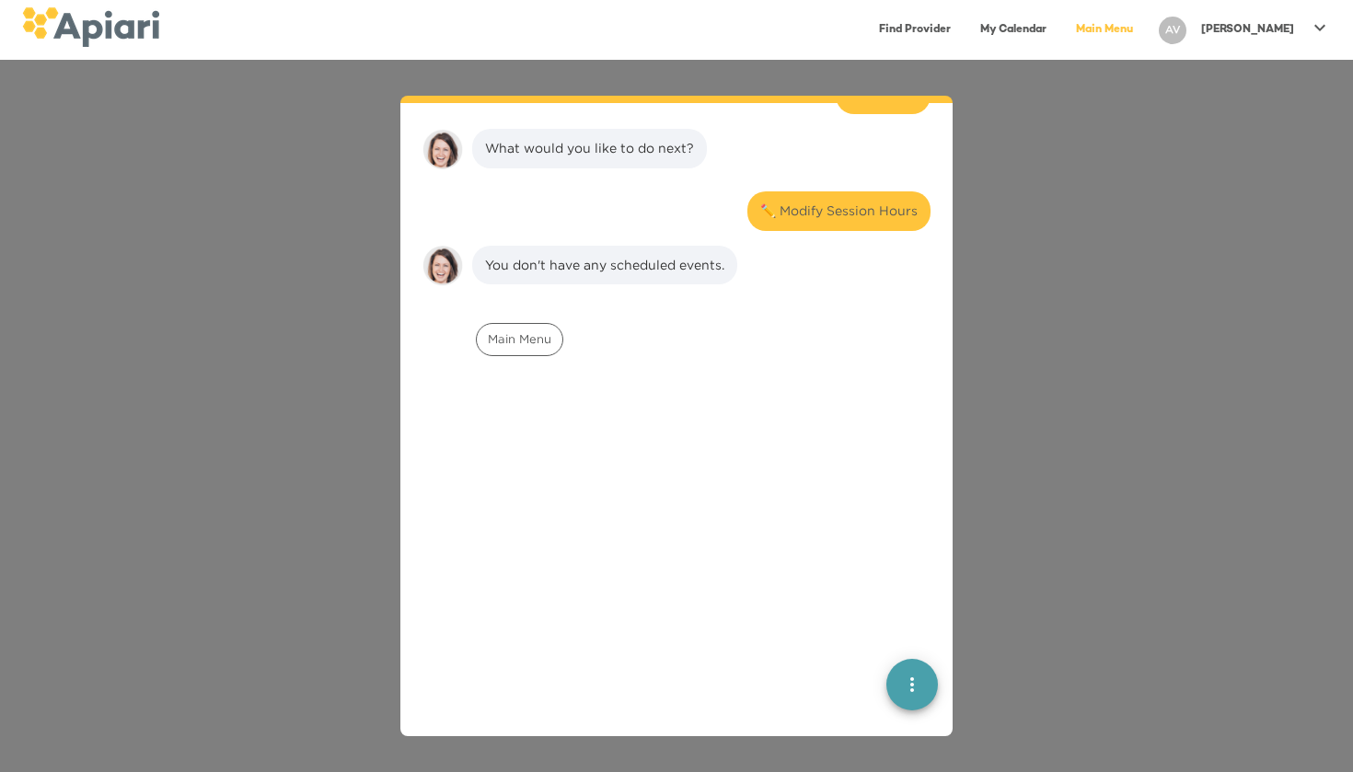
scroll to position [1017, 0]
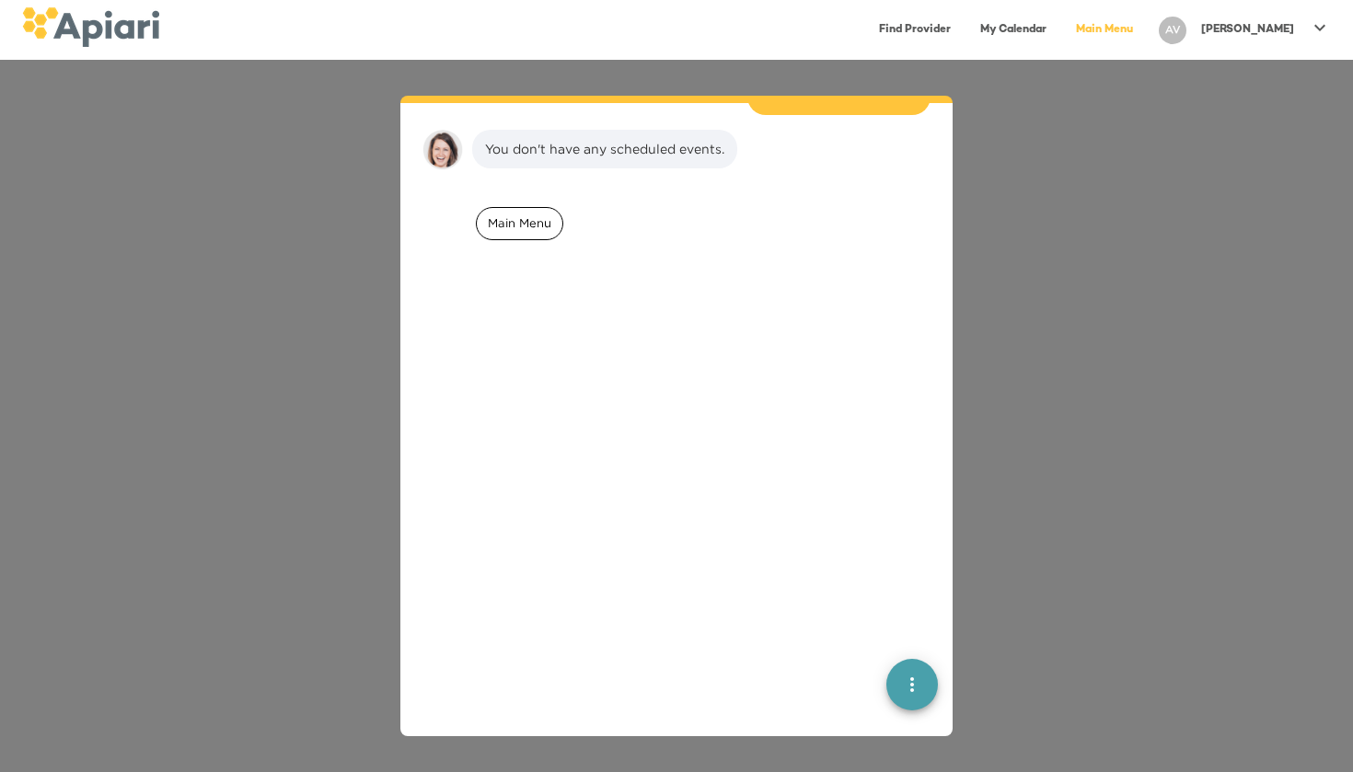
click at [537, 214] on span "Main Menu" at bounding box center [520, 222] width 86 height 17
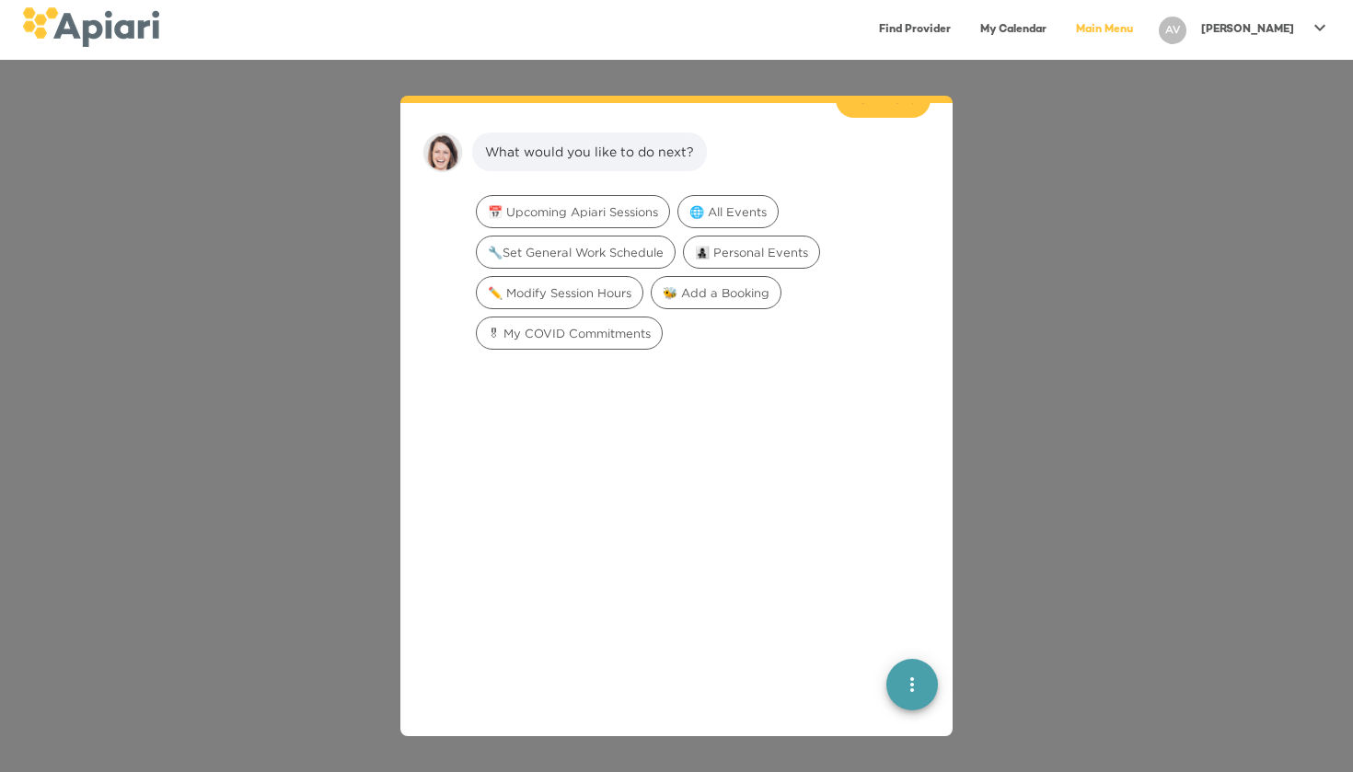
scroll to position [1149, 0]
click at [544, 321] on span "🎖 My COVID Commitments" at bounding box center [569, 329] width 185 height 17
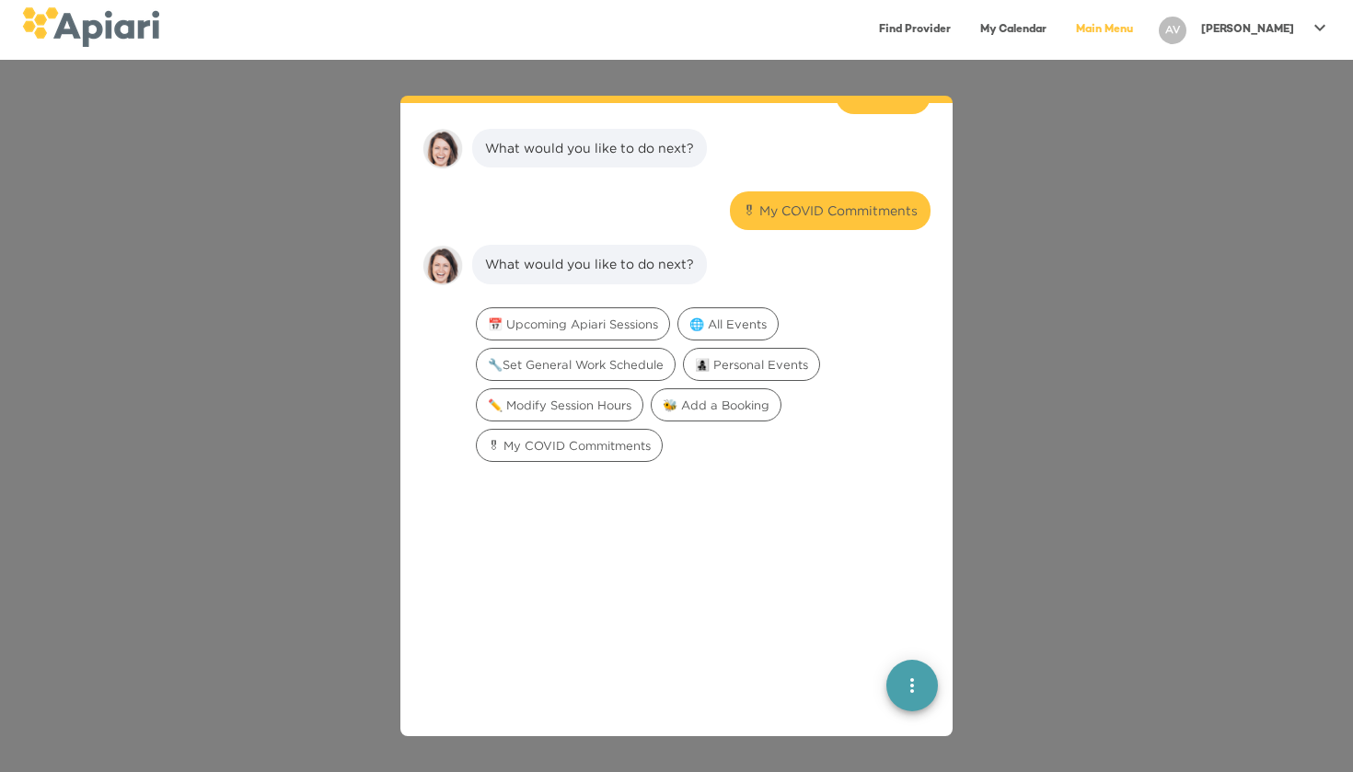
scroll to position [1264, 0]
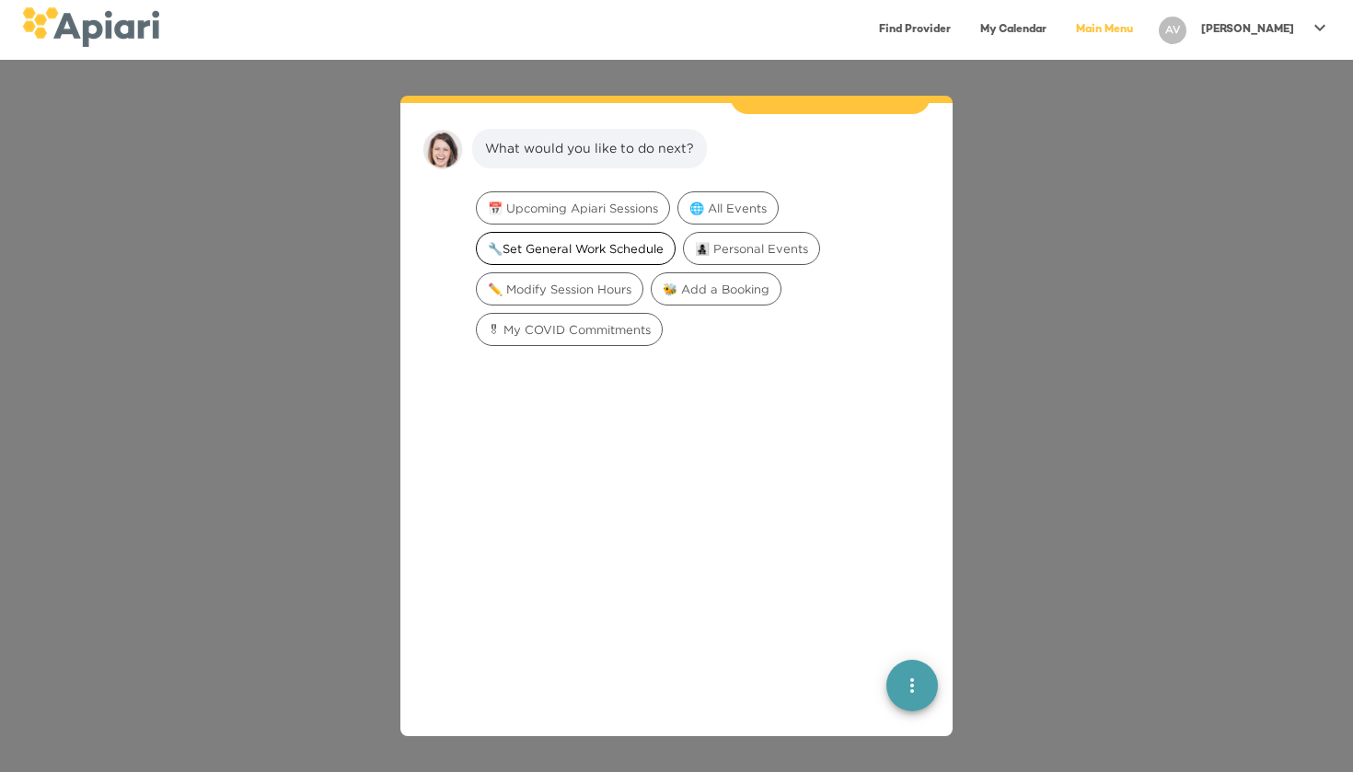
click at [580, 240] on span "🔧Set General Work Schedule" at bounding box center [576, 248] width 198 height 17
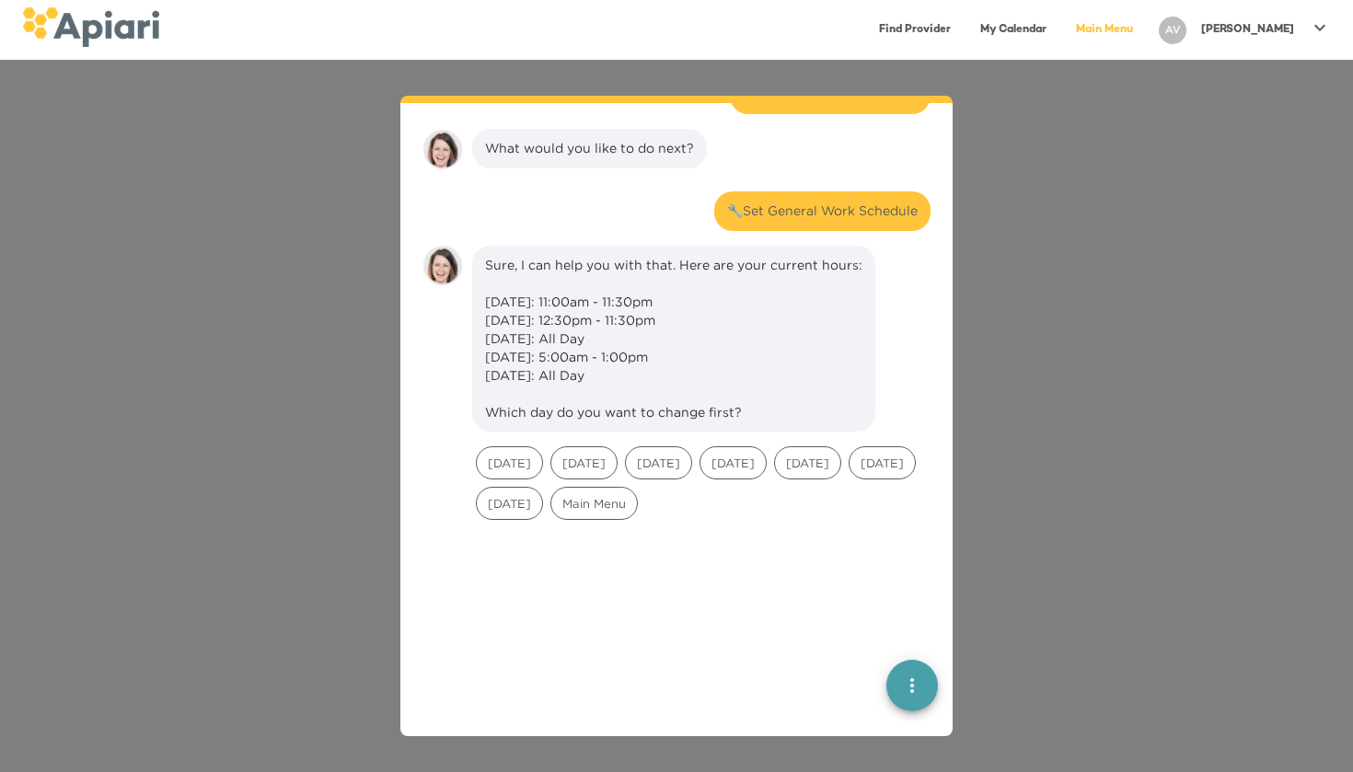
scroll to position [1381, 0]
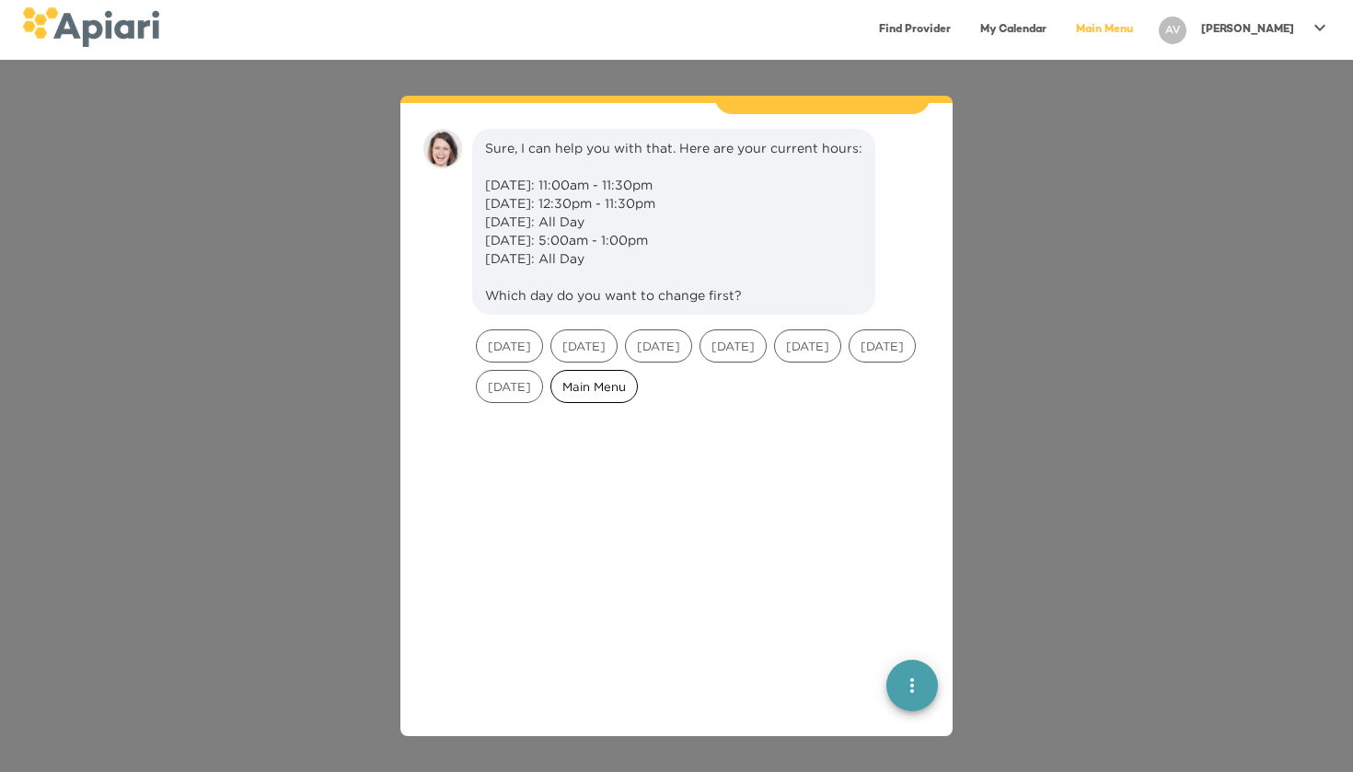
click at [637, 378] on span "Main Menu" at bounding box center [594, 386] width 86 height 17
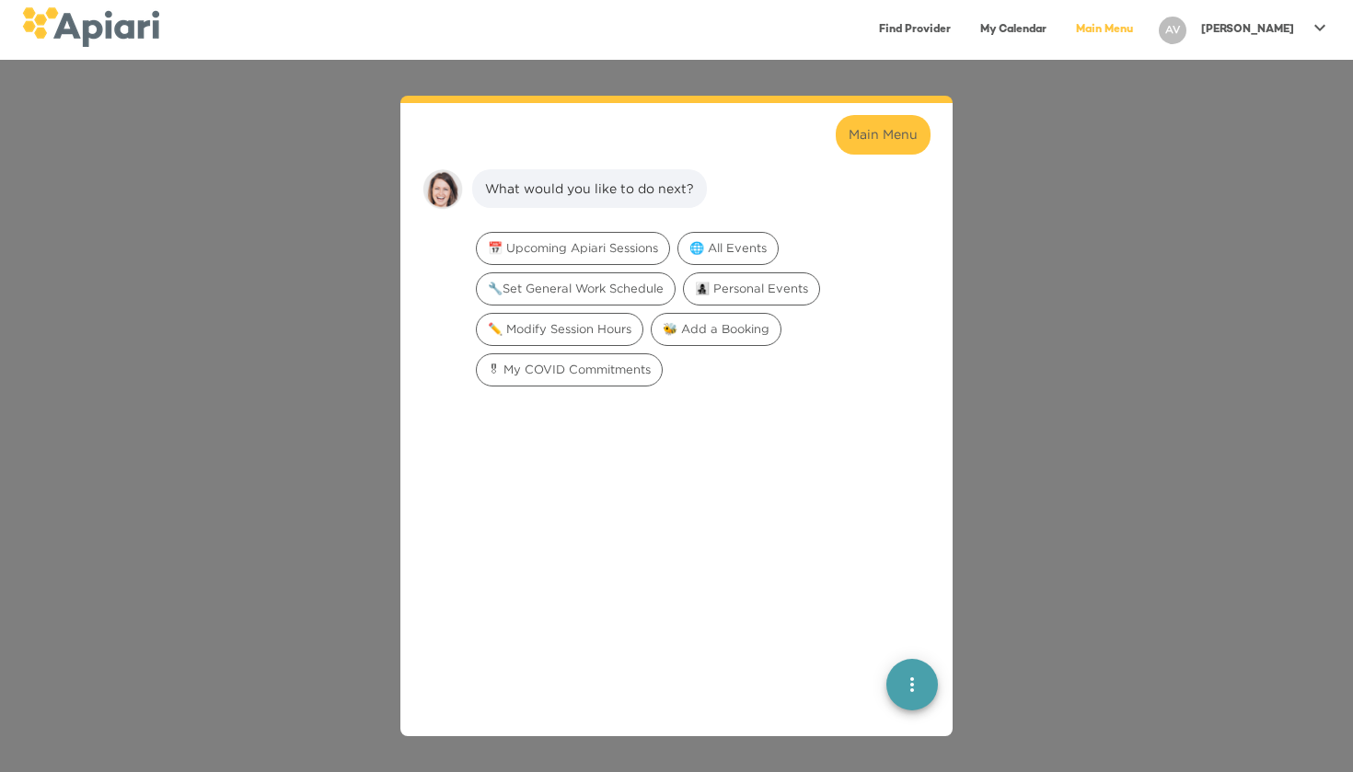
scroll to position [1635, 0]
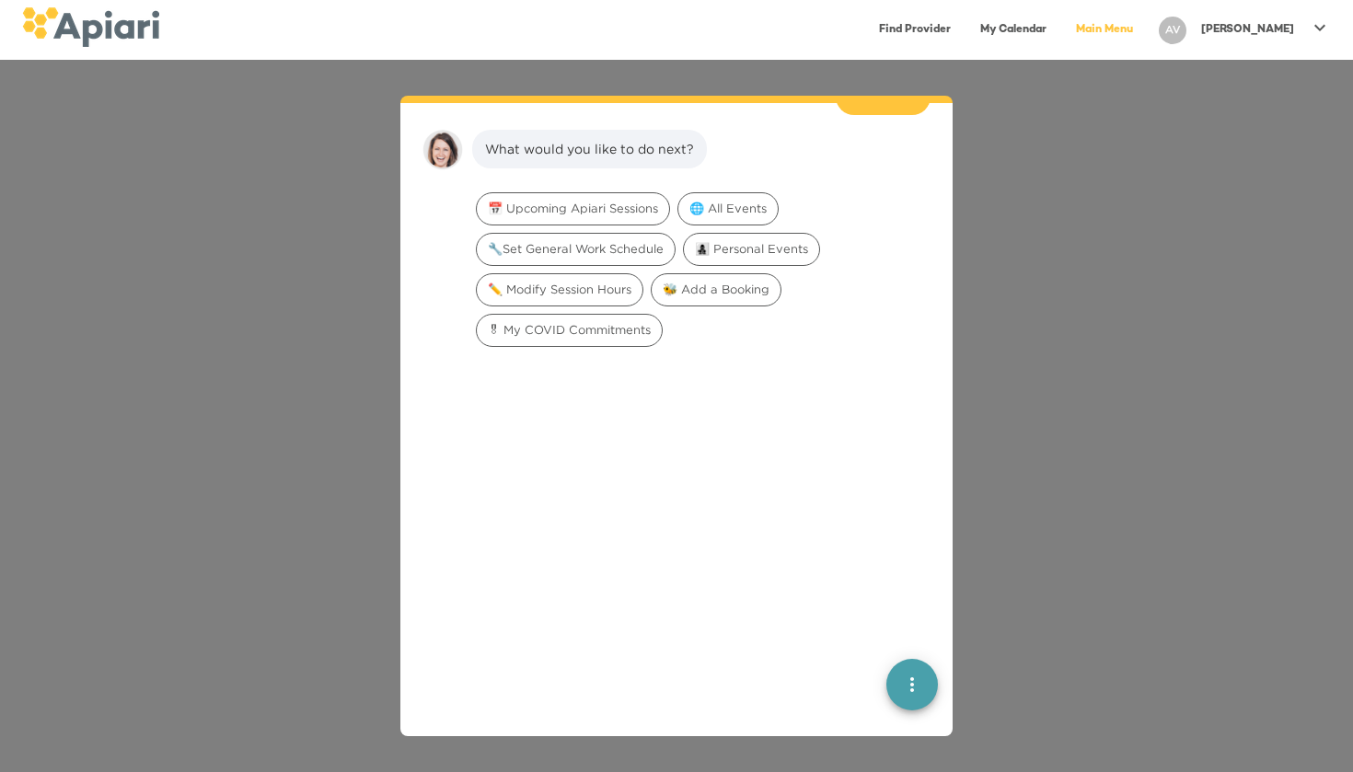
click at [900, 694] on span "quick menu" at bounding box center [912, 685] width 52 height 22
click at [918, 620] on img "button" at bounding box center [912, 618] width 18 height 18
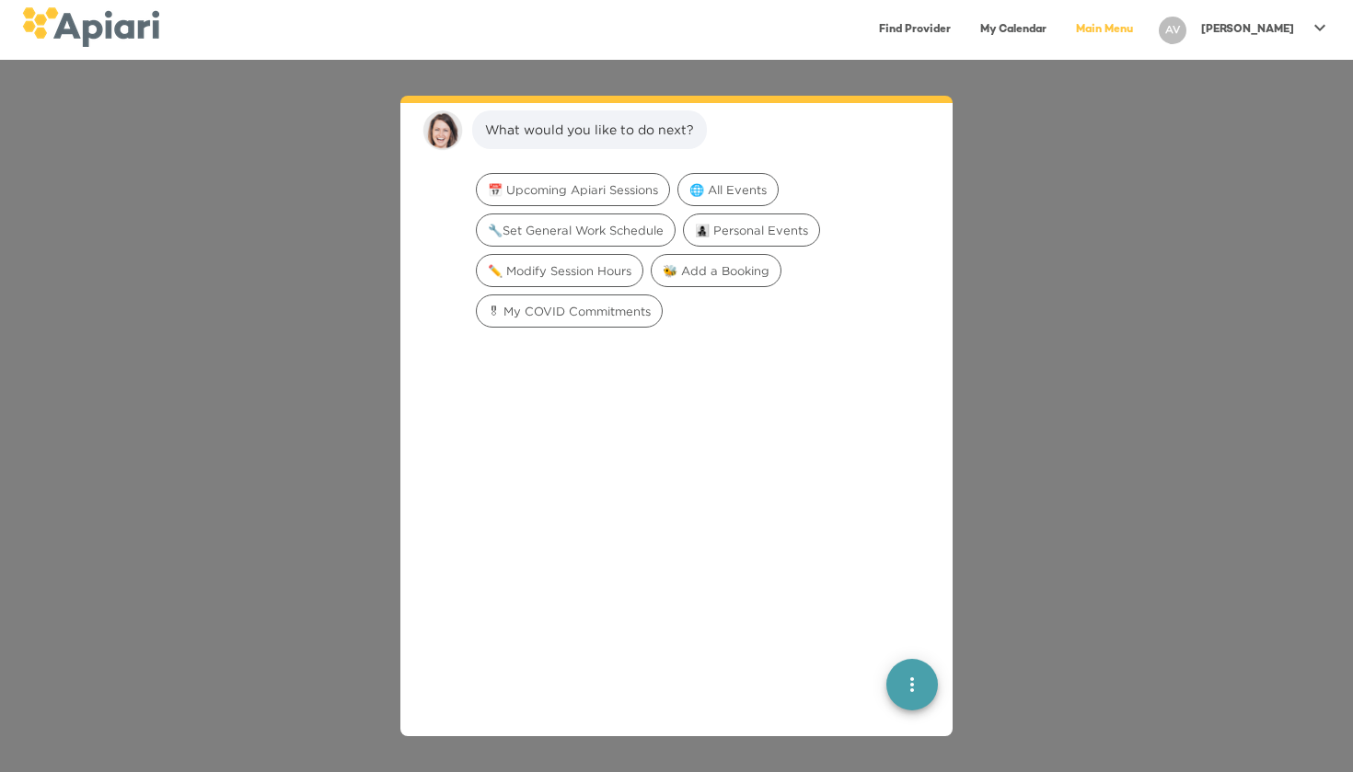
click at [1264, 28] on p "[PERSON_NAME]" at bounding box center [1247, 30] width 93 height 16
click at [1269, 38] on p "My Profile" at bounding box center [1287, 39] width 72 height 22
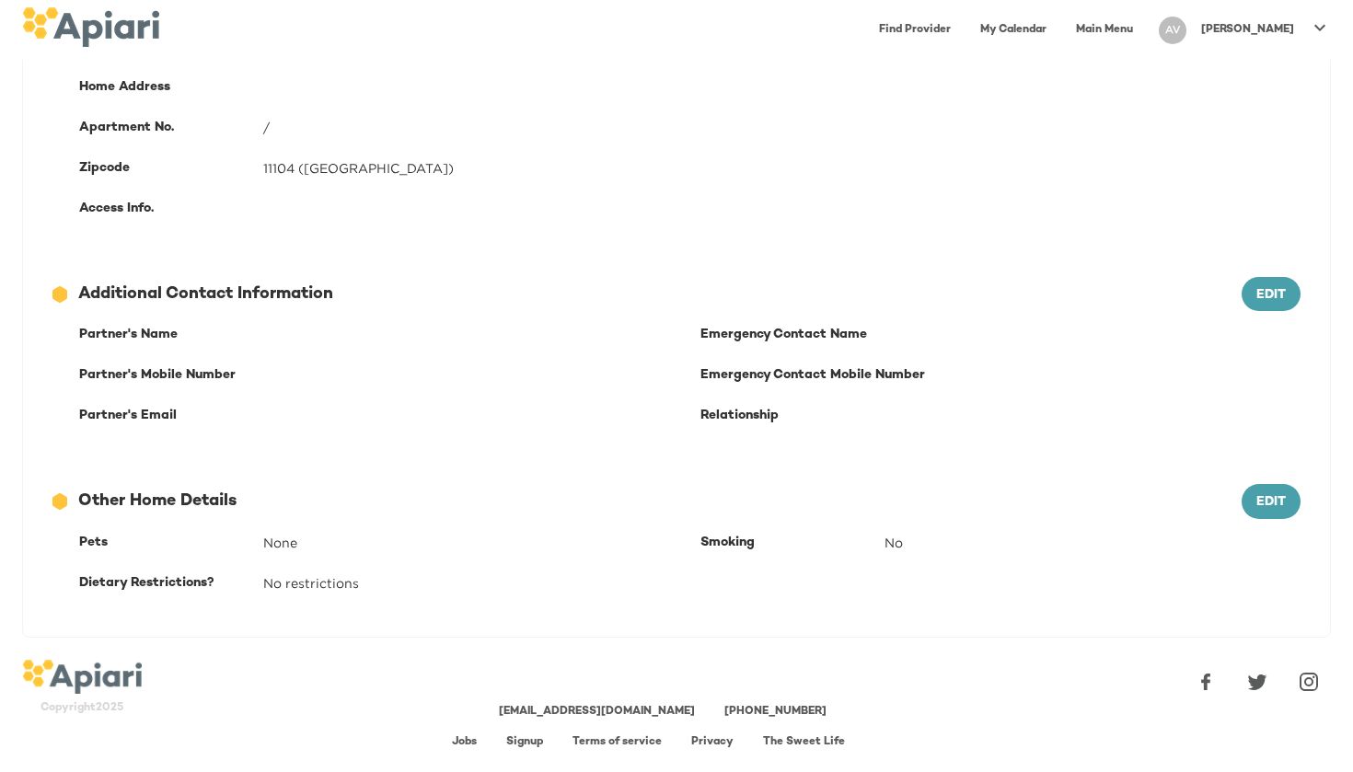
scroll to position [437, 0]
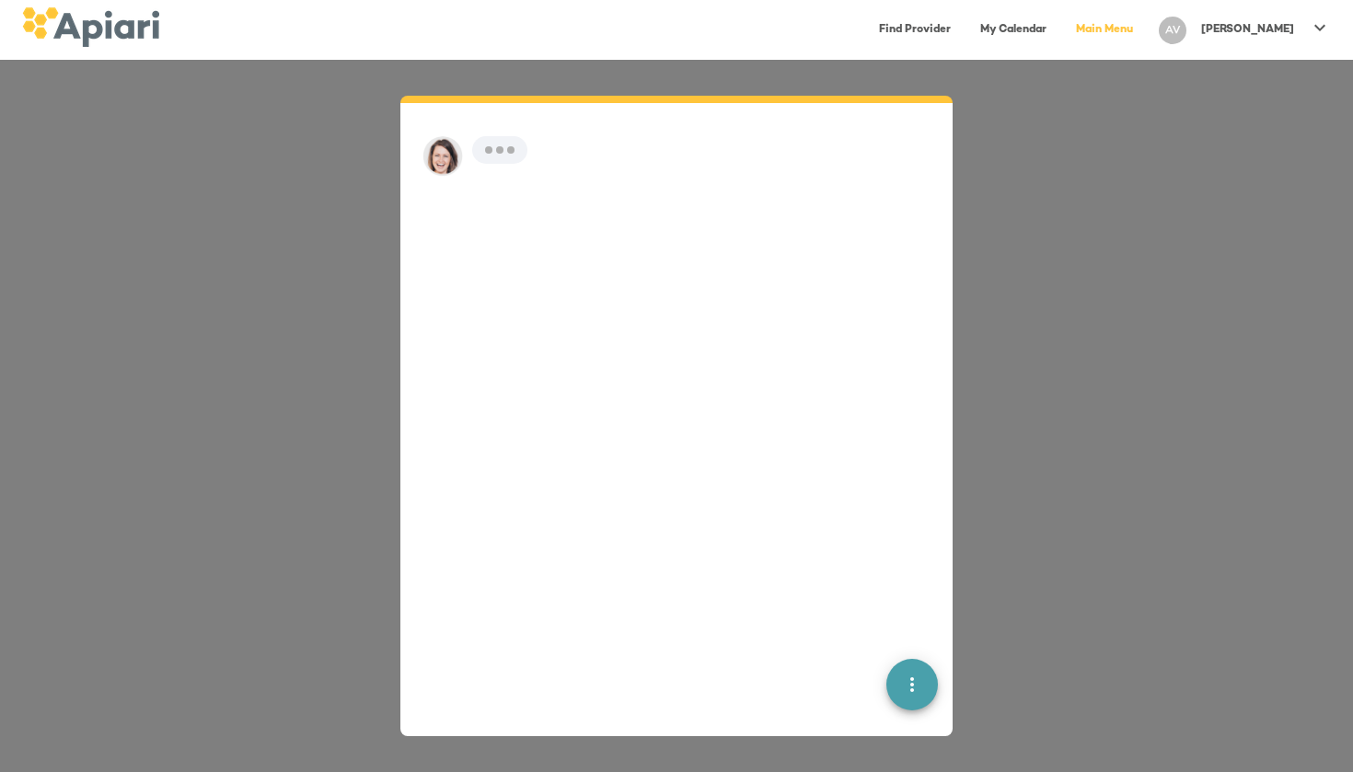
scroll to position [26, 0]
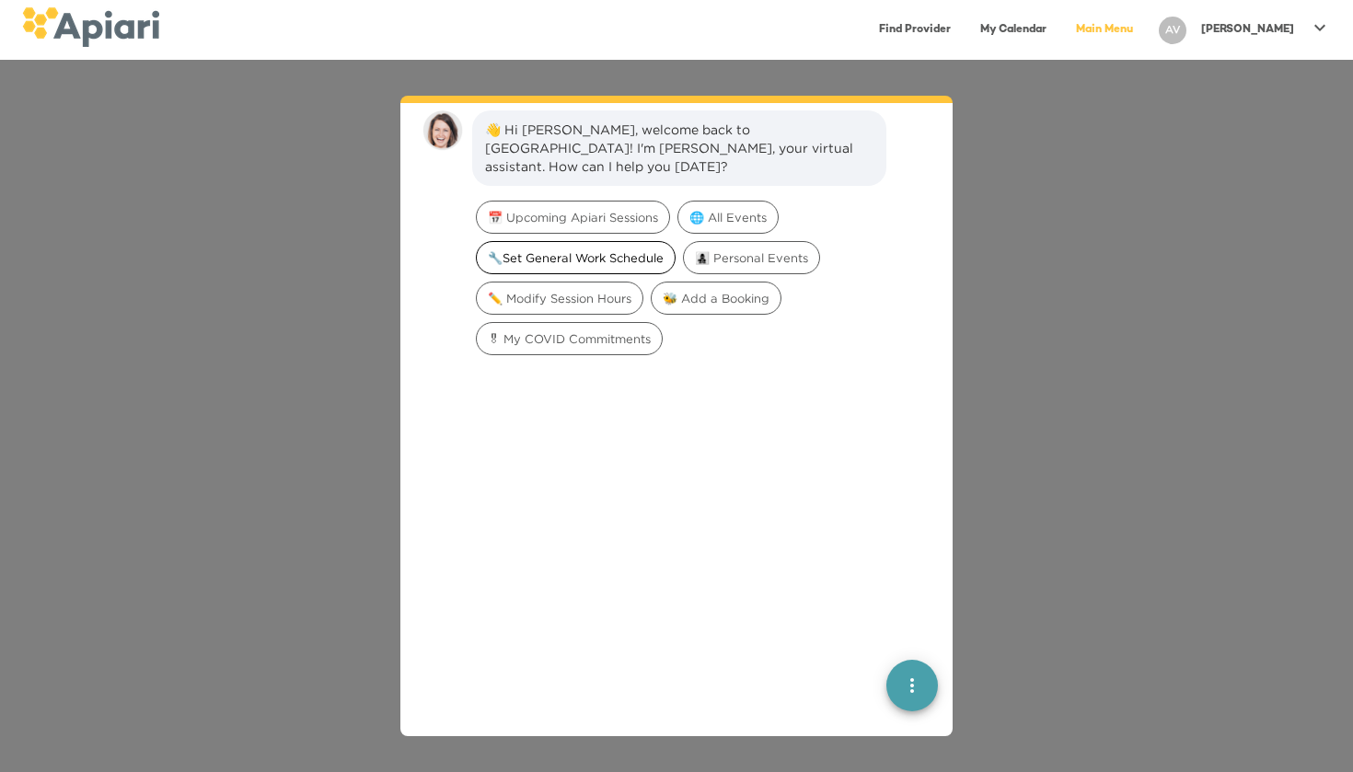
click at [609, 249] on span "🔧Set General Work Schedule" at bounding box center [576, 257] width 198 height 17
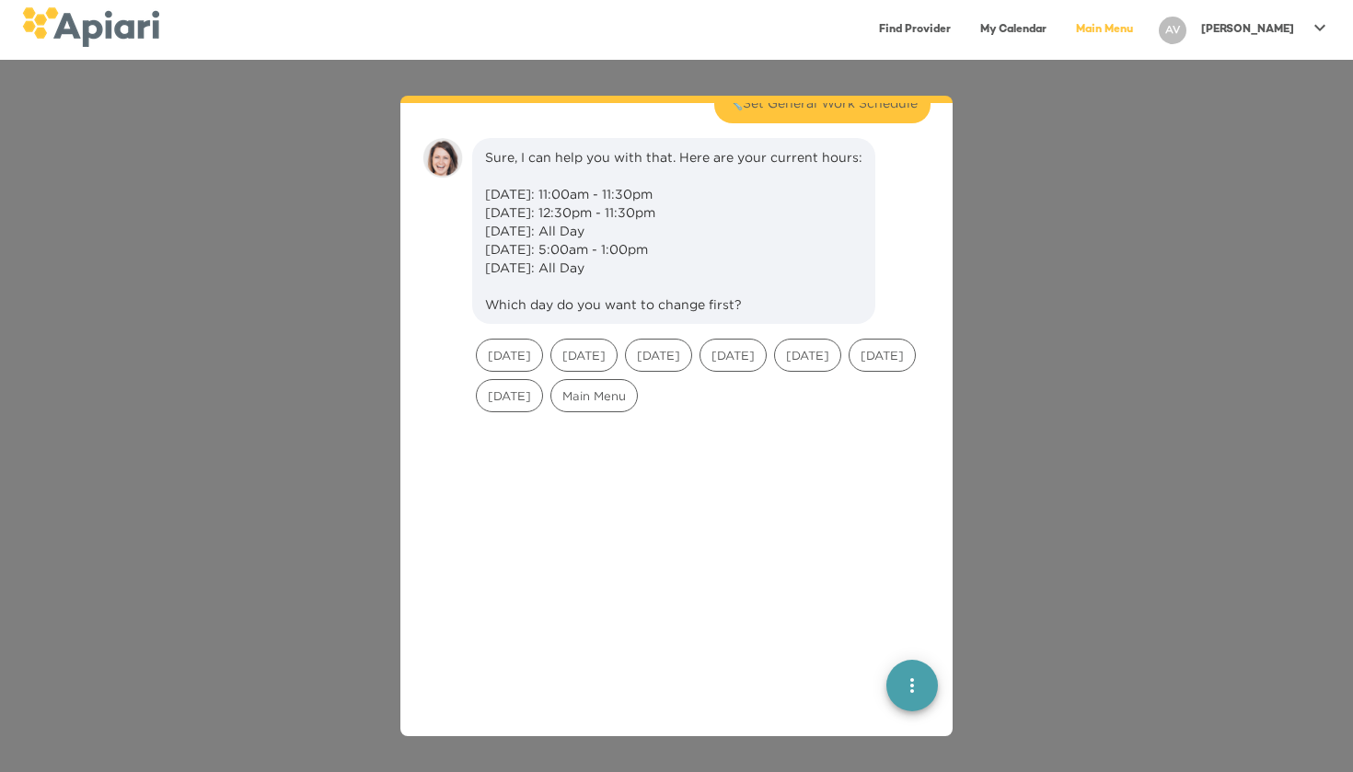
scroll to position [152, 0]
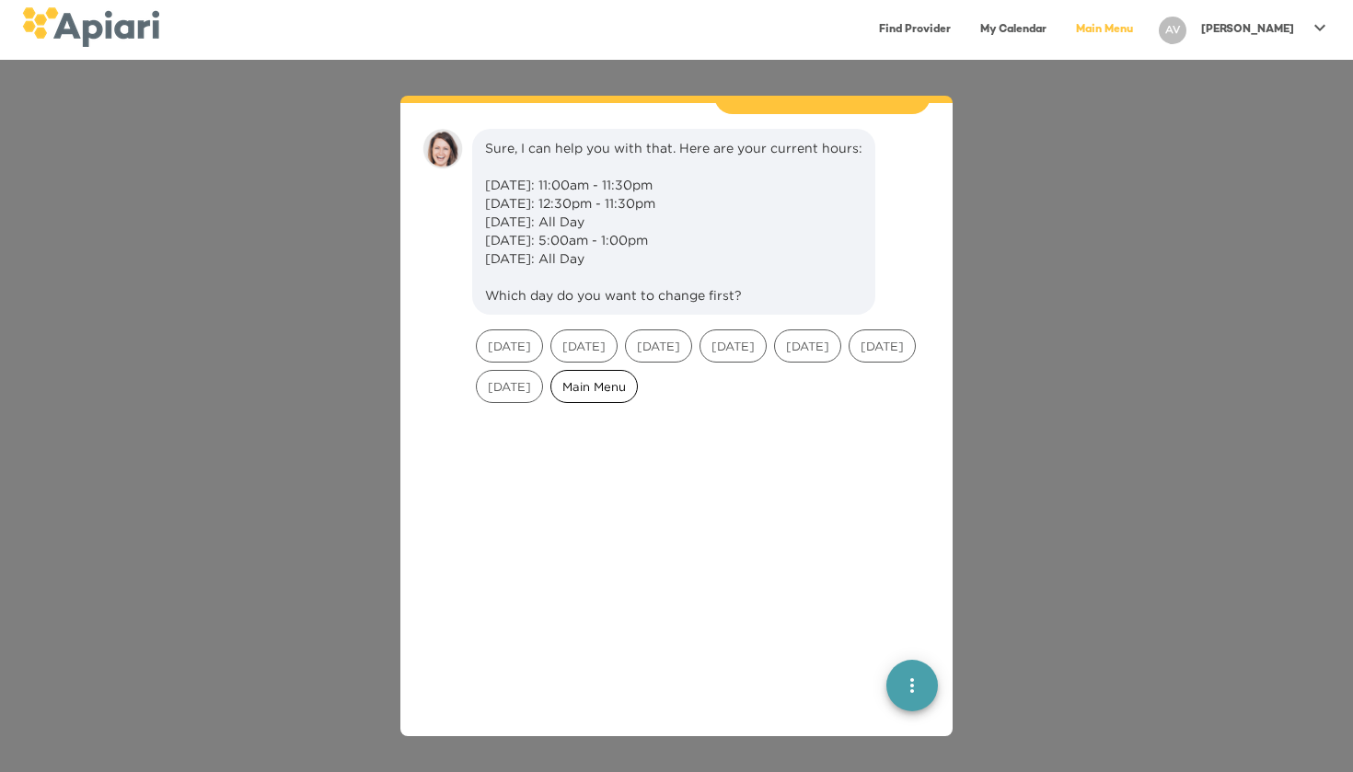
click at [637, 378] on span "Main Menu" at bounding box center [594, 386] width 86 height 17
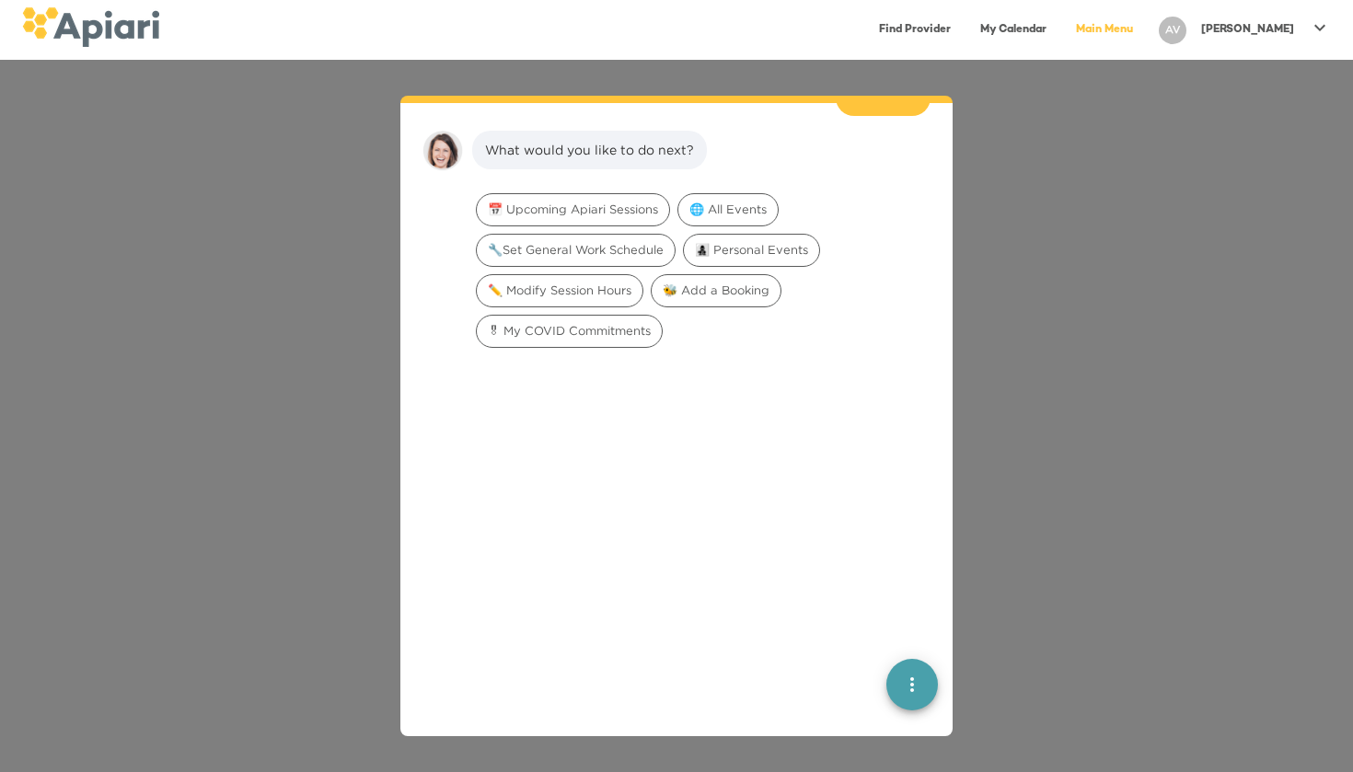
scroll to position [407, 0]
click at [749, 280] on span "🐝 Add a Booking" at bounding box center [716, 288] width 129 height 17
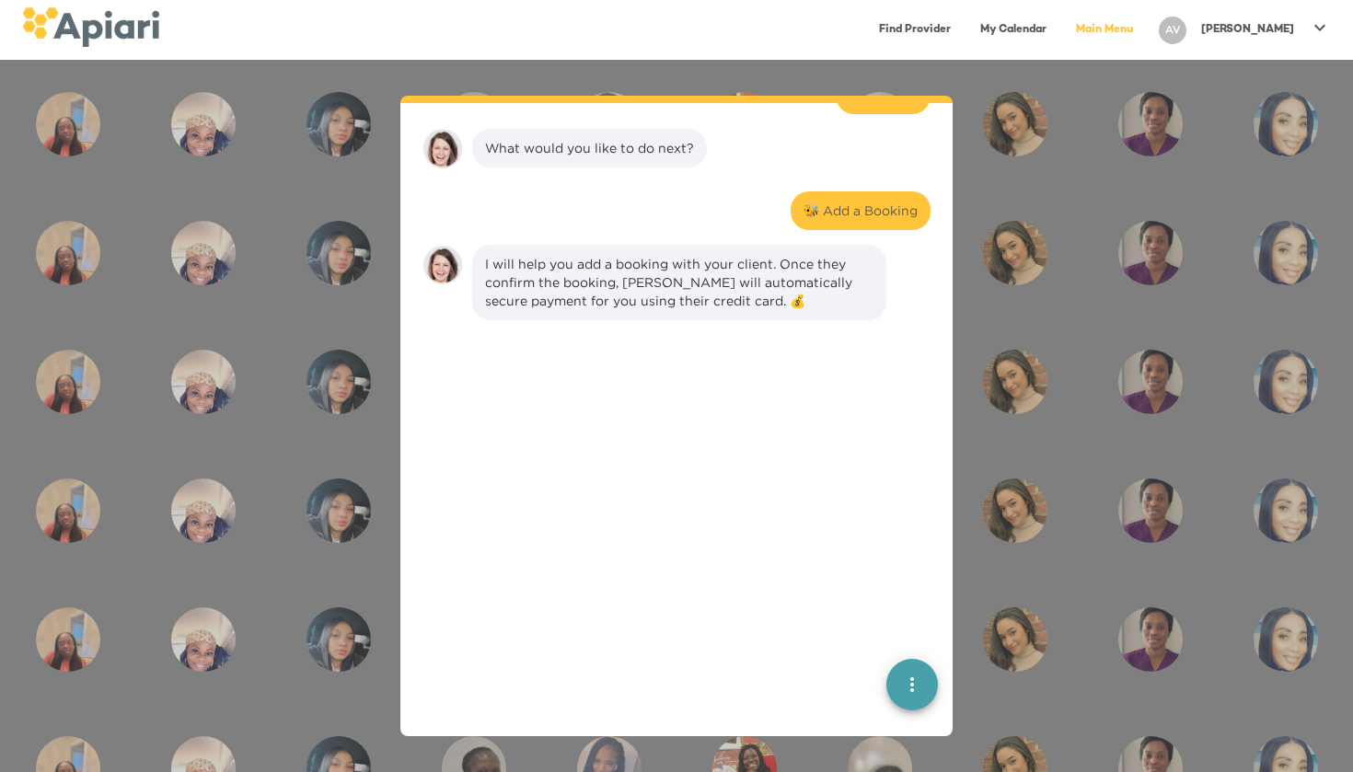
scroll to position [523, 0]
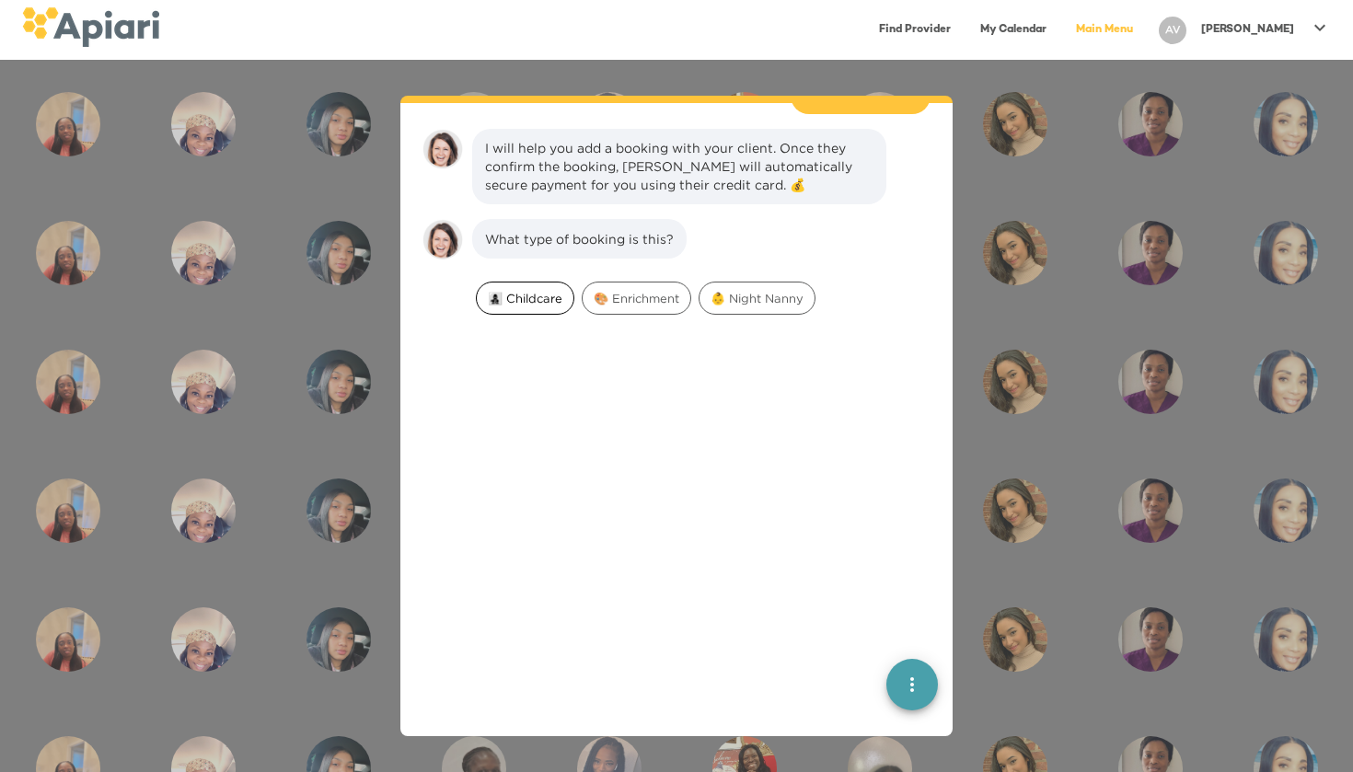
click at [551, 290] on span "👩‍👧‍👦 Childcare" at bounding box center [525, 298] width 97 height 17
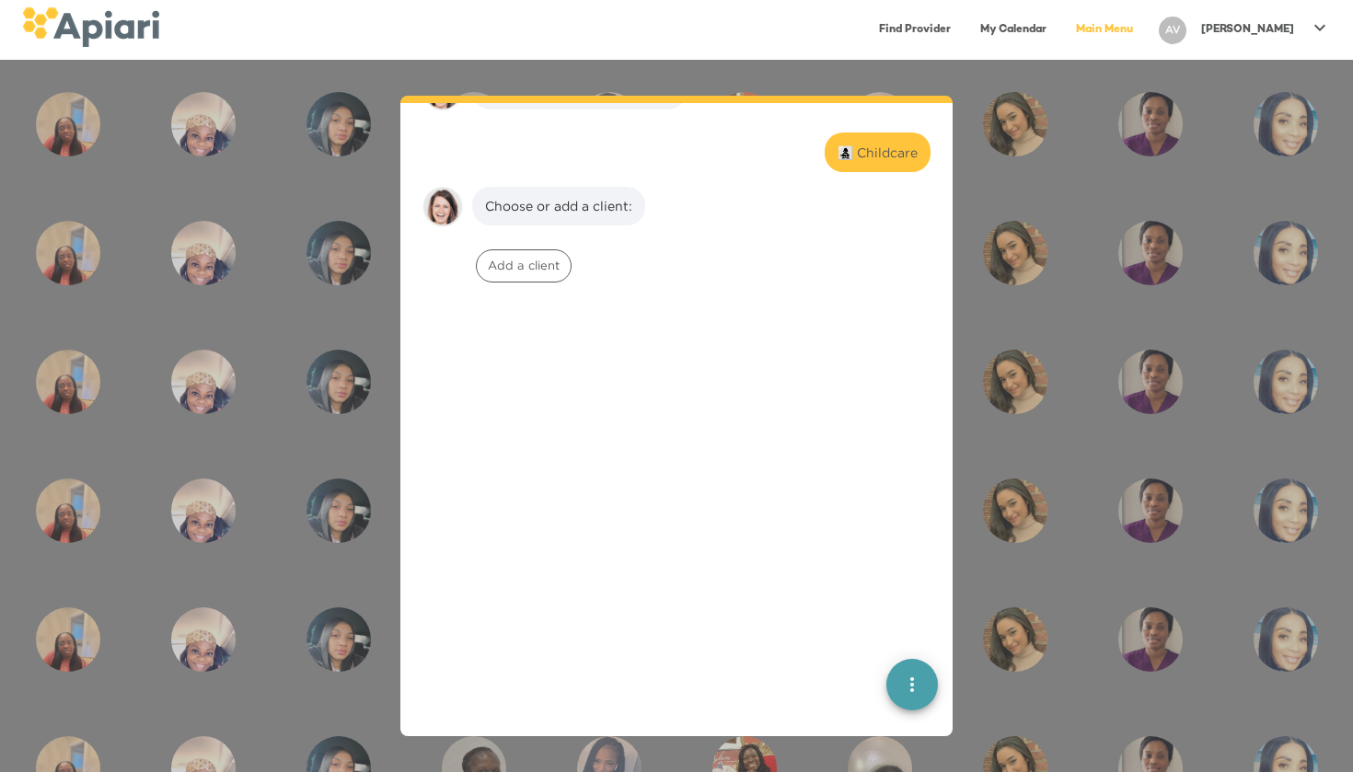
scroll to position [730, 0]
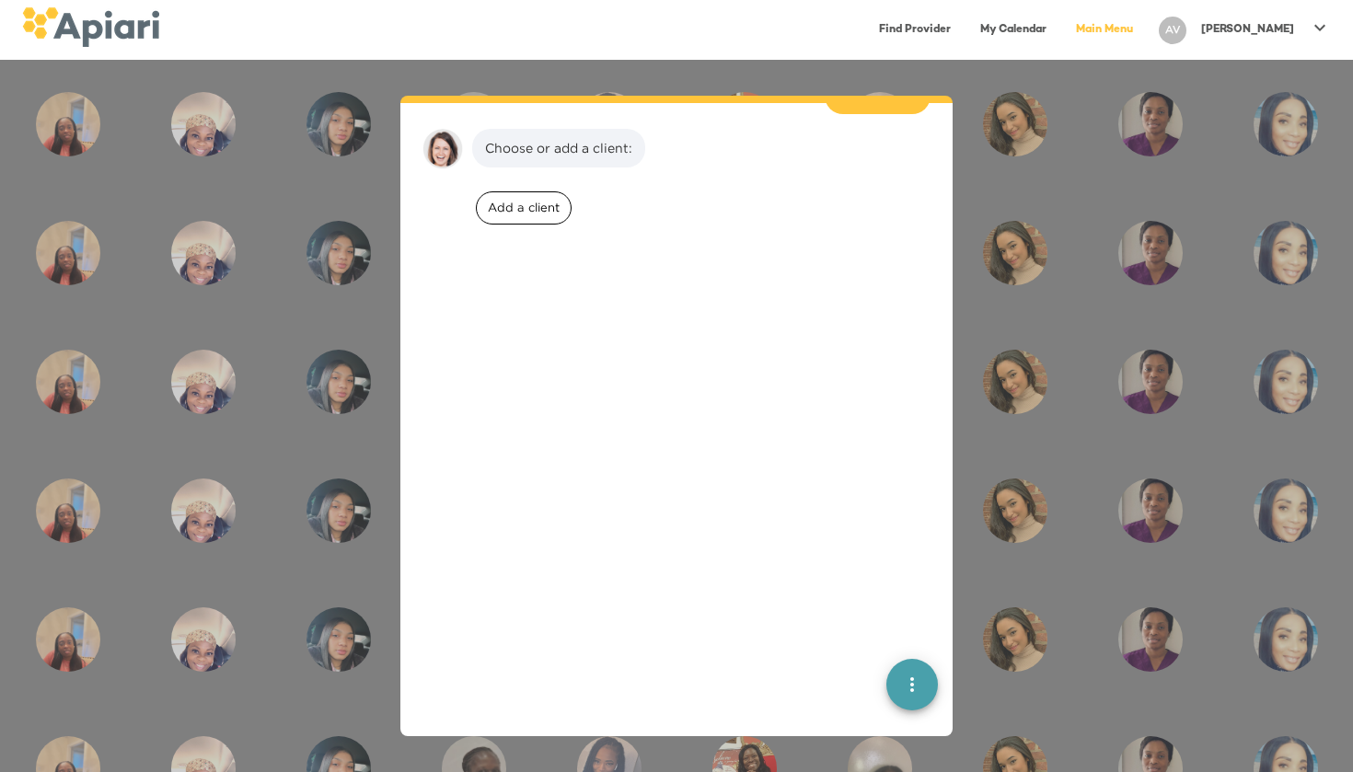
click at [537, 202] on div "Add a client" at bounding box center [524, 207] width 96 height 33
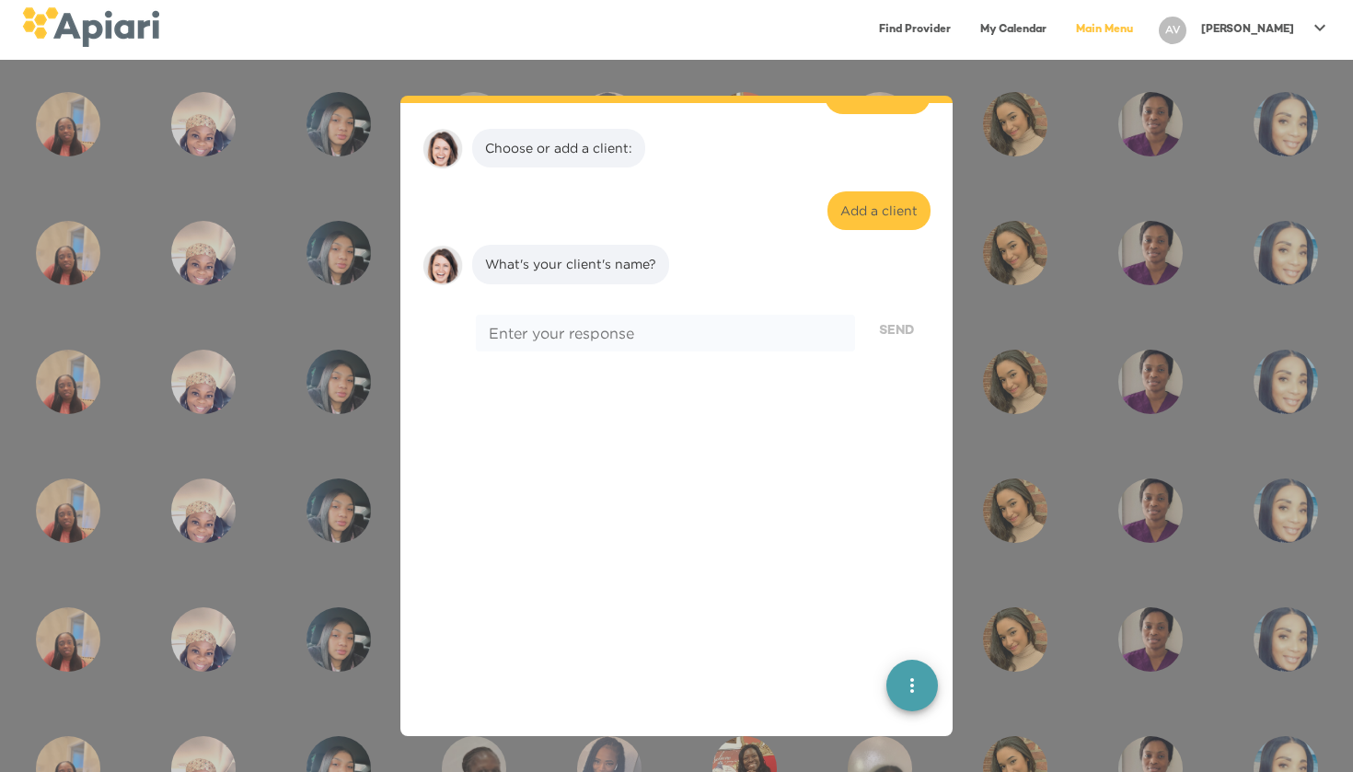
scroll to position [846, 0]
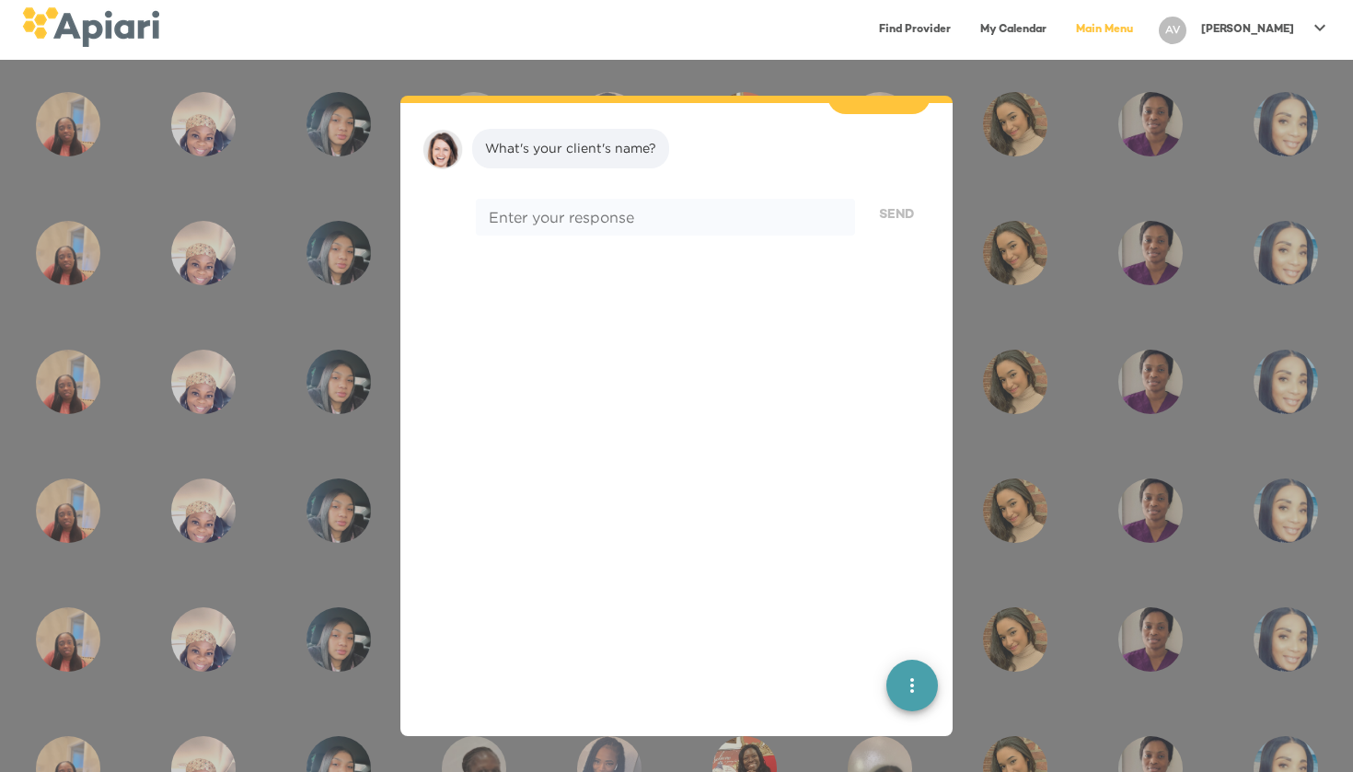
click at [930, 712] on div at bounding box center [676, 614] width 523 height 589
click at [886, 632] on div at bounding box center [676, 614] width 523 height 589
click at [912, 688] on icon "quick menu" at bounding box center [912, 685] width 22 height 22
click at [862, 571] on div "Back to main menu" at bounding box center [813, 566] width 144 height 37
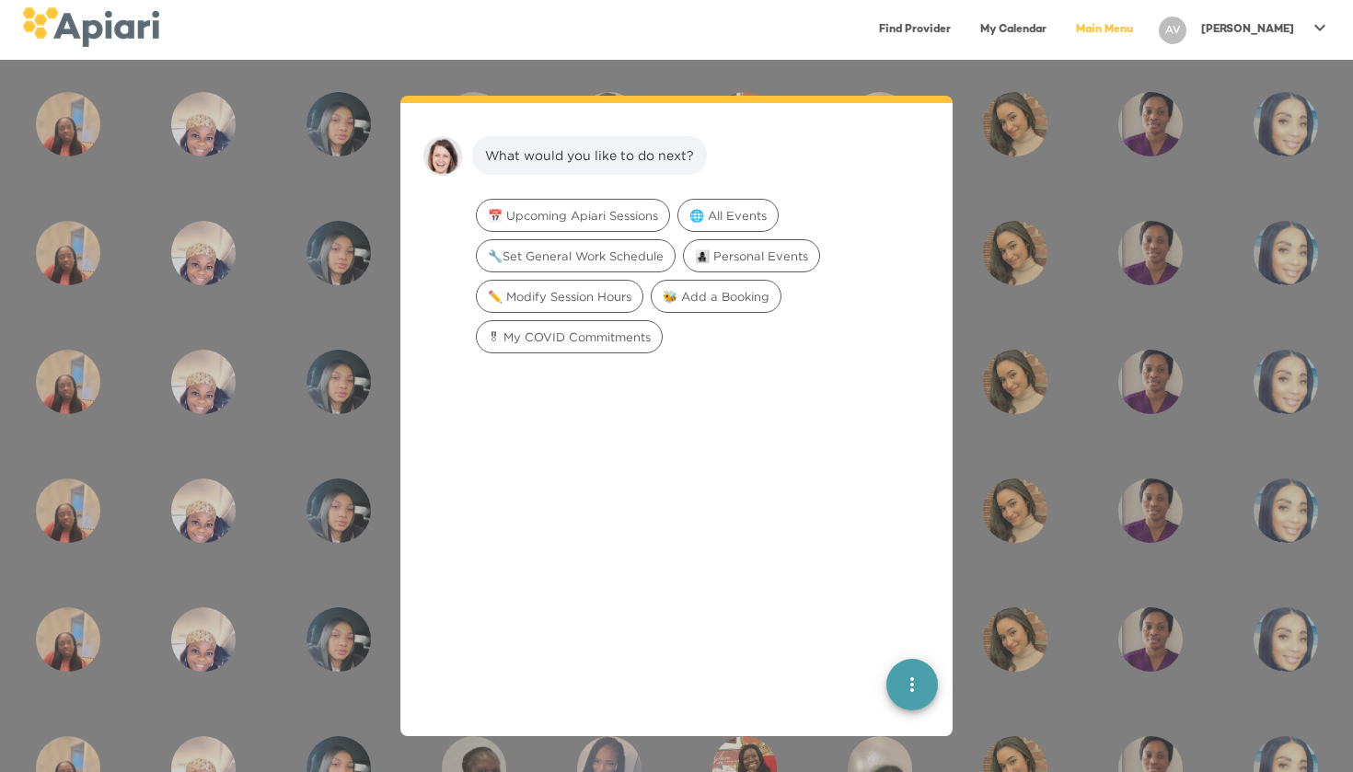
scroll to position [26, 0]
